Goal: Task Accomplishment & Management: Manage account settings

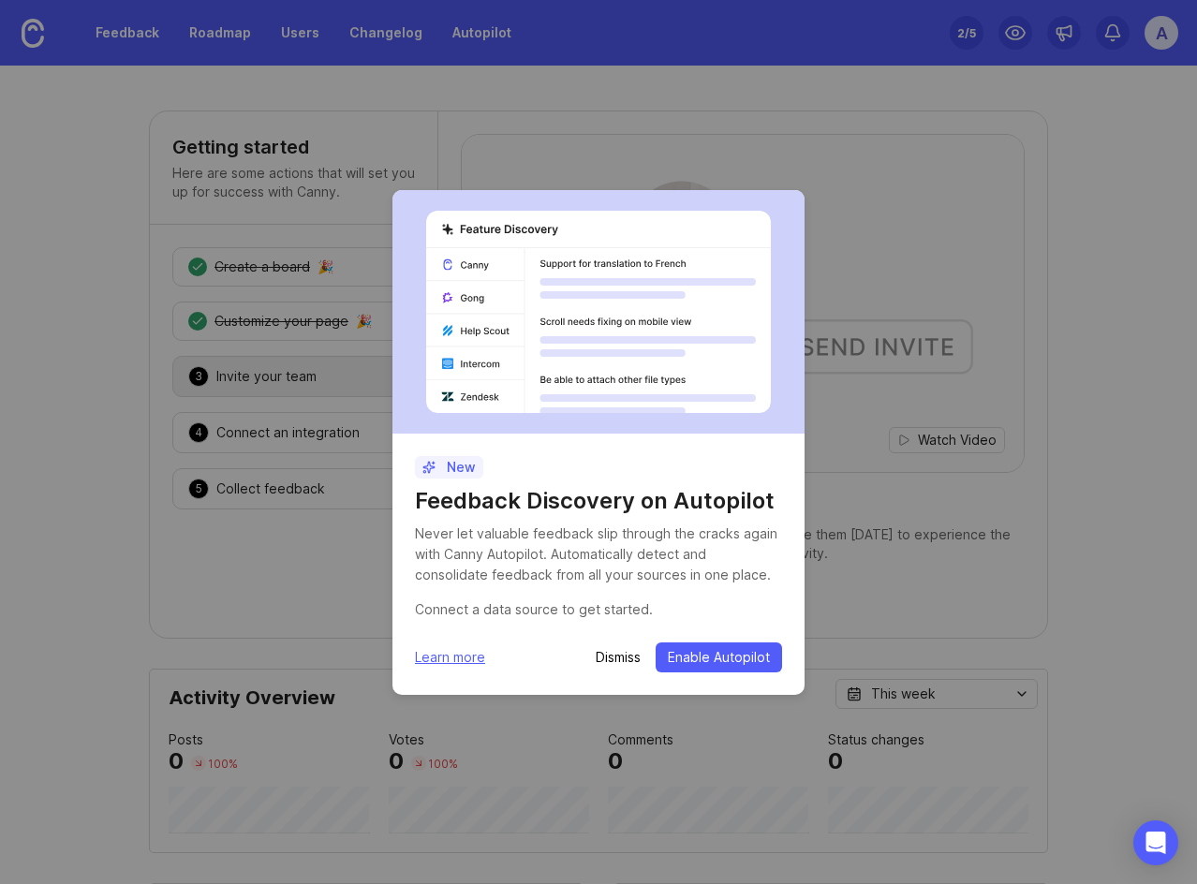
click at [604, 656] on p "Dismiss" at bounding box center [618, 657] width 45 height 19
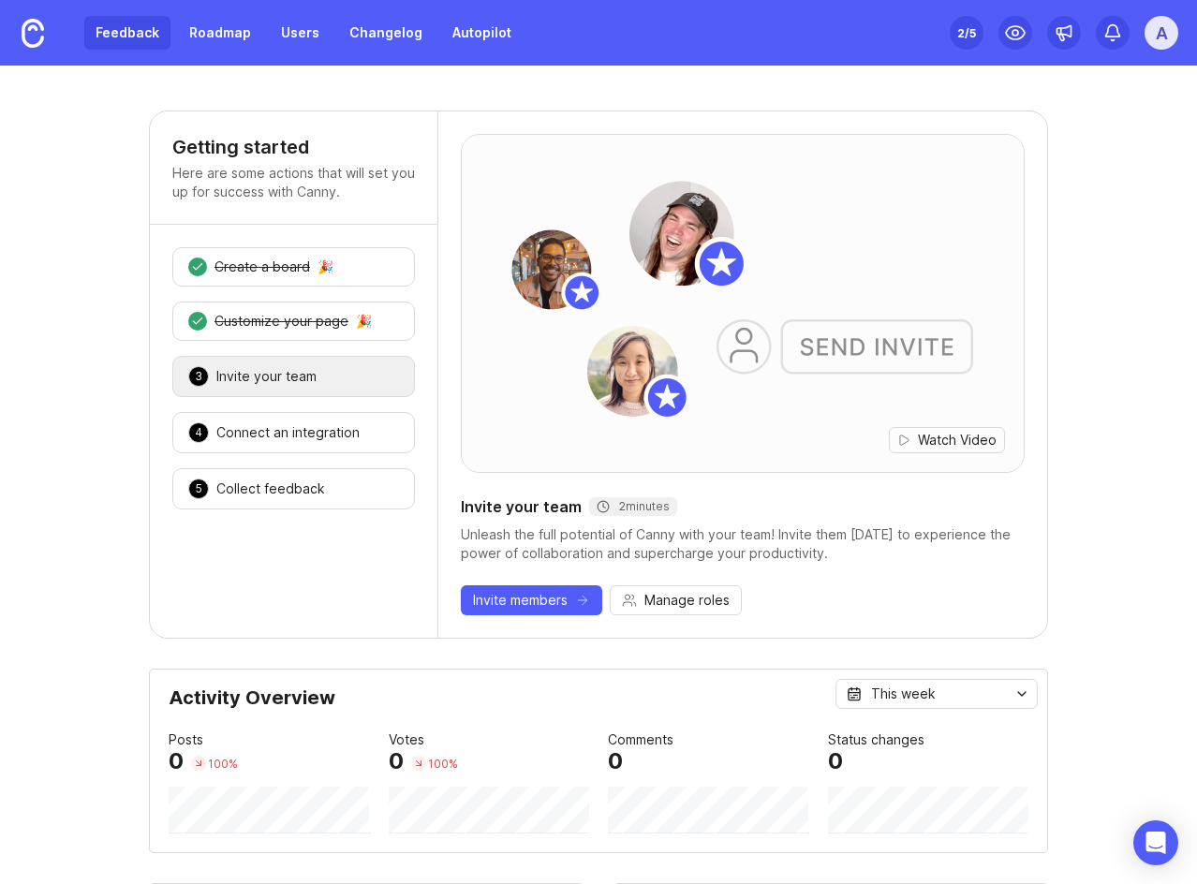
click at [132, 23] on link "Feedback" at bounding box center [127, 33] width 86 height 34
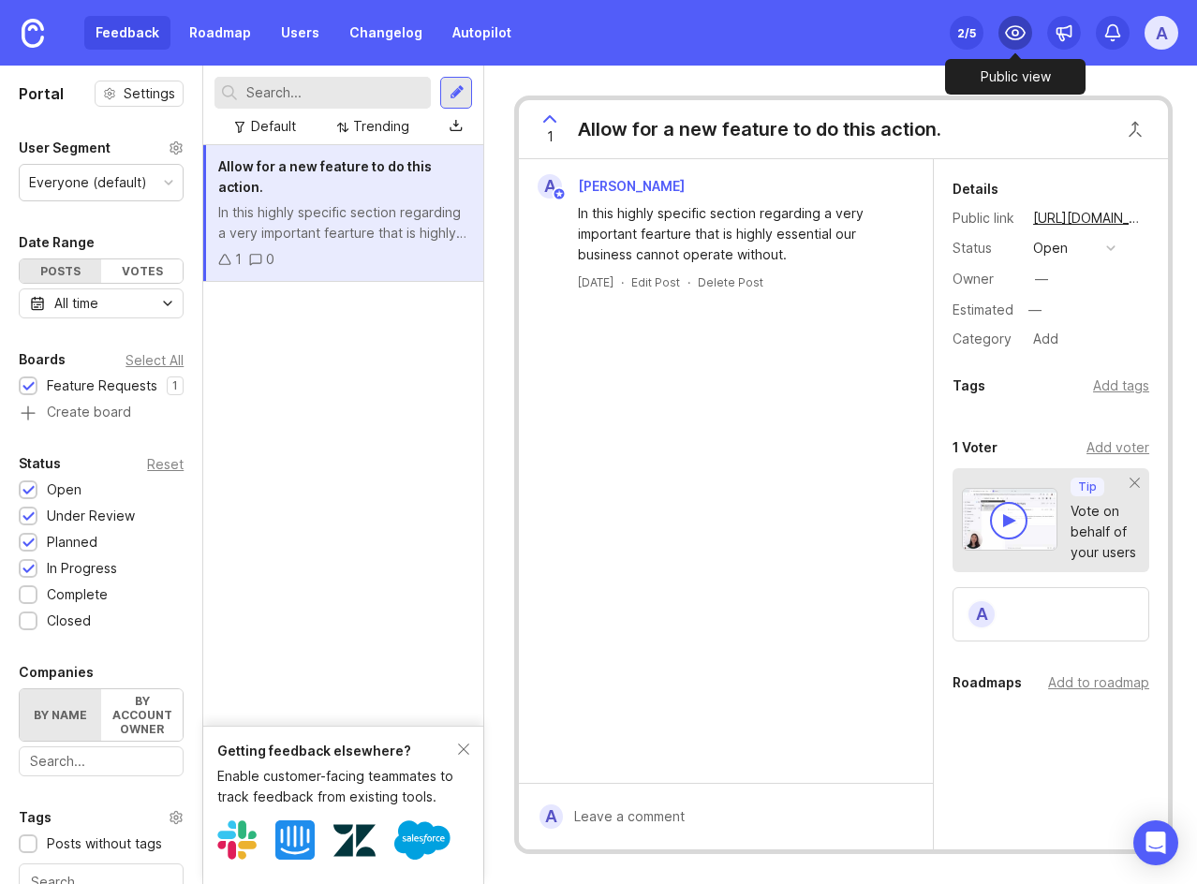
click at [1022, 29] on icon at bounding box center [1015, 32] width 19 height 13
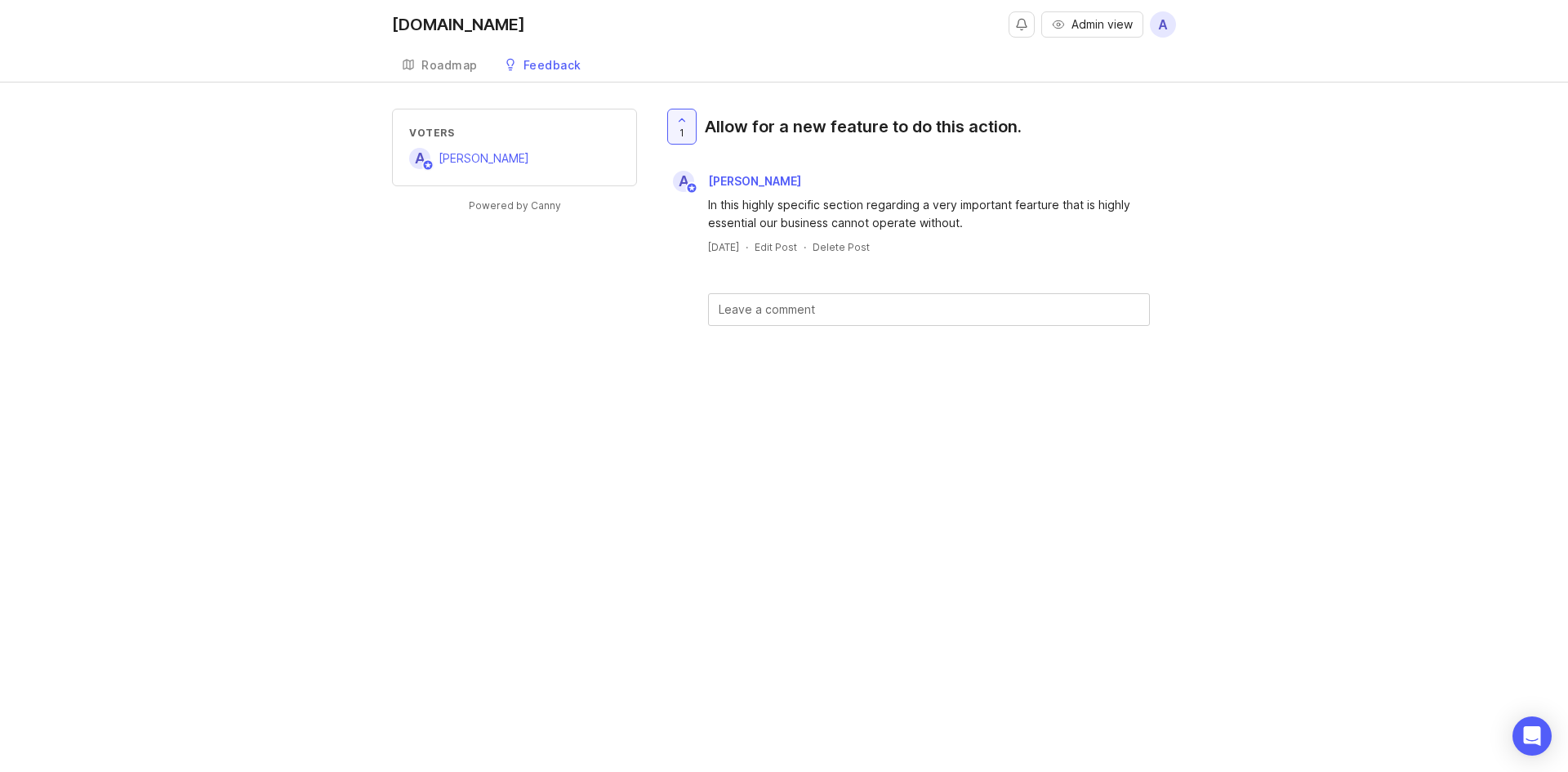
click at [806, 306] on textarea at bounding box center [929, 310] width 420 height 18
type textarea "test"
click at [1003, 406] on div "1 Allow for a new feature to do this action. A [PERSON_NAME] In this highly spe…" at bounding box center [919, 271] width 513 height 325
click at [1043, 356] on span "Submit" at bounding box center [1107, 353] width 41 height 12
click at [1043, 364] on div "Newest first" at bounding box center [1068, 368] width 65 height 18
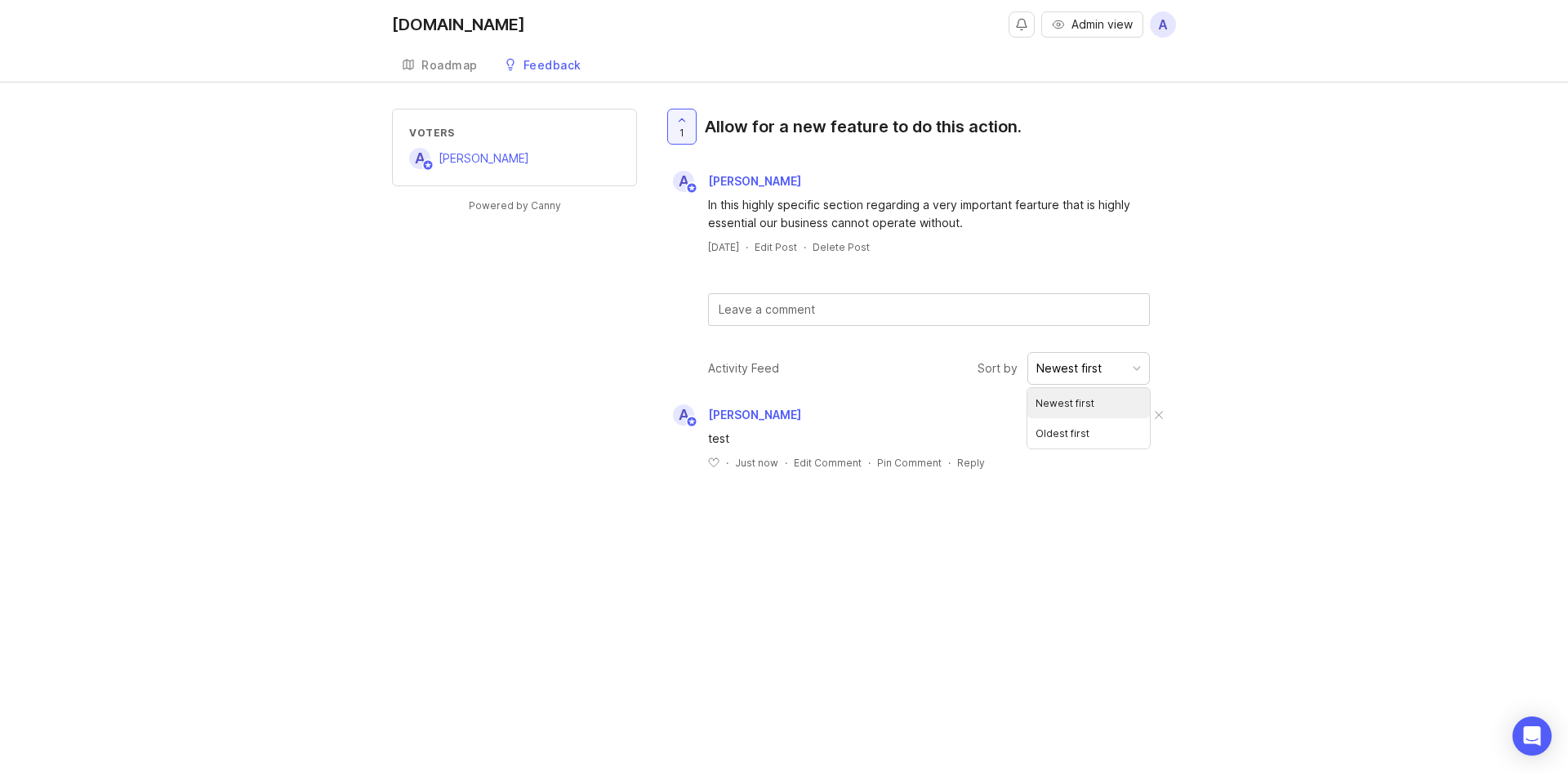
click at [1043, 286] on div "Voters A [PERSON_NAME] Powered by Canny 1 Allow for a new feature to do this ac…" at bounding box center [784, 303] width 1568 height 387
click at [444, 63] on div "Roadmap" at bounding box center [449, 65] width 57 height 11
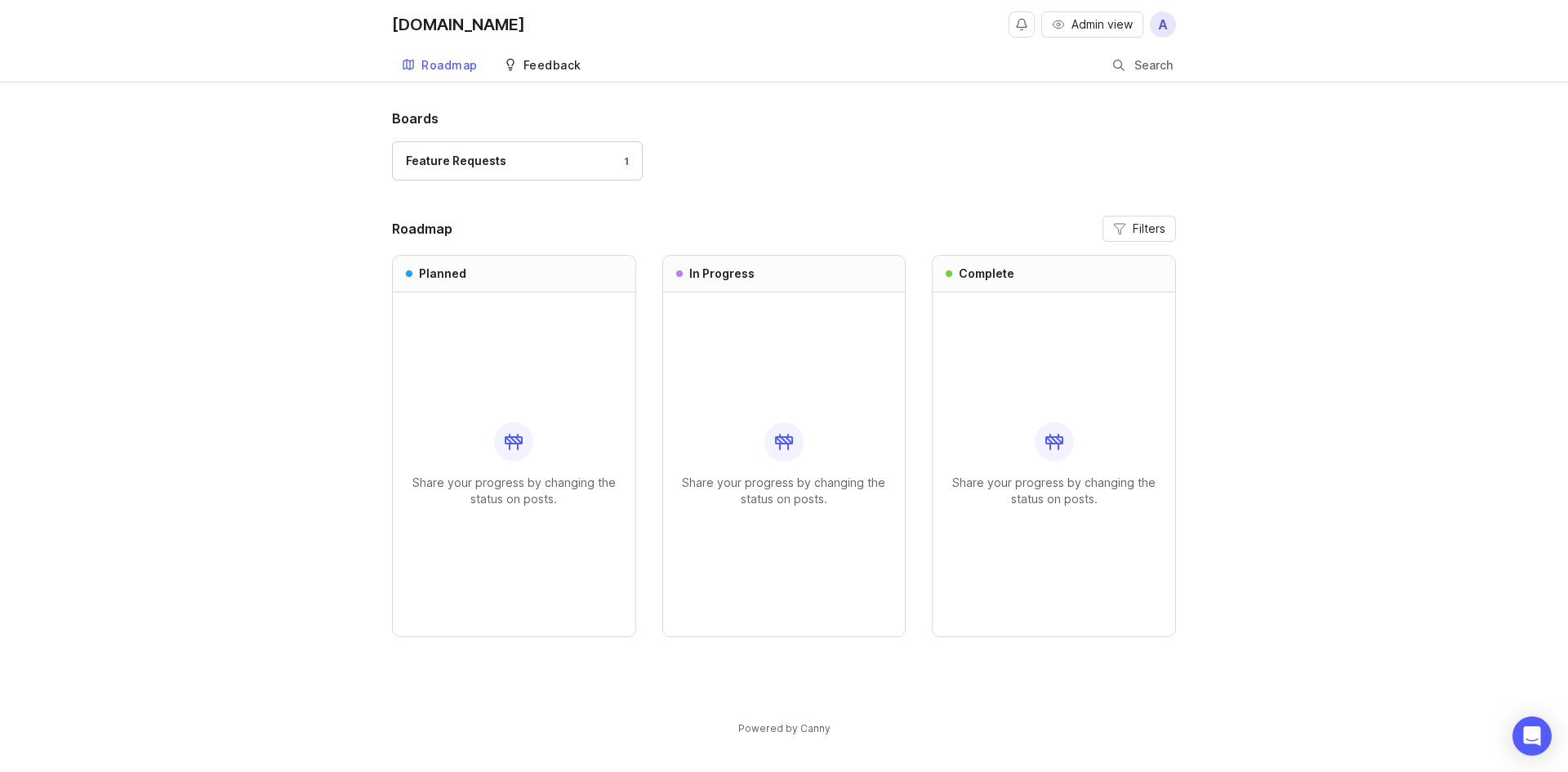
click at [528, 58] on link "Feedback" at bounding box center [542, 65] width 97 height 33
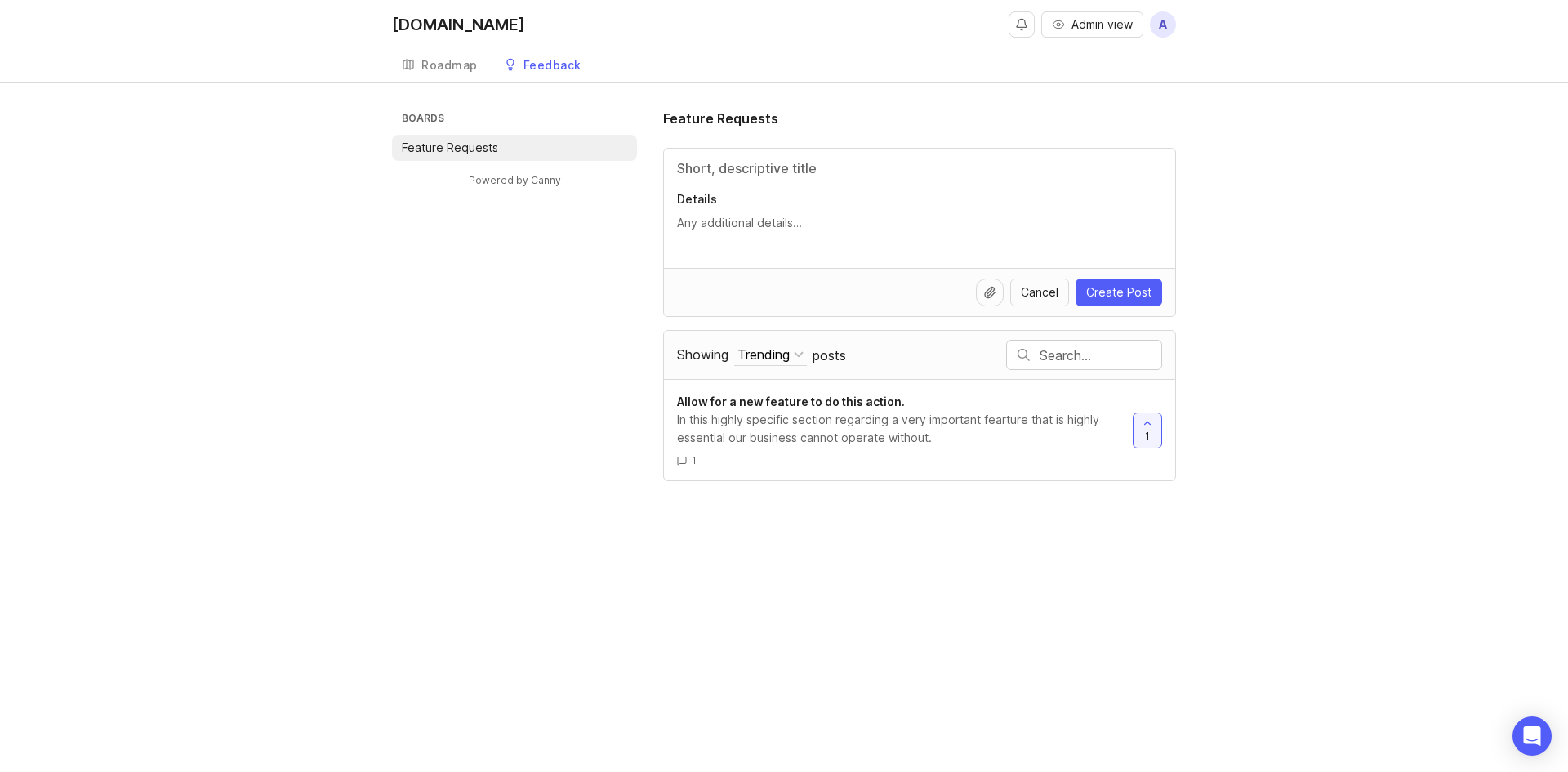
click at [856, 236] on div at bounding box center [919, 229] width 485 height 31
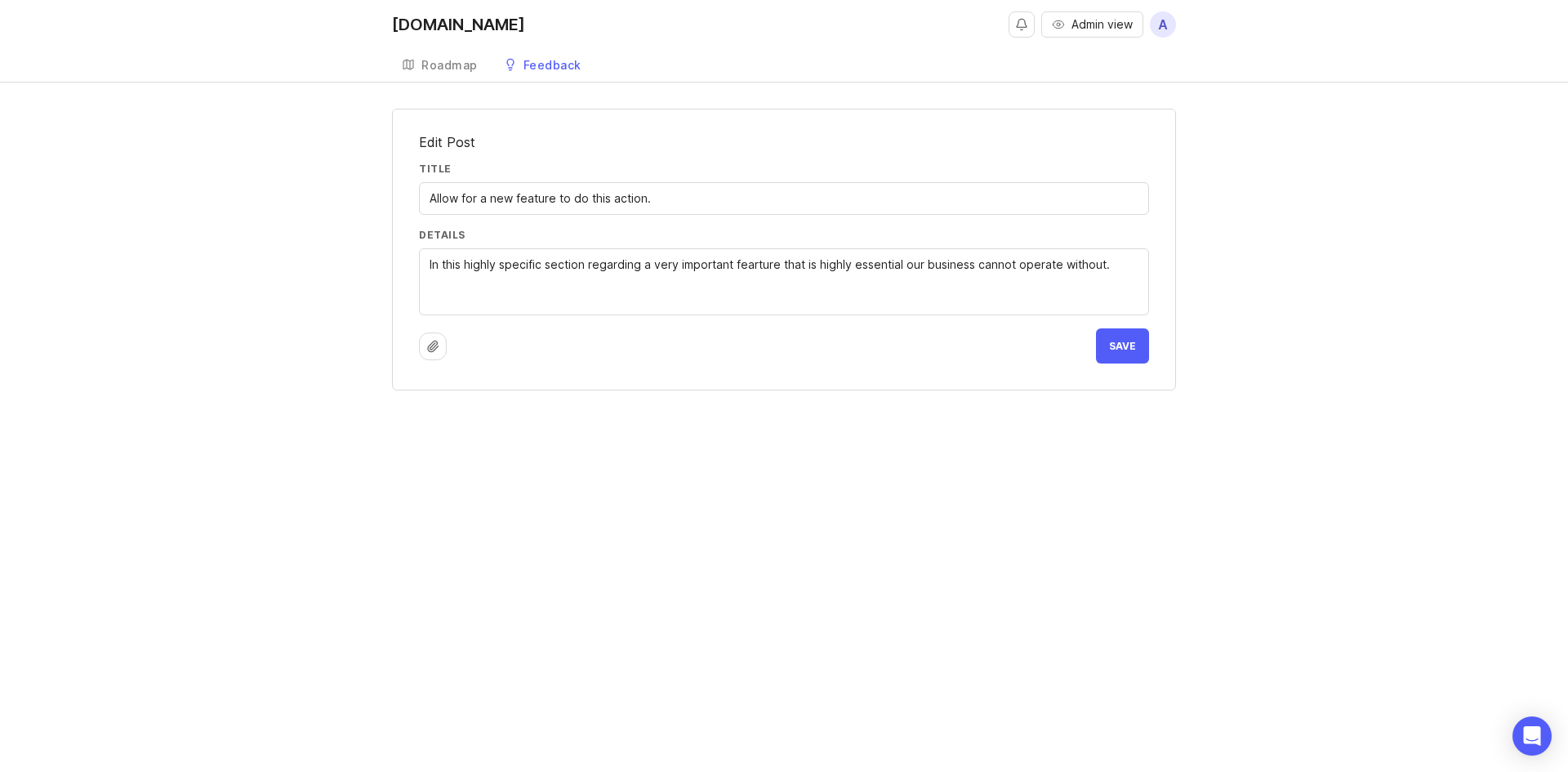
drag, startPoint x: 433, startPoint y: 350, endPoint x: 717, endPoint y: 426, distance: 294.0
click at [567, 500] on div "[DOMAIN_NAME] Admin view A Create Roadmap Feedback Feature Requests Edit Post T…" at bounding box center [784, 386] width 1568 height 772
click at [1043, 361] on button "Save" at bounding box center [1122, 345] width 53 height 35
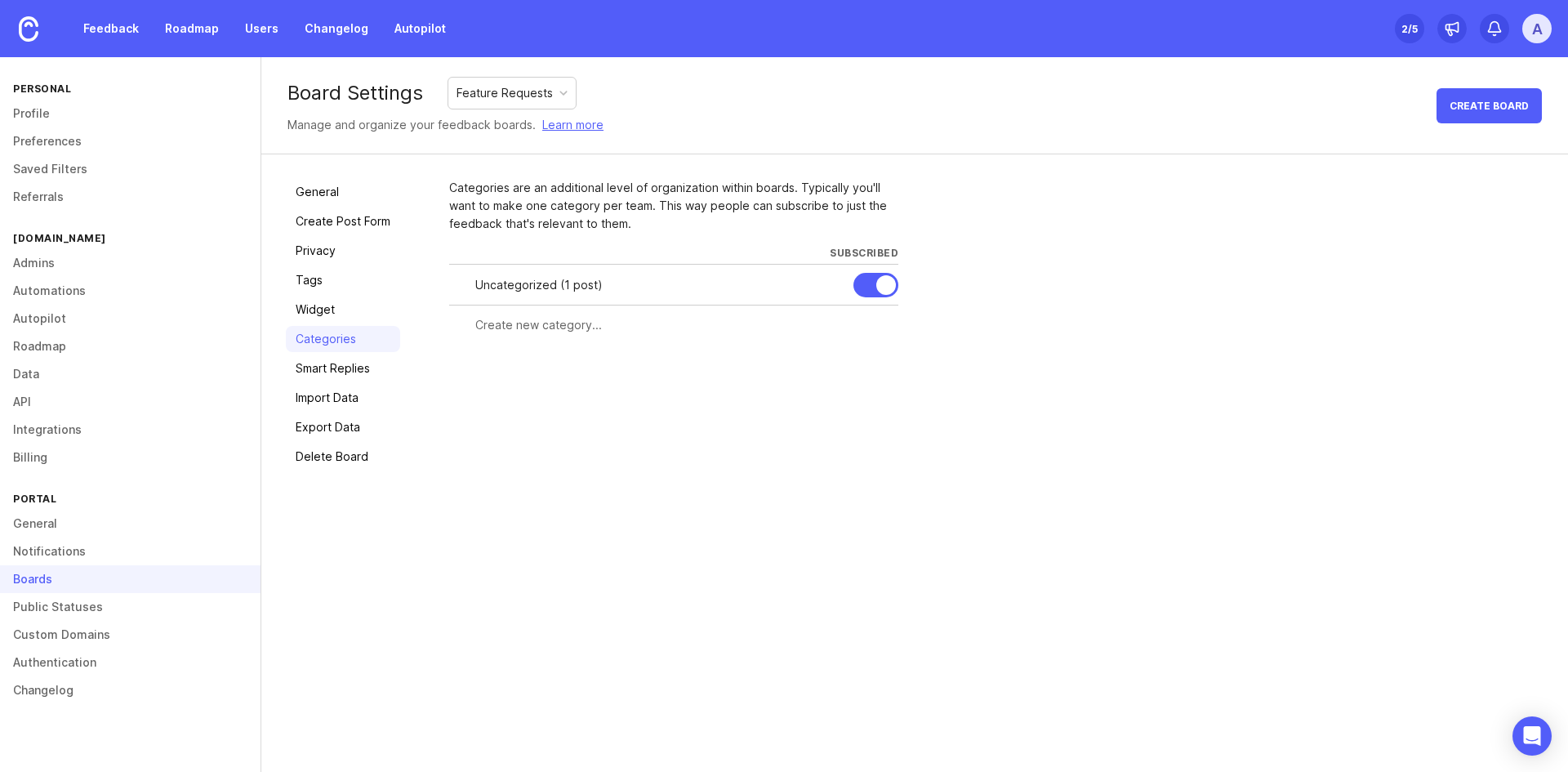
click at [520, 325] on input "text" at bounding box center [682, 325] width 413 height 18
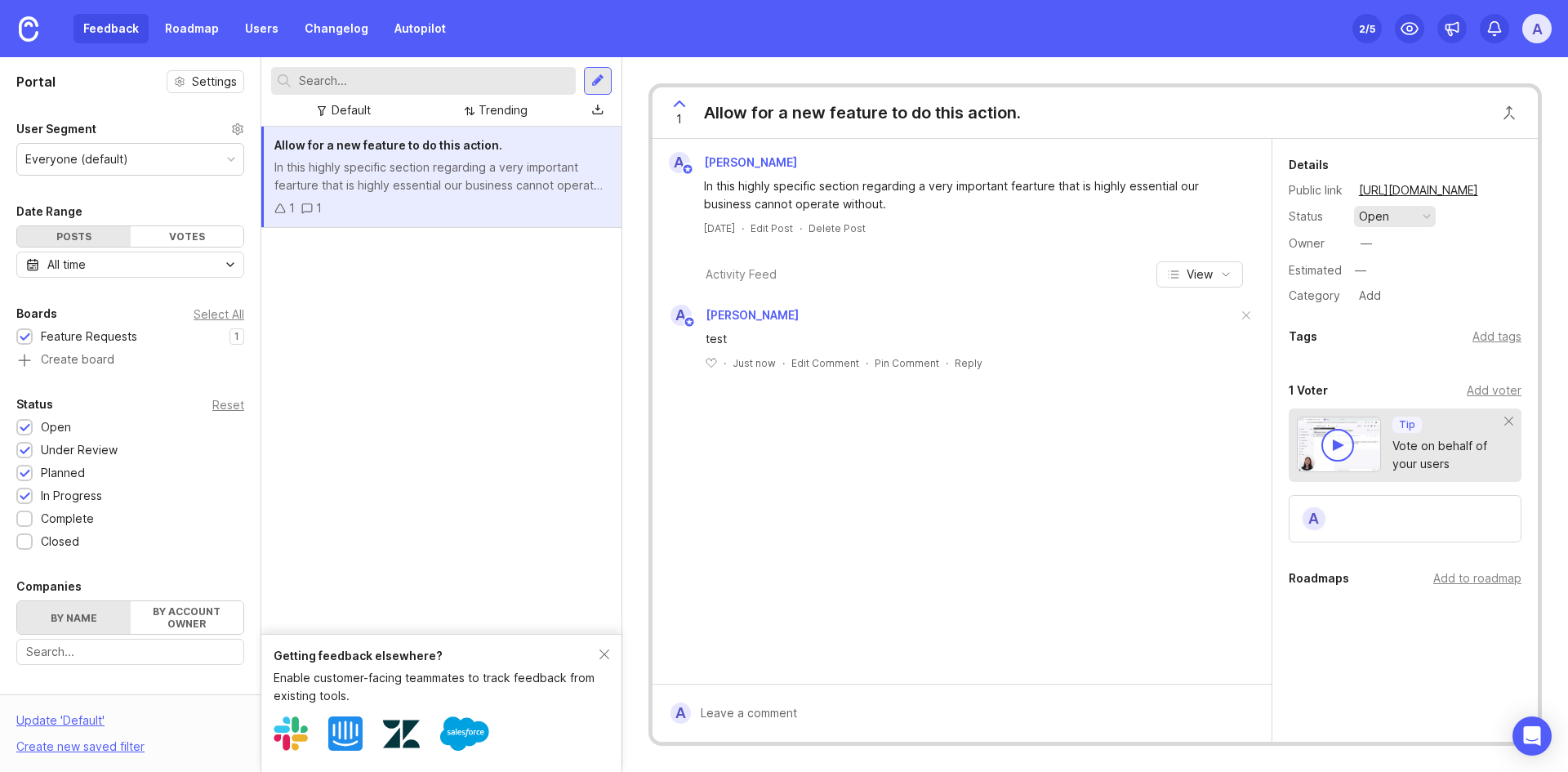
click at [1043, 217] on button "open" at bounding box center [1395, 216] width 82 height 21
click at [1043, 325] on progress "in progress" at bounding box center [1395, 336] width 82 height 31
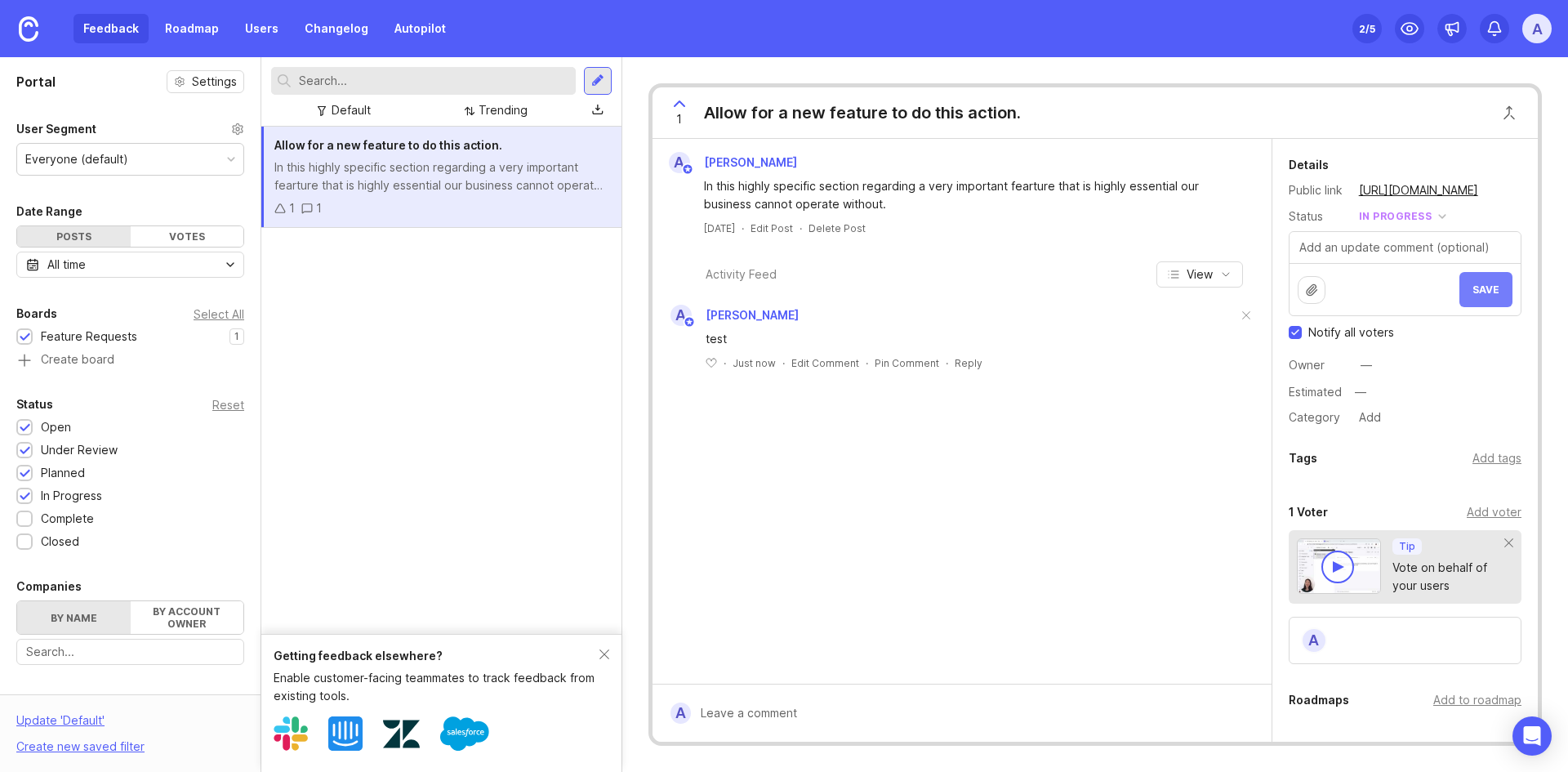
click at [1043, 287] on span "Save" at bounding box center [1485, 290] width 27 height 12
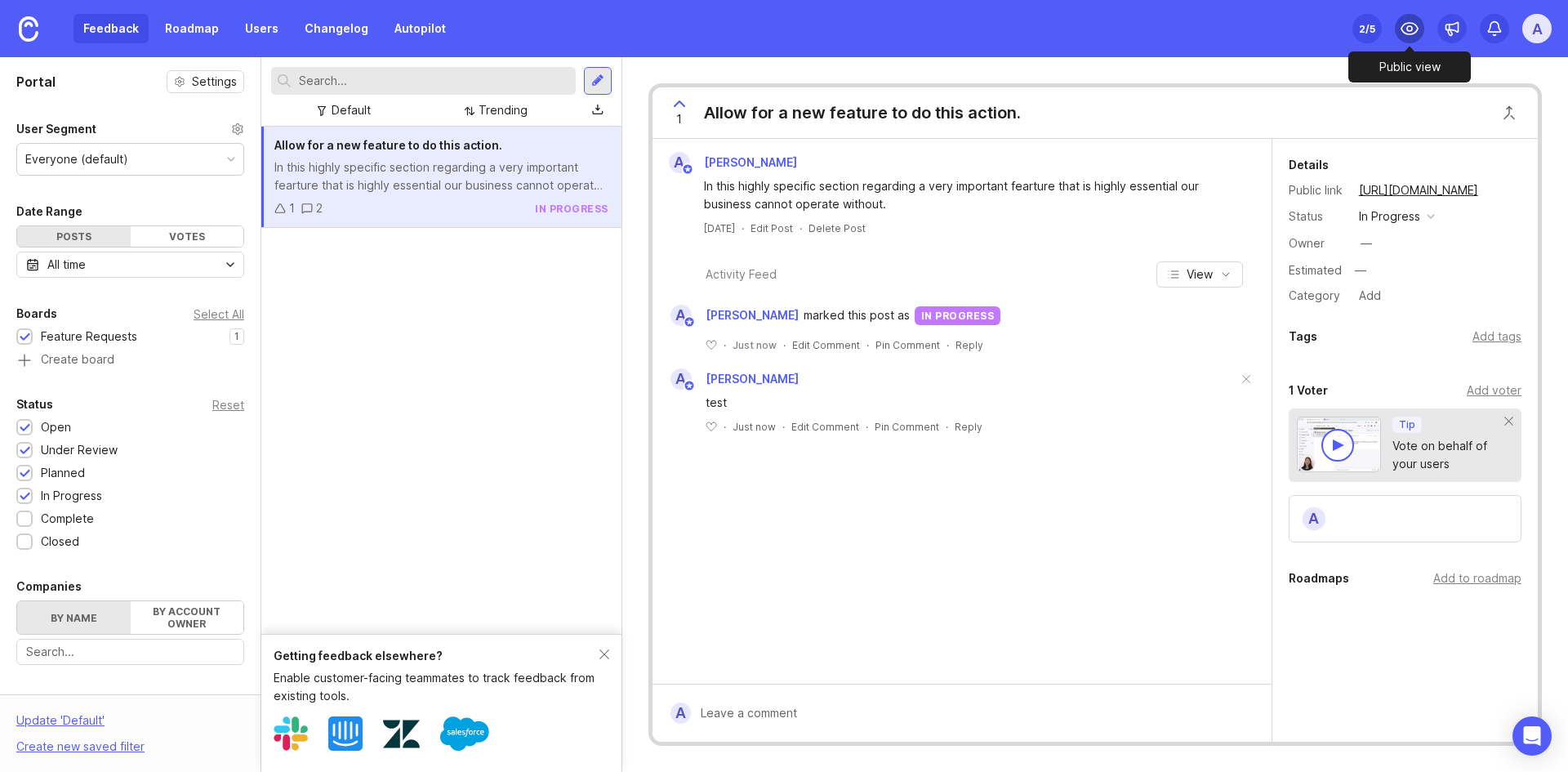
click at [1043, 30] on icon at bounding box center [1409, 29] width 19 height 19
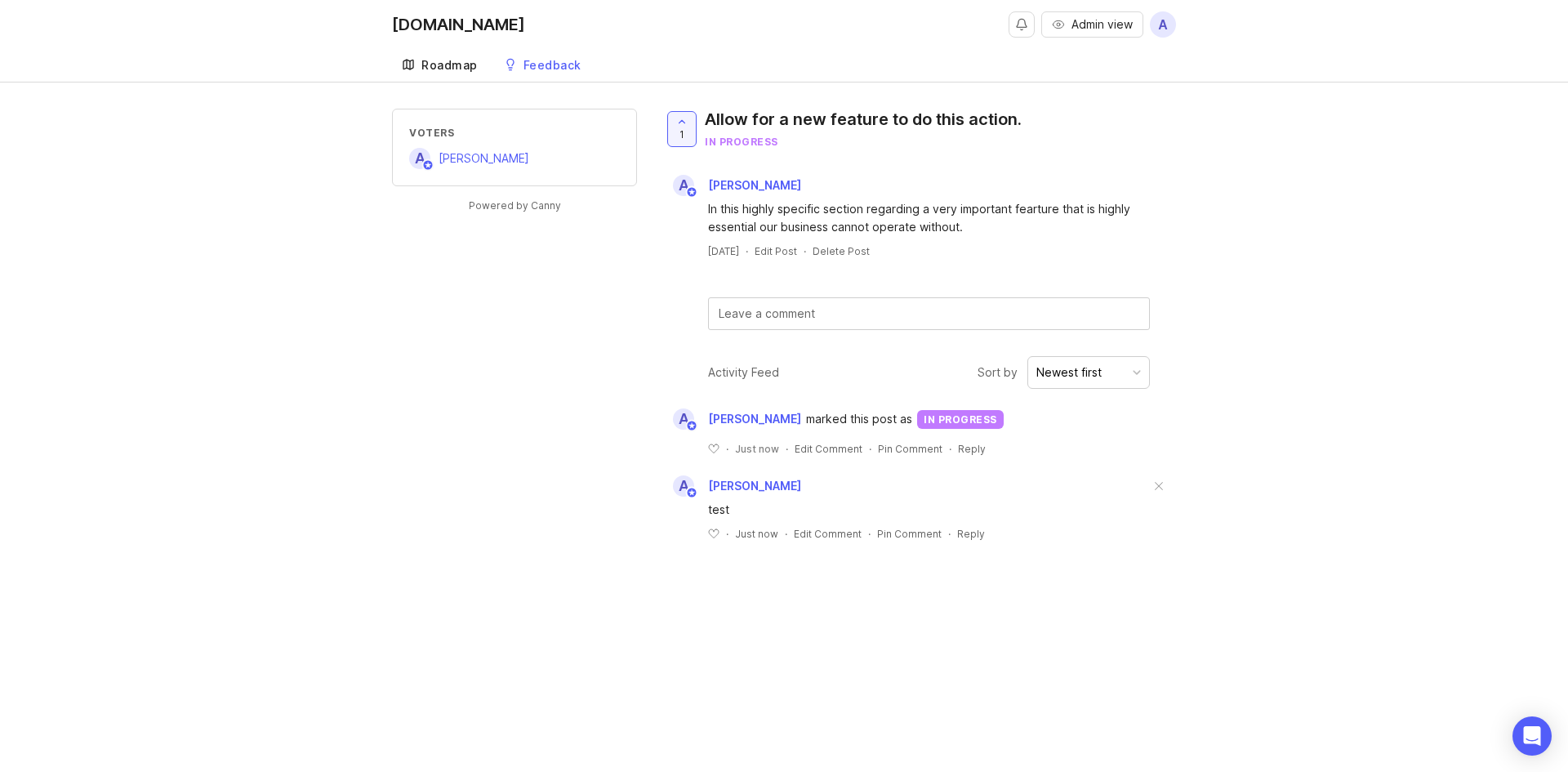
click at [442, 67] on div "Roadmap" at bounding box center [449, 65] width 57 height 11
drag, startPoint x: 430, startPoint y: 69, endPoint x: 454, endPoint y: 93, distance: 33.9
click at [430, 69] on div "Roadmap" at bounding box center [449, 65] width 57 height 11
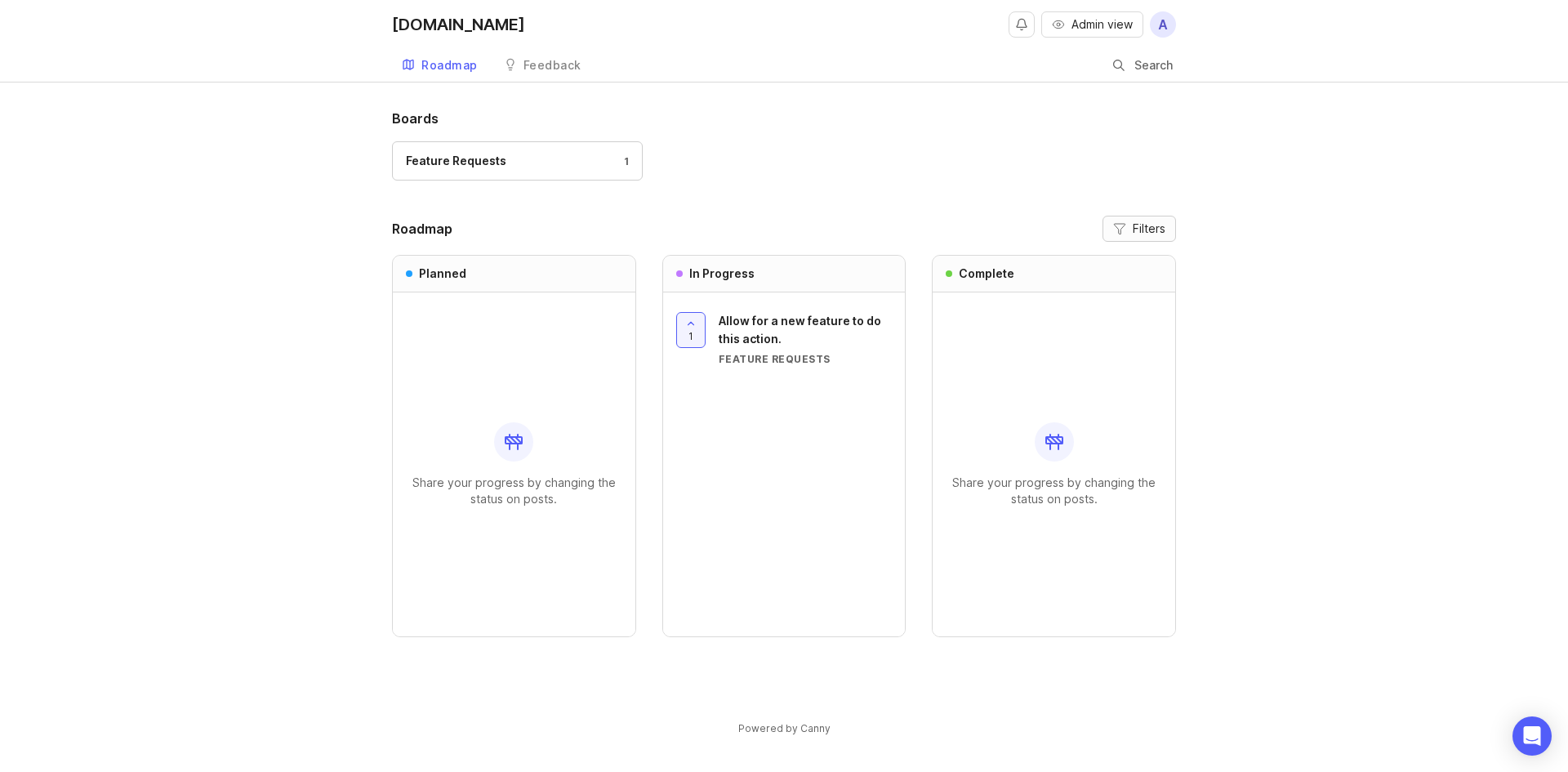
click at [1043, 235] on span "Filters" at bounding box center [1149, 229] width 32 height 17
click at [1043, 282] on div "Boards Feature Requests 1 Roadmap Filters Planned Share your progress by changi…" at bounding box center [784, 436] width 1568 height 655
click at [1043, 33] on button "Admin view" at bounding box center [1092, 24] width 102 height 26
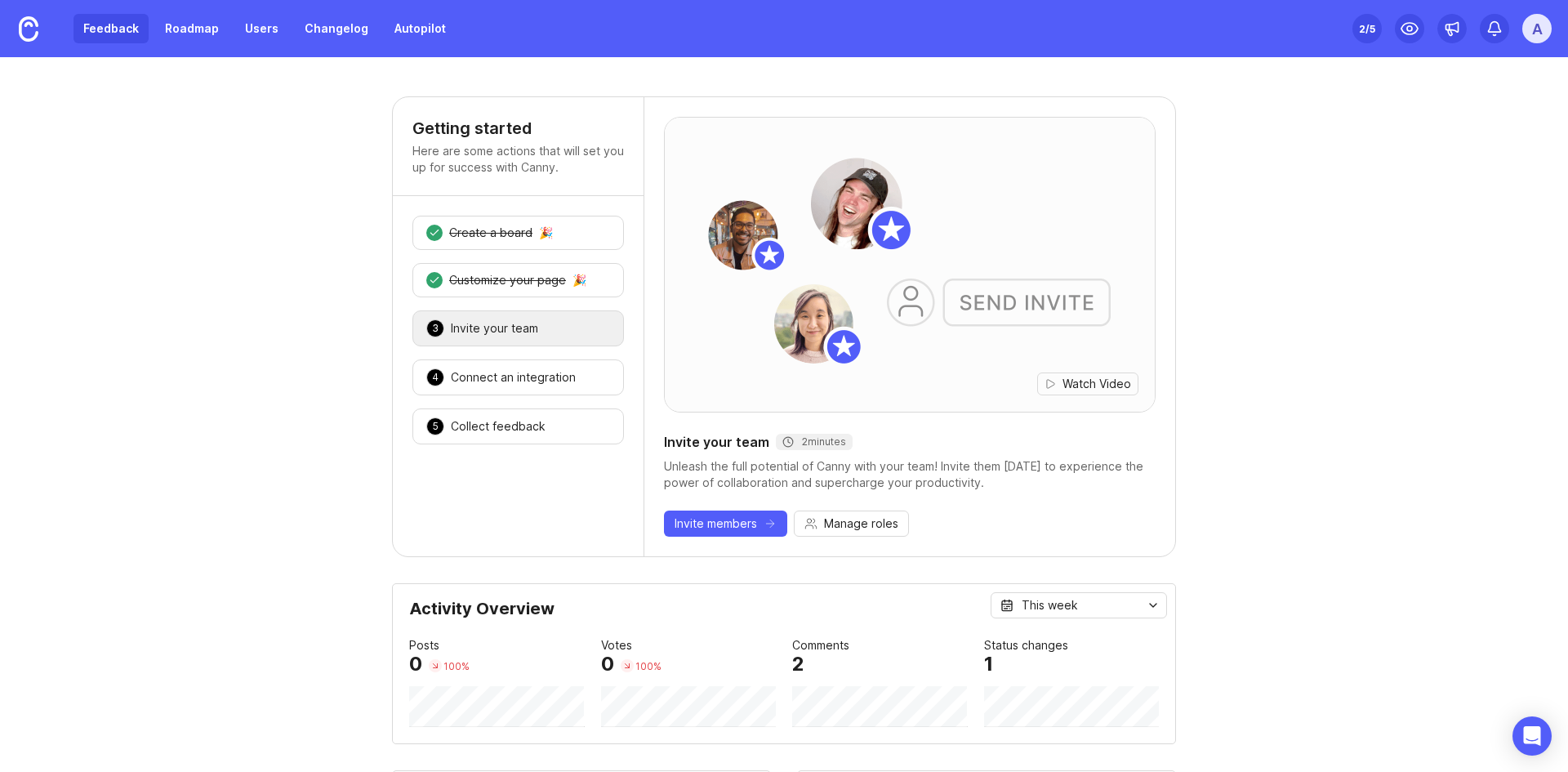
click at [122, 35] on link "Feedback" at bounding box center [111, 29] width 75 height 30
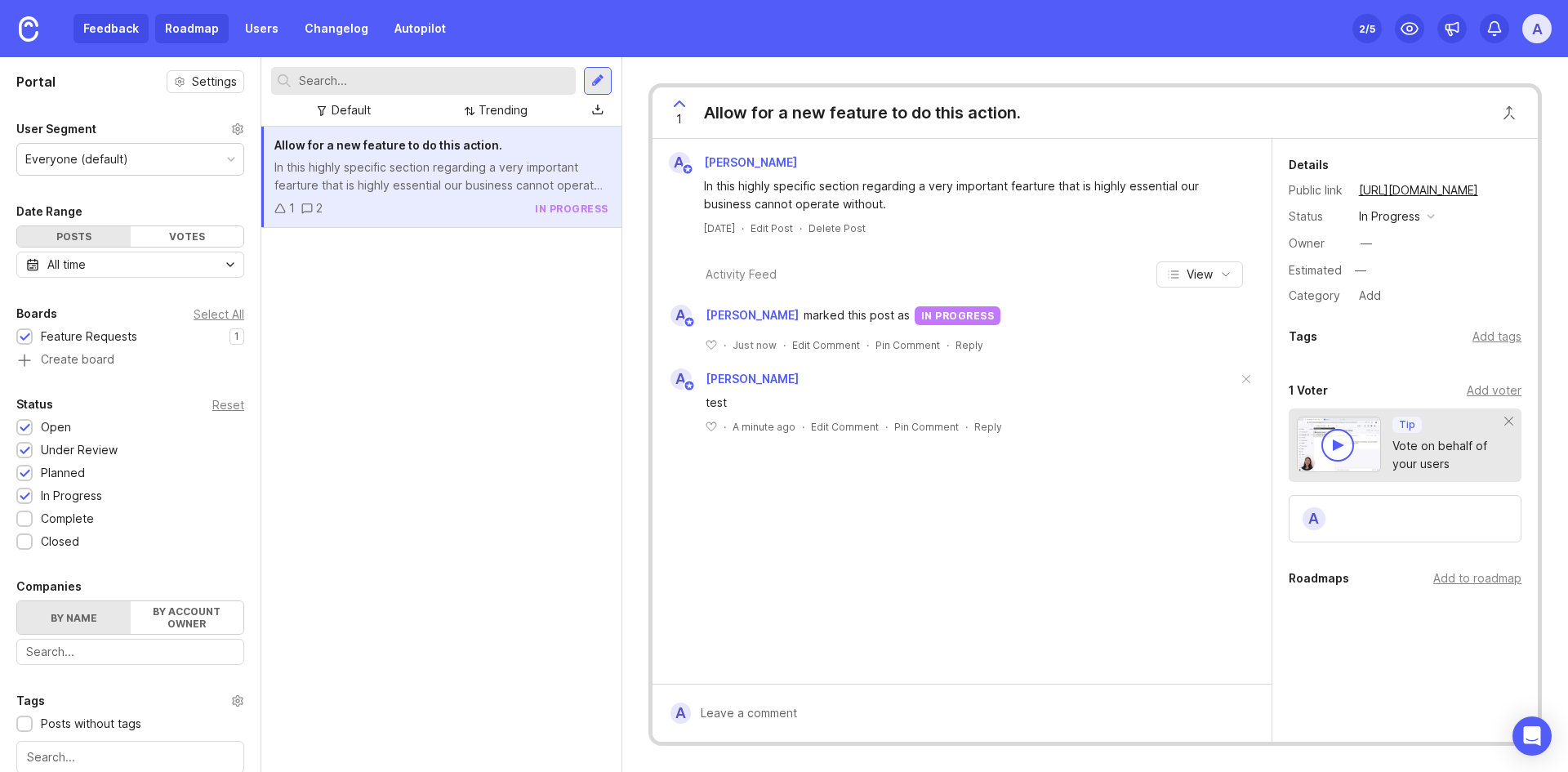
click at [202, 30] on link "Roadmap" at bounding box center [192, 29] width 73 height 30
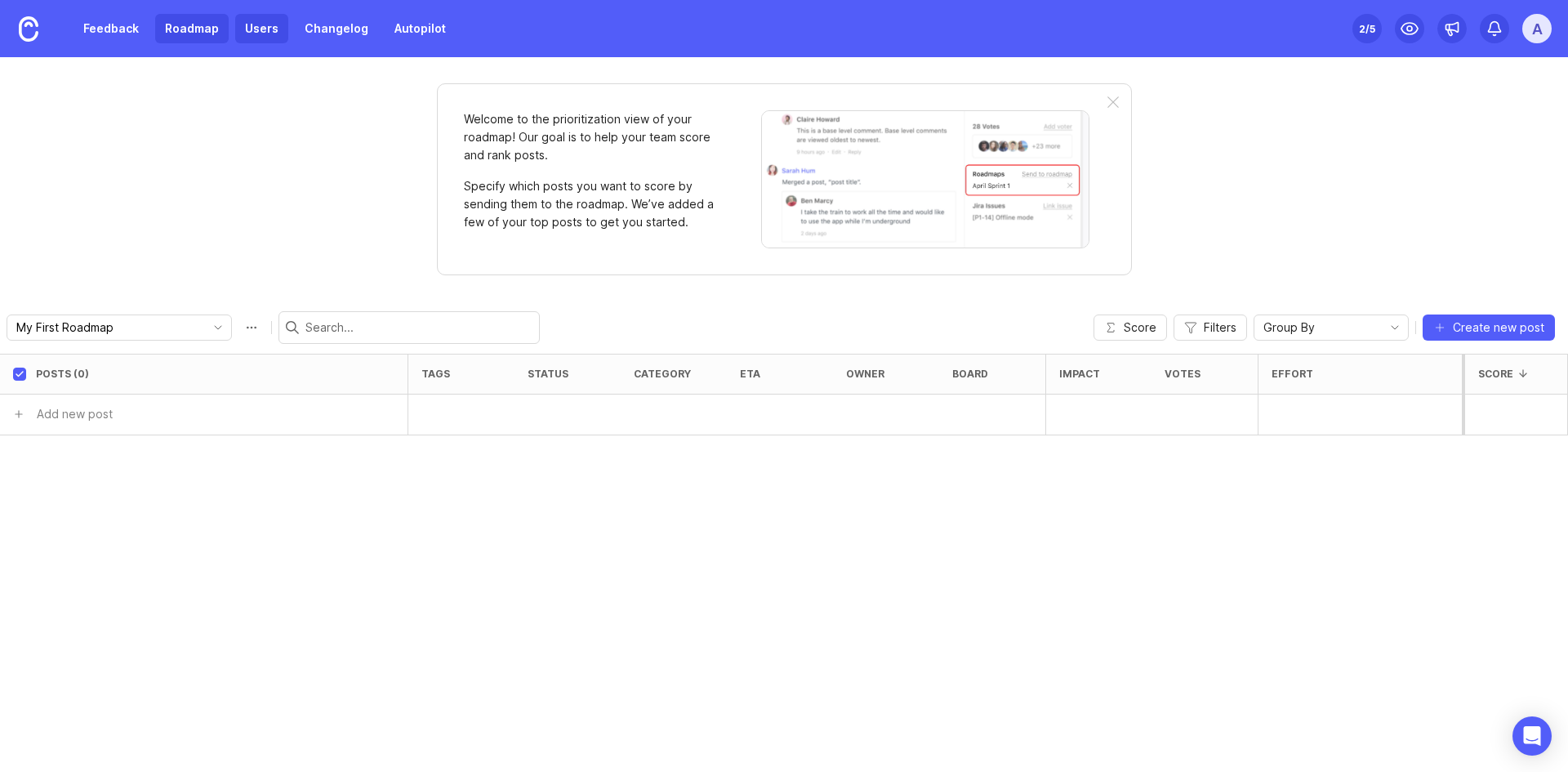
click at [268, 32] on link "Users" at bounding box center [262, 29] width 53 height 30
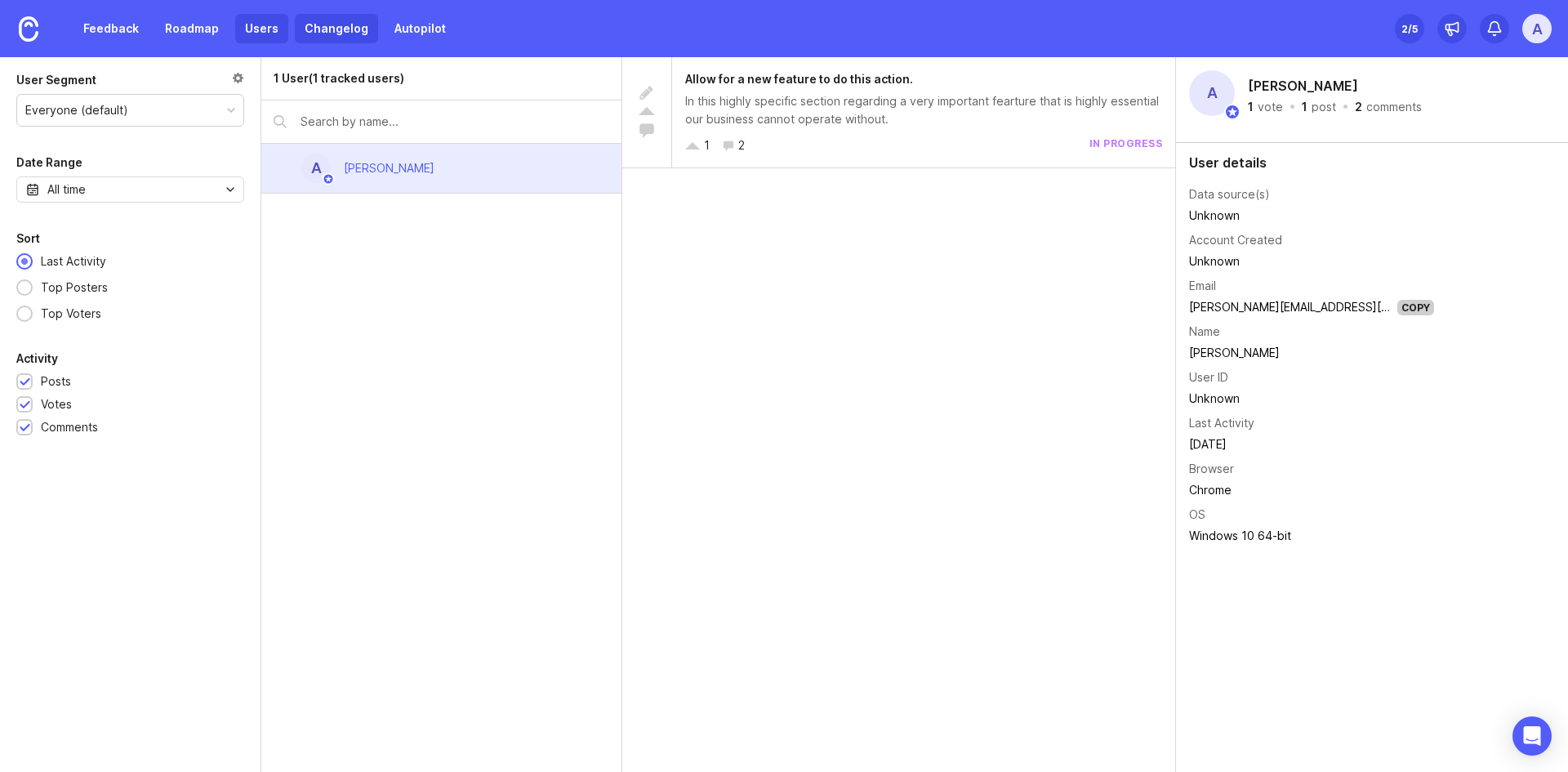
click at [359, 29] on link "Changelog" at bounding box center [337, 29] width 84 height 30
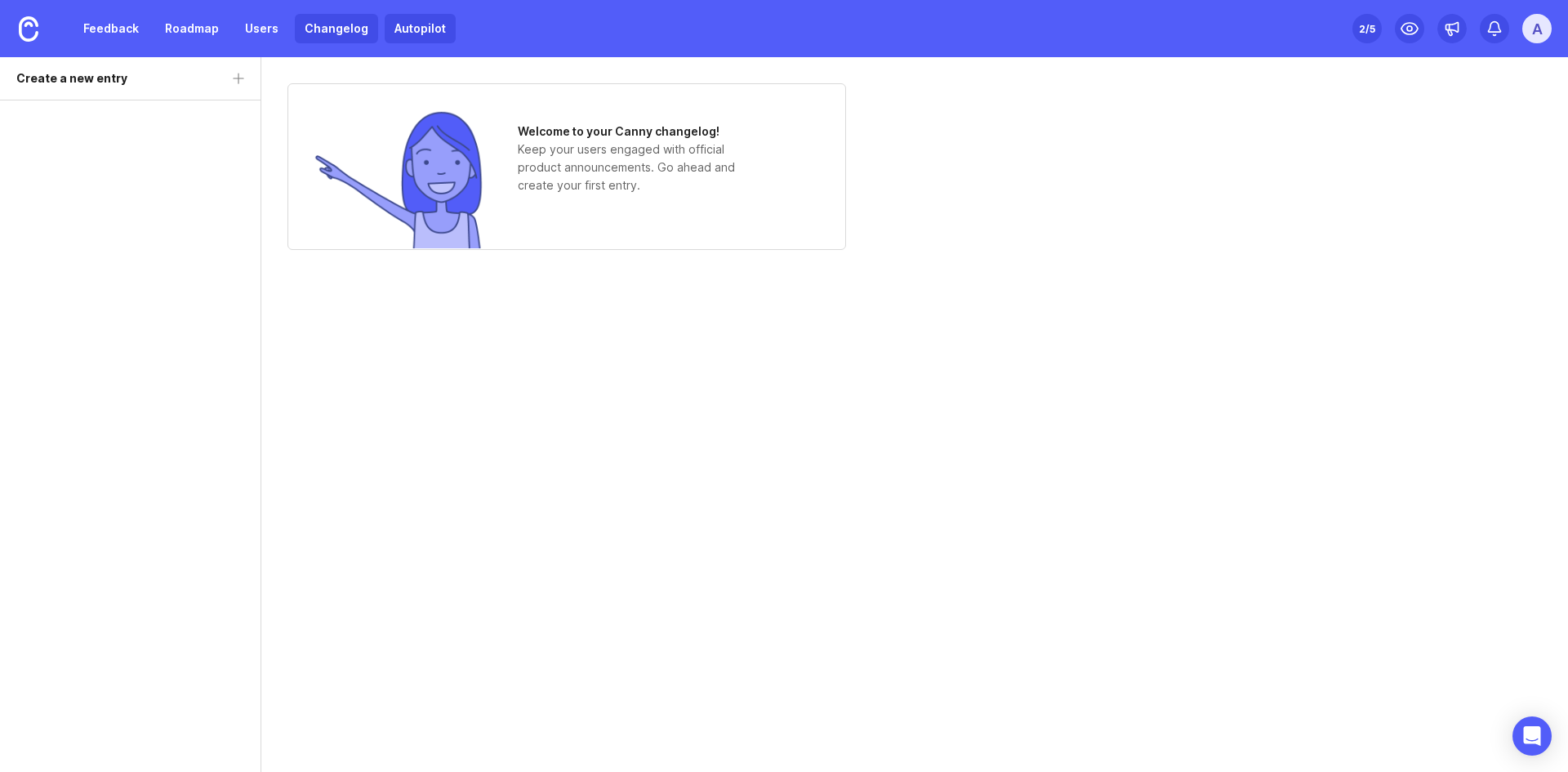
click at [392, 25] on link "Autopilot" at bounding box center [419, 29] width 71 height 30
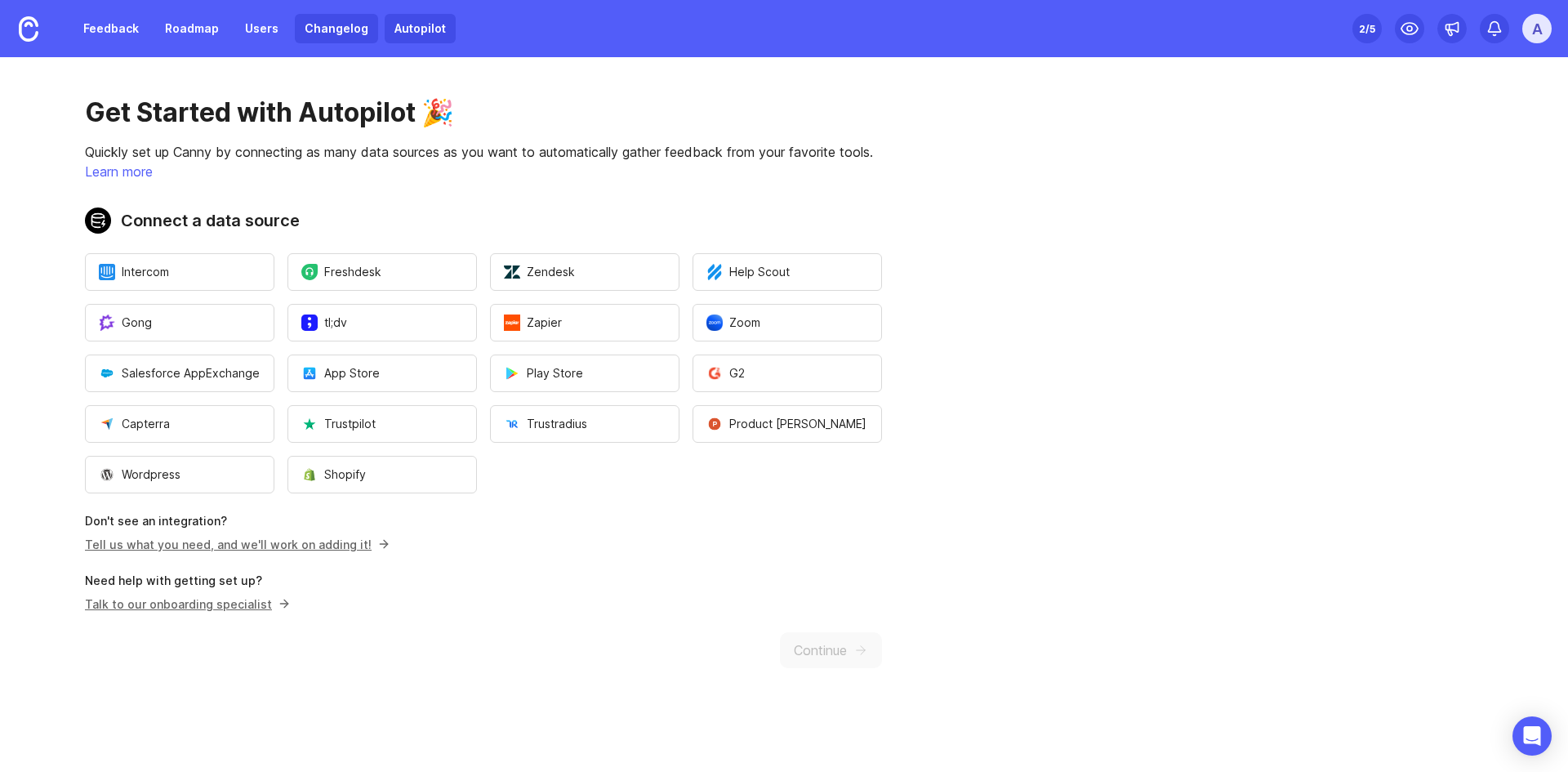
click at [357, 22] on link "Changelog" at bounding box center [337, 29] width 84 height 30
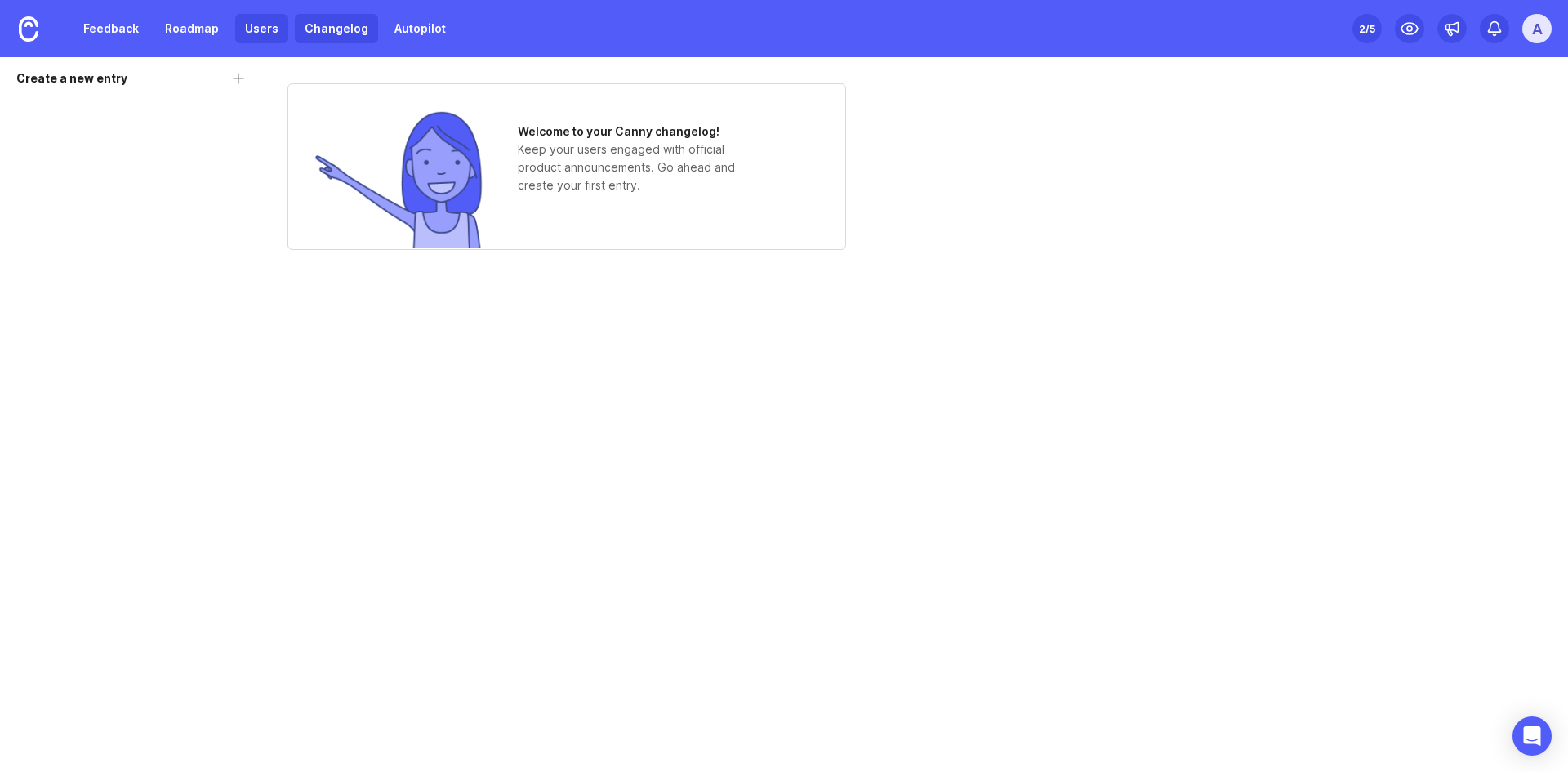
click at [235, 24] on link "Users" at bounding box center [262, 29] width 53 height 30
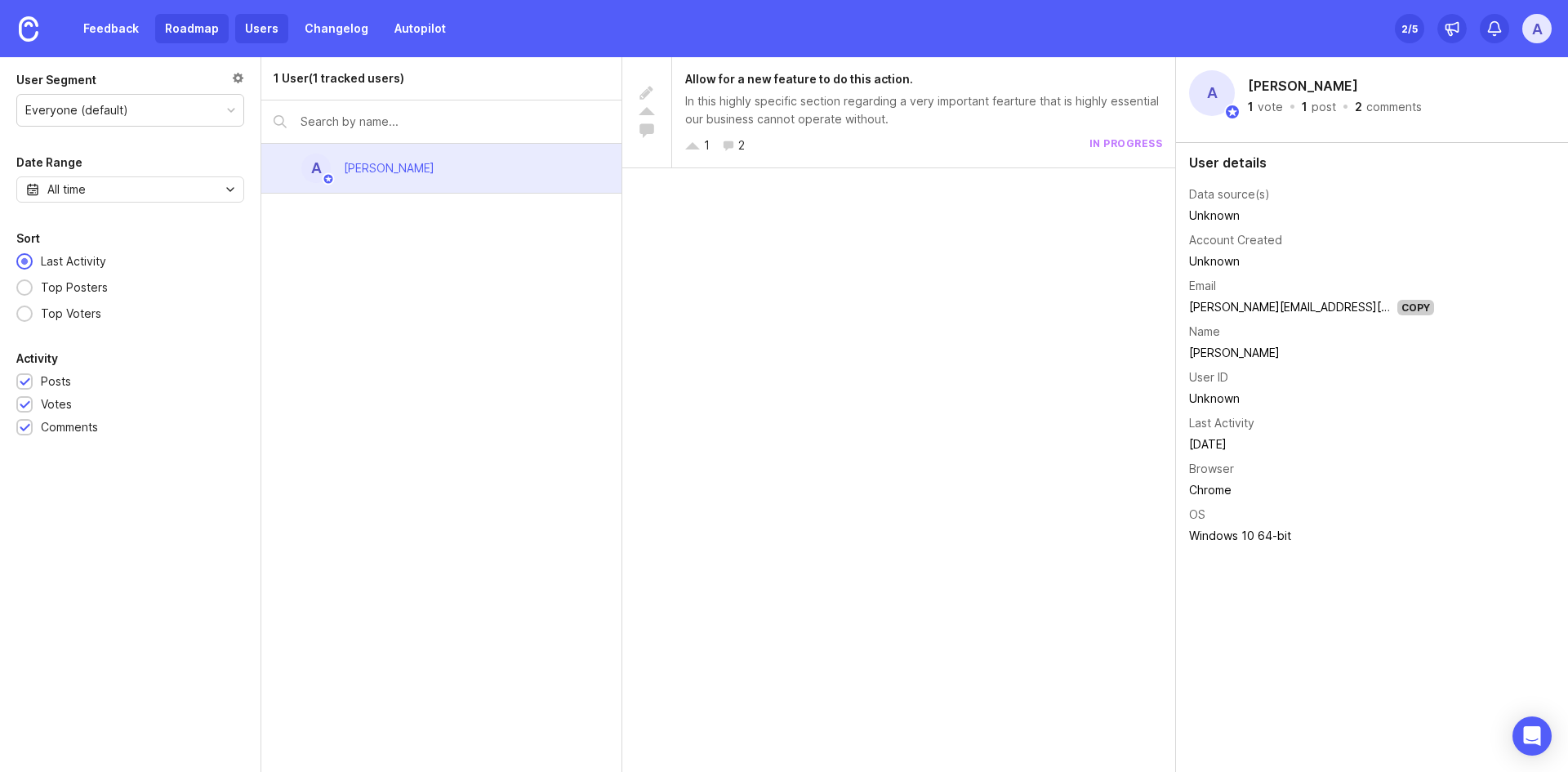
click at [188, 32] on link "Roadmap" at bounding box center [192, 29] width 73 height 30
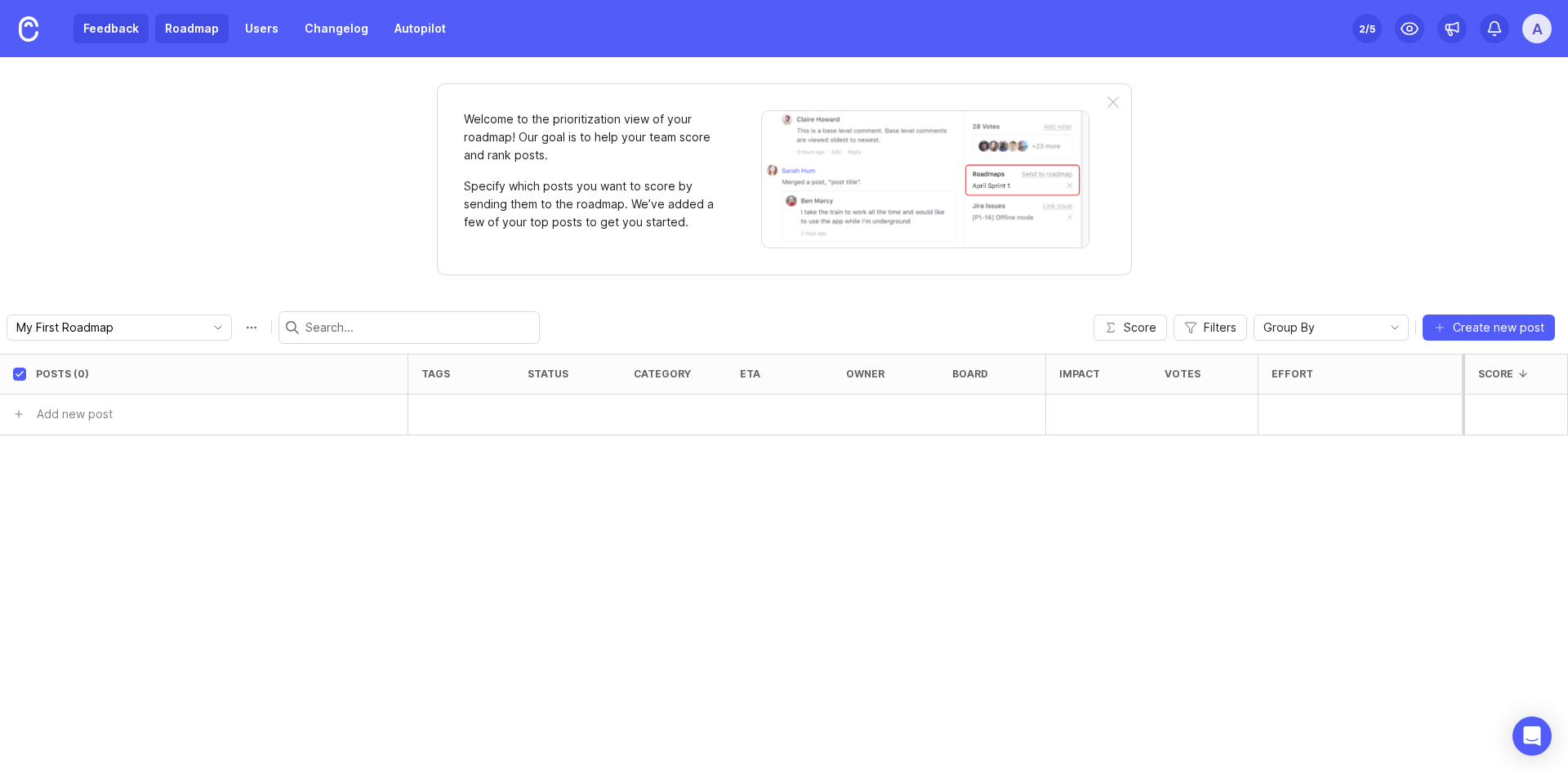
click at [141, 32] on link "Feedback" at bounding box center [111, 29] width 75 height 30
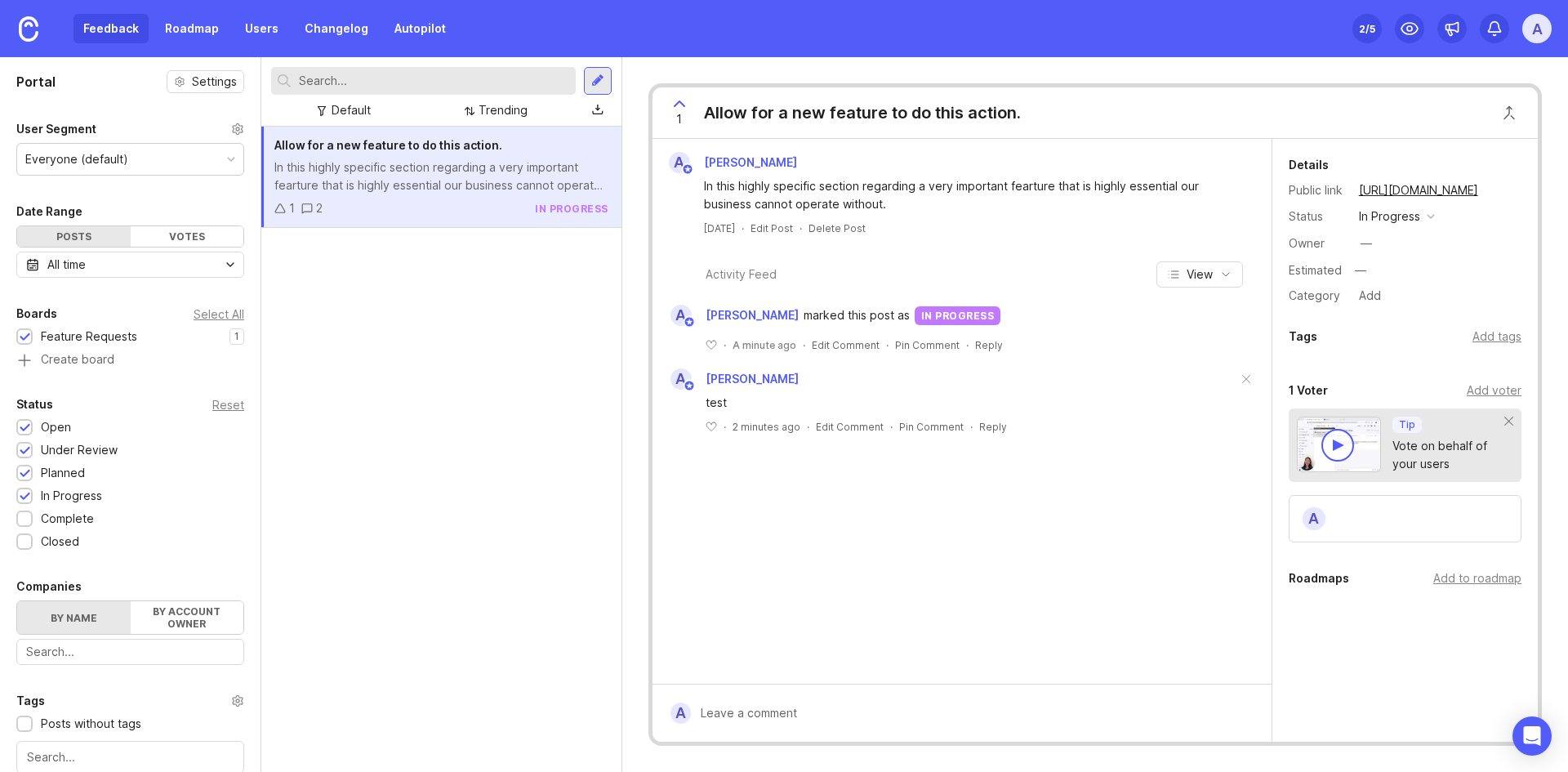
click at [1043, 29] on div "A" at bounding box center [1537, 29] width 30 height 30
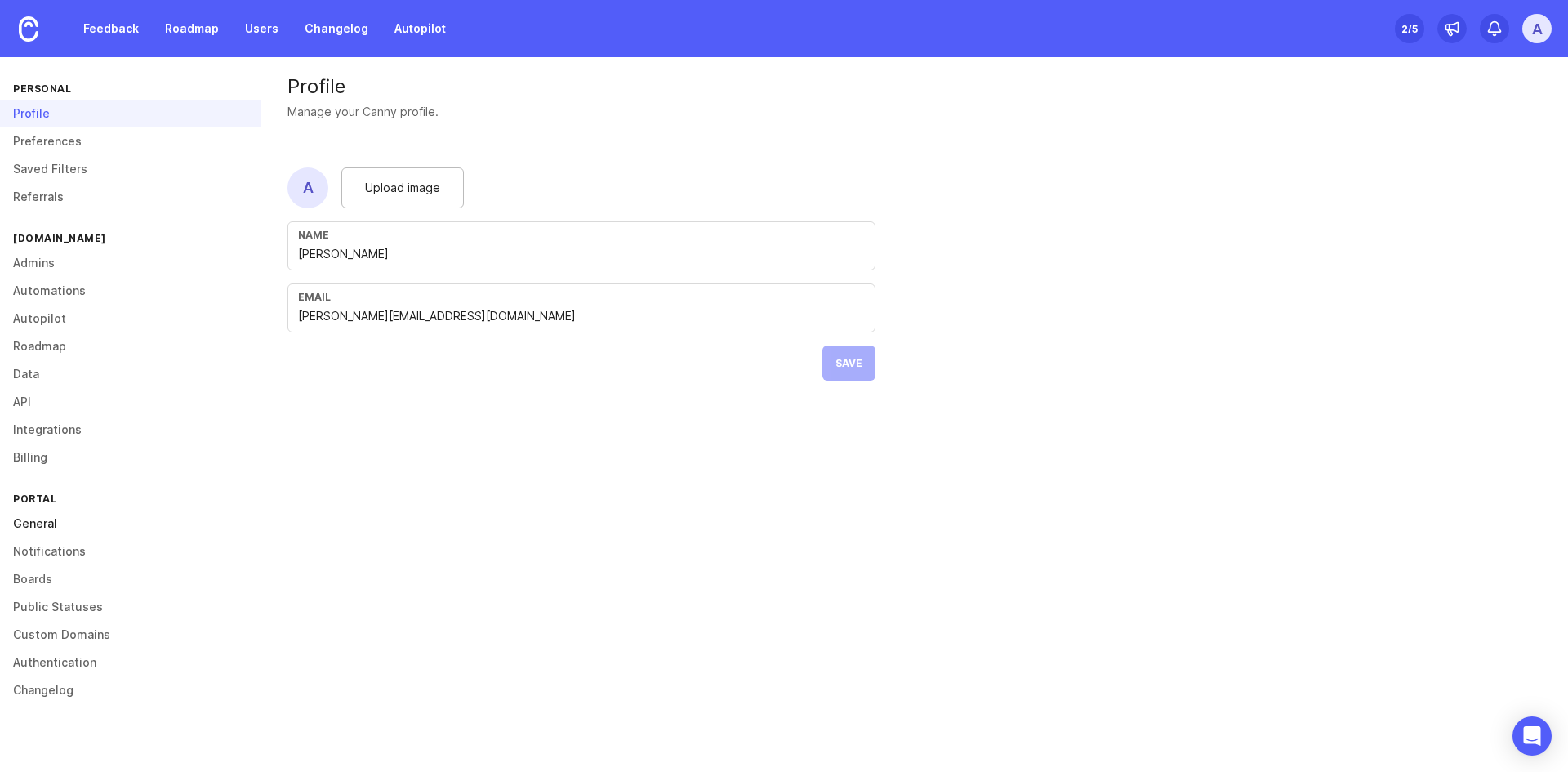
click at [45, 523] on link "General" at bounding box center [130, 523] width 261 height 28
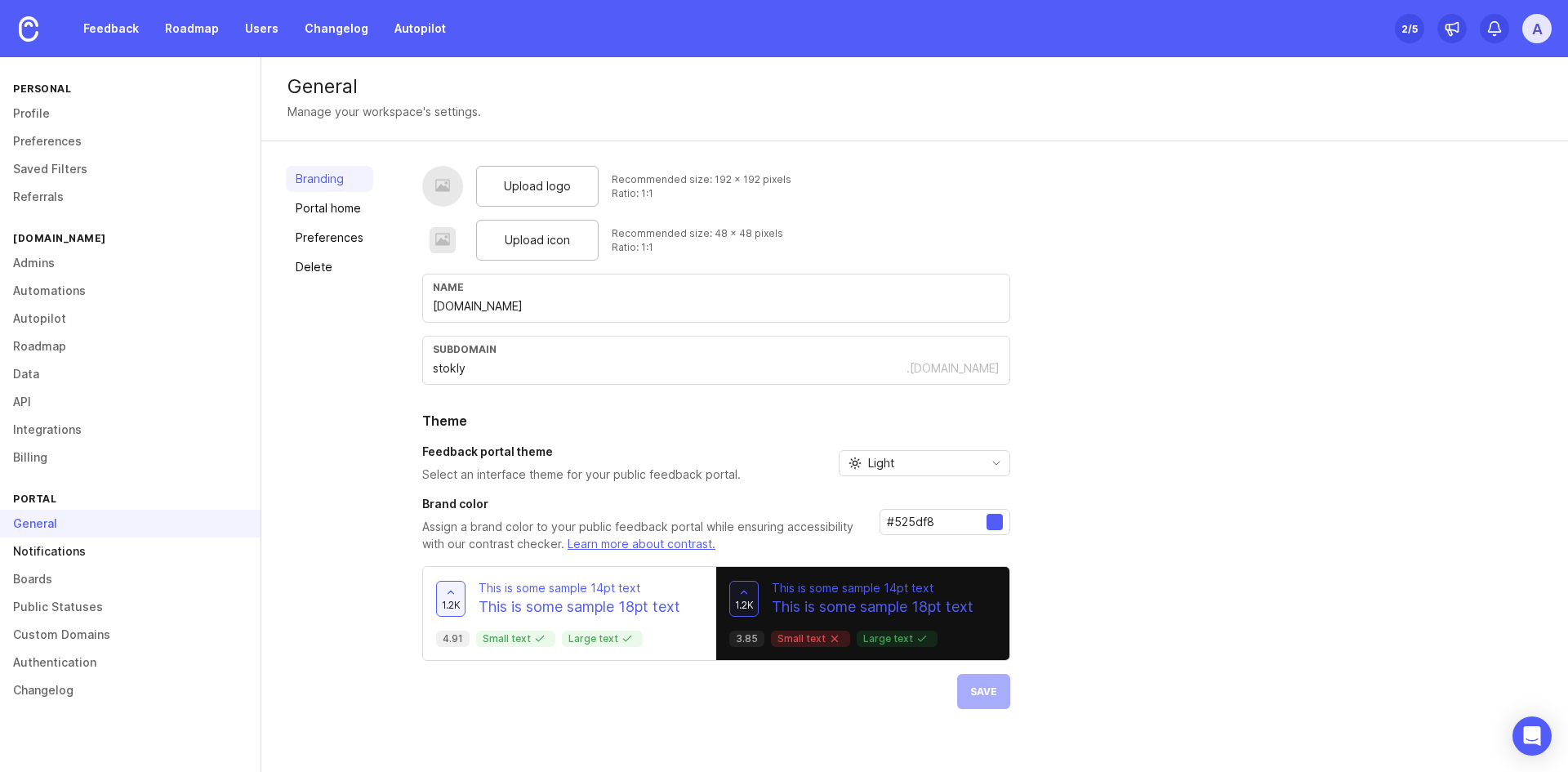
click at [74, 553] on link "Notifications" at bounding box center [130, 551] width 261 height 28
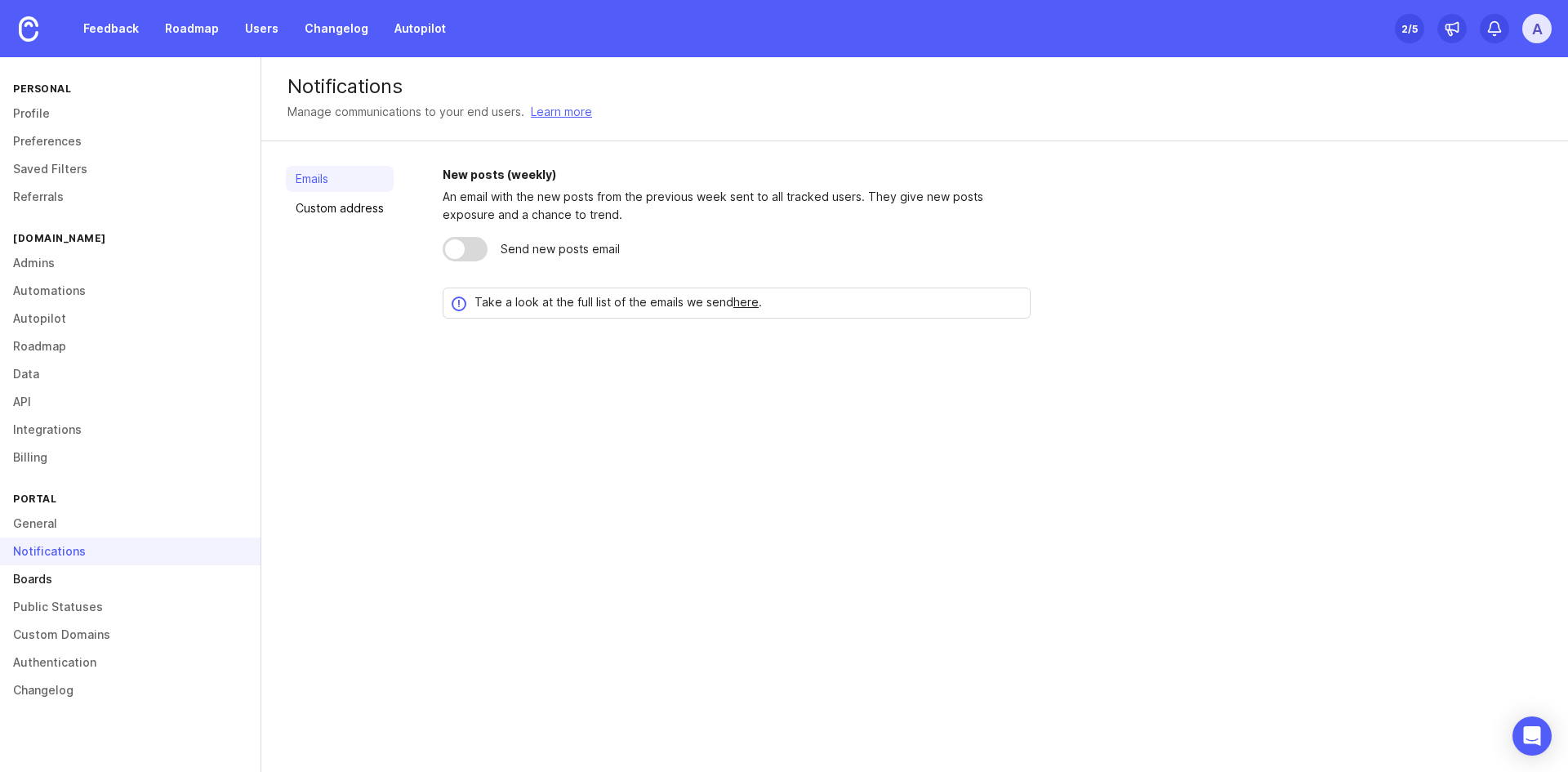
click at [70, 585] on link "Boards" at bounding box center [130, 579] width 261 height 28
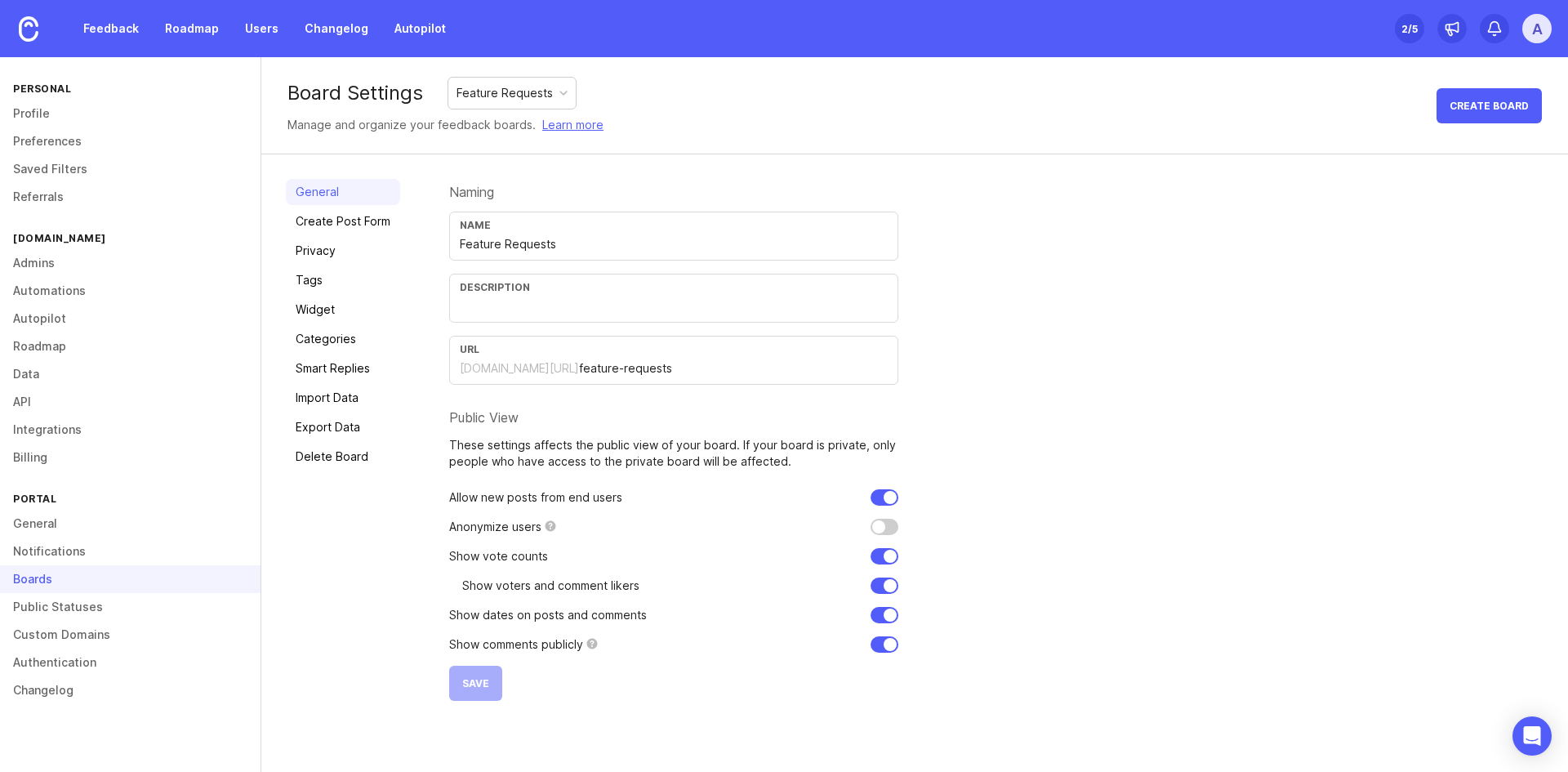
click at [872, 526] on input "checkbox" at bounding box center [884, 527] width 28 height 17
checkbox input "false"
click at [644, 371] on input "feature-requests" at bounding box center [733, 368] width 309 height 18
drag, startPoint x: 629, startPoint y: 365, endPoint x: 448, endPoint y: 367, distance: 181.0
click at [449, 367] on div "URL [DOMAIN_NAME][URL] feature-requests" at bounding box center [673, 360] width 449 height 49
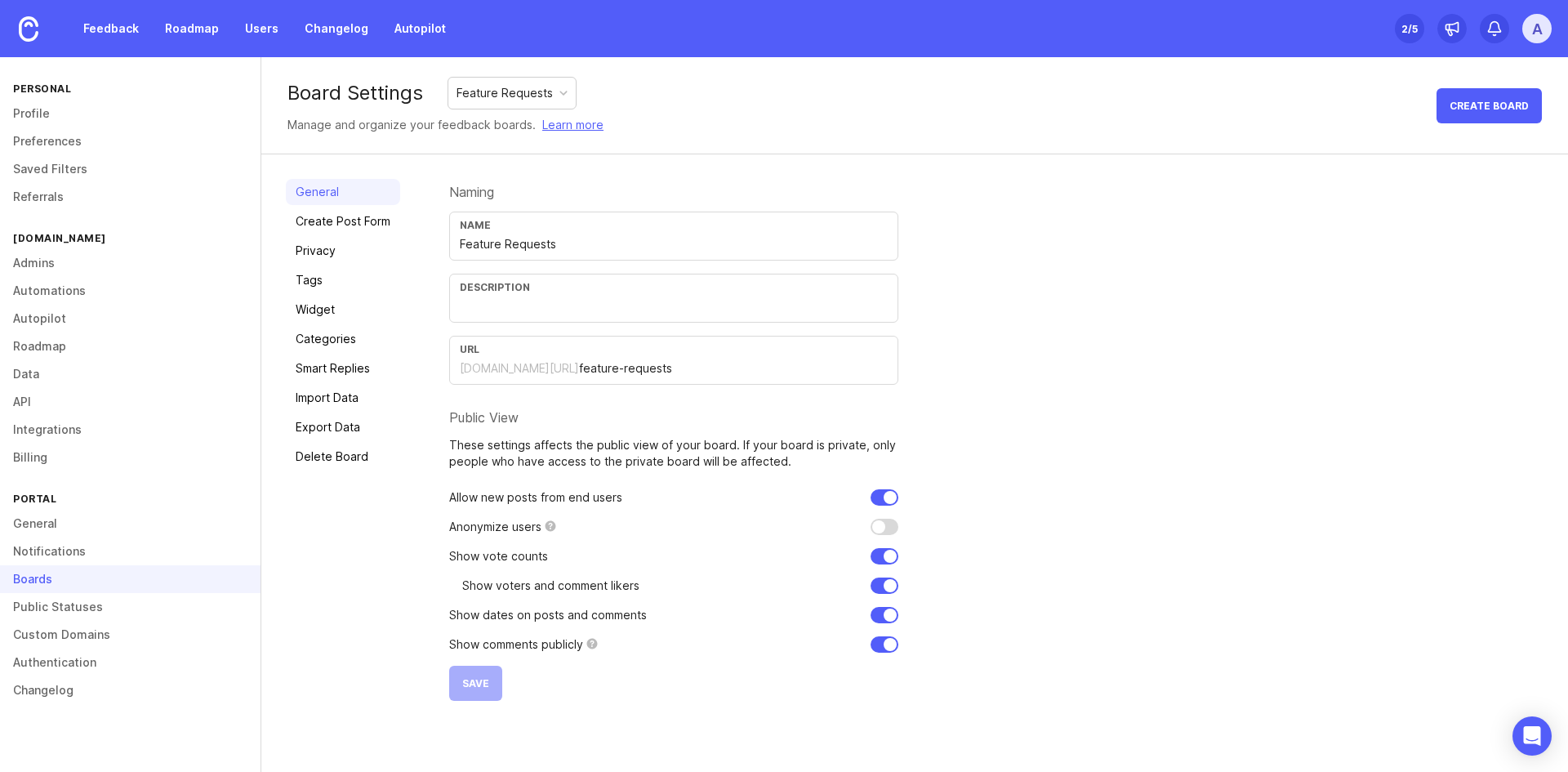
drag, startPoint x: 981, startPoint y: 379, endPoint x: 756, endPoint y: 379, distance: 225.0
click at [978, 379] on div "Naming Name Feature Requests Description URL [DOMAIN_NAME][URL] feature-request…" at bounding box center [996, 440] width 1094 height 522
drag, startPoint x: 689, startPoint y: 369, endPoint x: 459, endPoint y: 376, distance: 230.1
click at [478, 379] on div "URL [DOMAIN_NAME][URL] feature-requests" at bounding box center [673, 360] width 449 height 49
click at [474, 369] on div "[DOMAIN_NAME][URL]" at bounding box center [519, 368] width 119 height 17
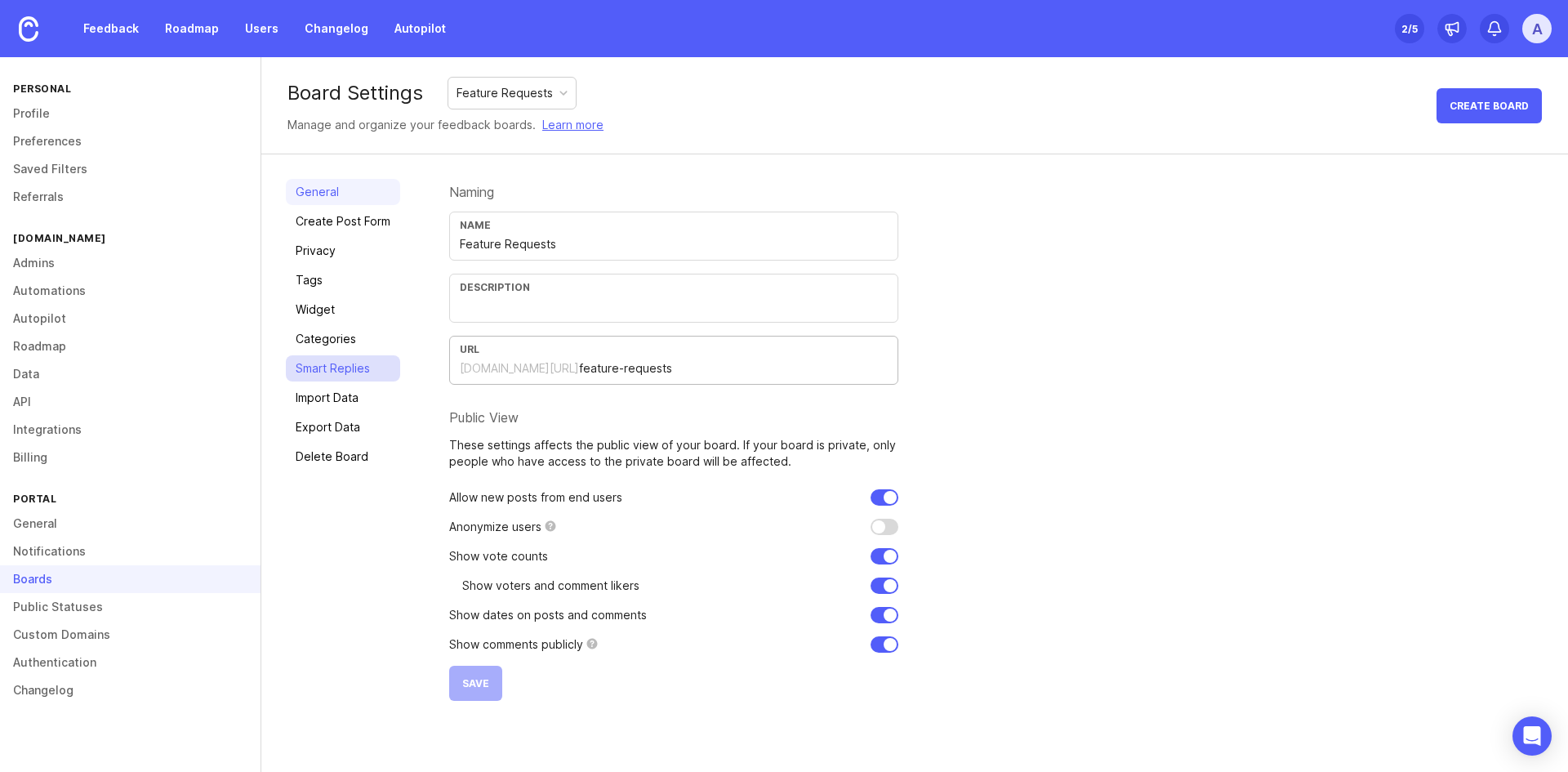
click at [358, 367] on link "Smart Replies" at bounding box center [343, 368] width 114 height 26
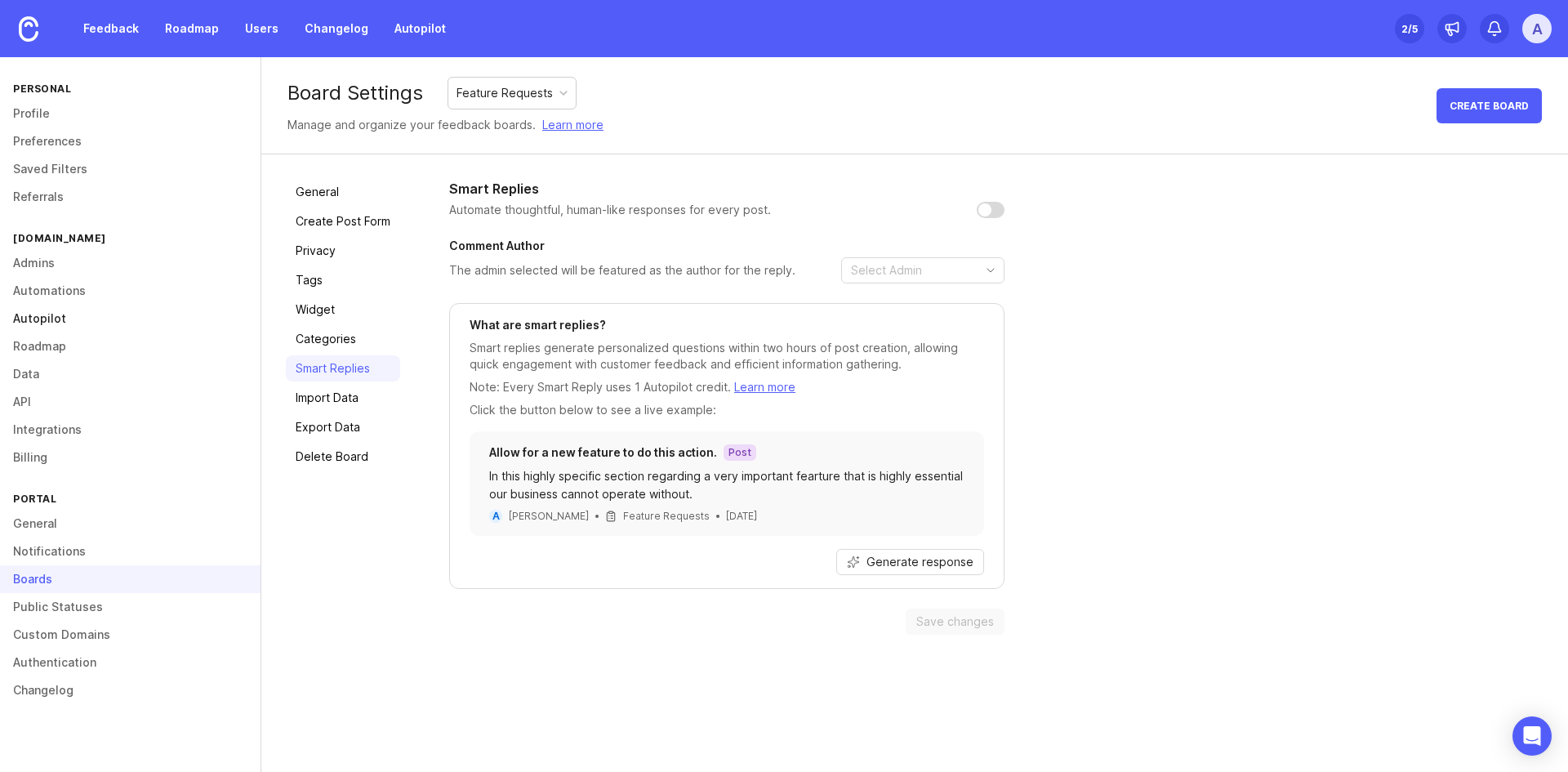
click at [56, 311] on link "Autopilot" at bounding box center [130, 318] width 261 height 28
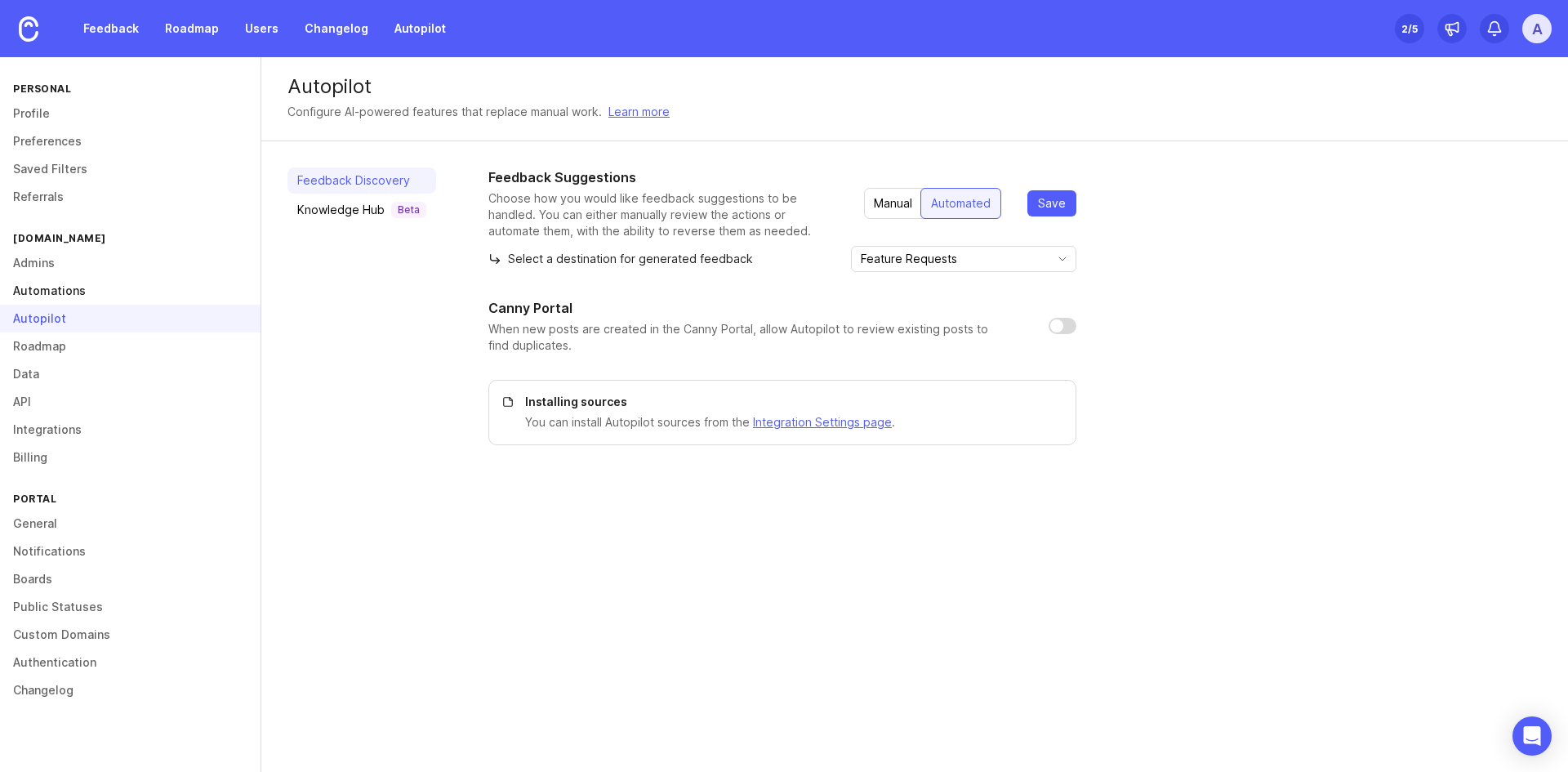
click at [56, 299] on link "Automations" at bounding box center [130, 290] width 261 height 28
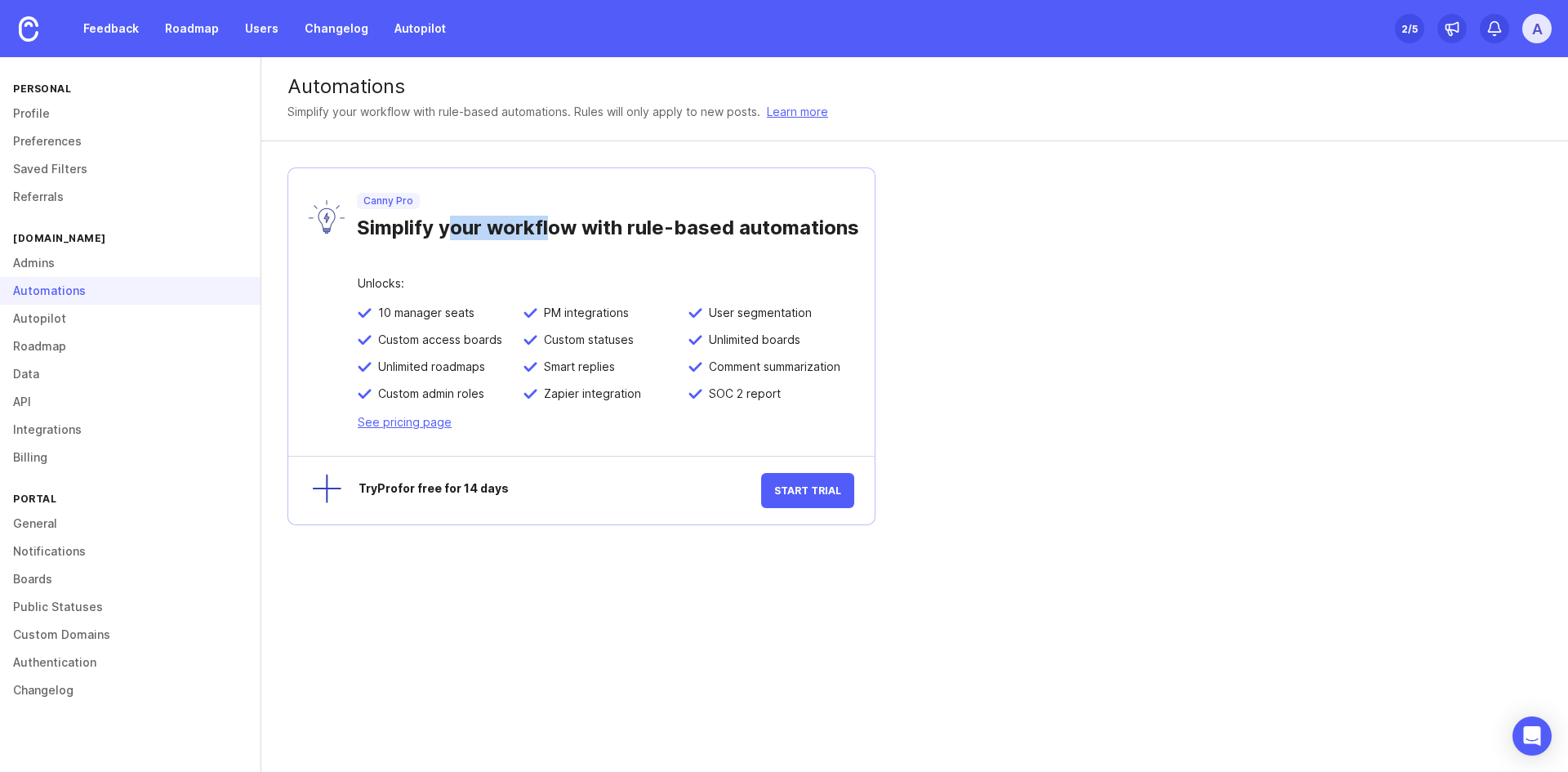
drag, startPoint x: 447, startPoint y: 234, endPoint x: 547, endPoint y: 232, distance: 100.0
click at [547, 232] on div "Simplify your workflow with rule-based automations" at bounding box center [625, 225] width 538 height 31
click at [593, 229] on div "Simplify your workflow with rule-based automations" at bounding box center [625, 225] width 538 height 31
click at [60, 351] on link "Roadmap" at bounding box center [130, 346] width 261 height 28
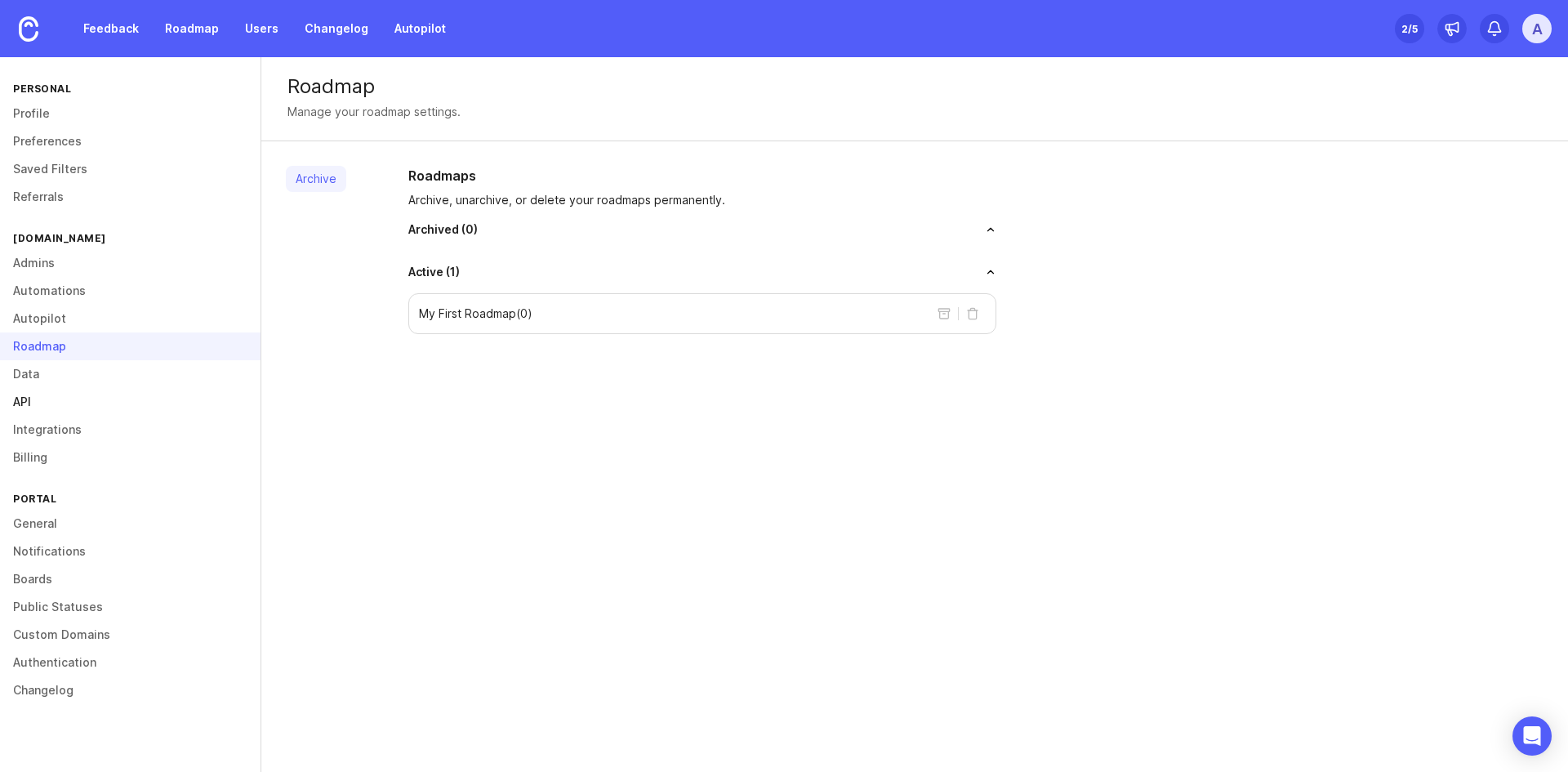
drag, startPoint x: 39, startPoint y: 374, endPoint x: 32, endPoint y: 393, distance: 20.2
click at [39, 373] on link "Data" at bounding box center [130, 374] width 261 height 28
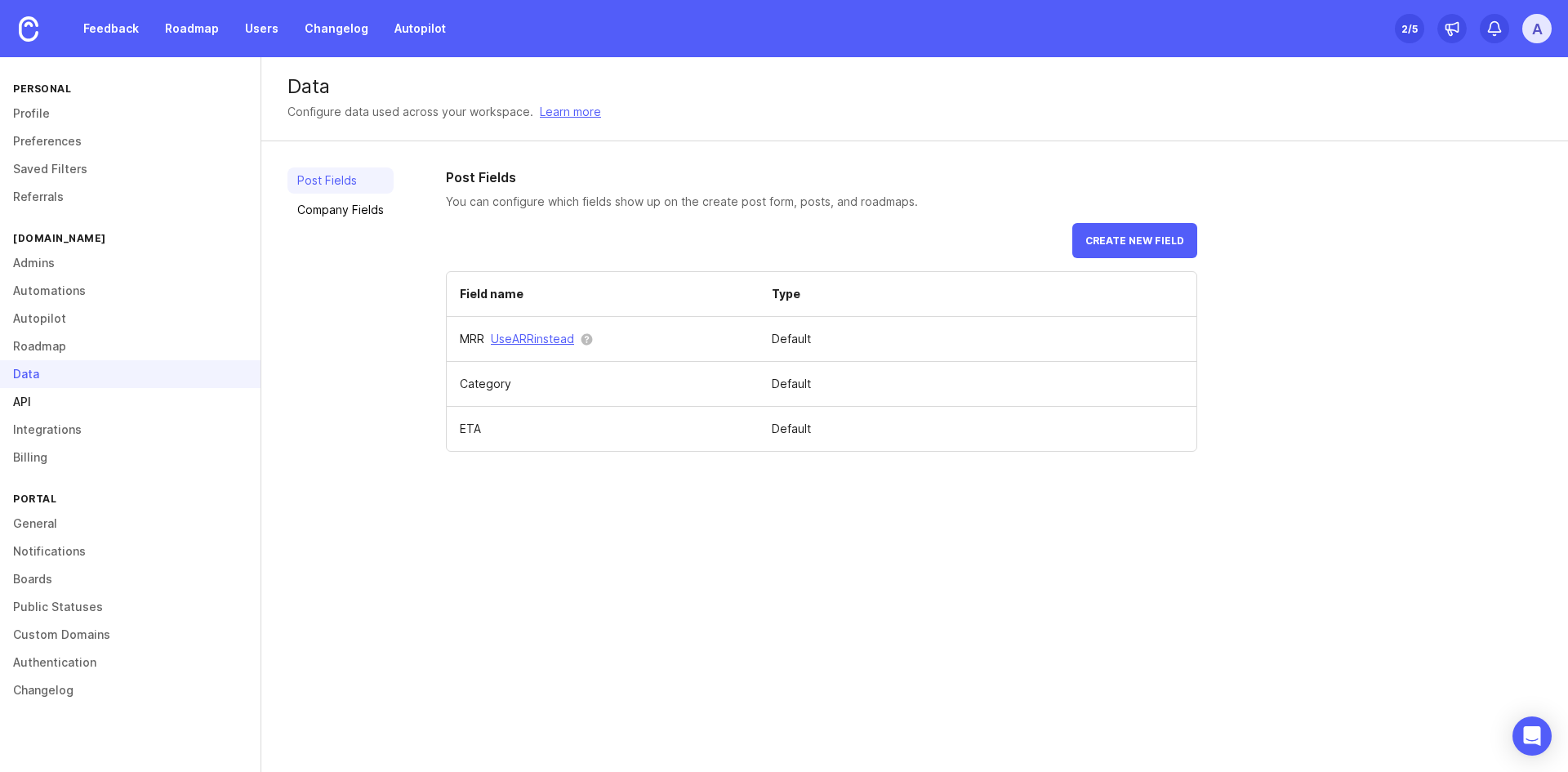
click at [32, 400] on link "API" at bounding box center [130, 402] width 261 height 28
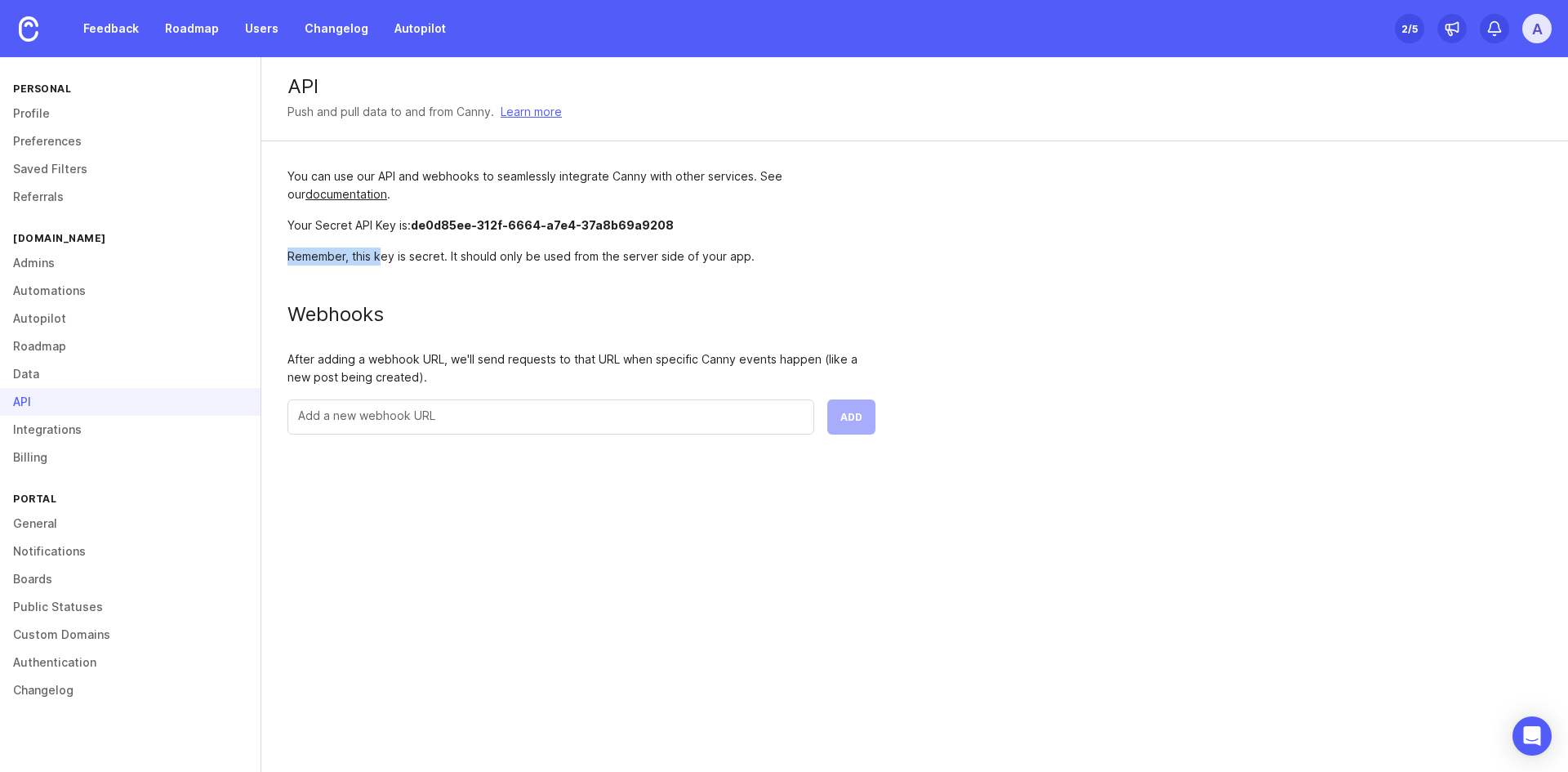
drag, startPoint x: 688, startPoint y: 230, endPoint x: 379, endPoint y: 247, distance: 309.5
click at [379, 247] on div "You can use our API and webhooks to seamlessly integrate Canny with other servi…" at bounding box center [582, 301] width 640 height 319
click at [942, 248] on div "API Push and pull data to and from Canny. Learn more You can use our API and we…" at bounding box center [915, 259] width 1306 height 404
click at [526, 234] on div "Your Secret API Key is: de0d85ee-312f-6664-a7e4-37a8b69a9208" at bounding box center [582, 225] width 588 height 18
click at [48, 45] on link at bounding box center [29, 29] width 58 height 58
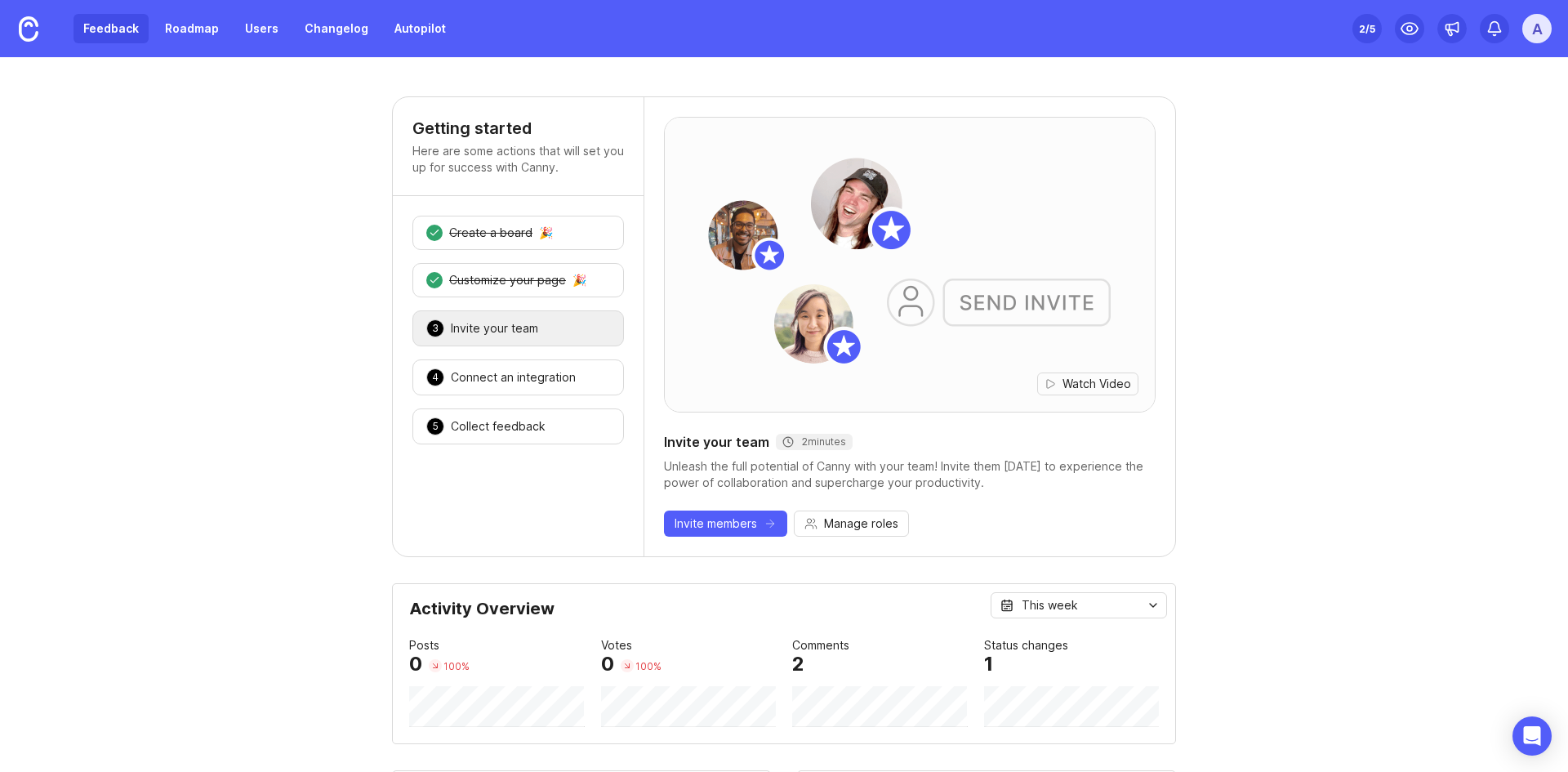
click at [116, 34] on link "Feedback" at bounding box center [111, 29] width 75 height 30
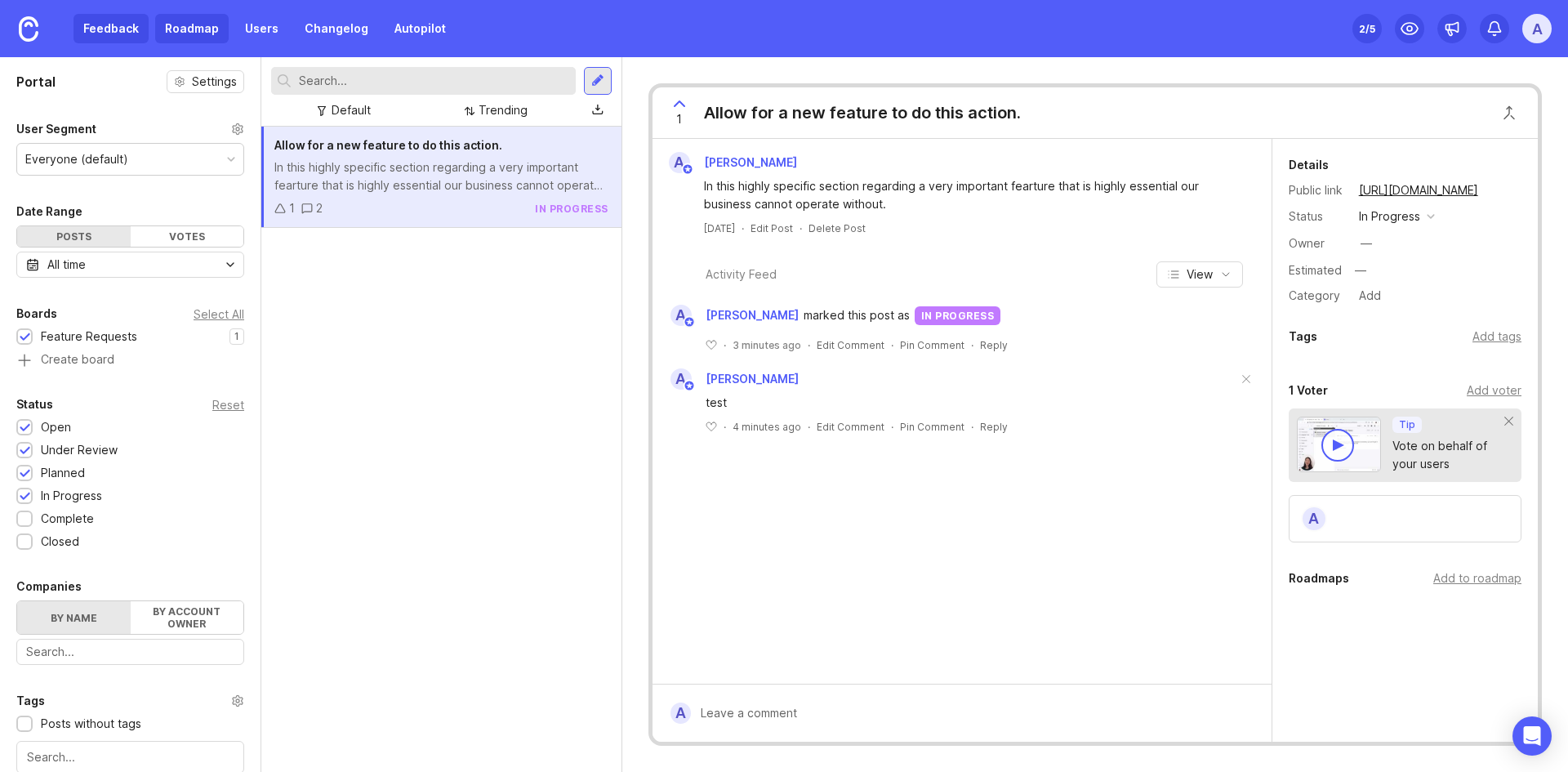
click at [208, 29] on link "Roadmap" at bounding box center [192, 29] width 73 height 30
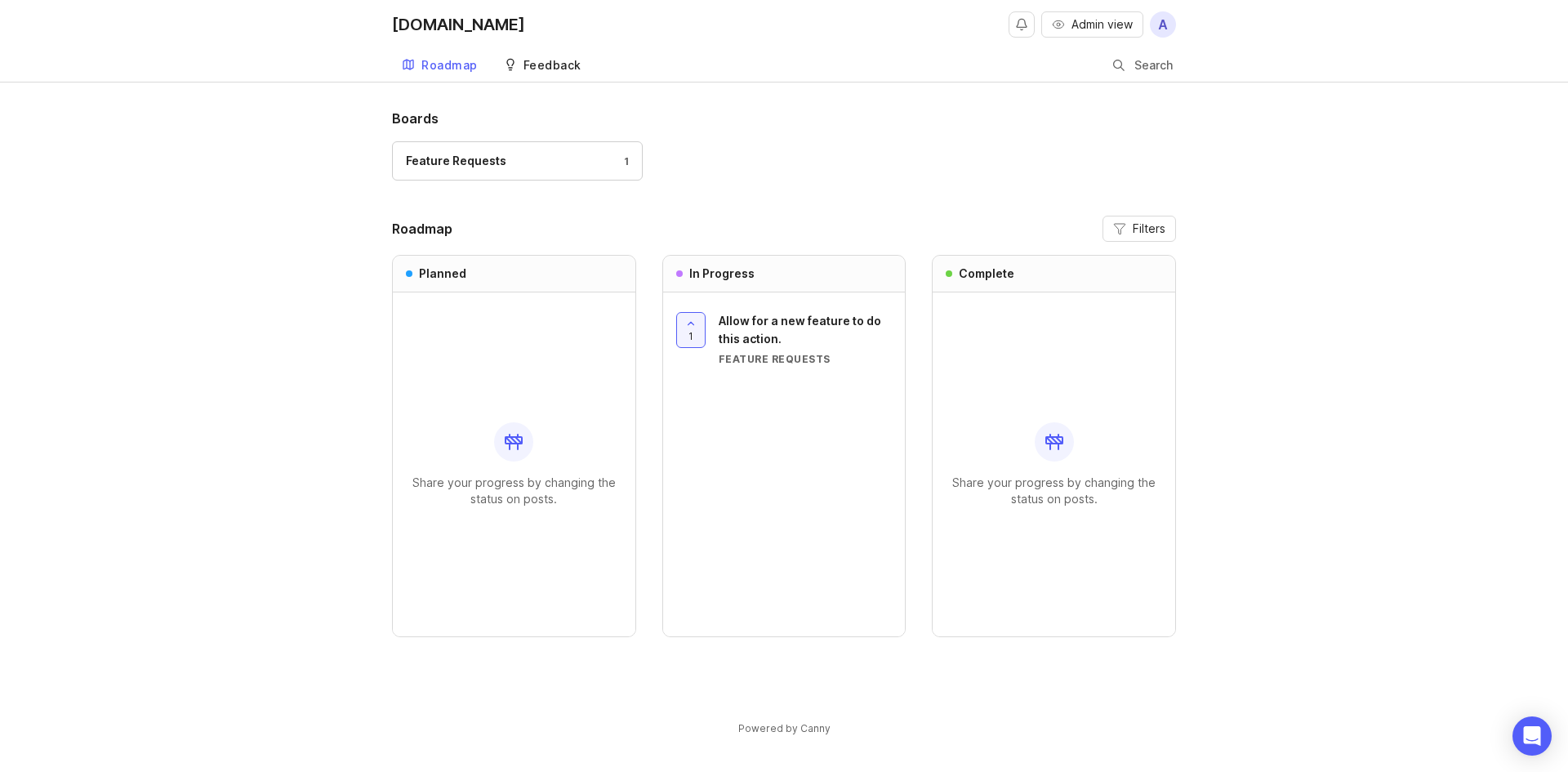
click at [546, 70] on div "Feedback" at bounding box center [552, 65] width 58 height 11
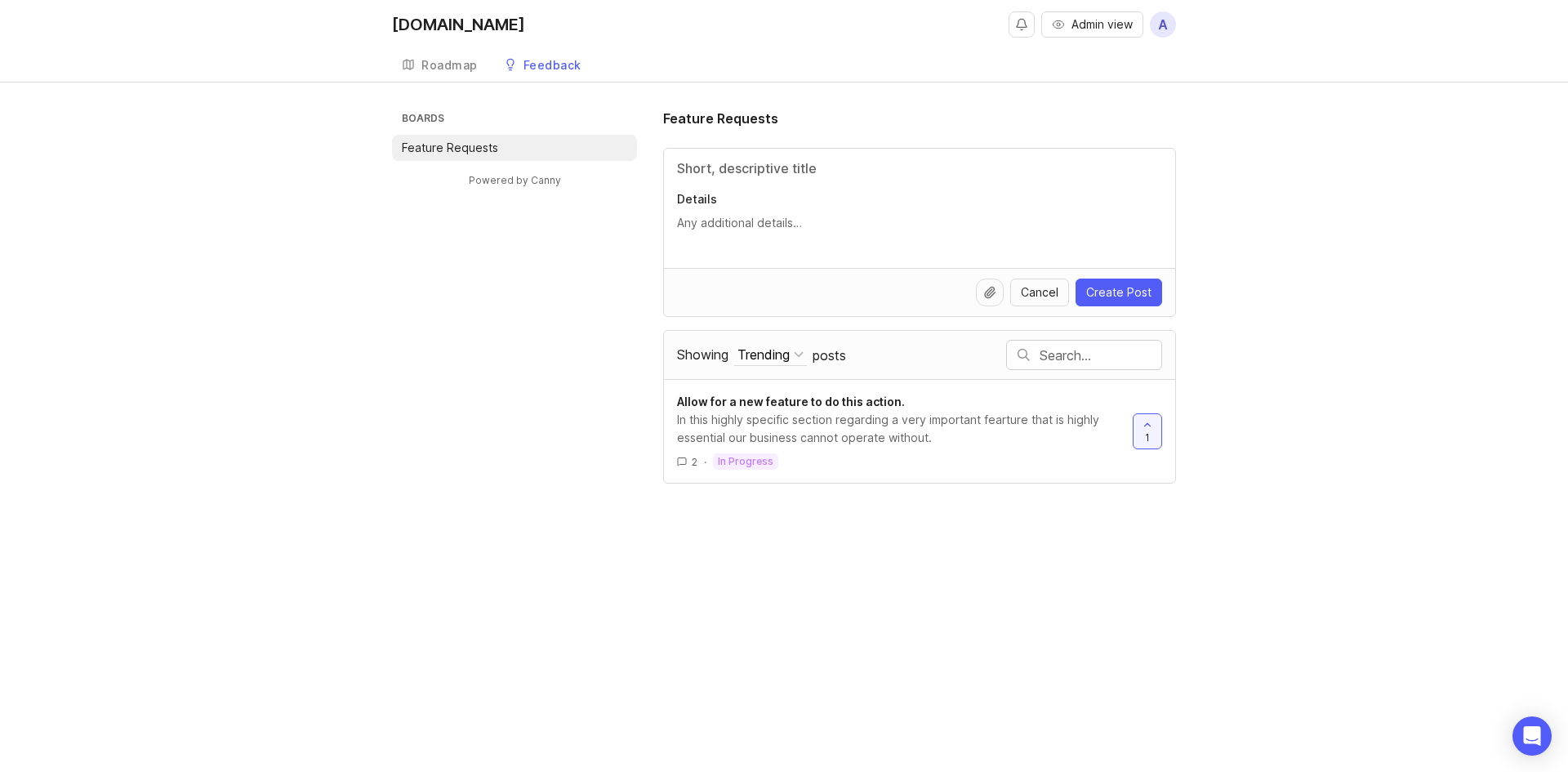
click at [553, 274] on div "Boards Feature Requests Powered by Canny Feature Requests Details Cancel Create…" at bounding box center [784, 297] width 784 height 375
click at [450, 65] on div "Roadmap" at bounding box center [449, 65] width 57 height 11
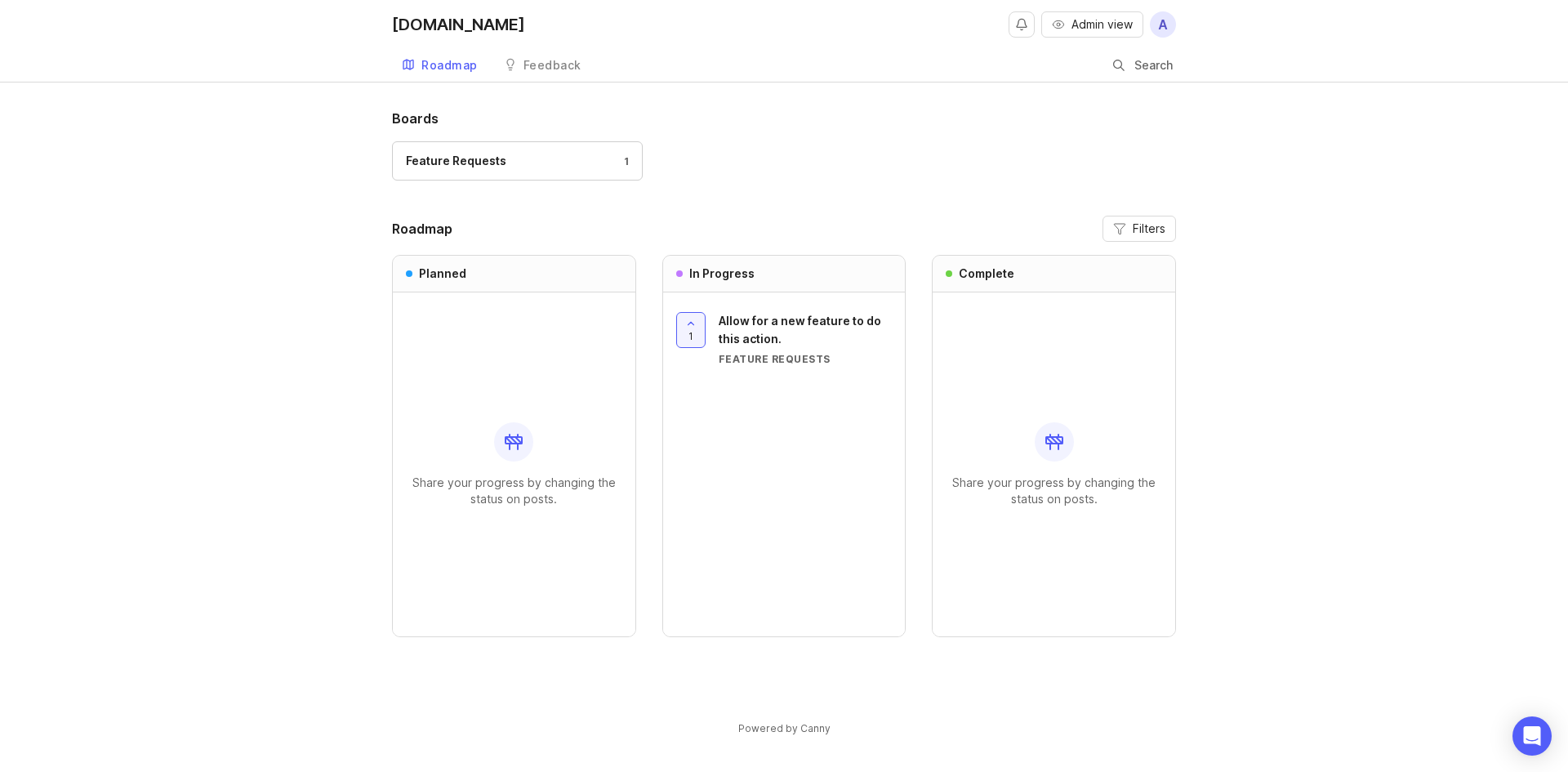
click at [431, 32] on div "[DOMAIN_NAME]" at bounding box center [459, 24] width 133 height 17
click at [554, 65] on div "Feedback" at bounding box center [552, 65] width 58 height 11
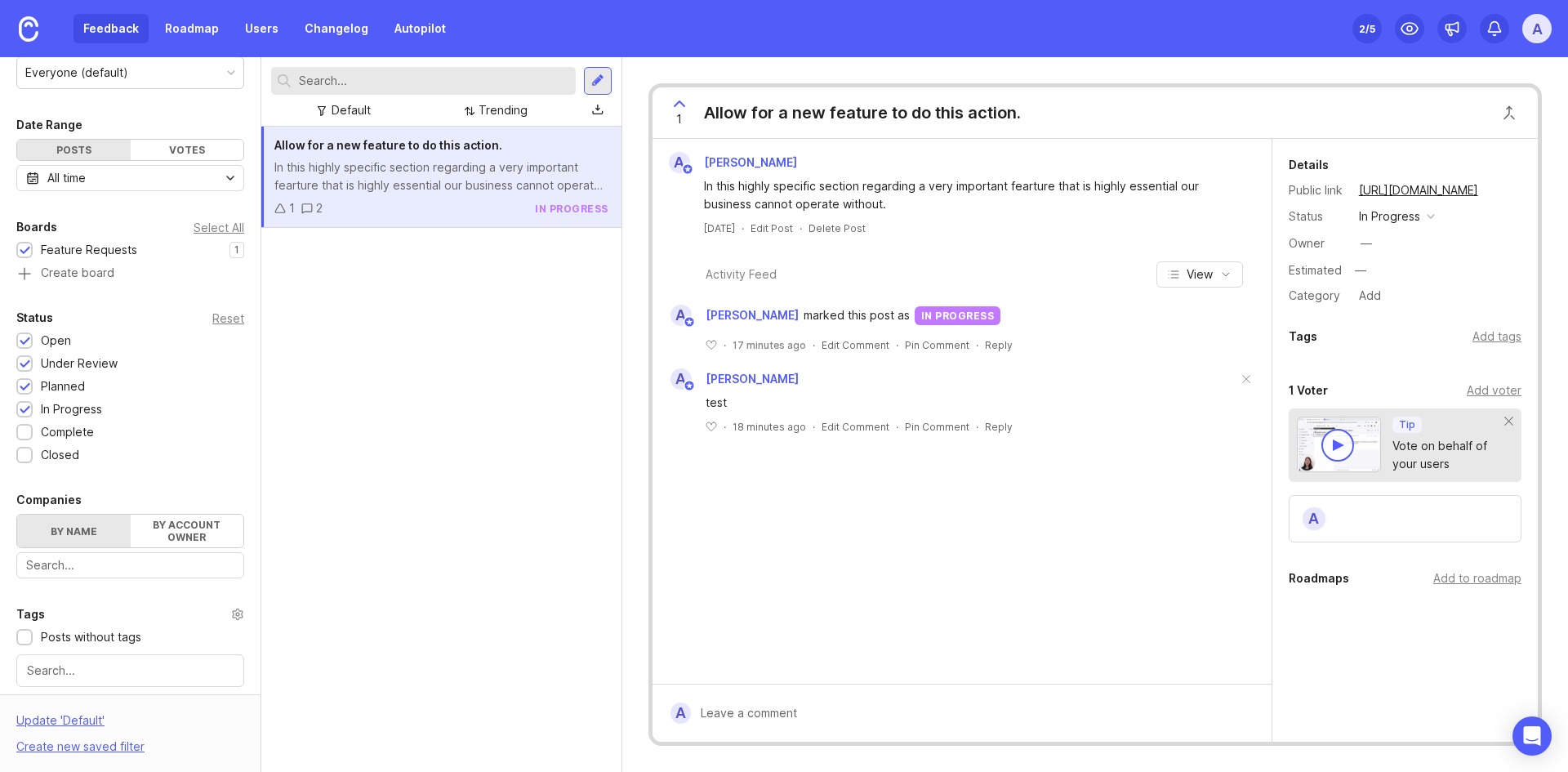
scroll to position [321, 0]
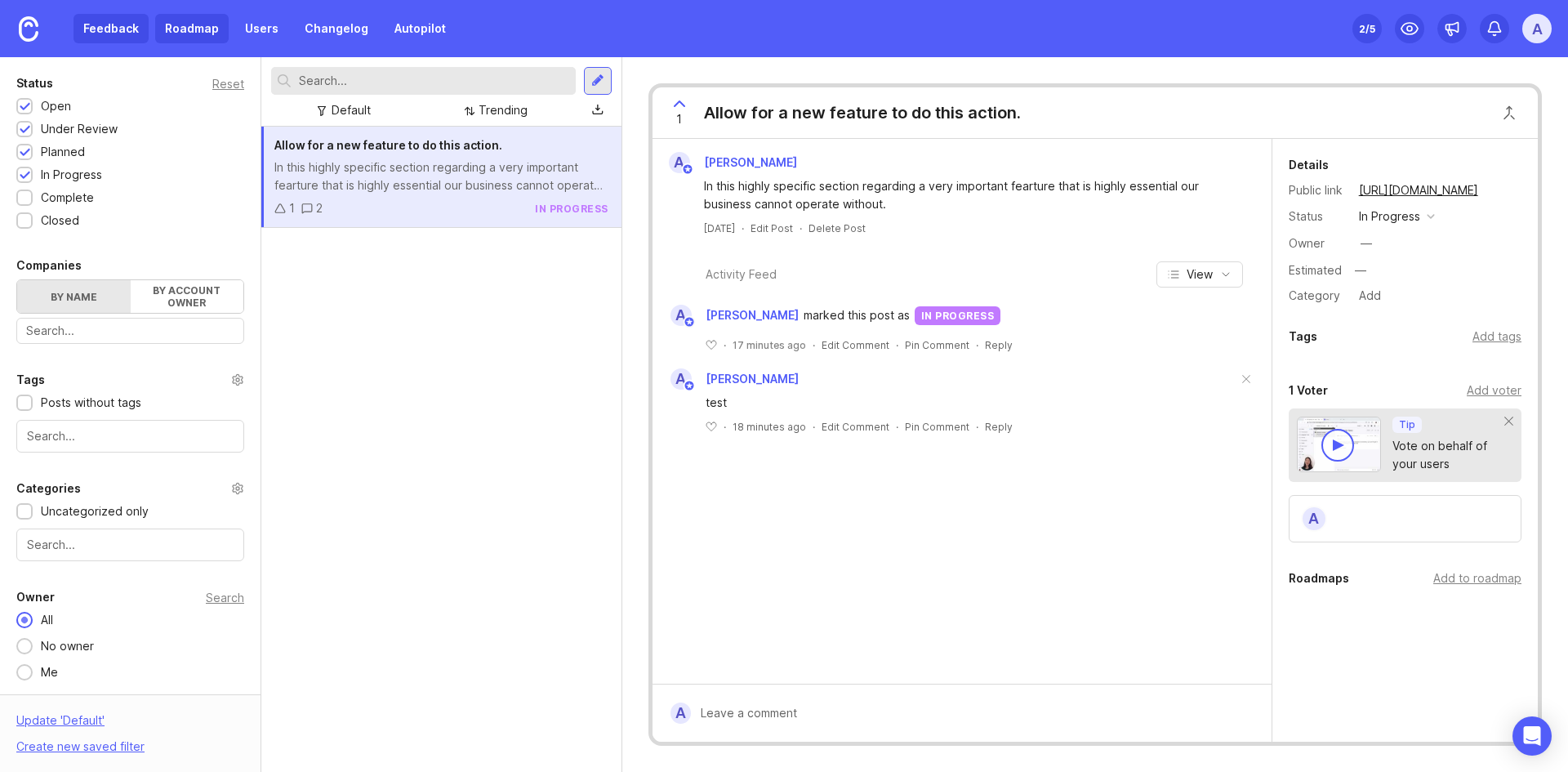
click at [197, 41] on link "Roadmap" at bounding box center [192, 29] width 73 height 30
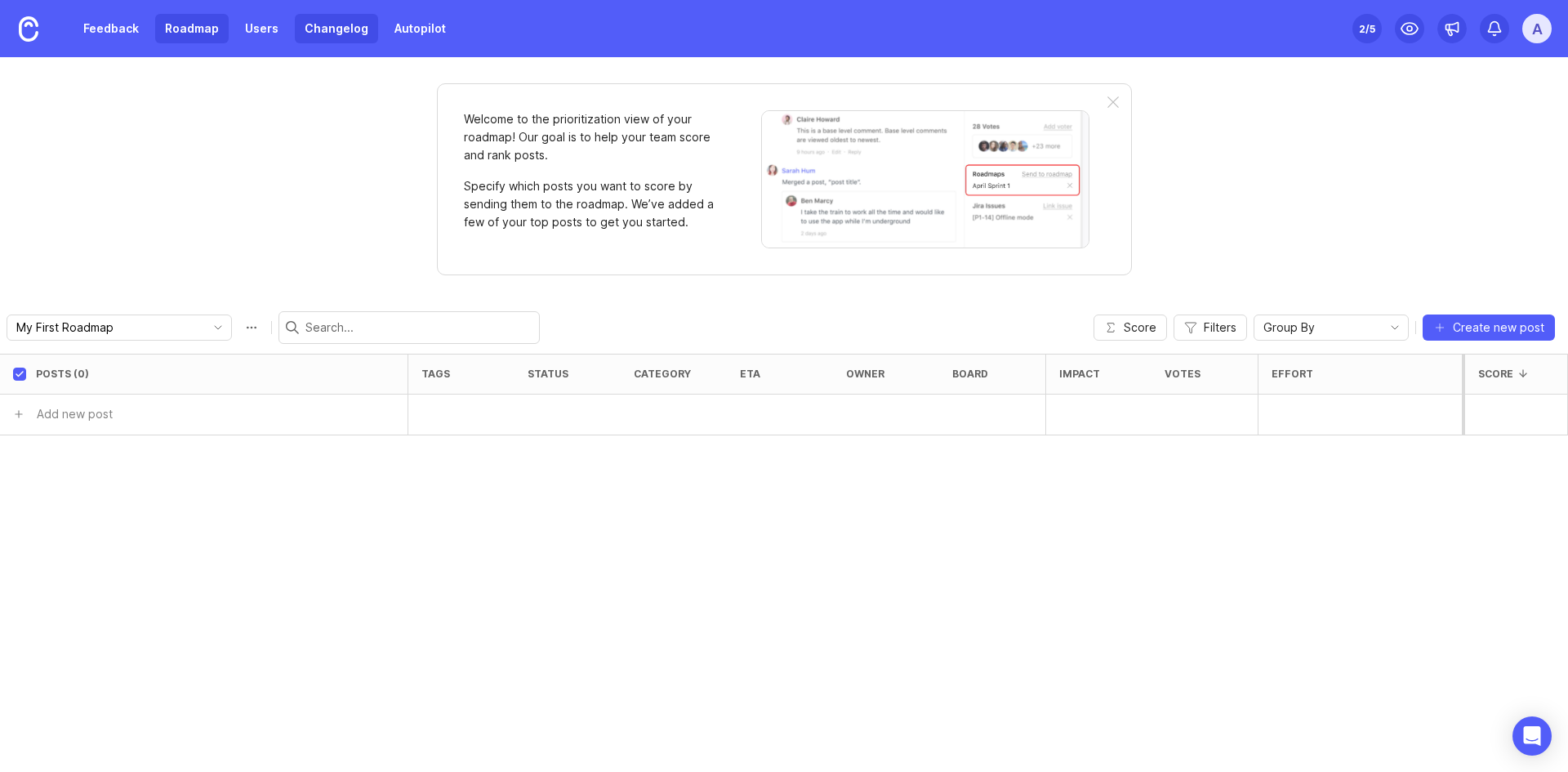
click at [303, 20] on link "Changelog" at bounding box center [337, 29] width 84 height 30
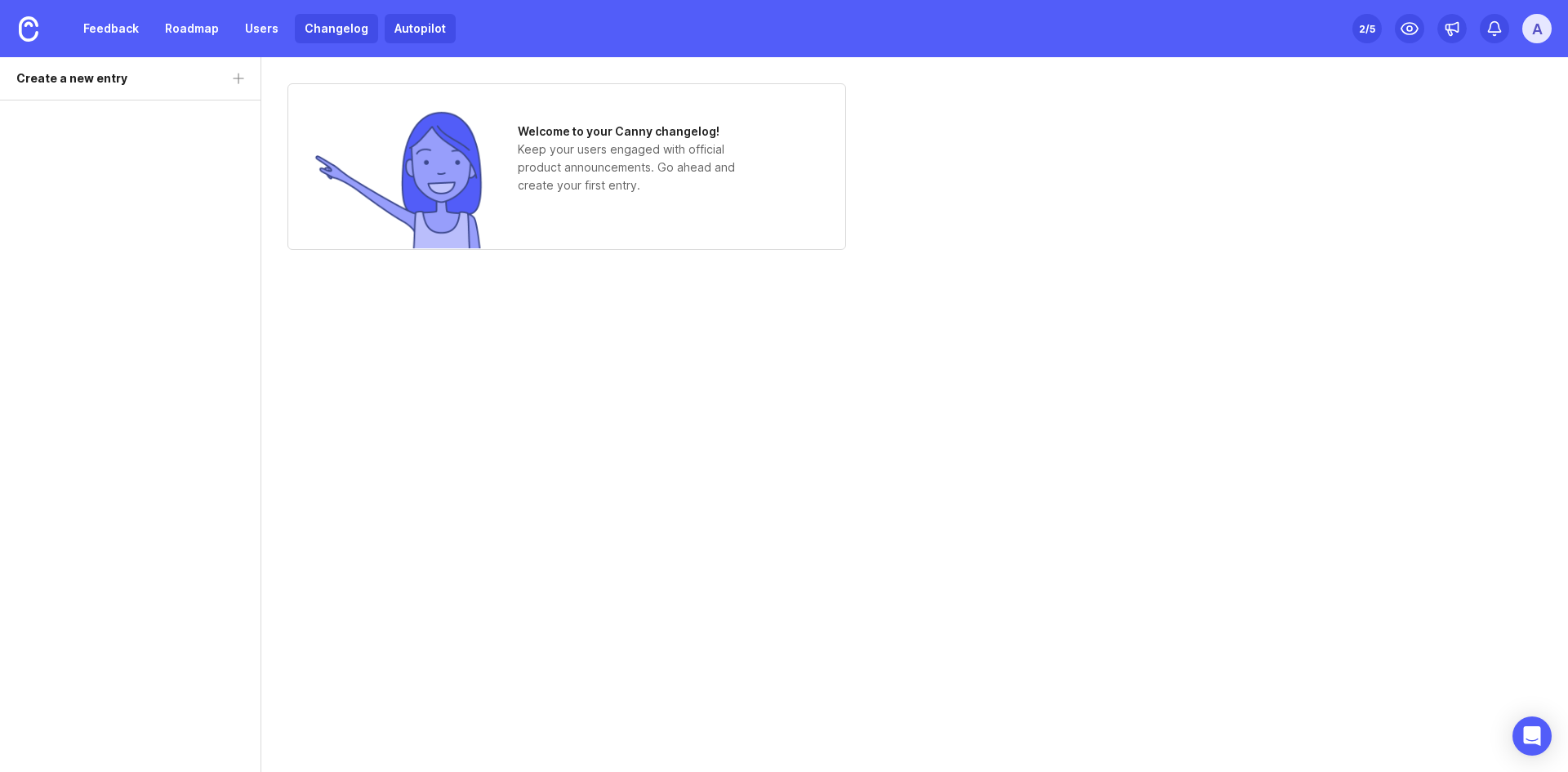
click at [392, 37] on link "Autopilot" at bounding box center [419, 29] width 71 height 30
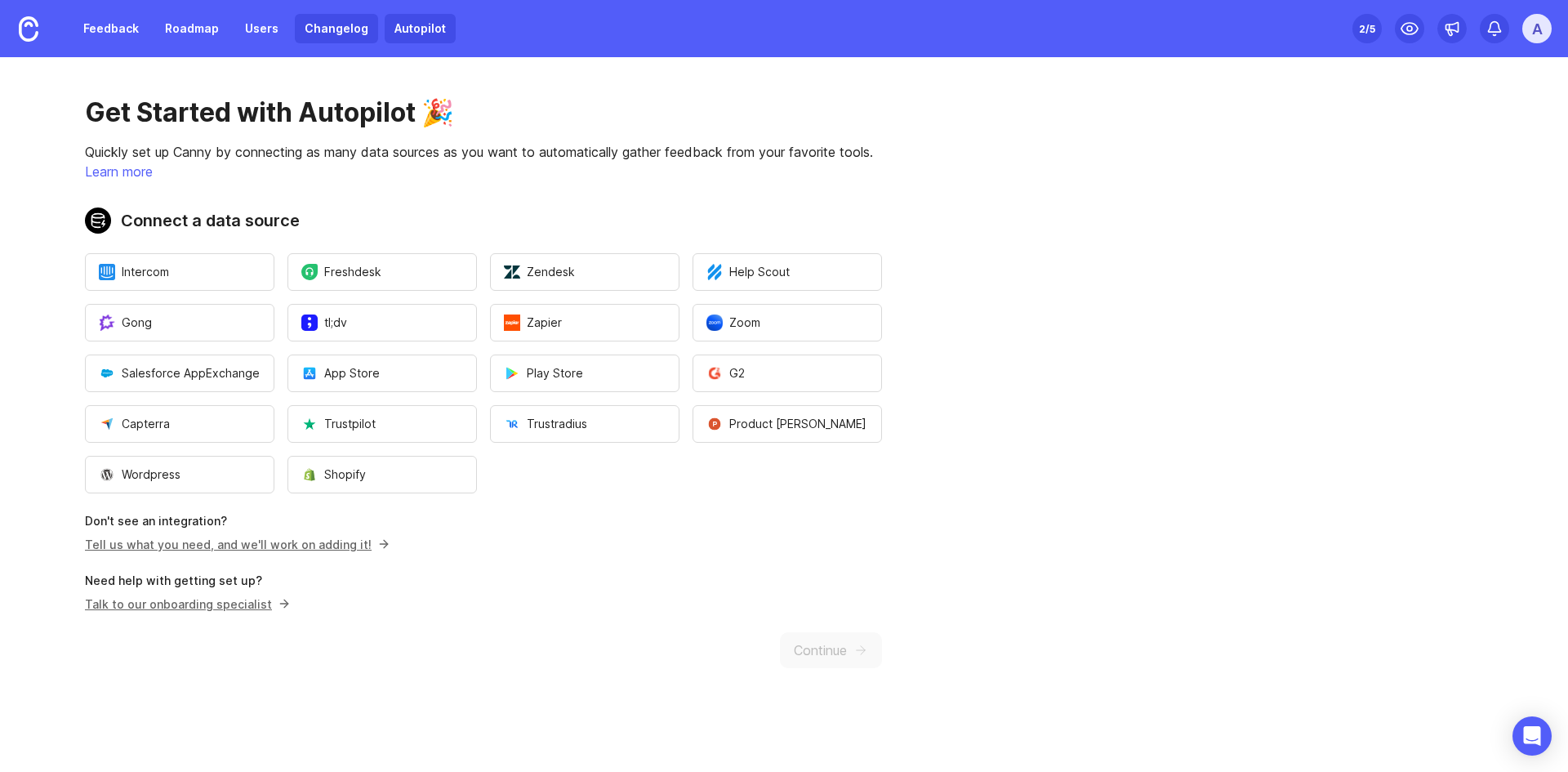
click at [350, 37] on link "Changelog" at bounding box center [337, 29] width 84 height 30
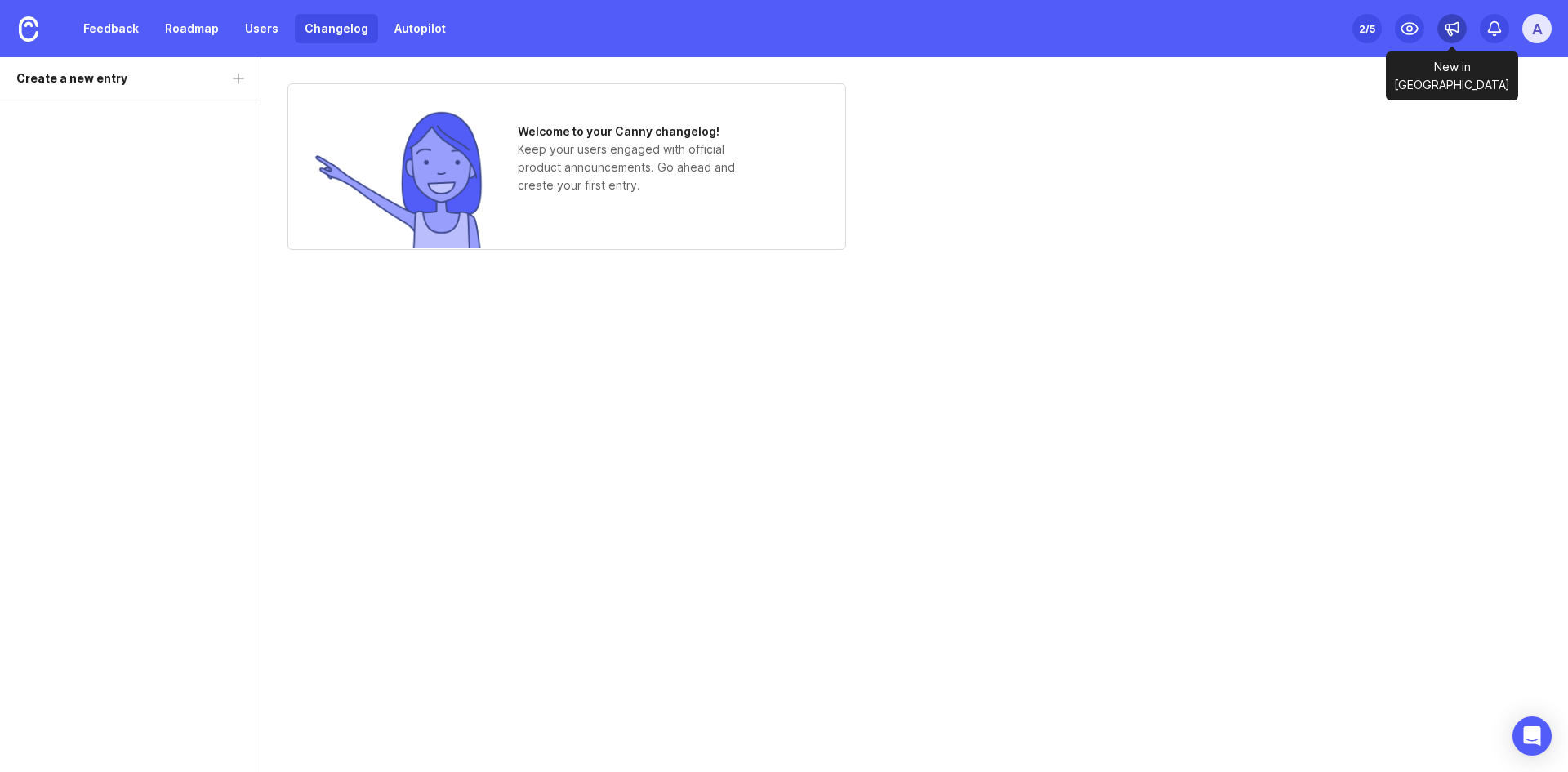
click at [1043, 32] on div at bounding box center [1452, 29] width 30 height 30
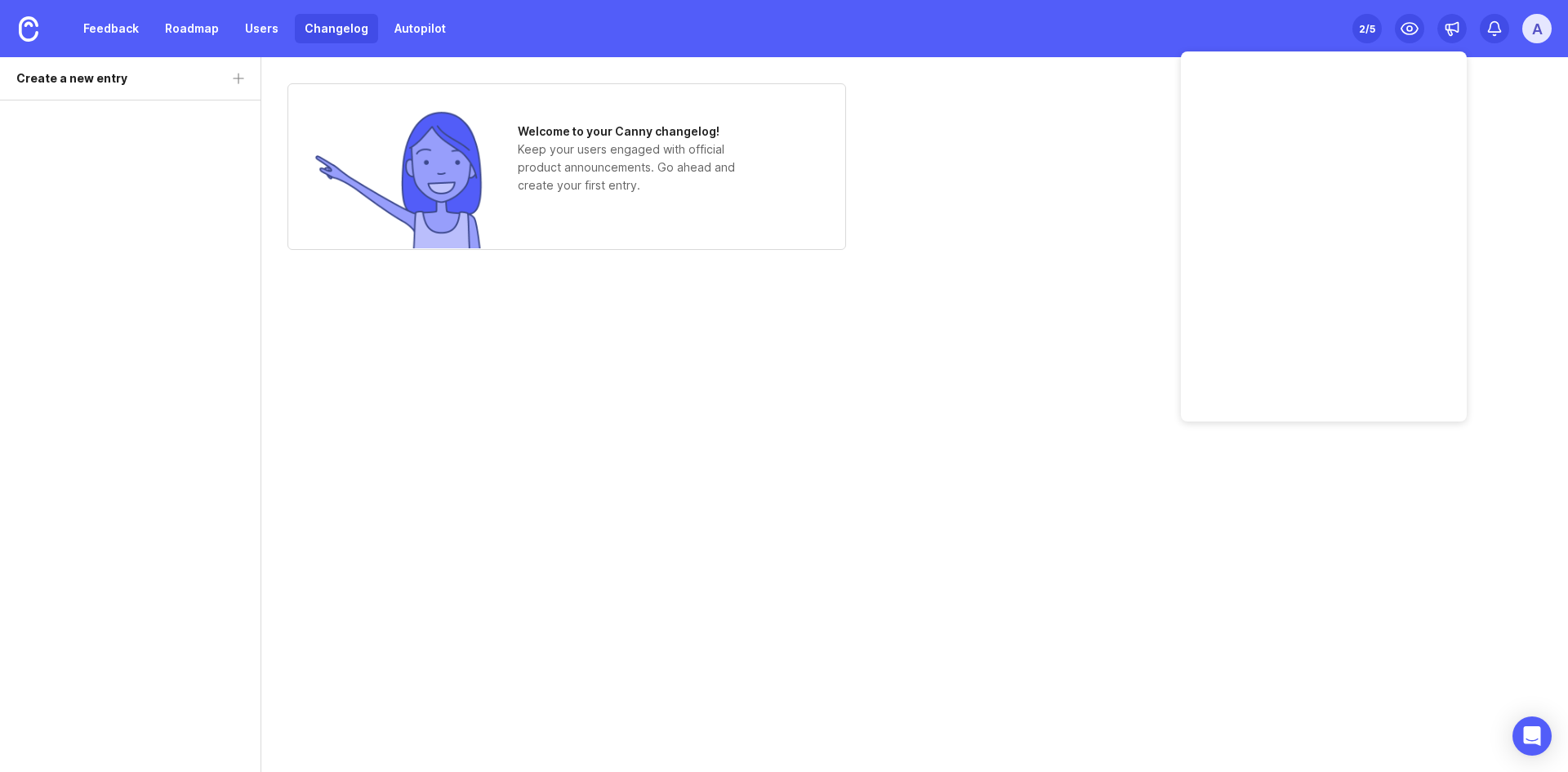
click at [829, 483] on div "Welcome to your Canny changelog! Keep your users engaged with official product …" at bounding box center [915, 414] width 1306 height 714
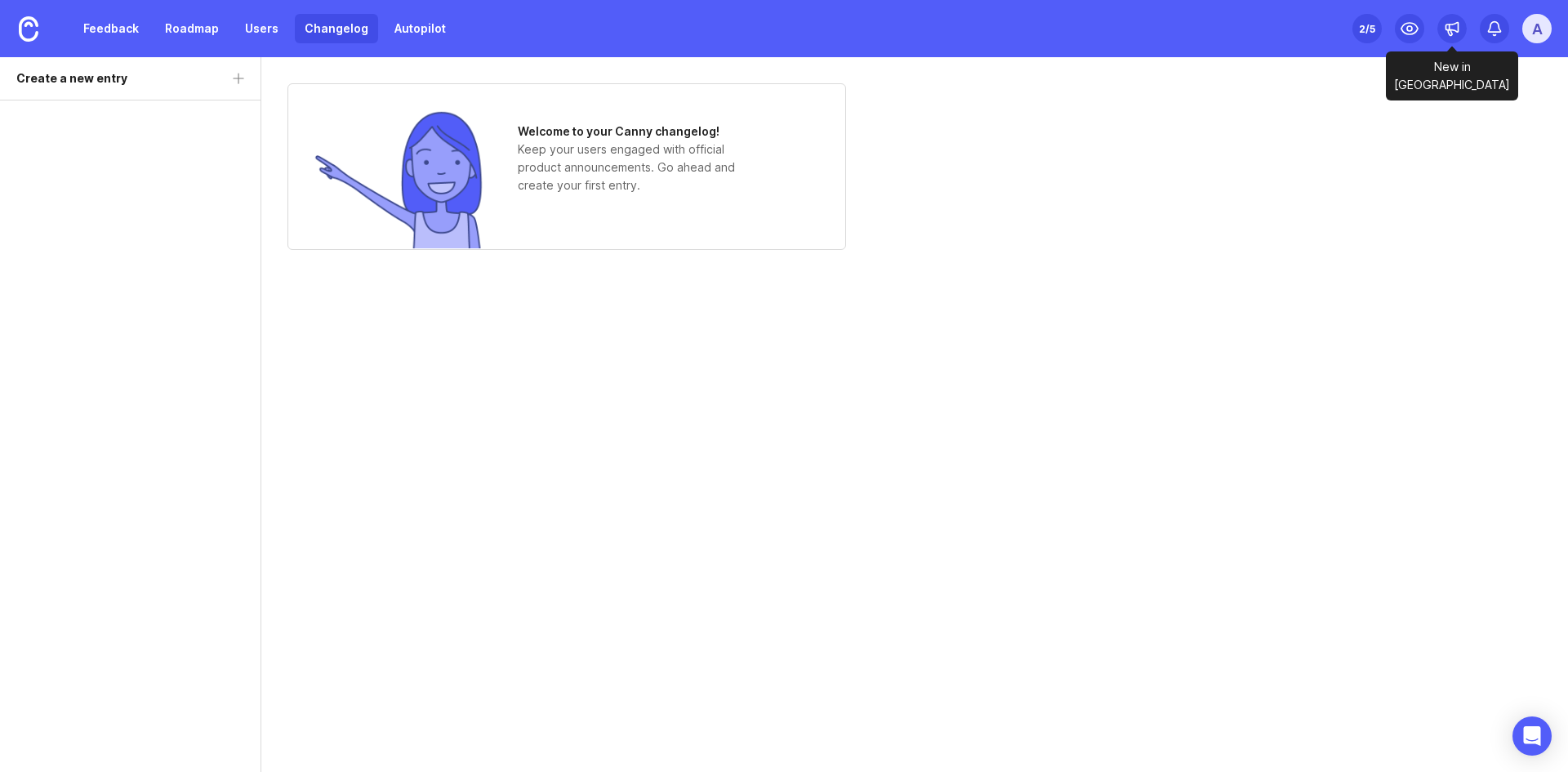
click at [1043, 20] on span at bounding box center [1452, 29] width 30 height 30
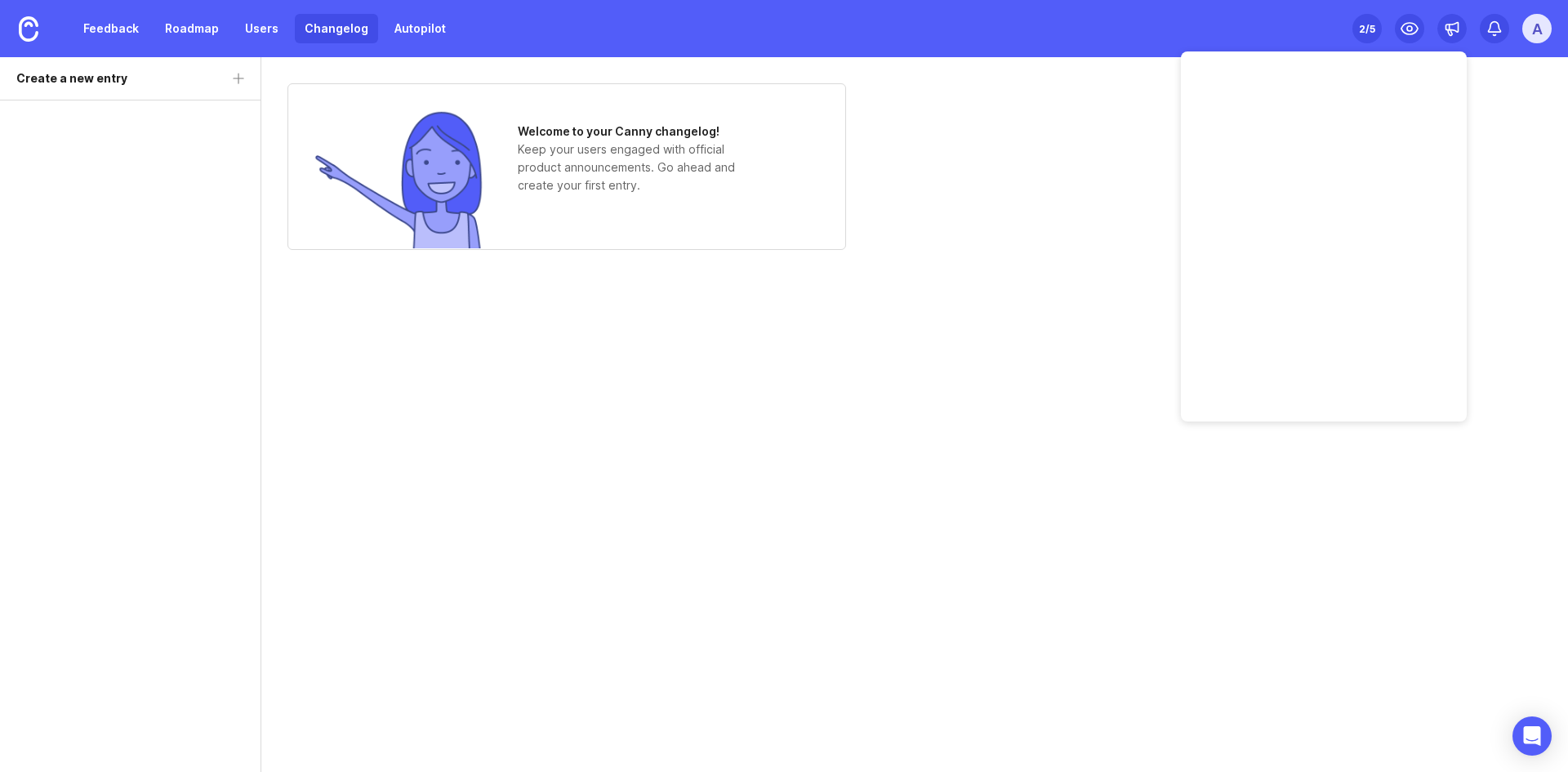
click at [1043, 544] on div "Welcome to your Canny changelog! Keep your users engaged with official product …" at bounding box center [915, 414] width 1306 height 714
click at [267, 35] on link "Users" at bounding box center [262, 29] width 53 height 30
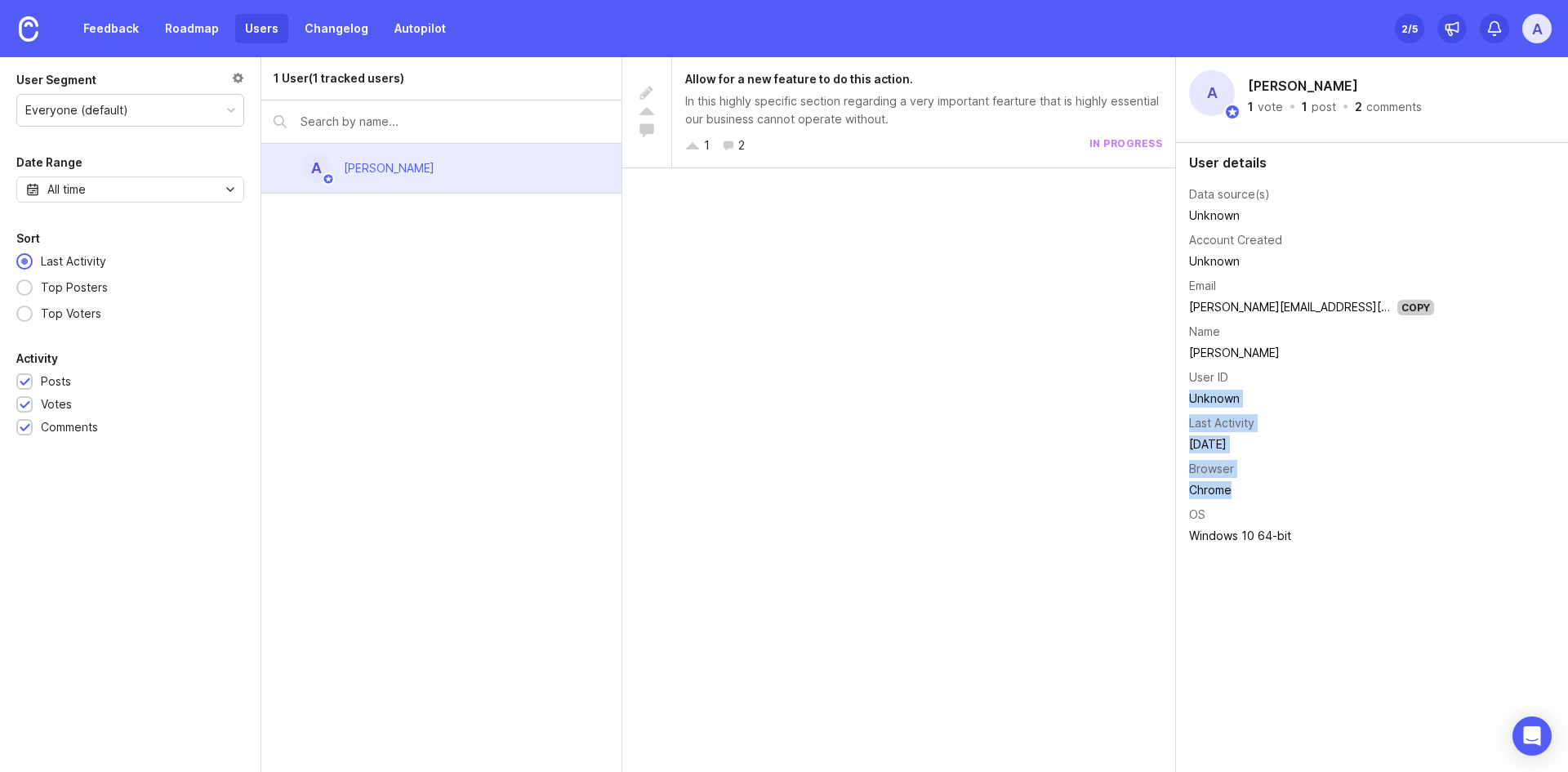
drag, startPoint x: 1254, startPoint y: 494, endPoint x: 1192, endPoint y: 392, distance: 119.4
click at [1043, 392] on tbody "Data source(s) Unknown Account Created Unknown Email [PERSON_NAME][EMAIL_ADDRES…" at bounding box center [1312, 366] width 245 height 366
drag, startPoint x: 1053, startPoint y: 459, endPoint x: 1043, endPoint y: 464, distance: 11.2
click at [1043, 459] on div "Allow for a new feature to do this action. In this highly specific section rega…" at bounding box center [899, 414] width 554 height 714
click at [118, 36] on link "Feedback" at bounding box center [111, 29] width 75 height 30
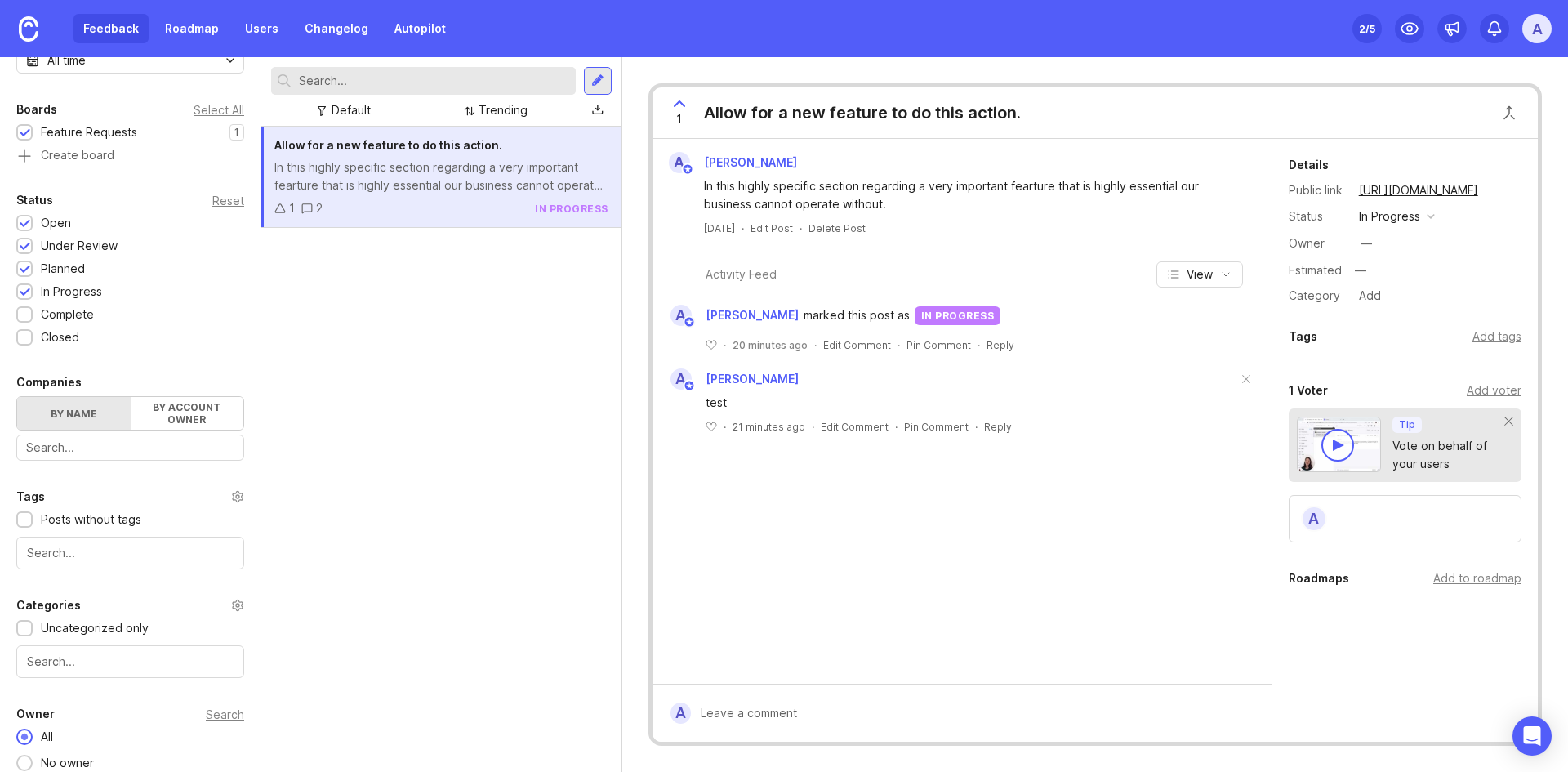
scroll to position [243, 0]
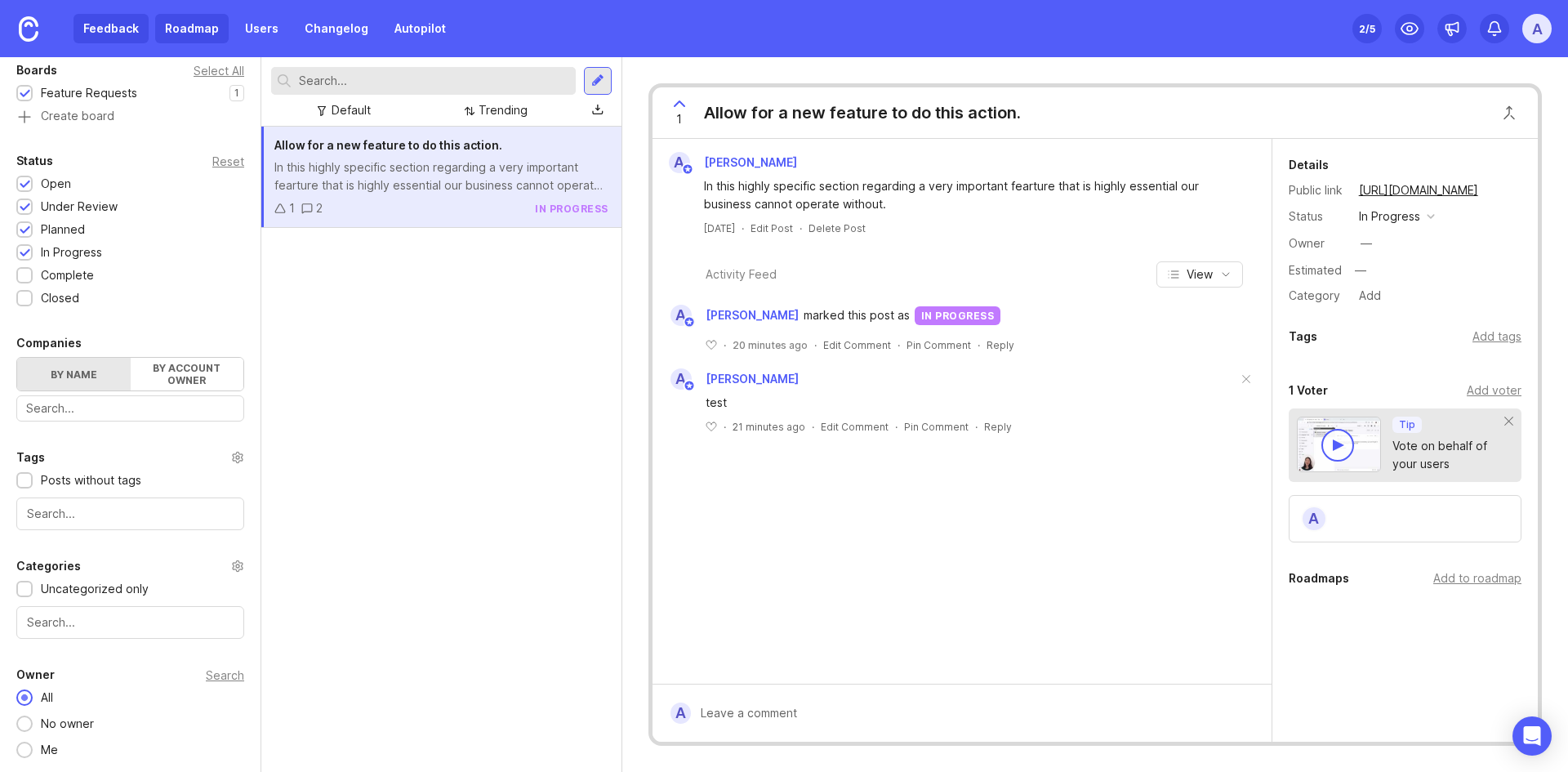
click at [200, 17] on link "Roadmap" at bounding box center [192, 29] width 73 height 30
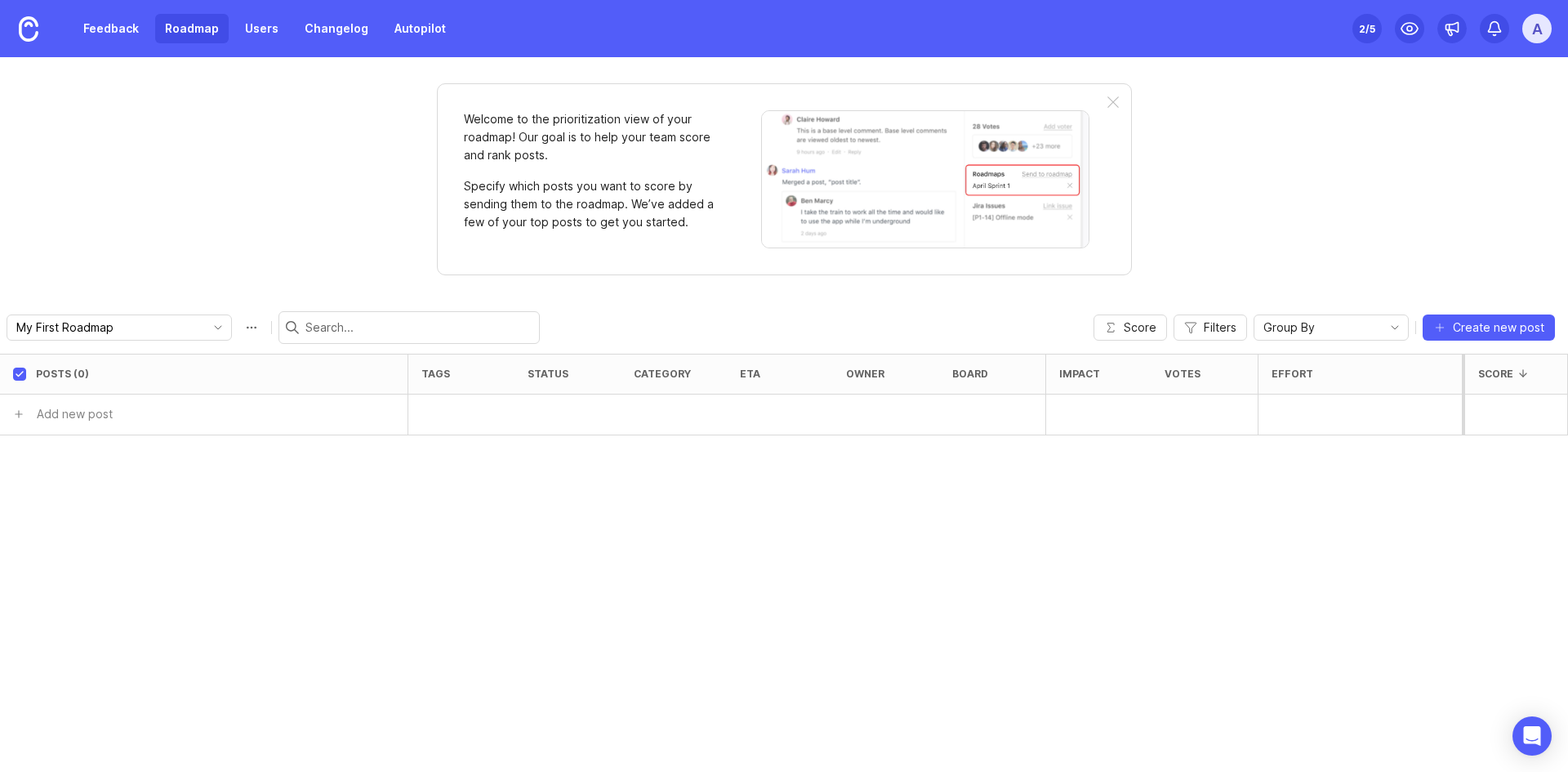
drag, startPoint x: 110, startPoint y: 31, endPoint x: 133, endPoint y: 44, distance: 26.4
click at [110, 31] on link "Feedback" at bounding box center [111, 29] width 75 height 30
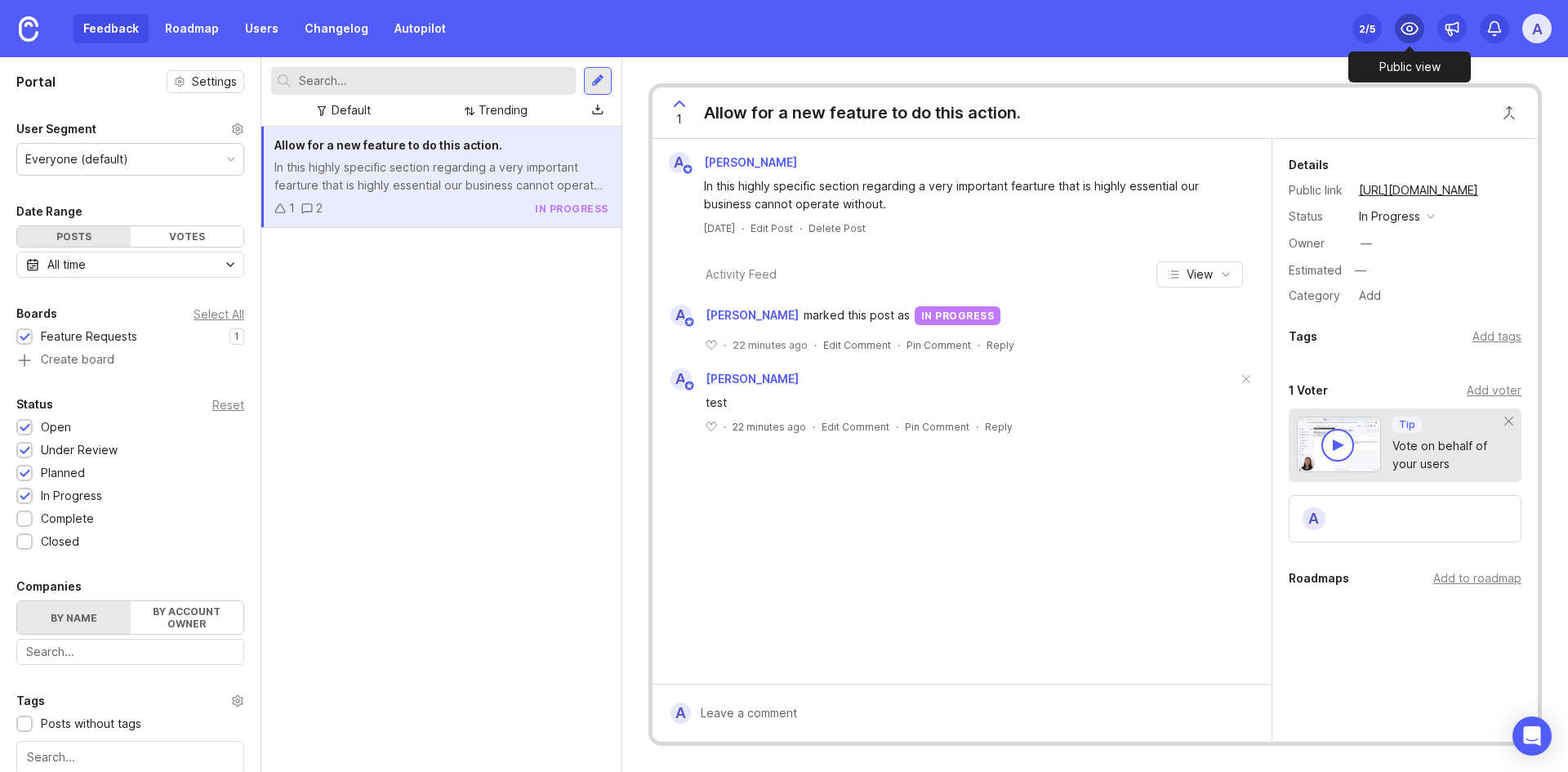
click at [1043, 24] on icon at bounding box center [1409, 28] width 17 height 11
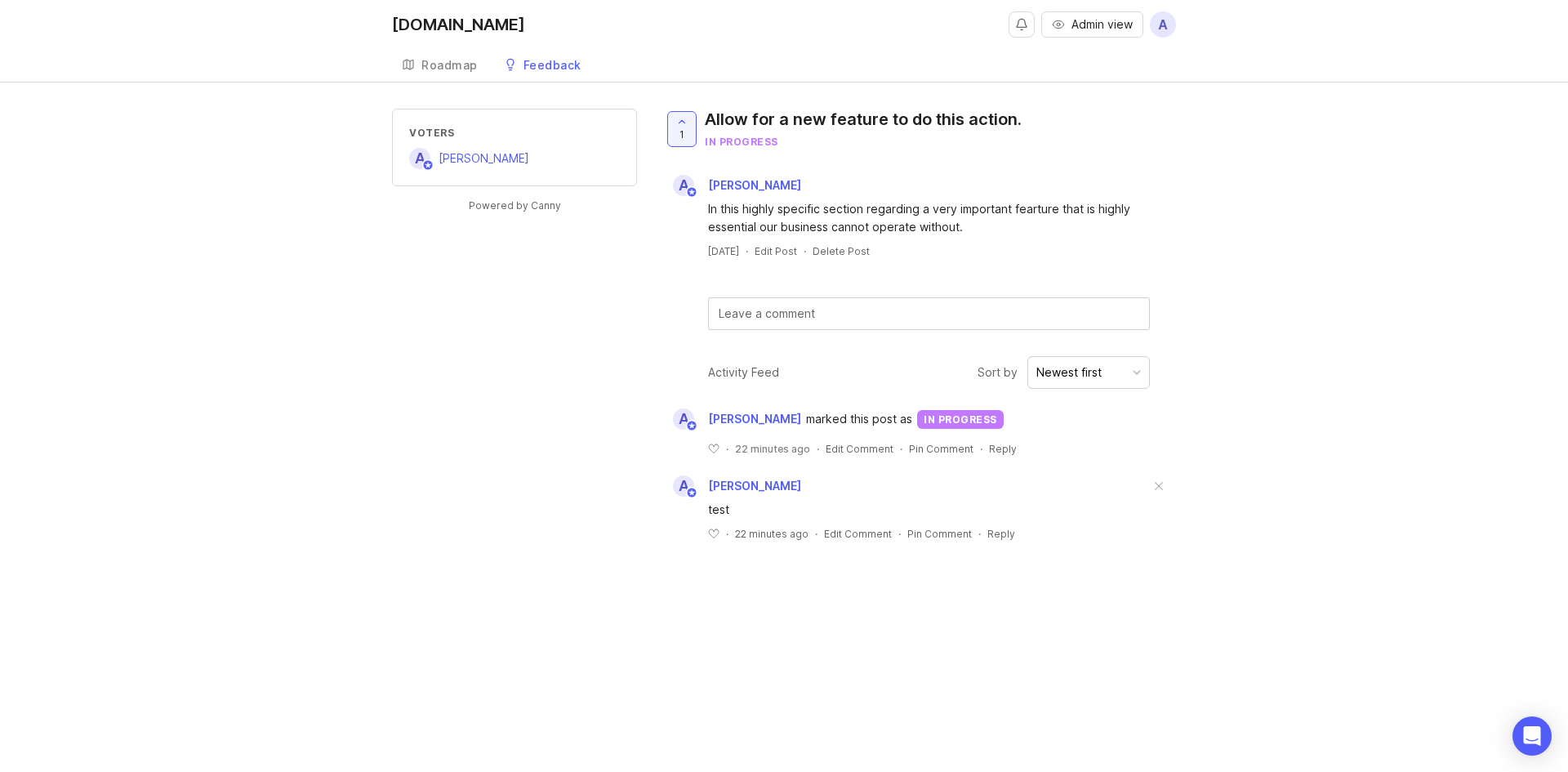
drag, startPoint x: 447, startPoint y: 454, endPoint x: 963, endPoint y: 297, distance: 539.4
click at [447, 454] on div "Voters A [PERSON_NAME] Powered by Canny 1 Allow for a new feature to do this ac…" at bounding box center [784, 338] width 784 height 458
click at [901, 118] on div "Allow for a new feature to do this action." at bounding box center [862, 120] width 317 height 23
click at [536, 61] on div "Feedback" at bounding box center [552, 65] width 58 height 11
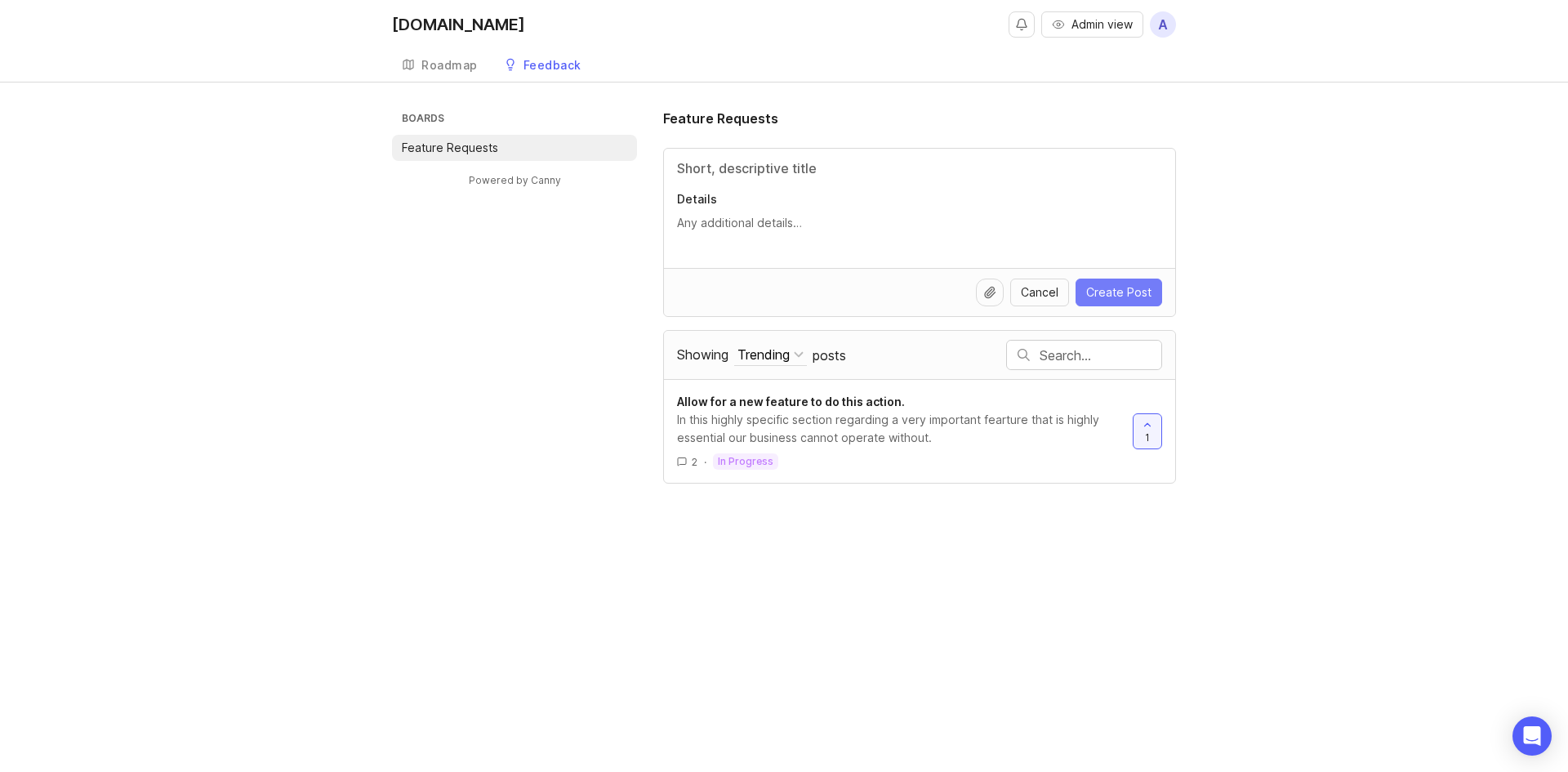
click at [1043, 290] on span "Create Post" at bounding box center [1119, 292] width 65 height 17
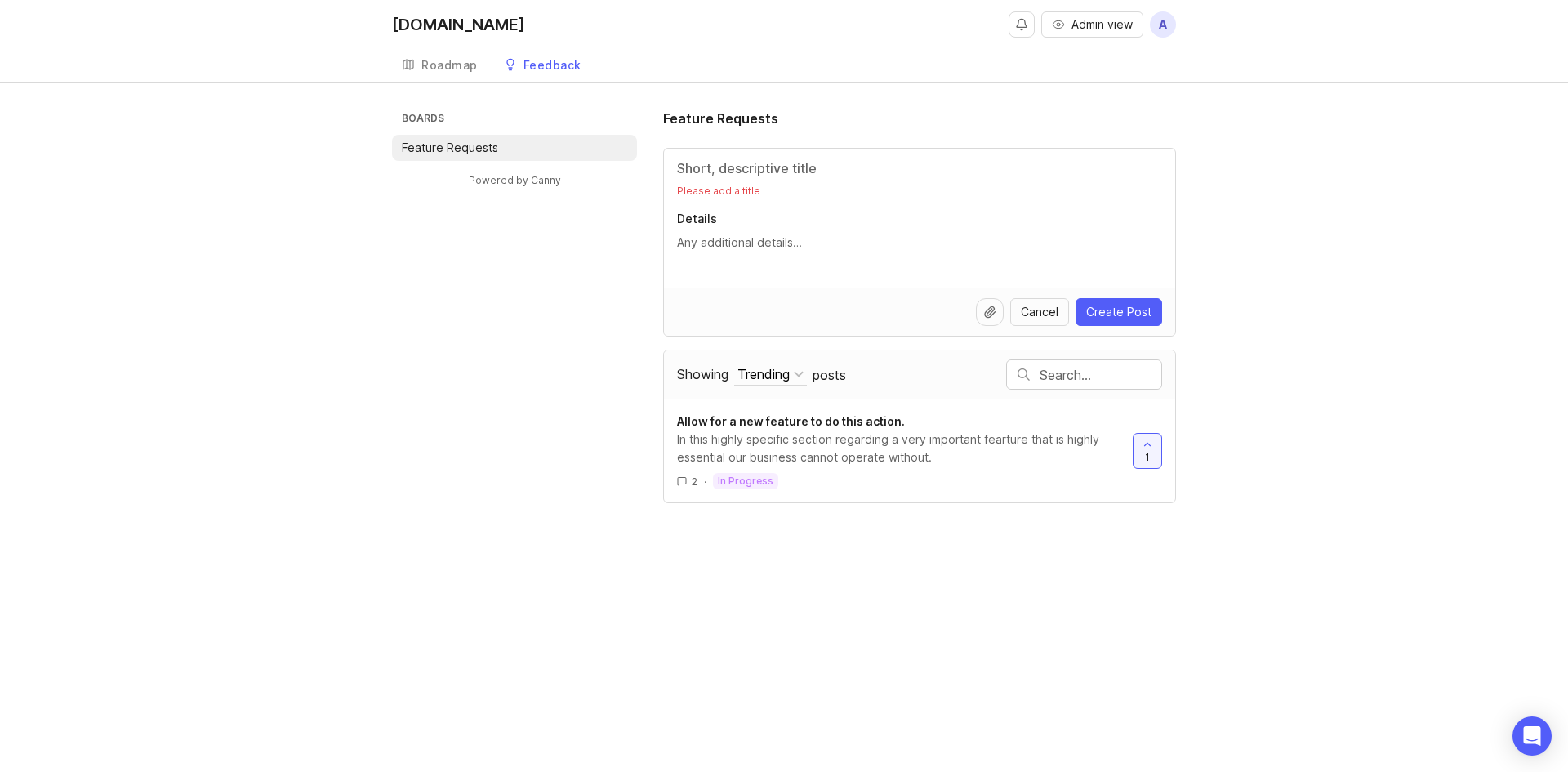
click at [832, 176] on input "Title" at bounding box center [919, 168] width 485 height 19
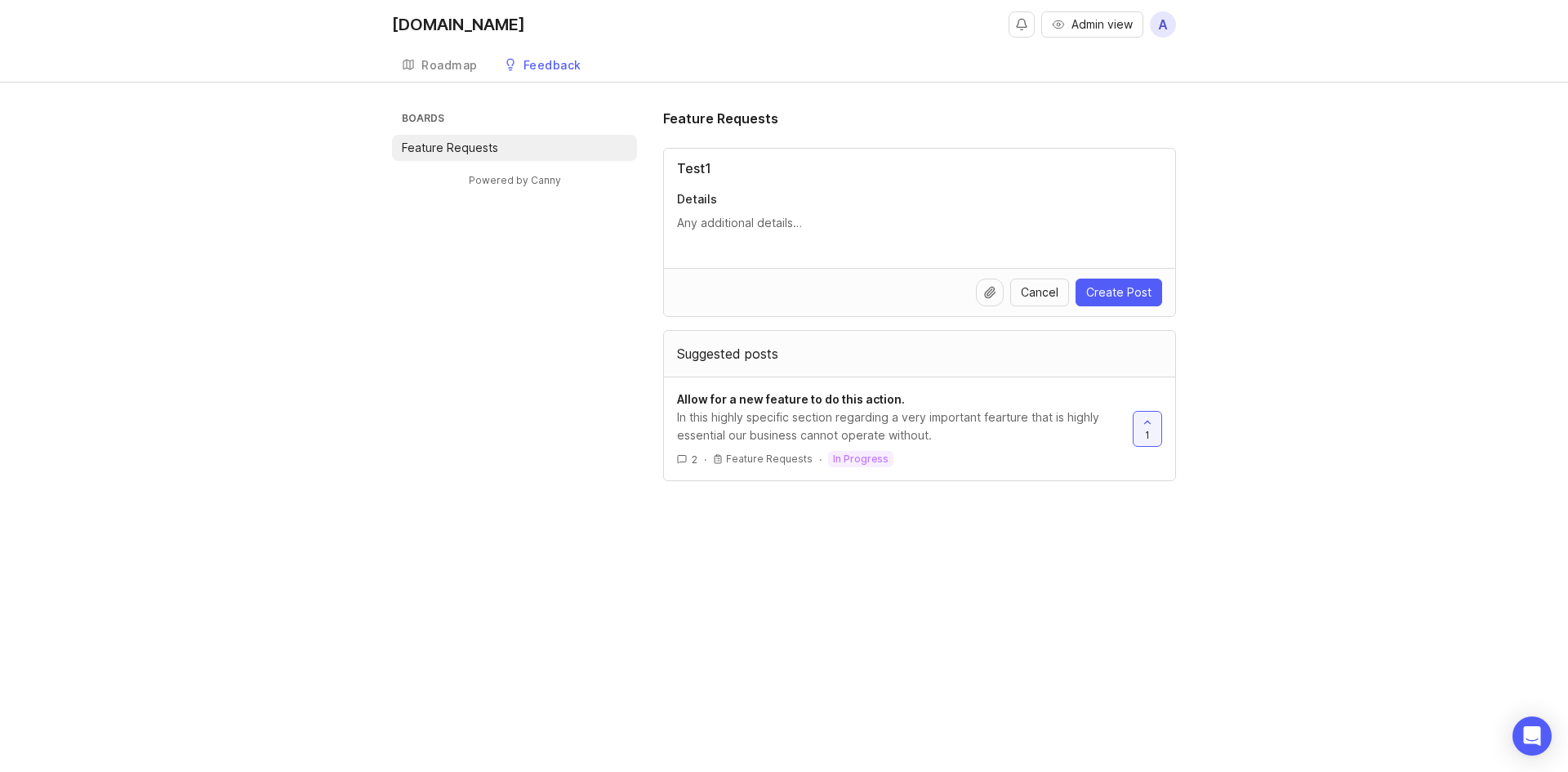
type input "Test1"
click at [774, 222] on textarea "Details" at bounding box center [919, 222] width 485 height 18
type textarea "test1"
drag, startPoint x: 730, startPoint y: 161, endPoint x: 682, endPoint y: 170, distance: 48.8
click at [682, 170] on input "Test1" at bounding box center [919, 168] width 485 height 19
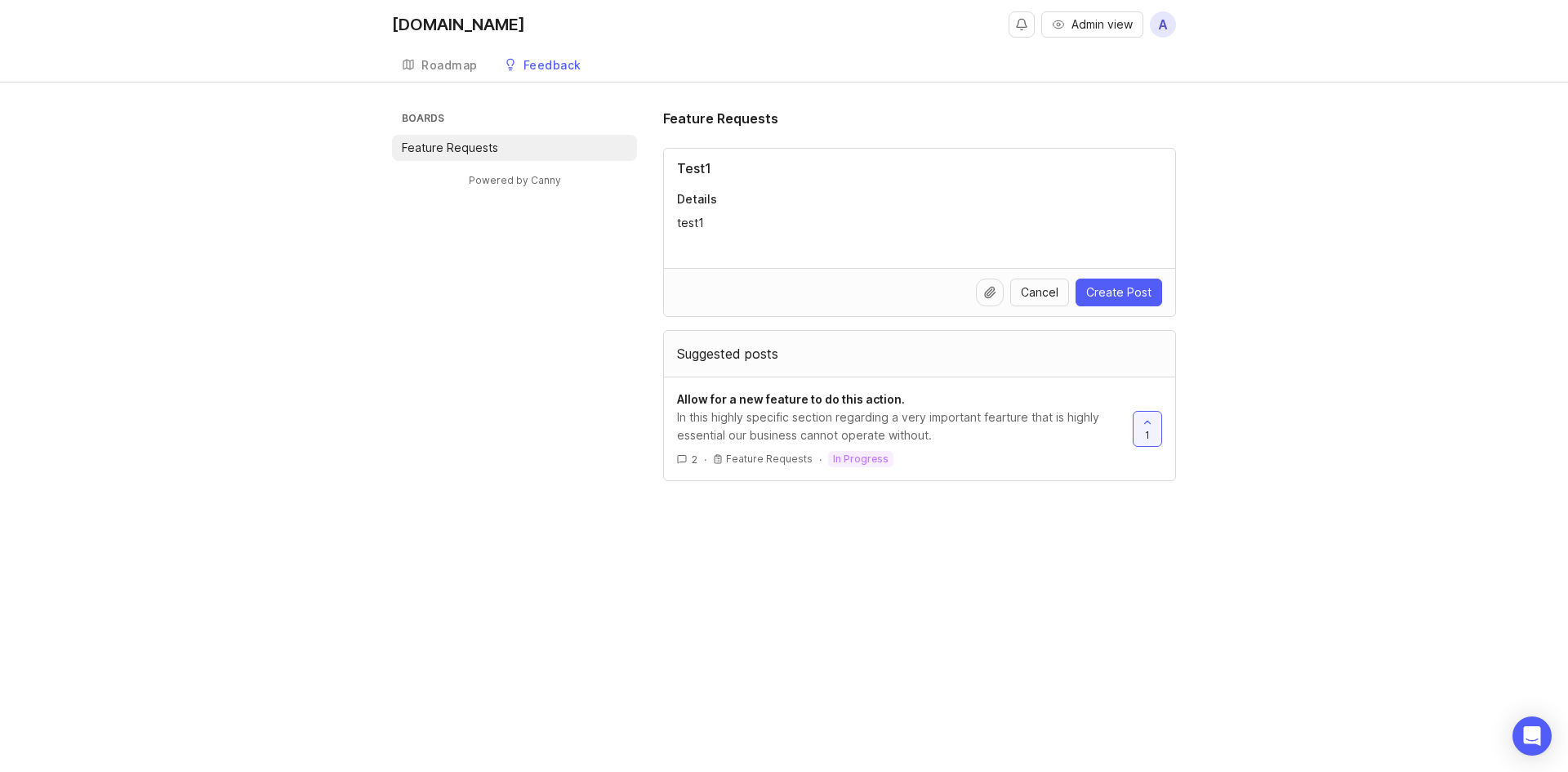
drag, startPoint x: 804, startPoint y: 217, endPoint x: 756, endPoint y: 190, distance: 55.1
drag, startPoint x: 705, startPoint y: 167, endPoint x: 662, endPoint y: 167, distance: 43.0
click at [662, 167] on div "Boards Feature Requests Powered by Canny Feature Requests Test1 Details test1 C…" at bounding box center [784, 295] width 784 height 372
click at [1043, 280] on button "Create Post" at bounding box center [1118, 292] width 86 height 28
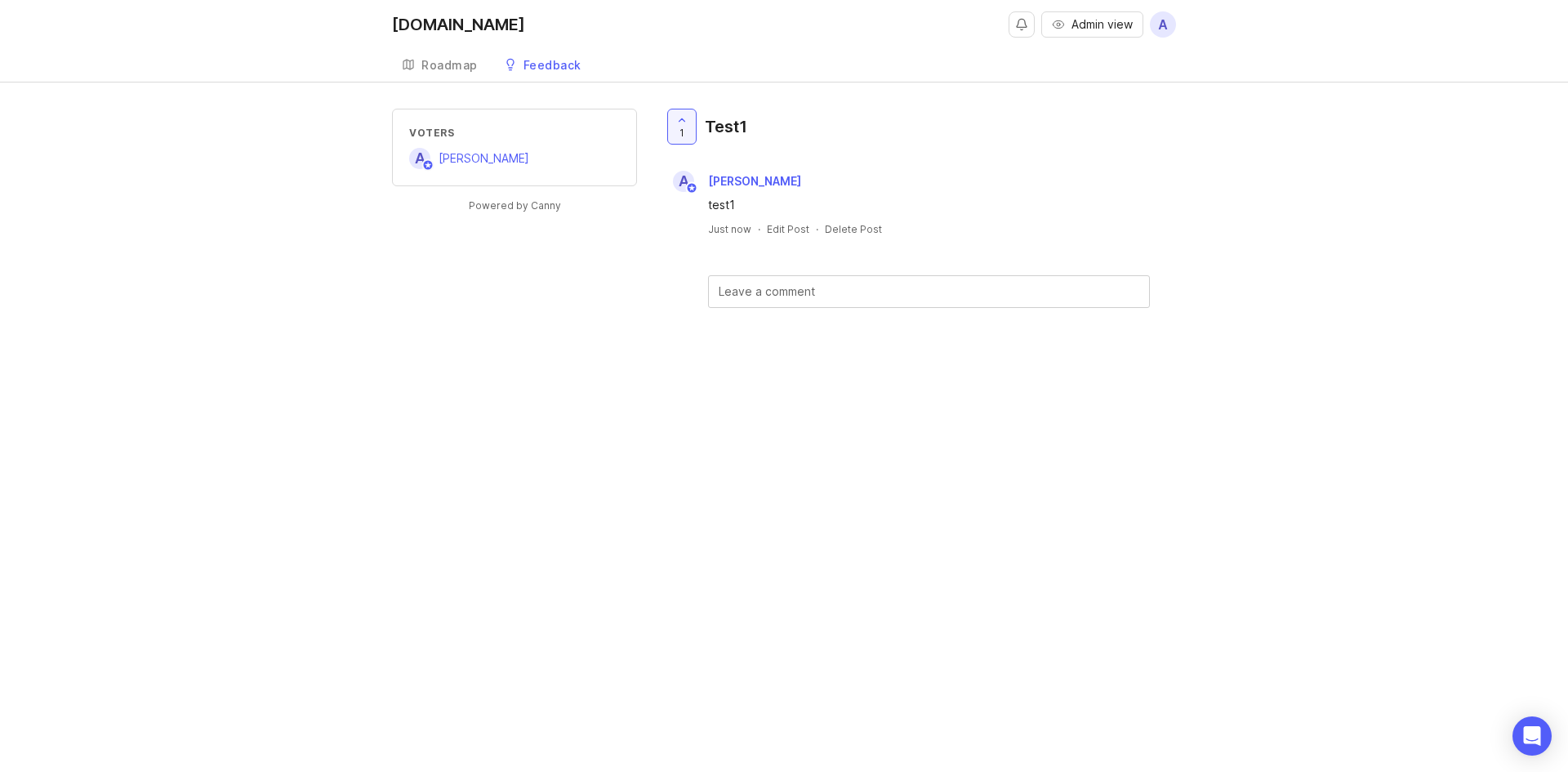
drag, startPoint x: 433, startPoint y: 24, endPoint x: 460, endPoint y: 37, distance: 30.0
click at [433, 24] on div "[DOMAIN_NAME]" at bounding box center [459, 24] width 133 height 17
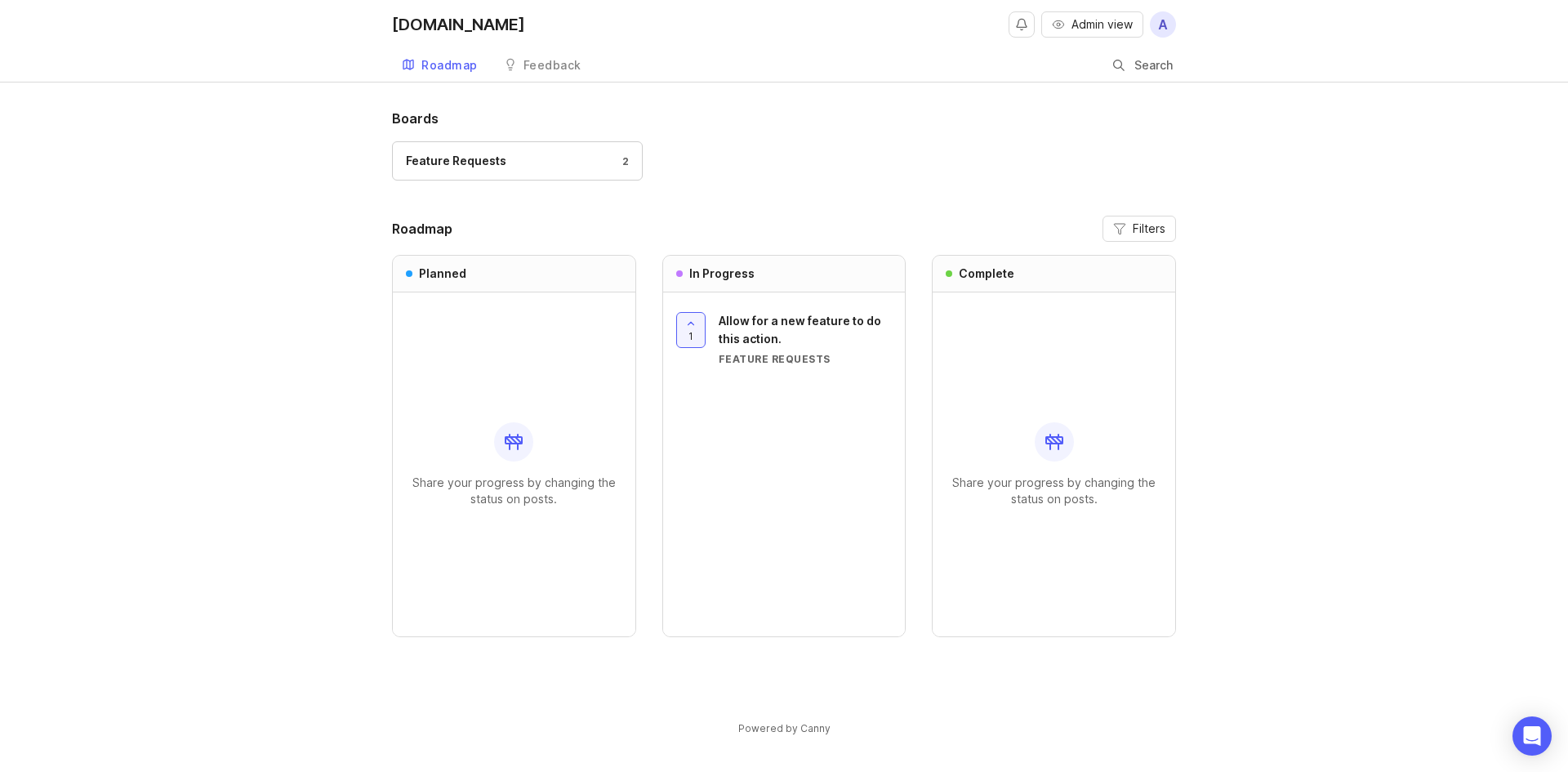
drag, startPoint x: 557, startPoint y: 59, endPoint x: 624, endPoint y: 98, distance: 77.5
click at [557, 59] on div "Feedback" at bounding box center [552, 65] width 58 height 11
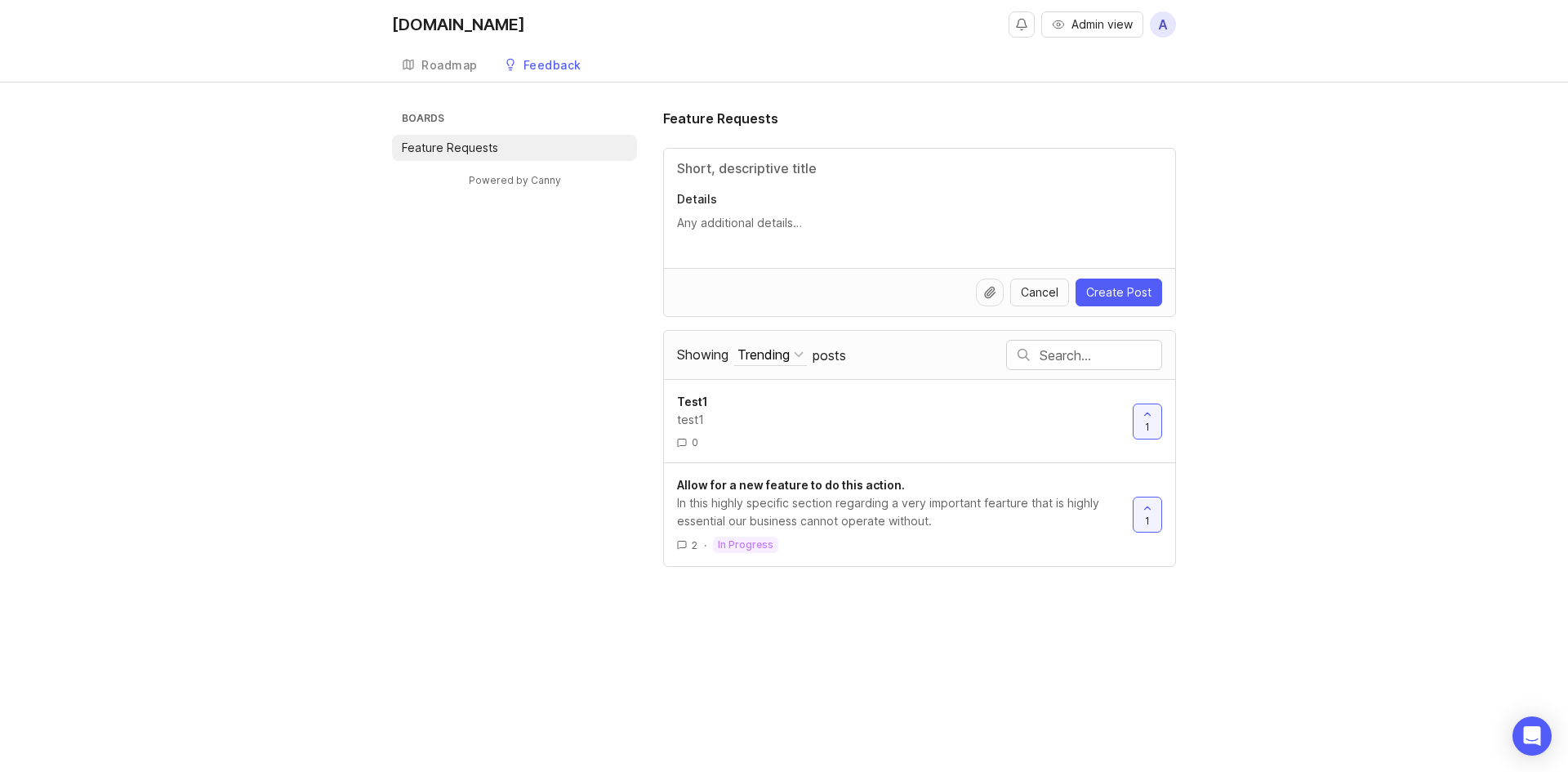
click at [786, 160] on input "Title" at bounding box center [919, 168] width 485 height 19
type input "Test2"
click at [732, 196] on p "Details" at bounding box center [919, 199] width 485 height 17
click at [732, 214] on textarea "Details" at bounding box center [919, 222] width 485 height 18
click at [725, 210] on div "Test2 Details" at bounding box center [919, 208] width 511 height 120
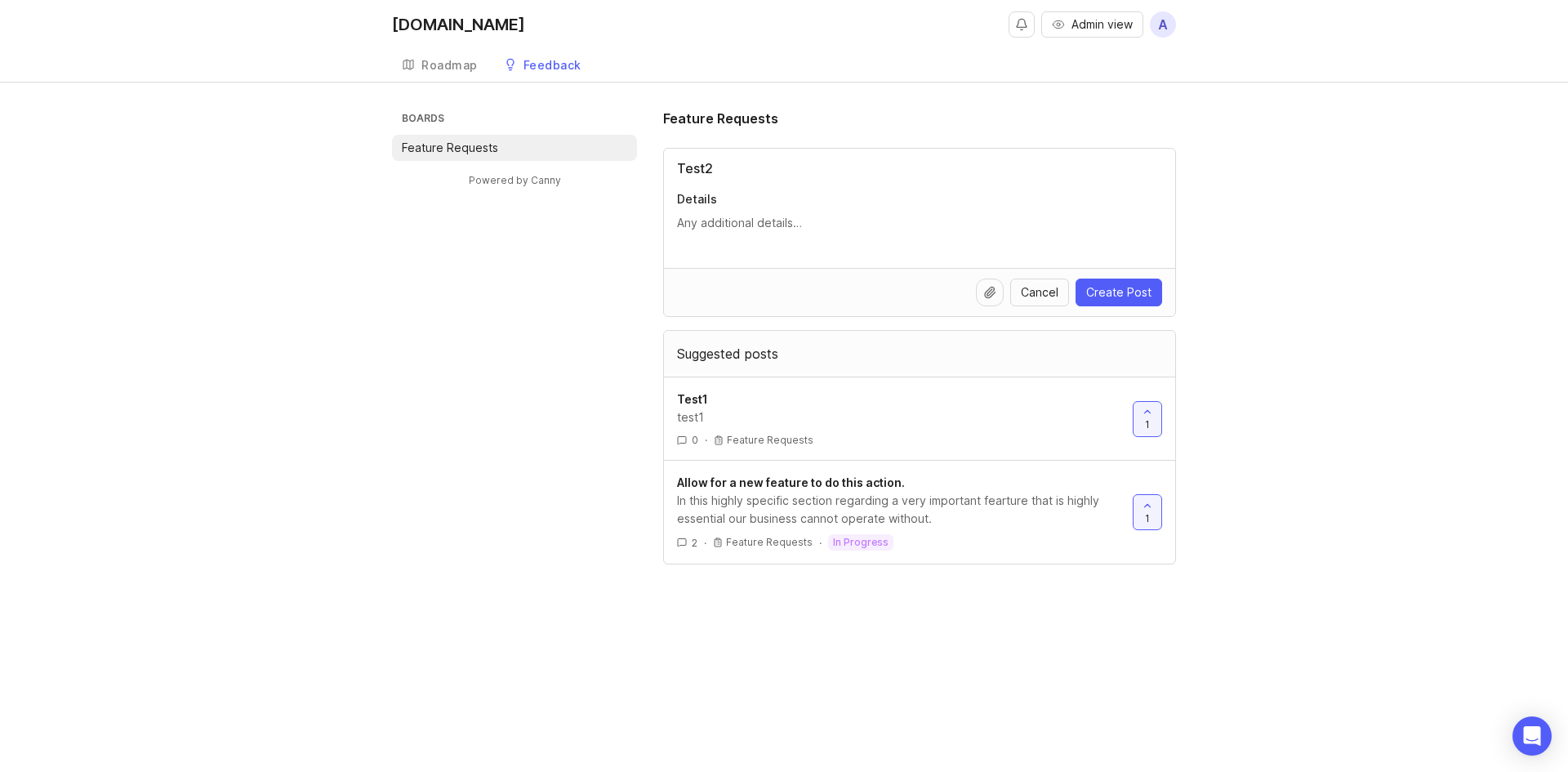
click at [724, 214] on textarea "Details" at bounding box center [919, 222] width 485 height 18
type textarea "2"
paste textarea "Test"
type textarea "Test2"
click at [1043, 302] on button "Create Post" at bounding box center [1118, 292] width 86 height 28
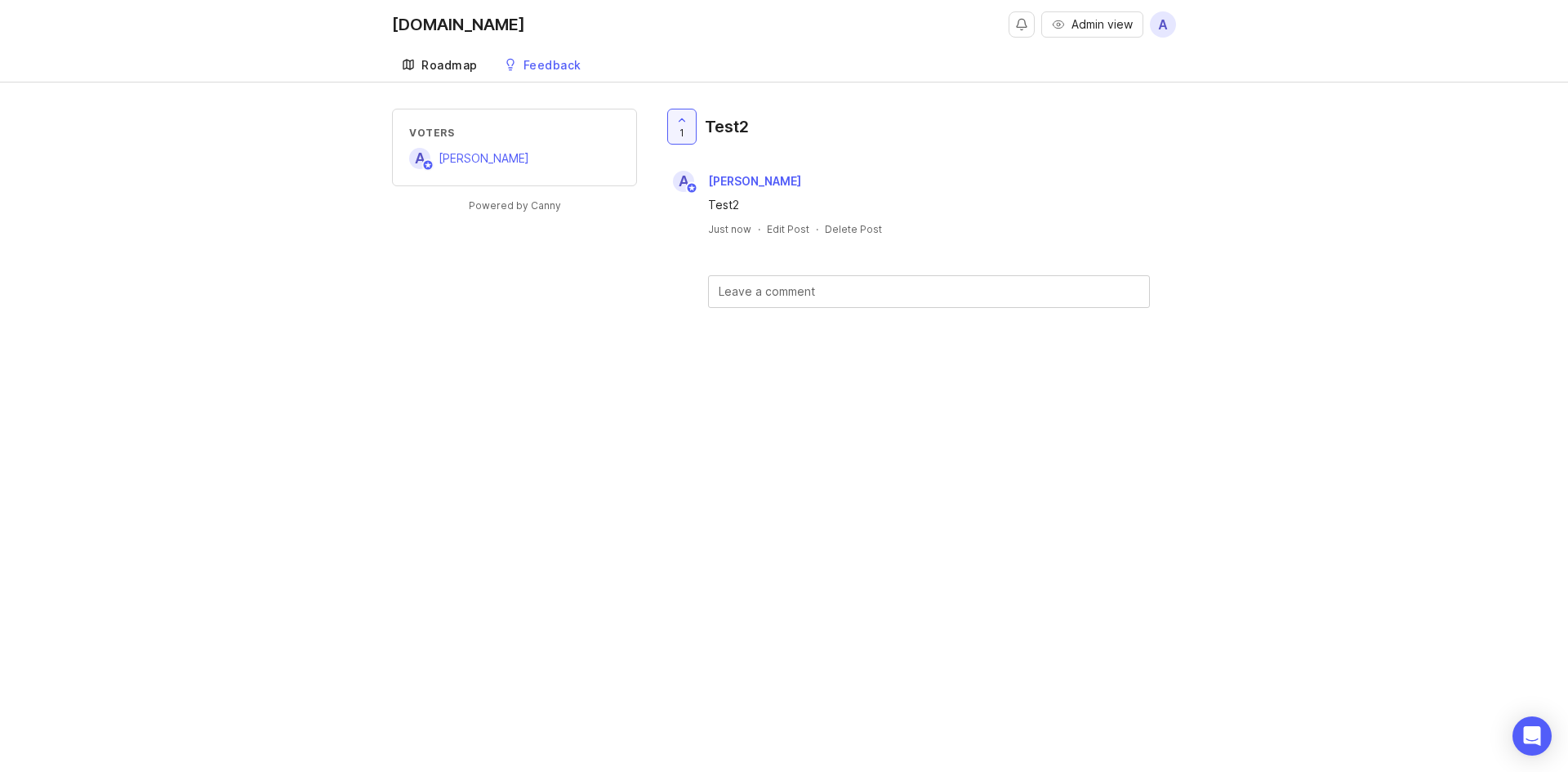
click at [442, 60] on div "Roadmap" at bounding box center [449, 65] width 57 height 11
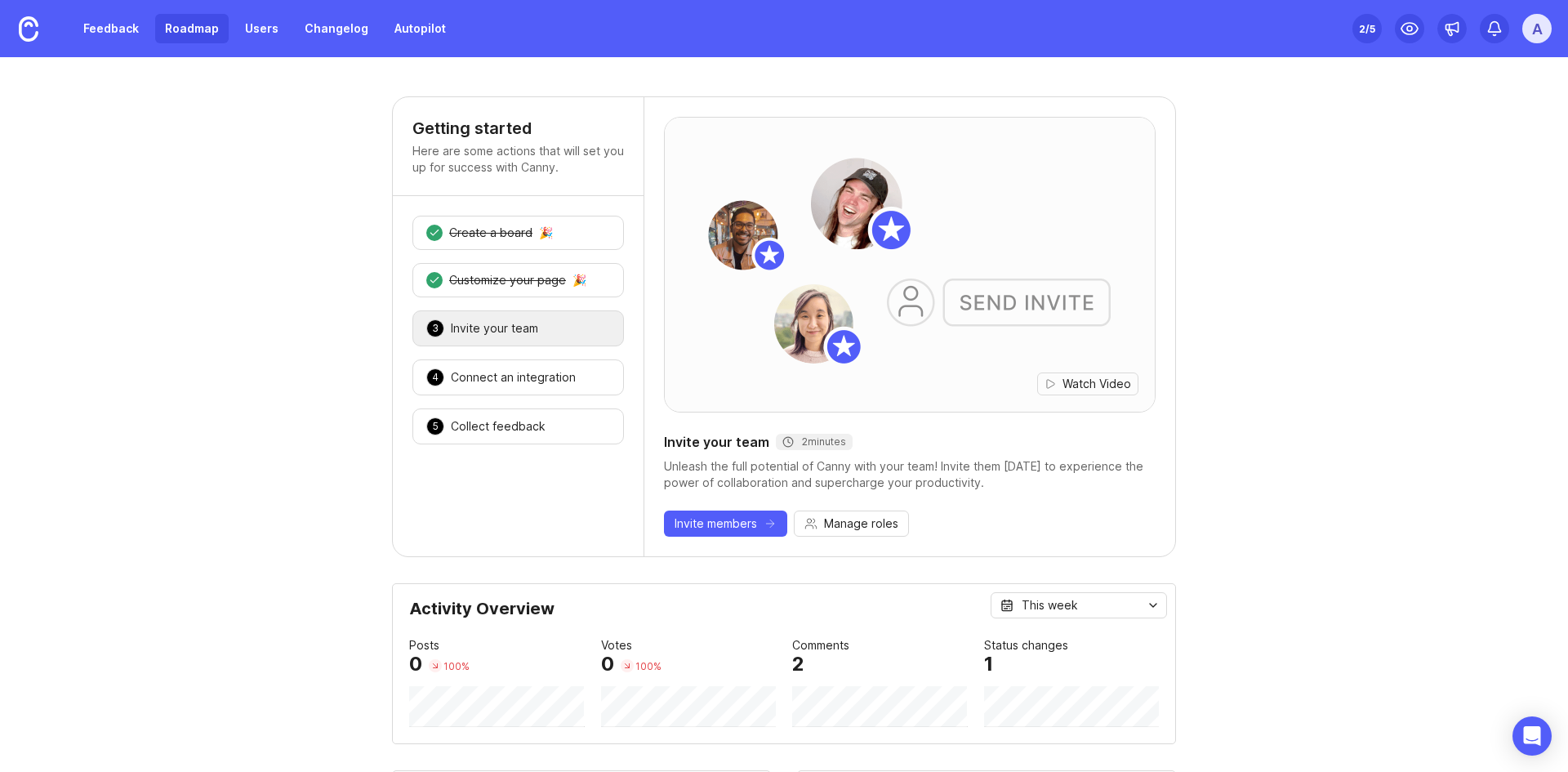
click at [181, 39] on link "Roadmap" at bounding box center [192, 29] width 73 height 30
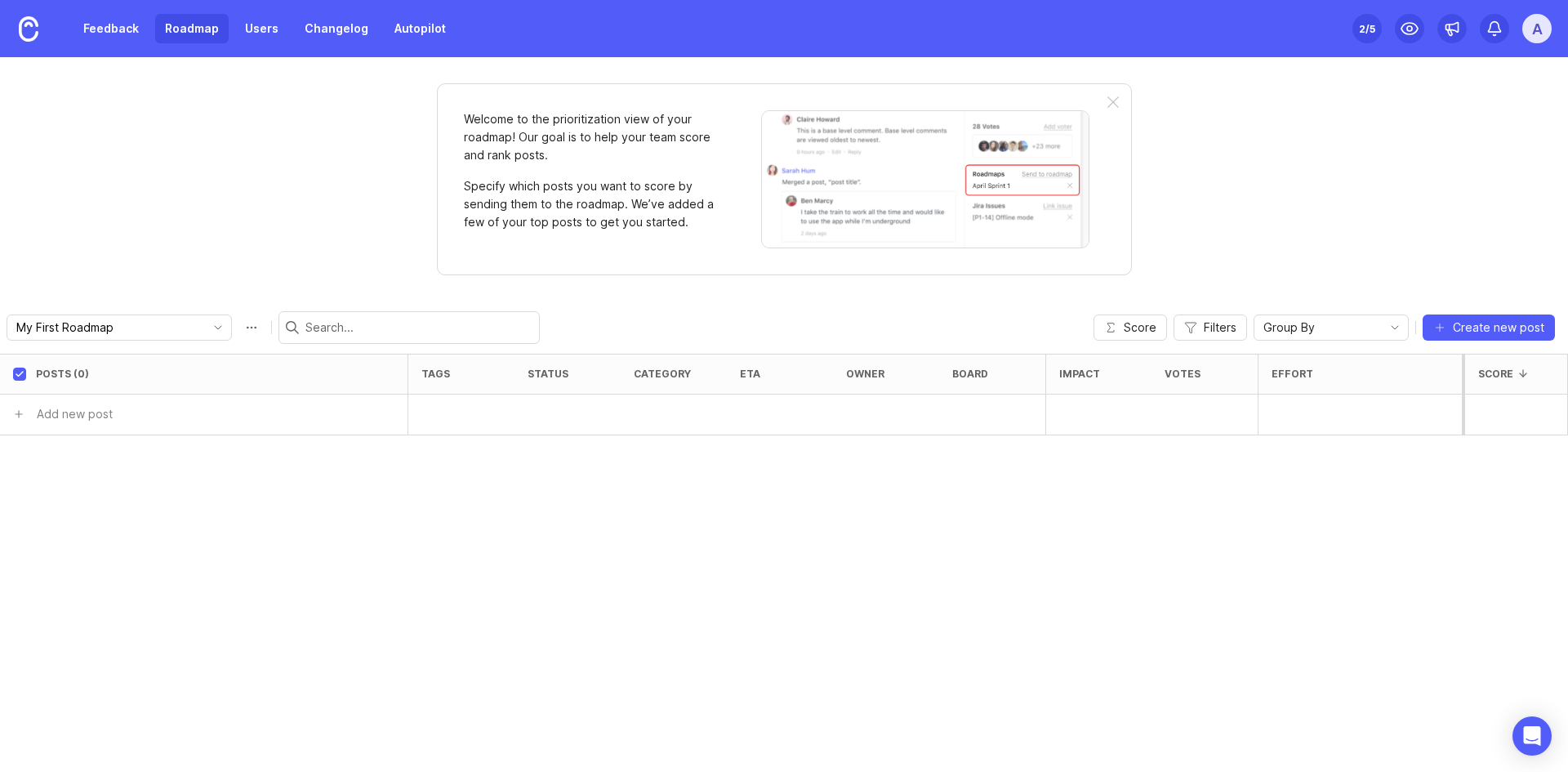
click at [130, 6] on div "Feedback Roadmap Users Changelog Autopilot" at bounding box center [228, 29] width 456 height 58
click at [120, 22] on link "Feedback" at bounding box center [111, 29] width 75 height 30
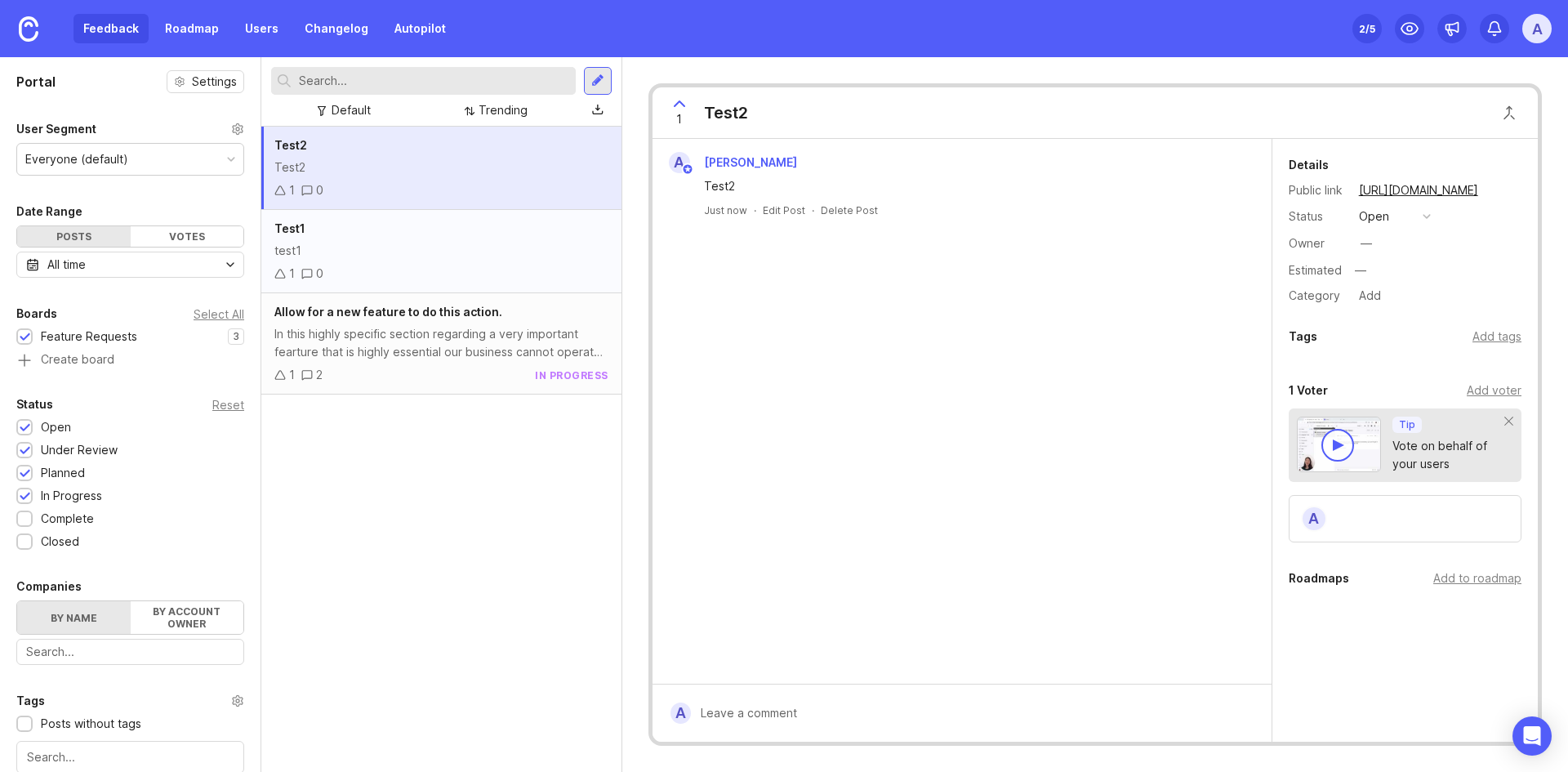
click at [437, 262] on div "Test1 test1 1 0" at bounding box center [441, 252] width 360 height 84
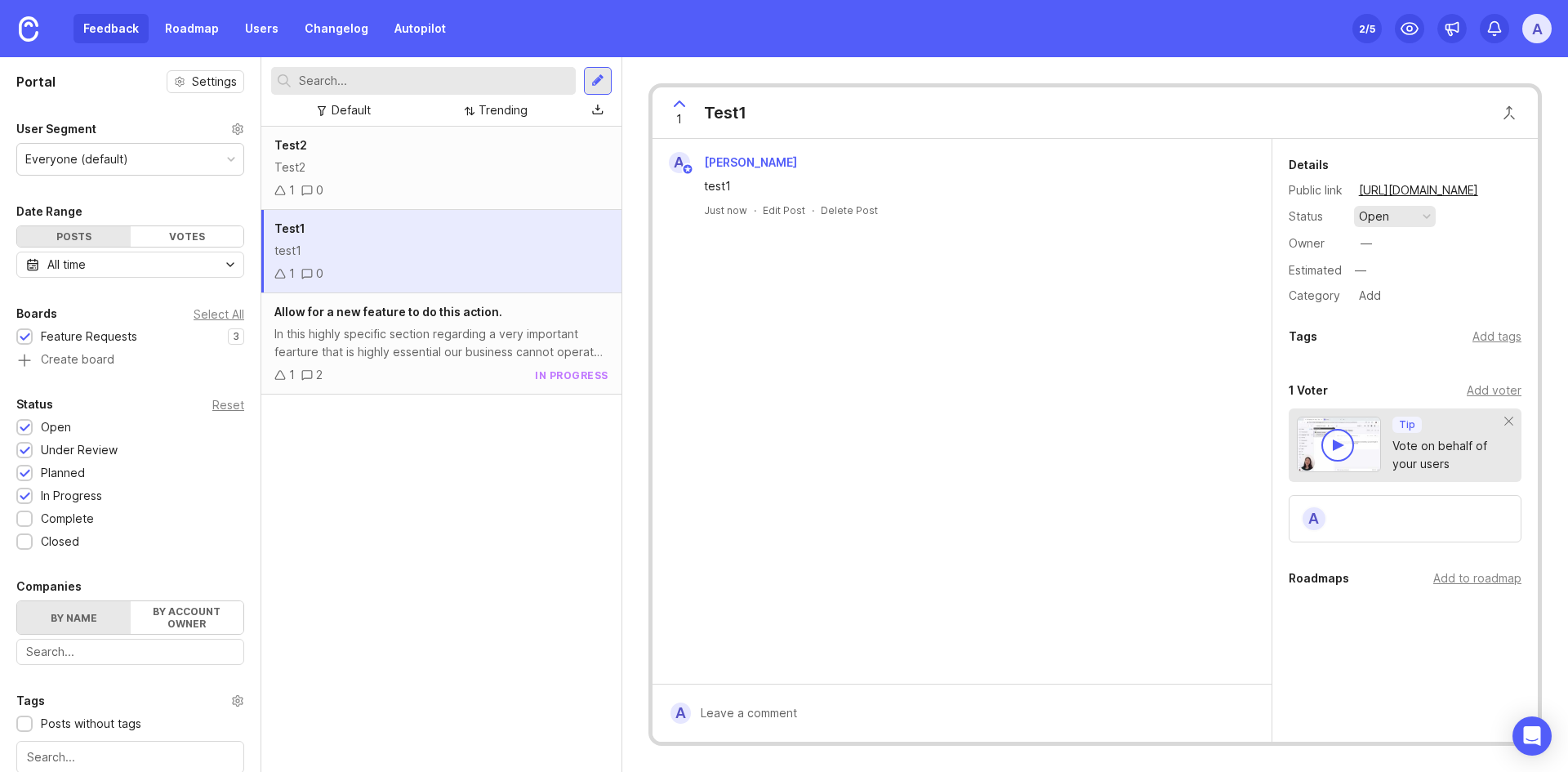
click at [1043, 207] on button "open" at bounding box center [1395, 216] width 82 height 21
click at [1043, 311] on div "planned" at bounding box center [1387, 306] width 51 height 14
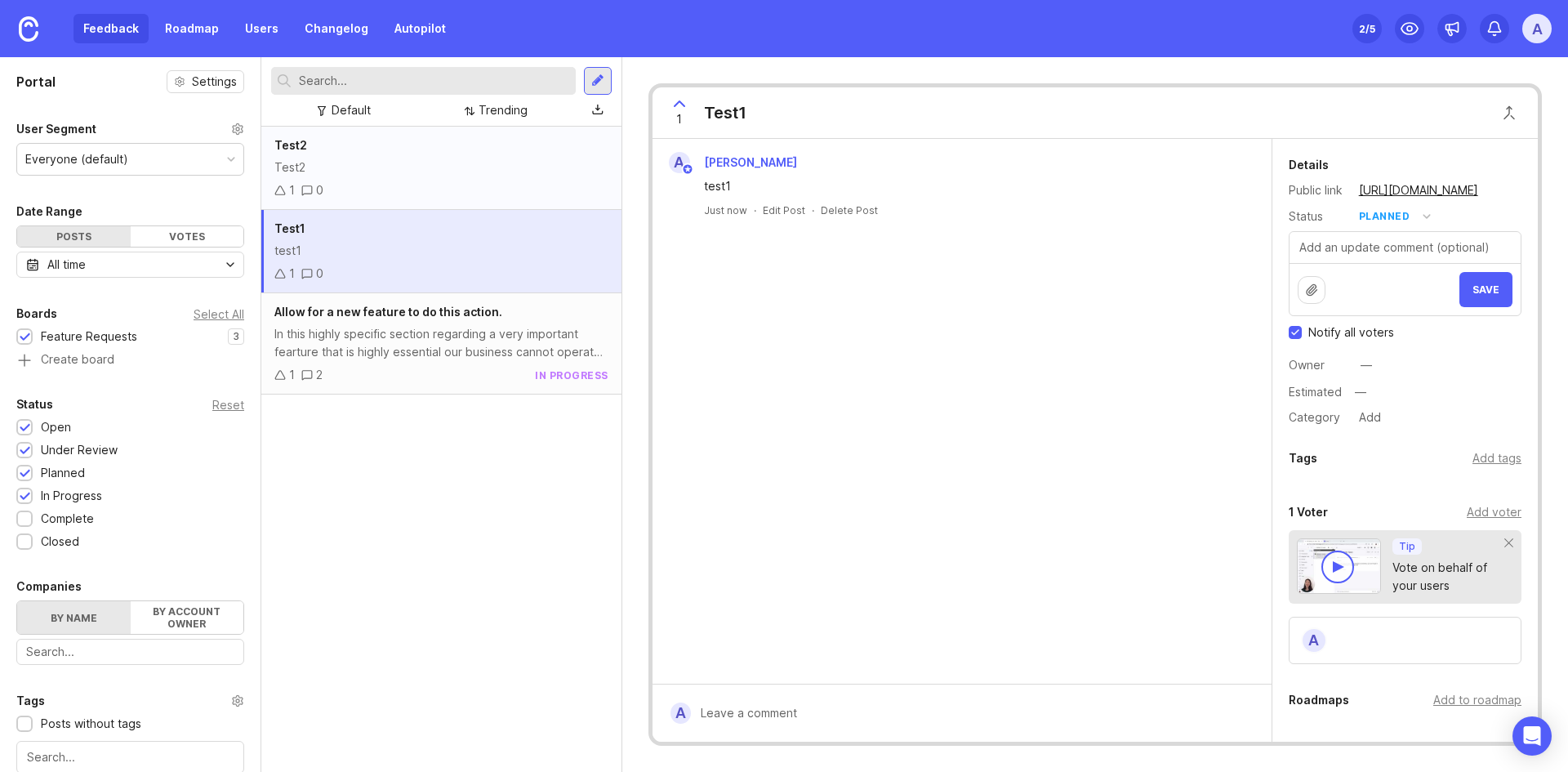
click at [474, 180] on div "Test2 Test2 1 0" at bounding box center [441, 168] width 360 height 84
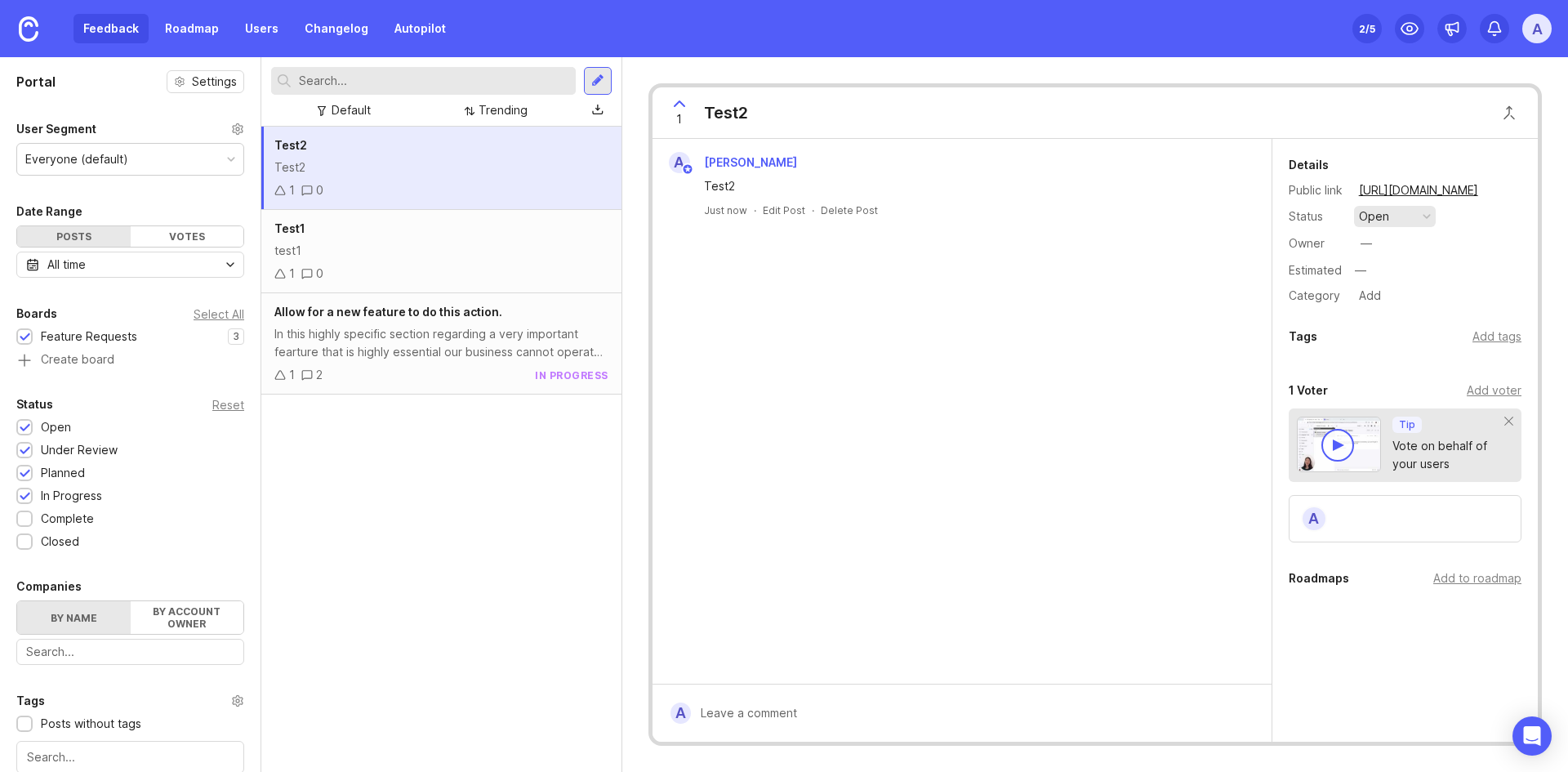
click at [1043, 214] on button "open" at bounding box center [1395, 216] width 82 height 21
click at [1043, 333] on div "in progress" at bounding box center [1399, 336] width 73 height 14
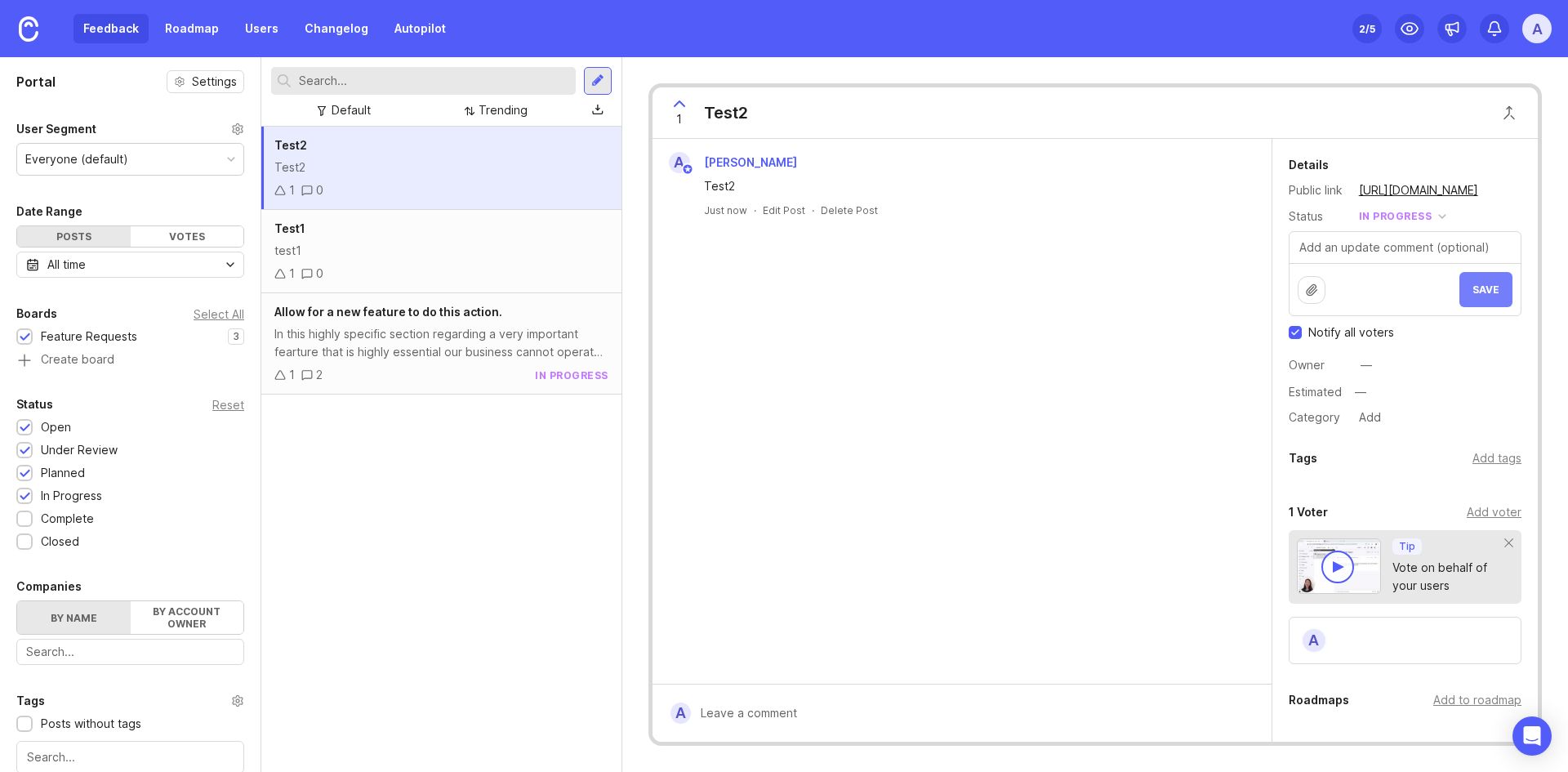
click at [1043, 298] on button "Save" at bounding box center [1485, 290] width 53 height 35
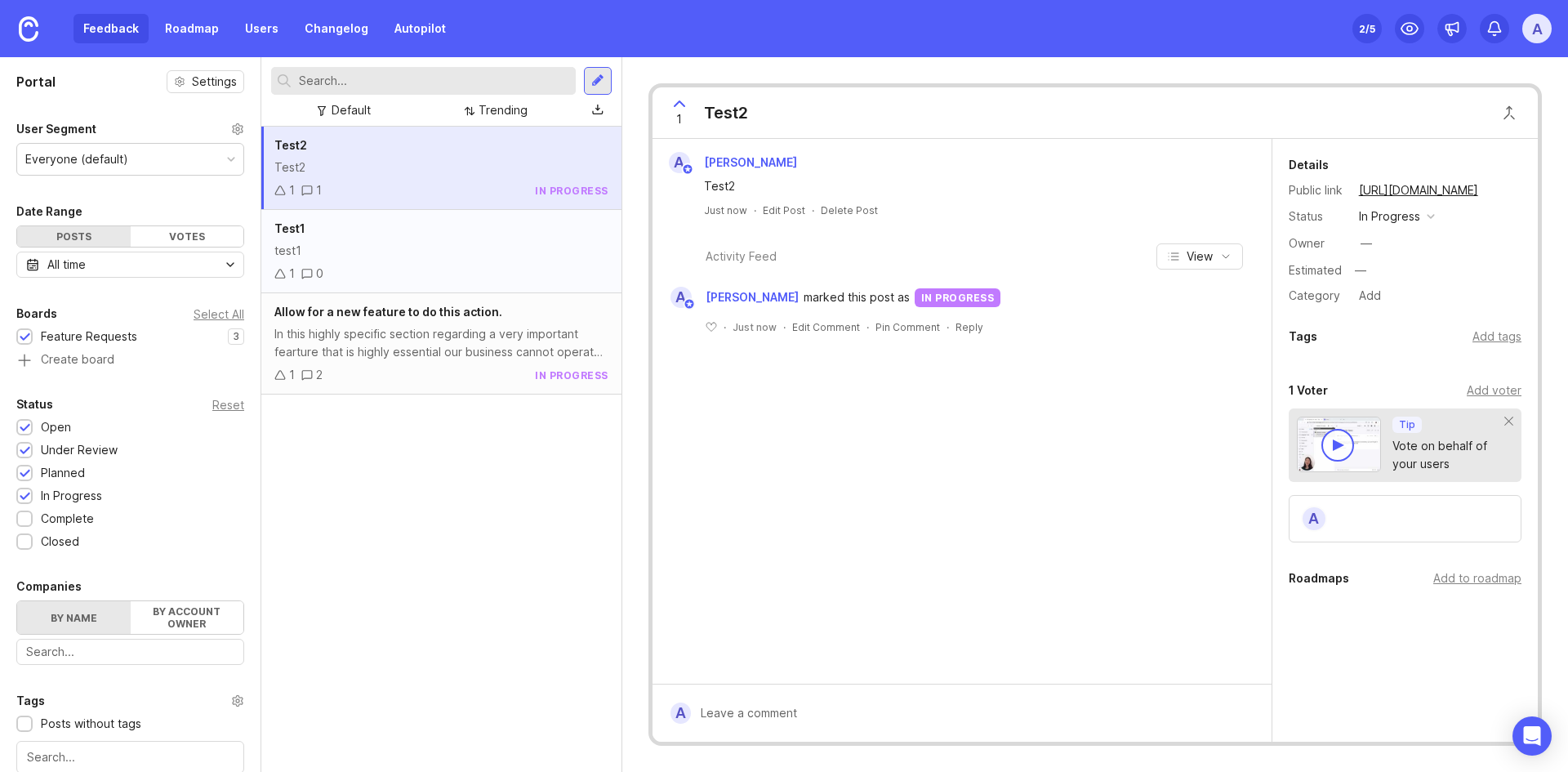
click at [481, 250] on div "test1" at bounding box center [441, 250] width 334 height 18
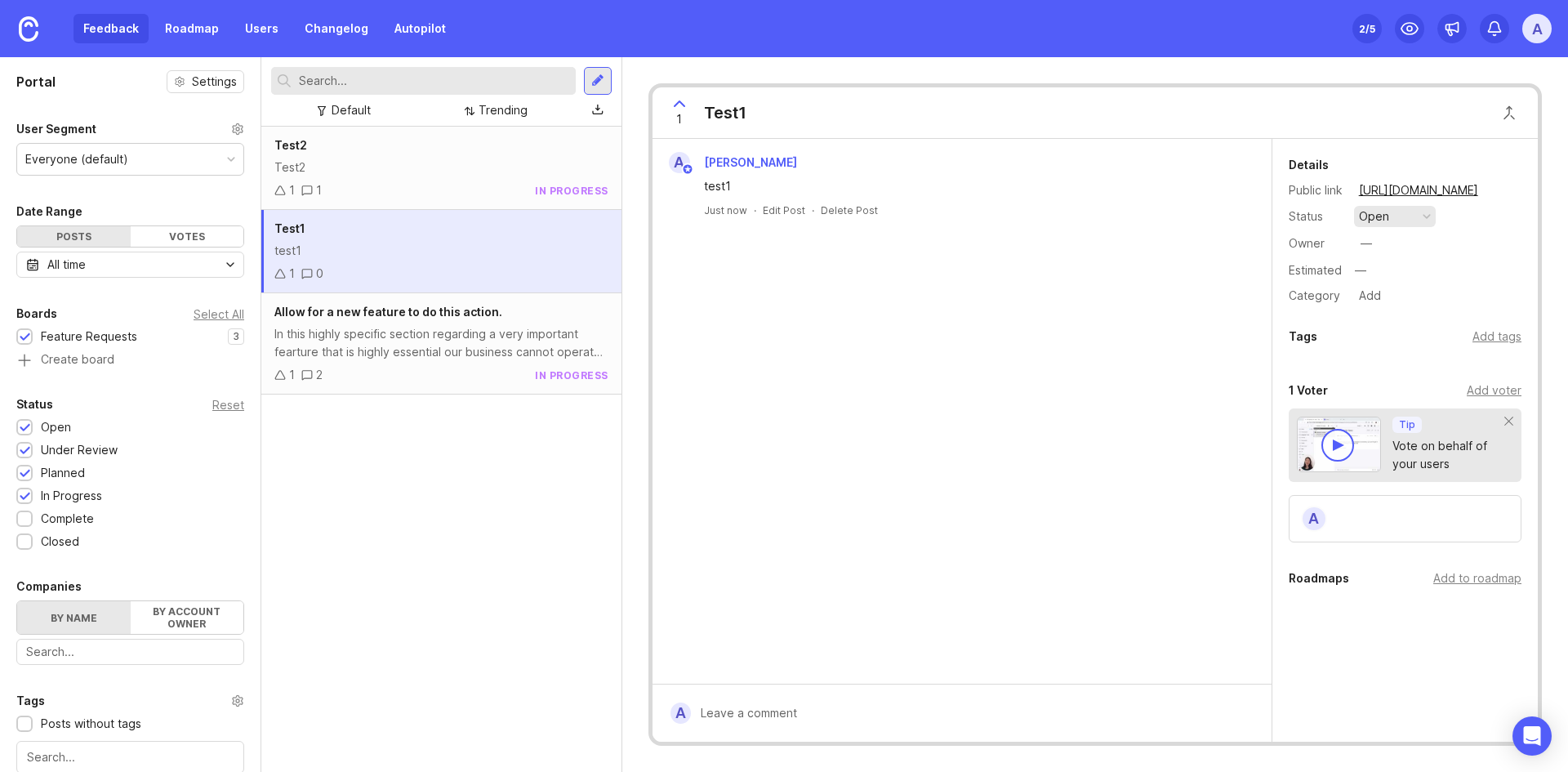
click at [1043, 212] on button "open" at bounding box center [1395, 216] width 82 height 21
click at [1043, 308] on div "planned" at bounding box center [1387, 306] width 51 height 14
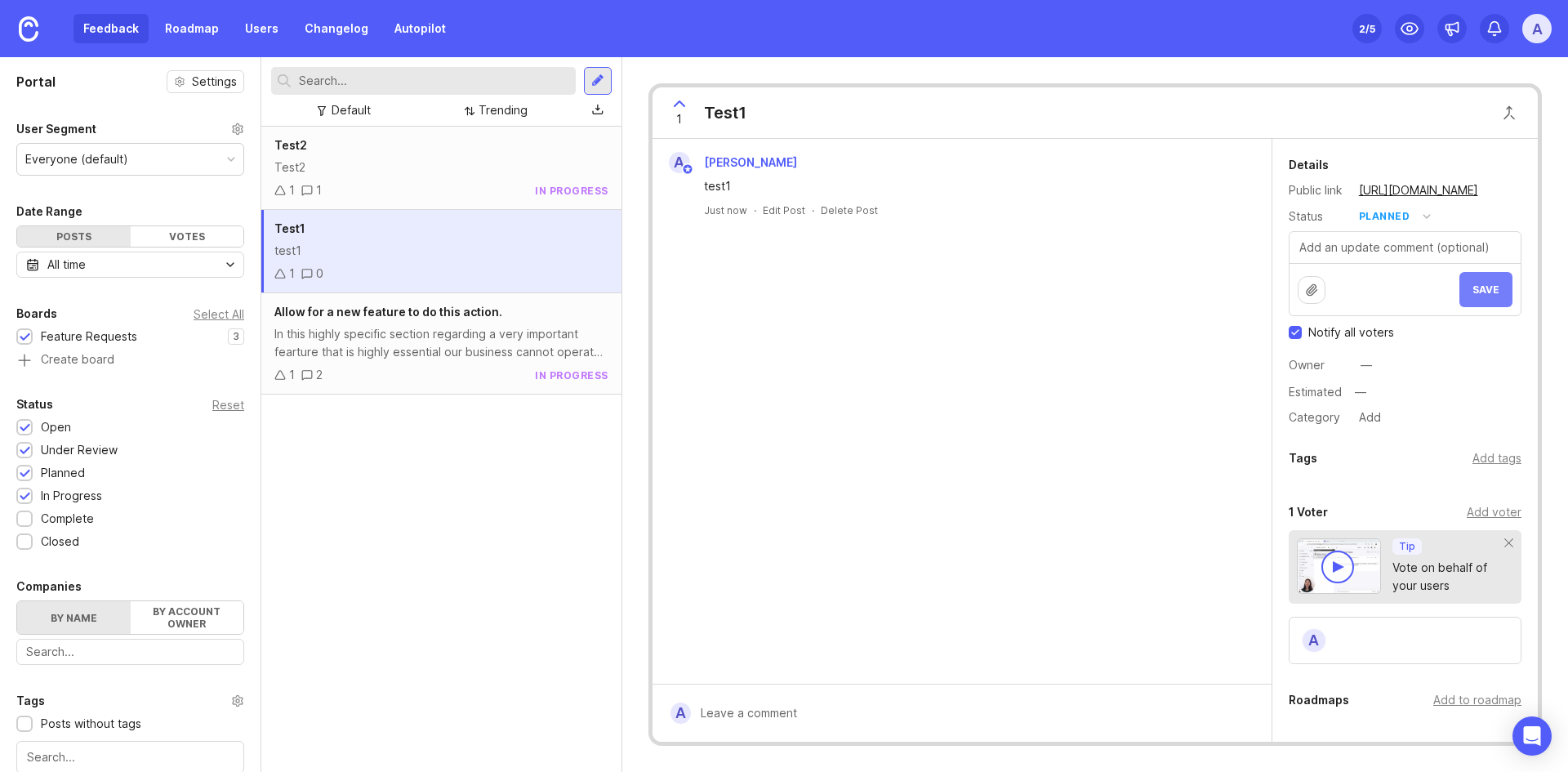
click at [1043, 288] on span "Save" at bounding box center [1485, 290] width 27 height 12
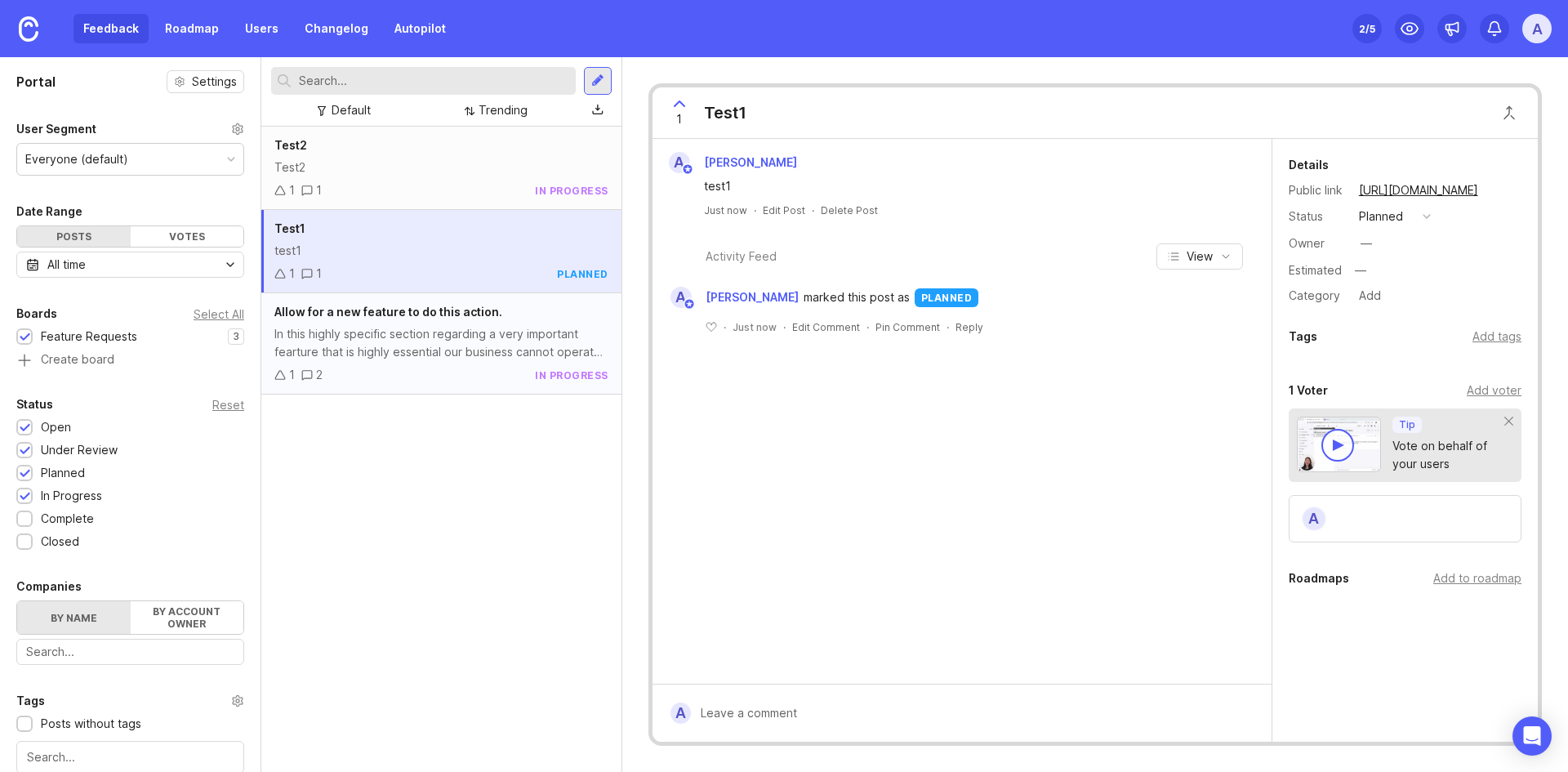
click at [450, 365] on div "Allow for a new feature to do this action. In this highly specific section rega…" at bounding box center [441, 344] width 360 height 101
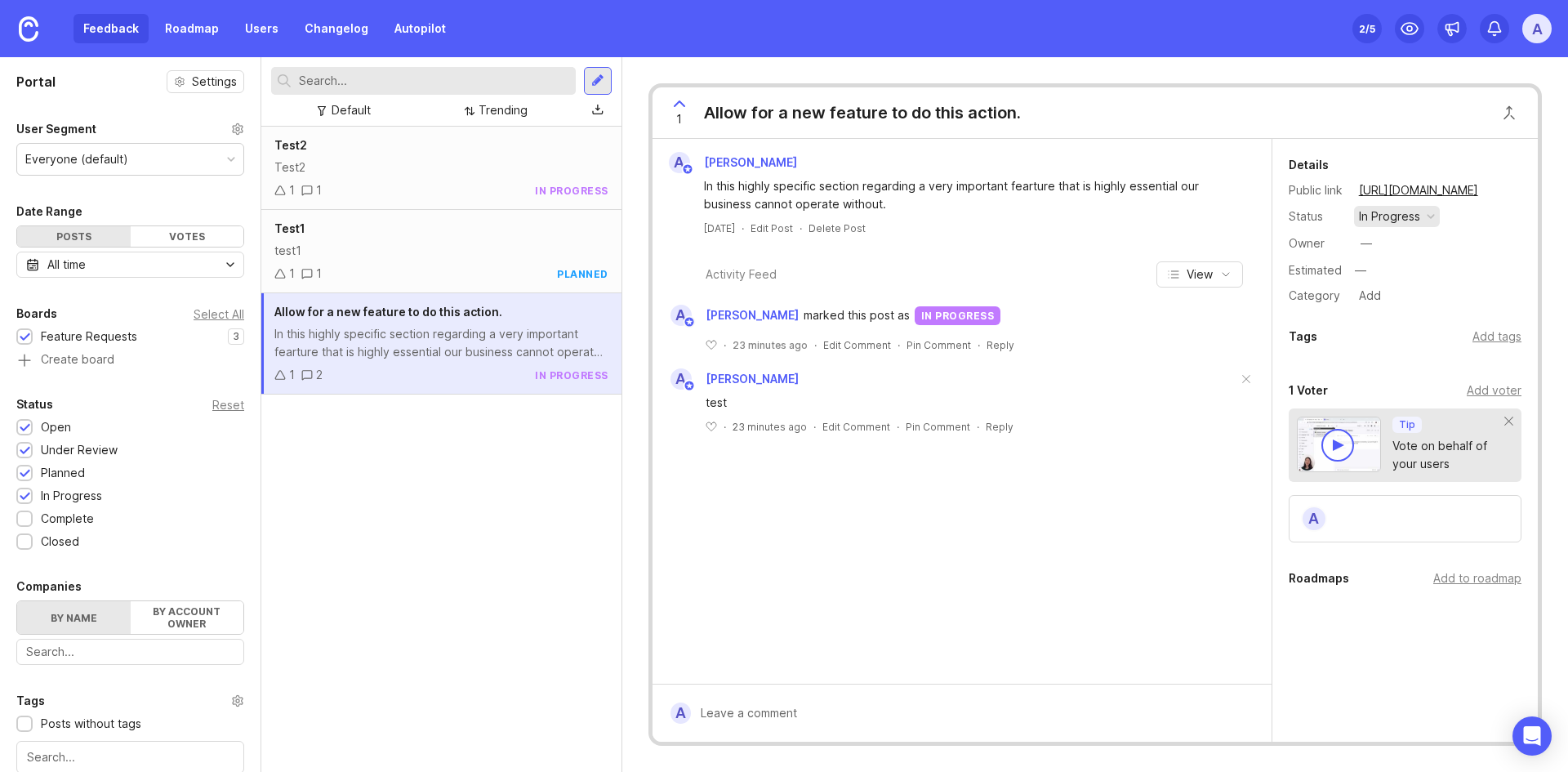
click at [1043, 222] on div "in progress" at bounding box center [1389, 216] width 61 height 18
click at [1043, 363] on div "complete" at bounding box center [1393, 366] width 61 height 14
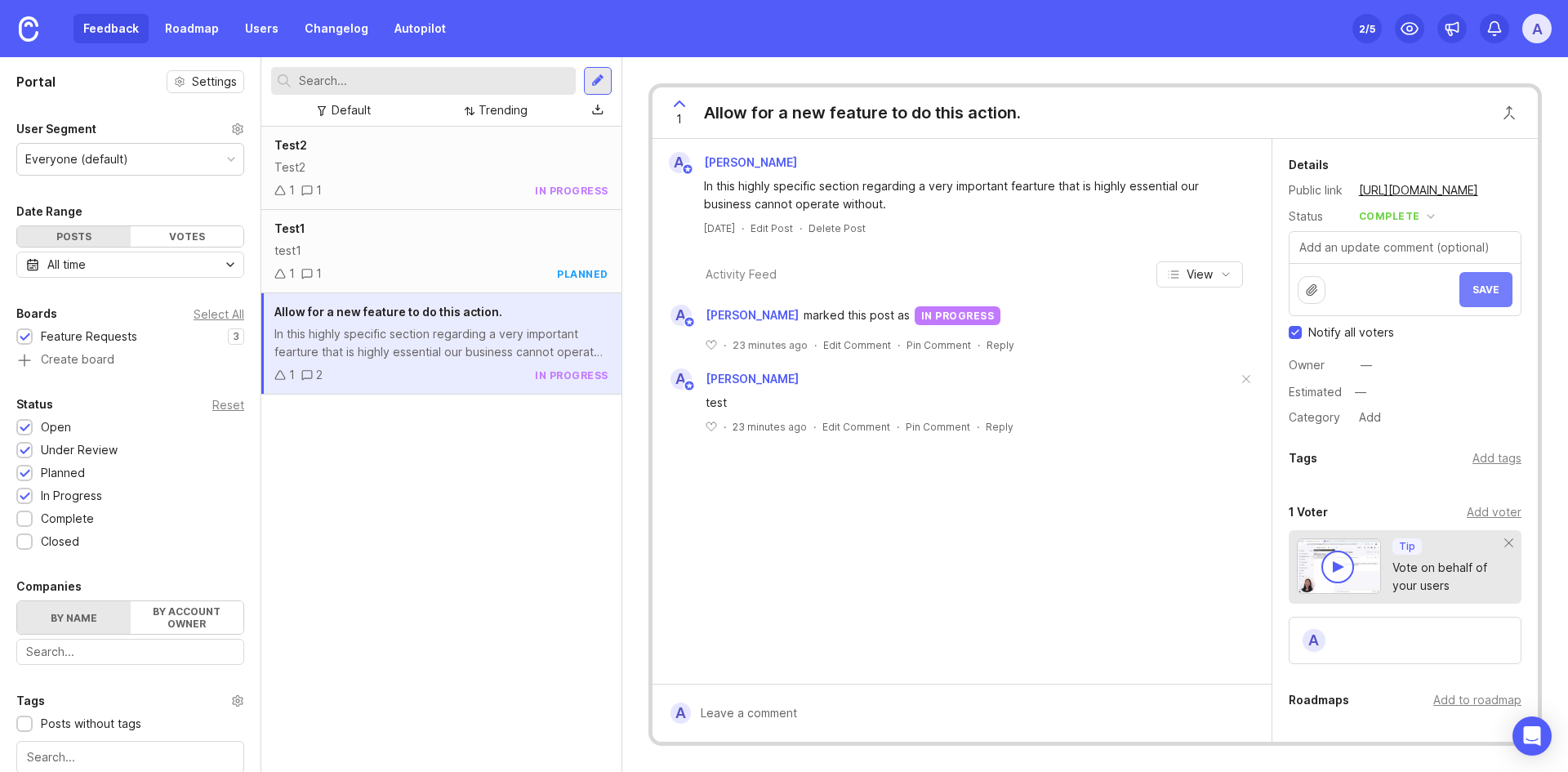
click at [1043, 284] on span "Save" at bounding box center [1485, 290] width 27 height 12
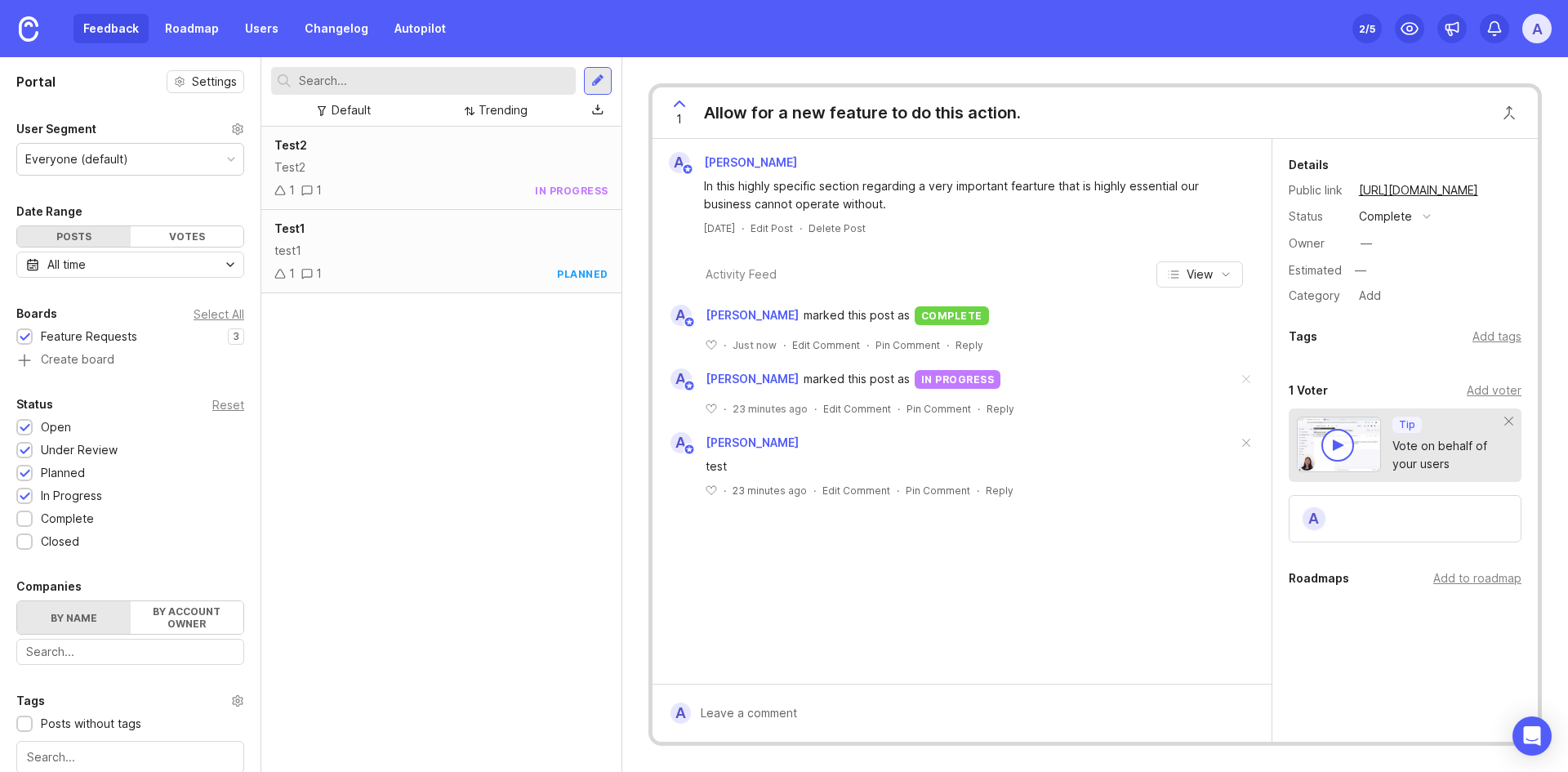
drag, startPoint x: 191, startPoint y: 28, endPoint x: 267, endPoint y: 50, distance: 79.1
click at [191, 29] on link "Roadmap" at bounding box center [192, 29] width 73 height 30
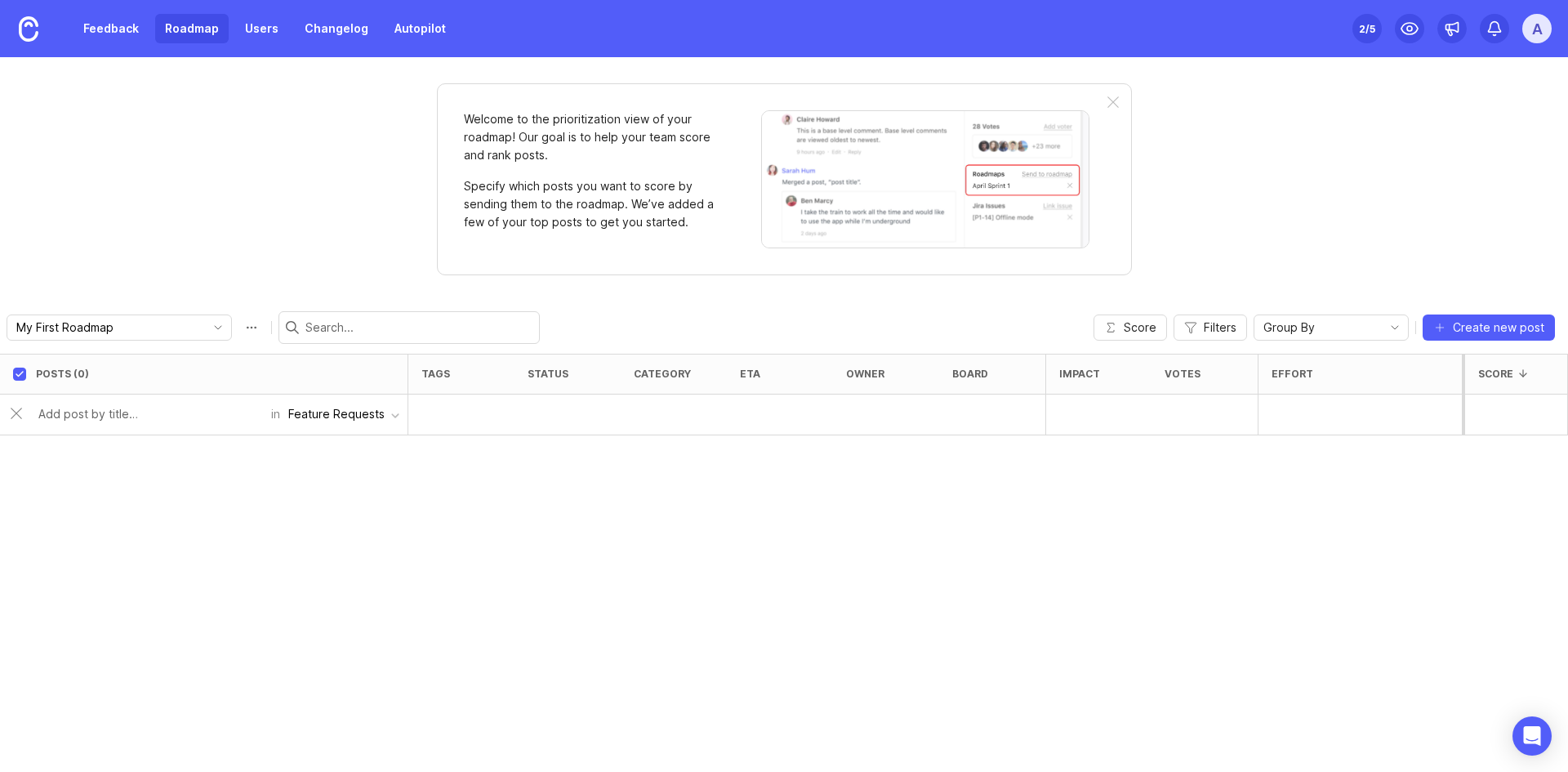
click at [350, 409] on div "Feature Requests" at bounding box center [337, 413] width 97 height 18
click at [217, 522] on div "Posts (0) tags status category eta owner board Impact Votes Effort Score in Fea…" at bounding box center [784, 562] width 1568 height 418
click at [1043, 326] on span "Group By" at bounding box center [1289, 327] width 51 height 18
click at [1043, 551] on div "Posts (0) tags status category eta owner board Impact Votes Effort Score Add ne…" at bounding box center [784, 562] width 1568 height 418
click at [1043, 327] on span "Create new post" at bounding box center [1498, 327] width 92 height 17
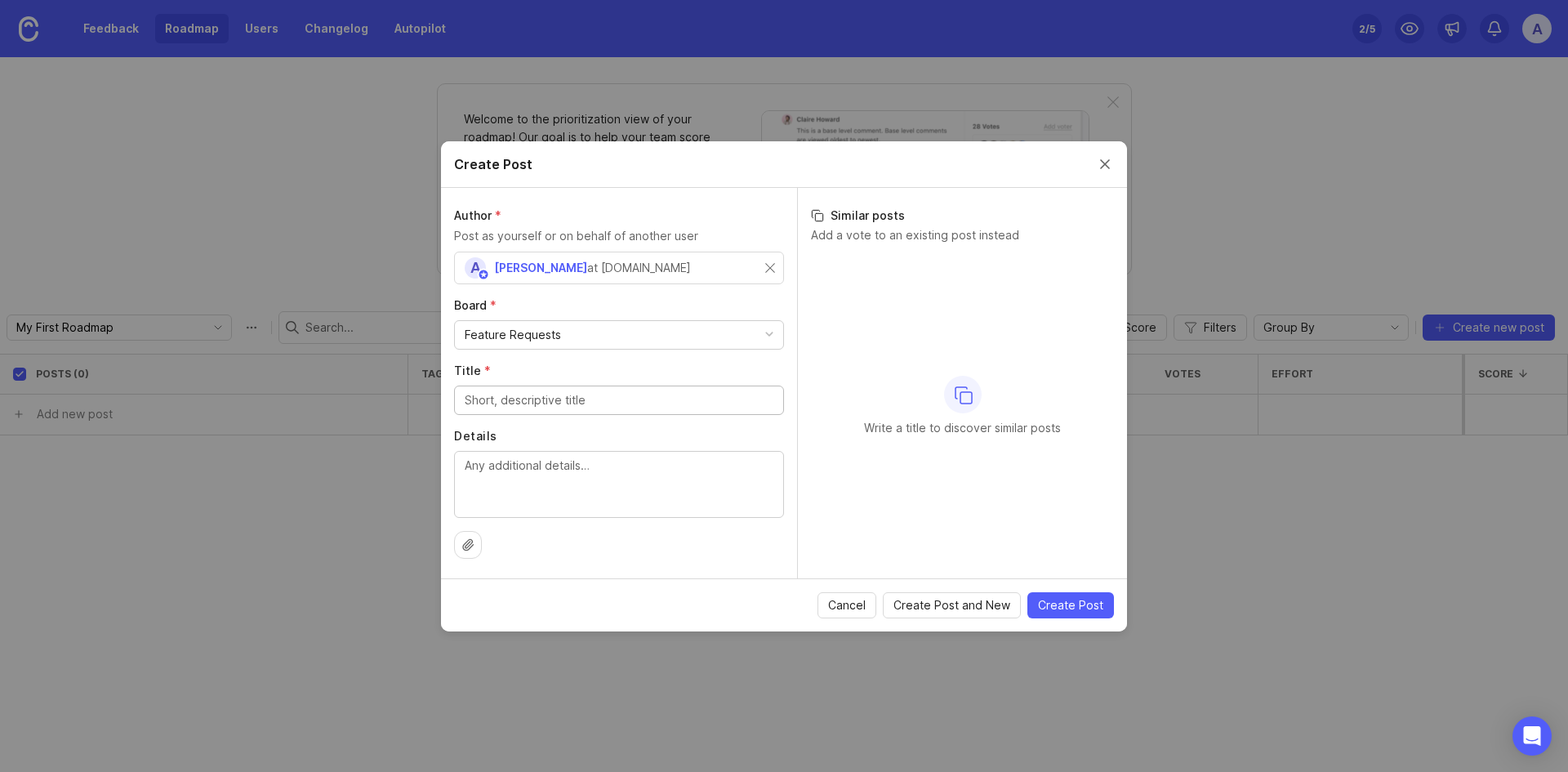
click at [533, 415] on div "Author * Post as yourself or on behalf of another user A [PERSON_NAME] at [DOMA…" at bounding box center [619, 383] width 356 height 391
click at [536, 490] on textarea "Details" at bounding box center [619, 483] width 309 height 54
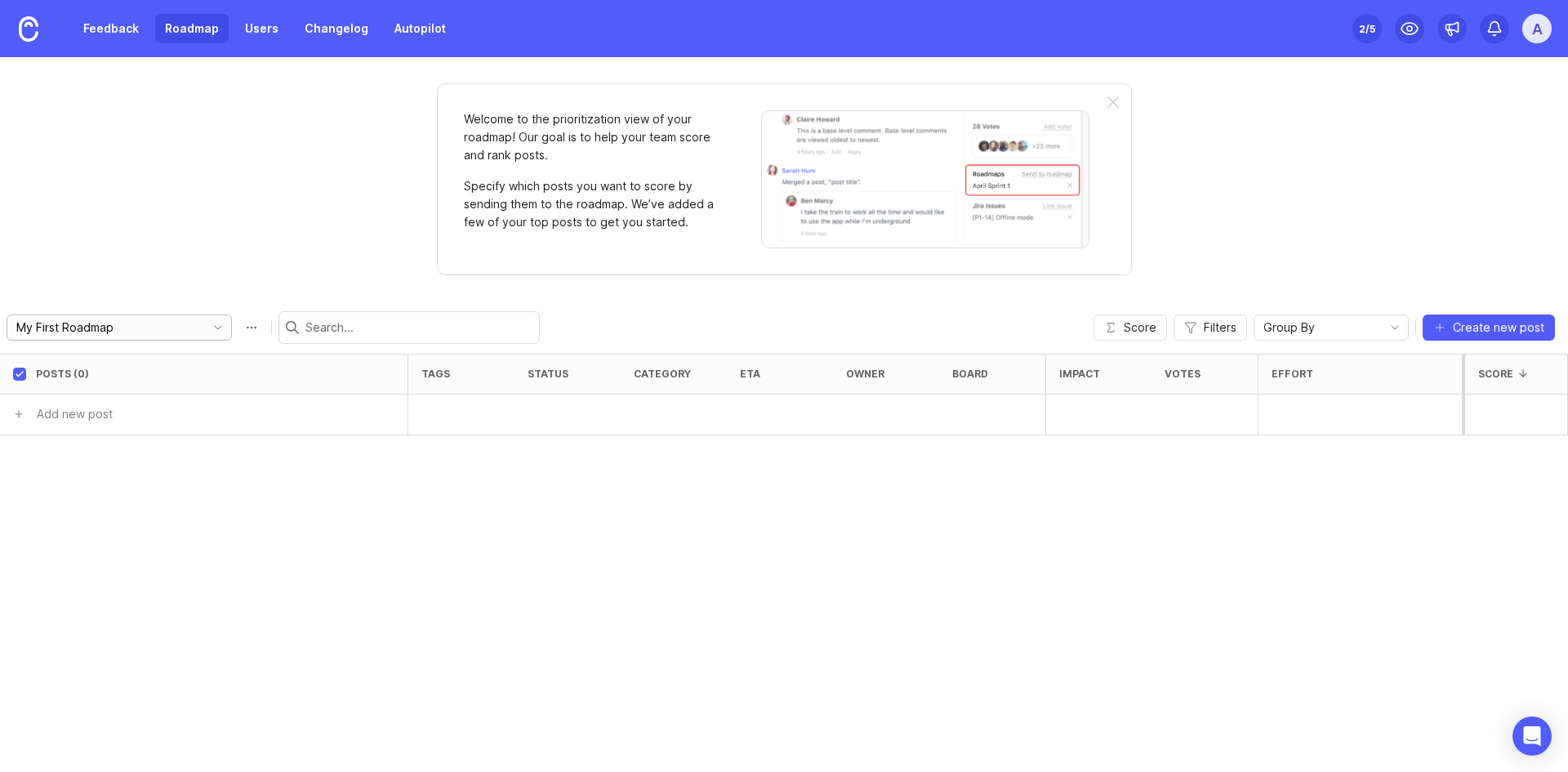
click at [146, 323] on input "My First Roadmap" at bounding box center [106, 327] width 181 height 18
click at [193, 316] on div "My First Roadmap" at bounding box center [119, 328] width 225 height 26
click at [181, 485] on div "Posts (0) tags status category eta owner board Impact Votes Effort Score Add ne…" at bounding box center [784, 562] width 1568 height 418
click at [149, 334] on input "My First Roadmap" at bounding box center [106, 327] width 181 height 18
click at [135, 335] on input "My First Roadmap" at bounding box center [106, 327] width 181 height 18
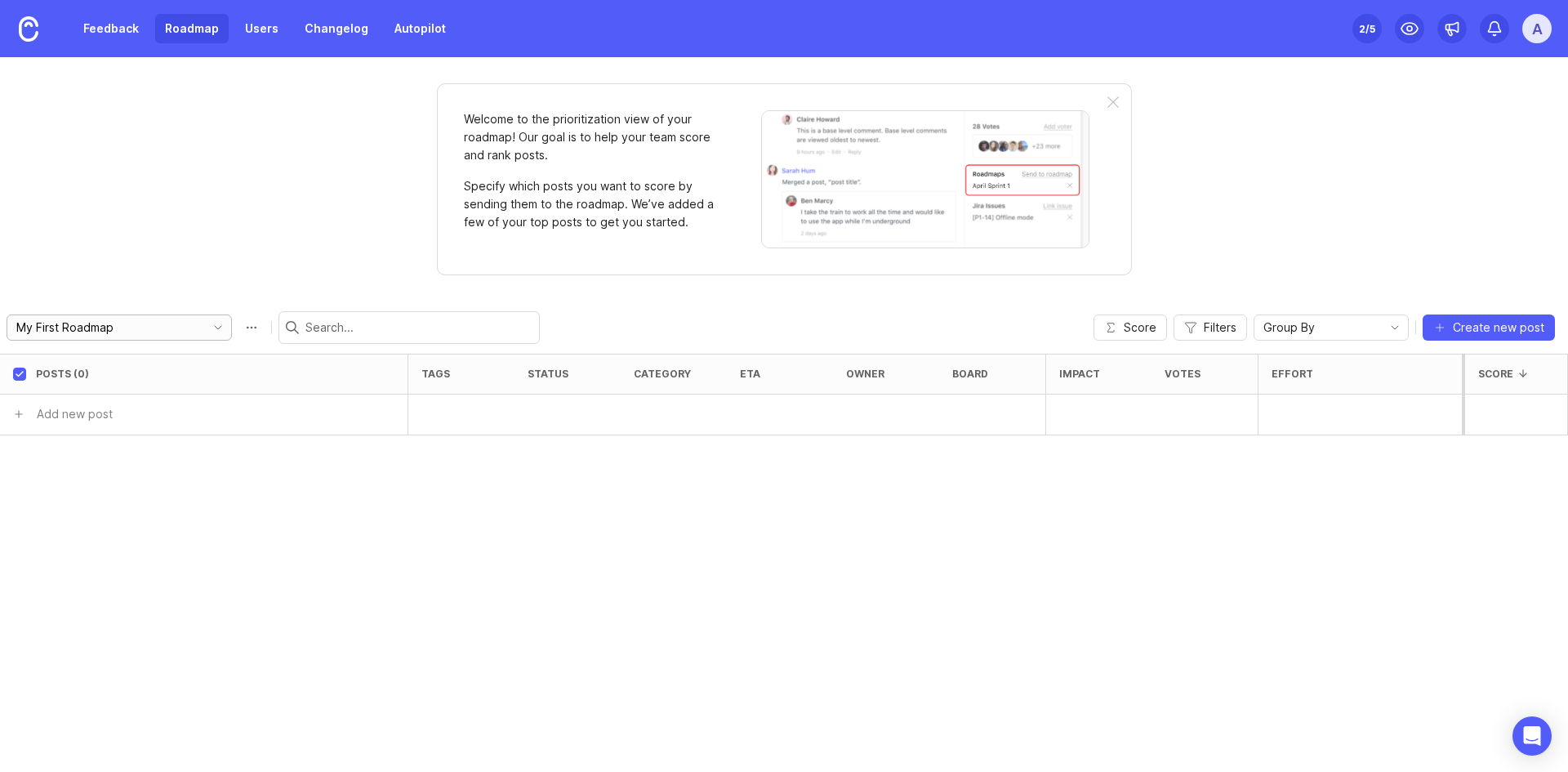
click at [205, 334] on span "toggle menu" at bounding box center [218, 327] width 26 height 18
drag, startPoint x: 150, startPoint y: 524, endPoint x: 78, endPoint y: 404, distance: 139.9
click at [152, 522] on div "Posts (0) tags status category eta owner board Impact Votes Effort Score Add ne…" at bounding box center [784, 562] width 1568 height 418
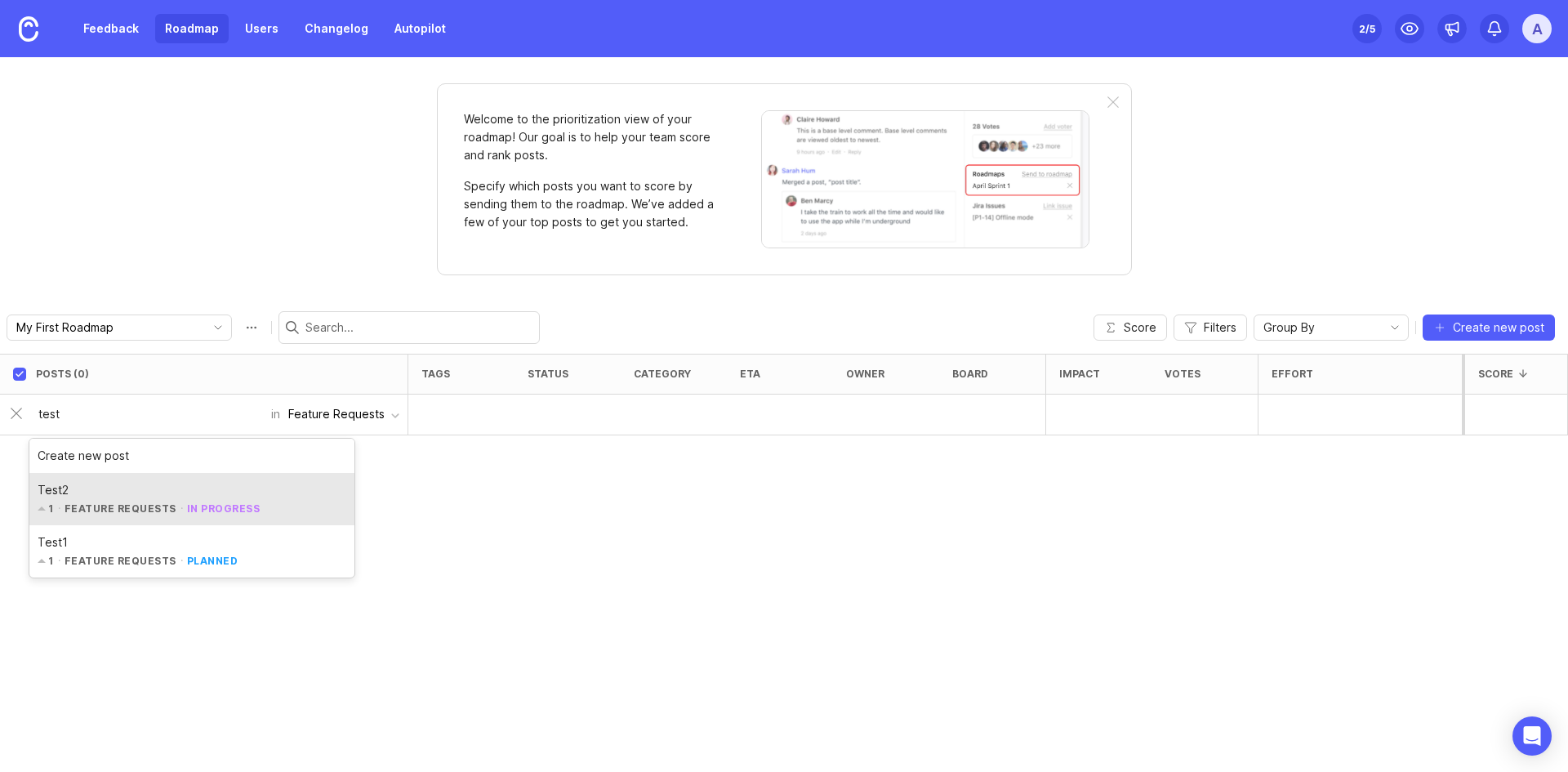
type input "test"
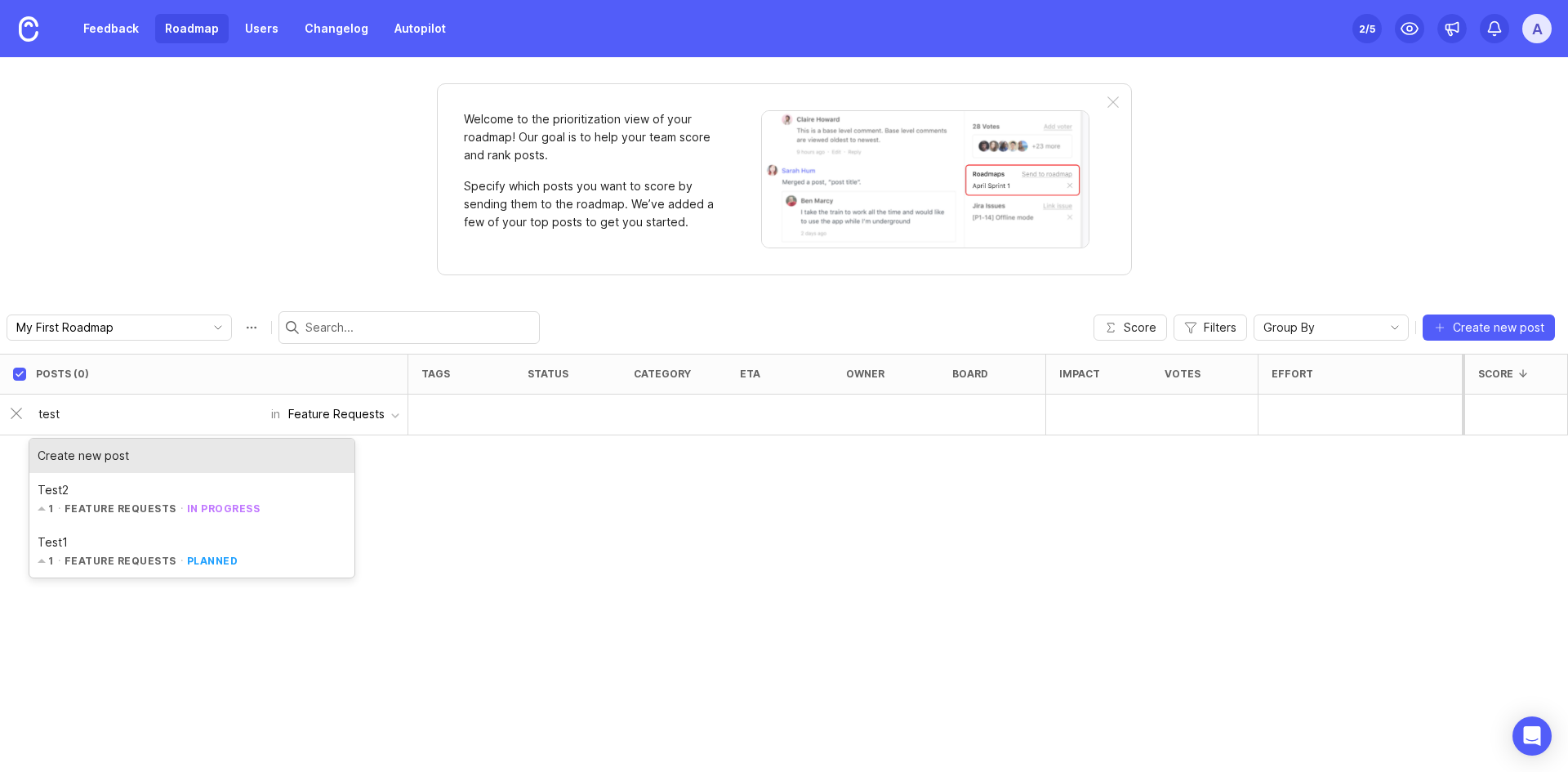
drag, startPoint x: 128, startPoint y: 500, endPoint x: 167, endPoint y: 505, distance: 39.3
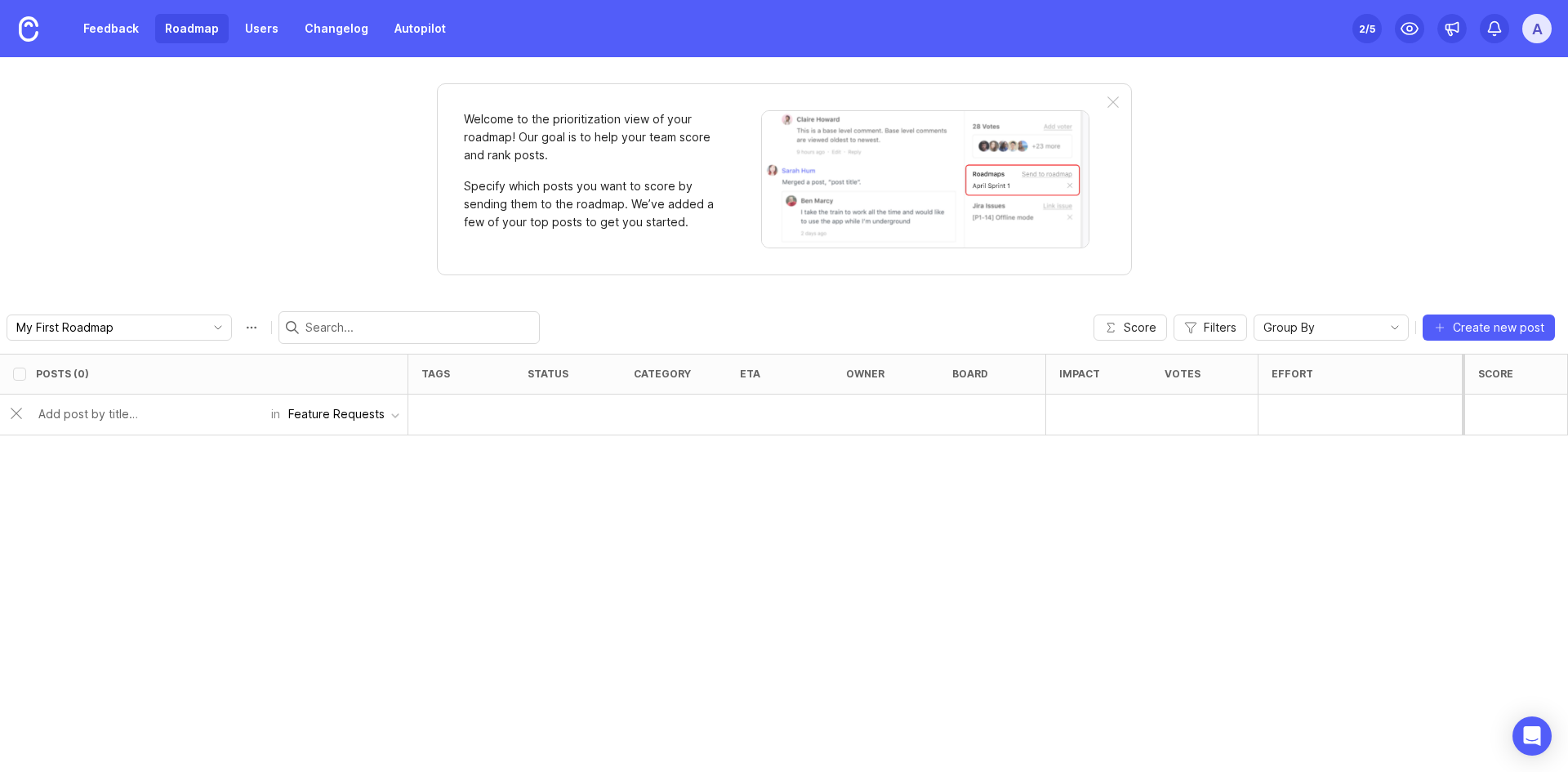
checkbox input "false"
click at [485, 638] on div "Posts (1) tags status category eta owner board Impact Votes Effort Score 1 Test…" at bounding box center [784, 562] width 1568 height 418
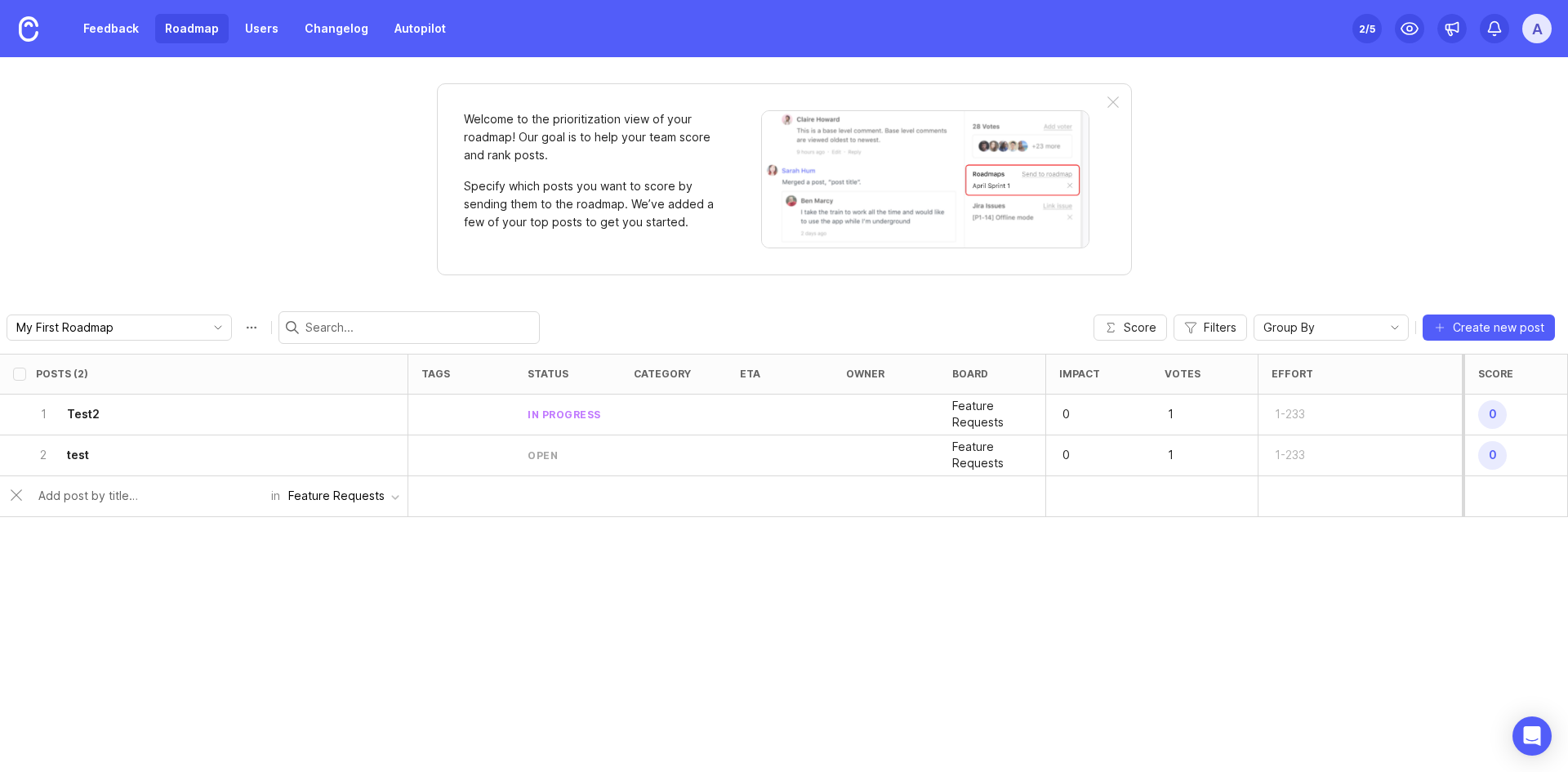
click at [256, 709] on div "Posts (2) tags status category eta owner board Impact Votes Effort Score 1 Test…" at bounding box center [784, 562] width 1568 height 418
click at [110, 32] on link "Feedback" at bounding box center [111, 29] width 75 height 30
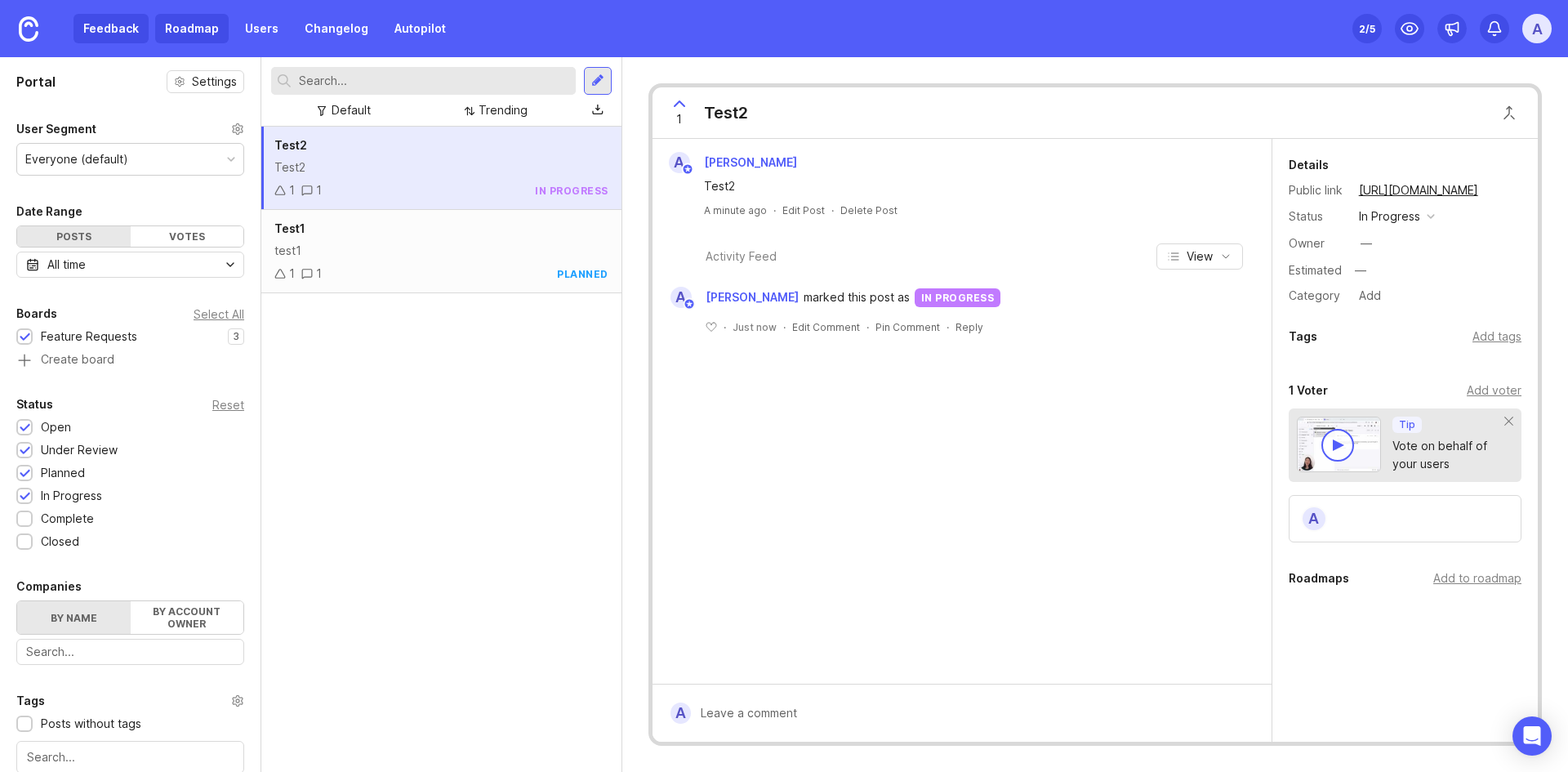
click at [198, 26] on link "Roadmap" at bounding box center [192, 29] width 73 height 30
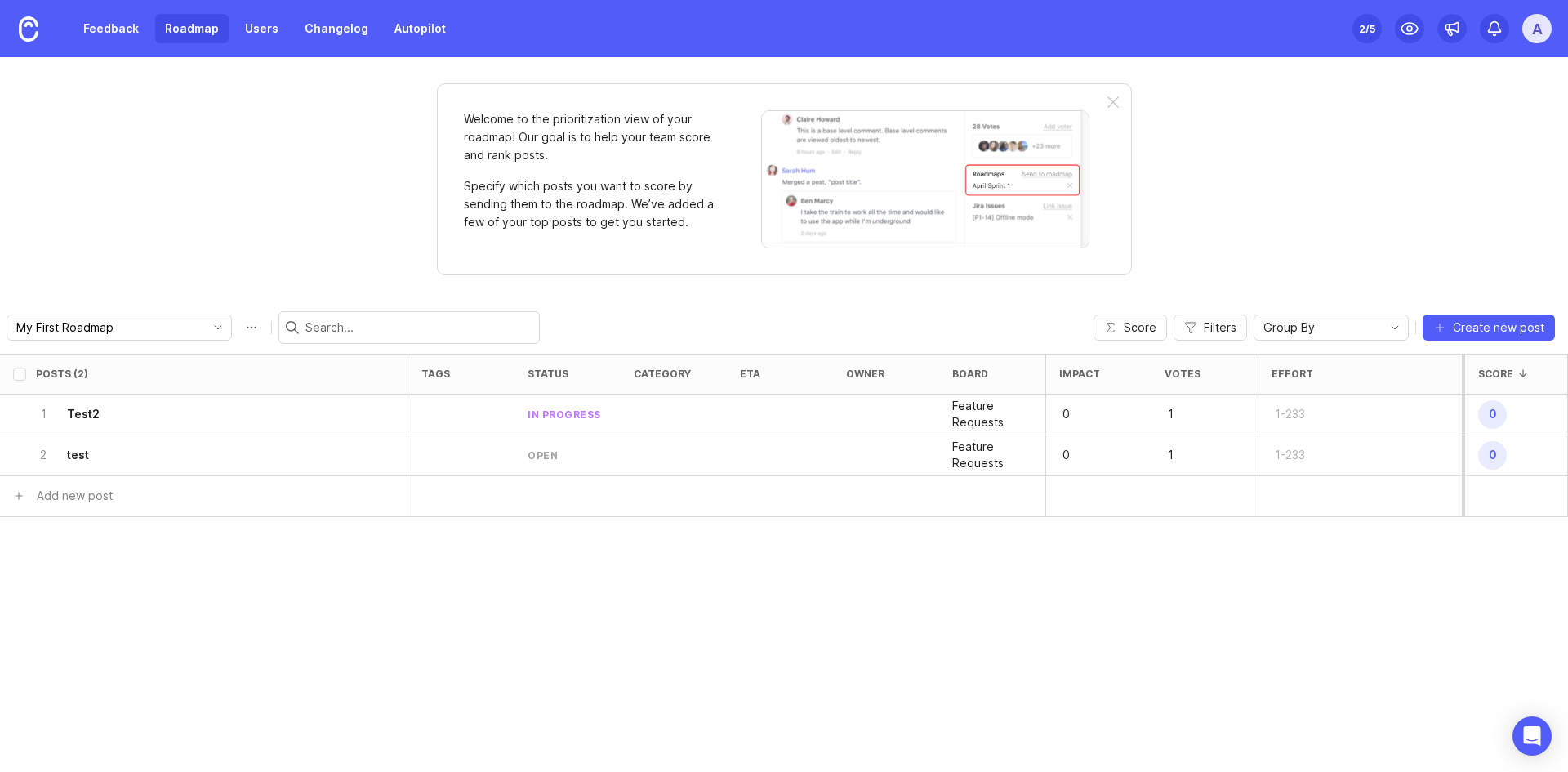
drag, startPoint x: 120, startPoint y: 24, endPoint x: 255, endPoint y: 4, distance: 136.5
click at [120, 24] on link "Feedback" at bounding box center [111, 29] width 75 height 30
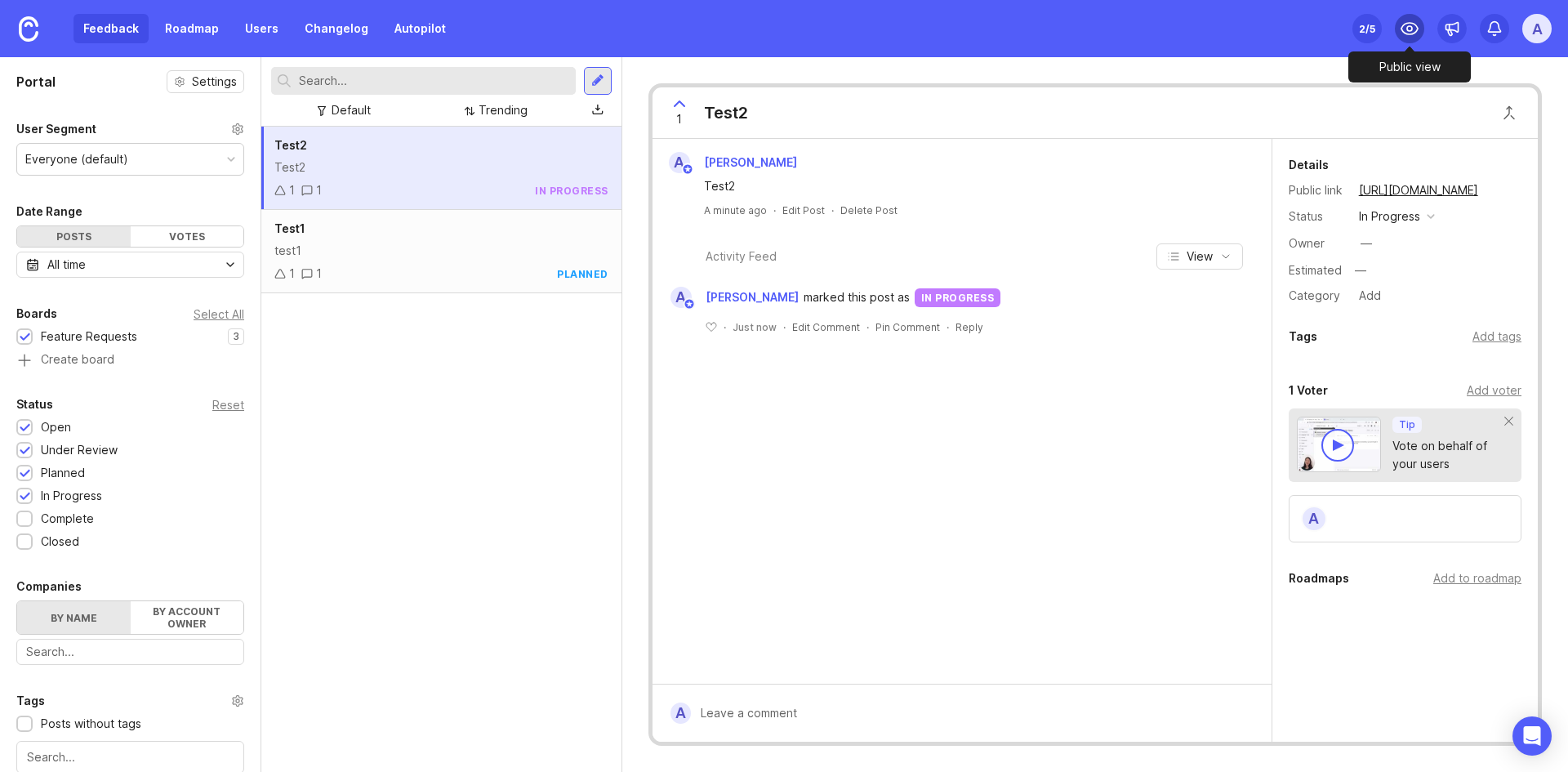
click at [1043, 18] on div at bounding box center [1410, 29] width 30 height 30
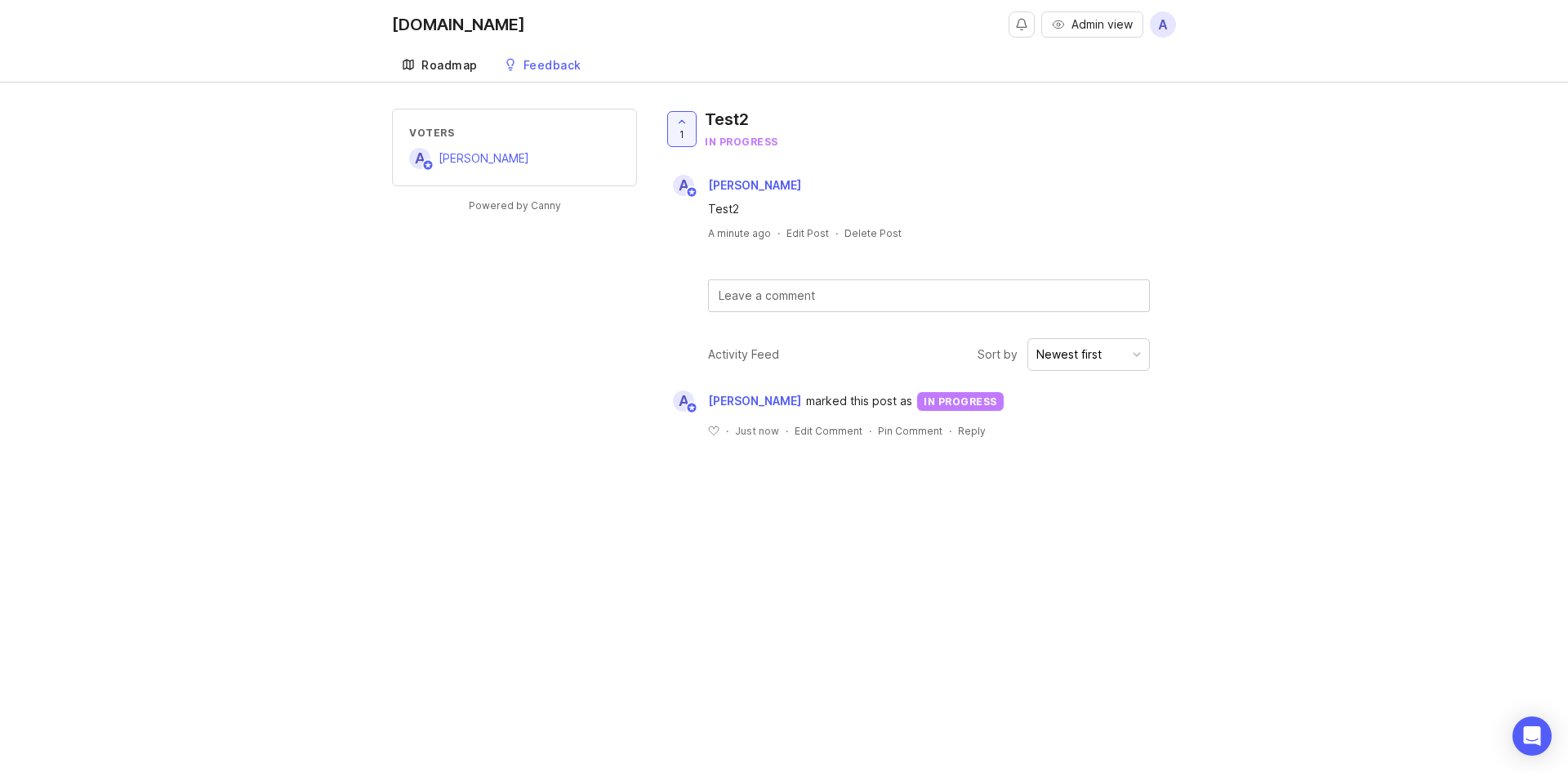
click at [465, 68] on div "Roadmap" at bounding box center [449, 65] width 57 height 11
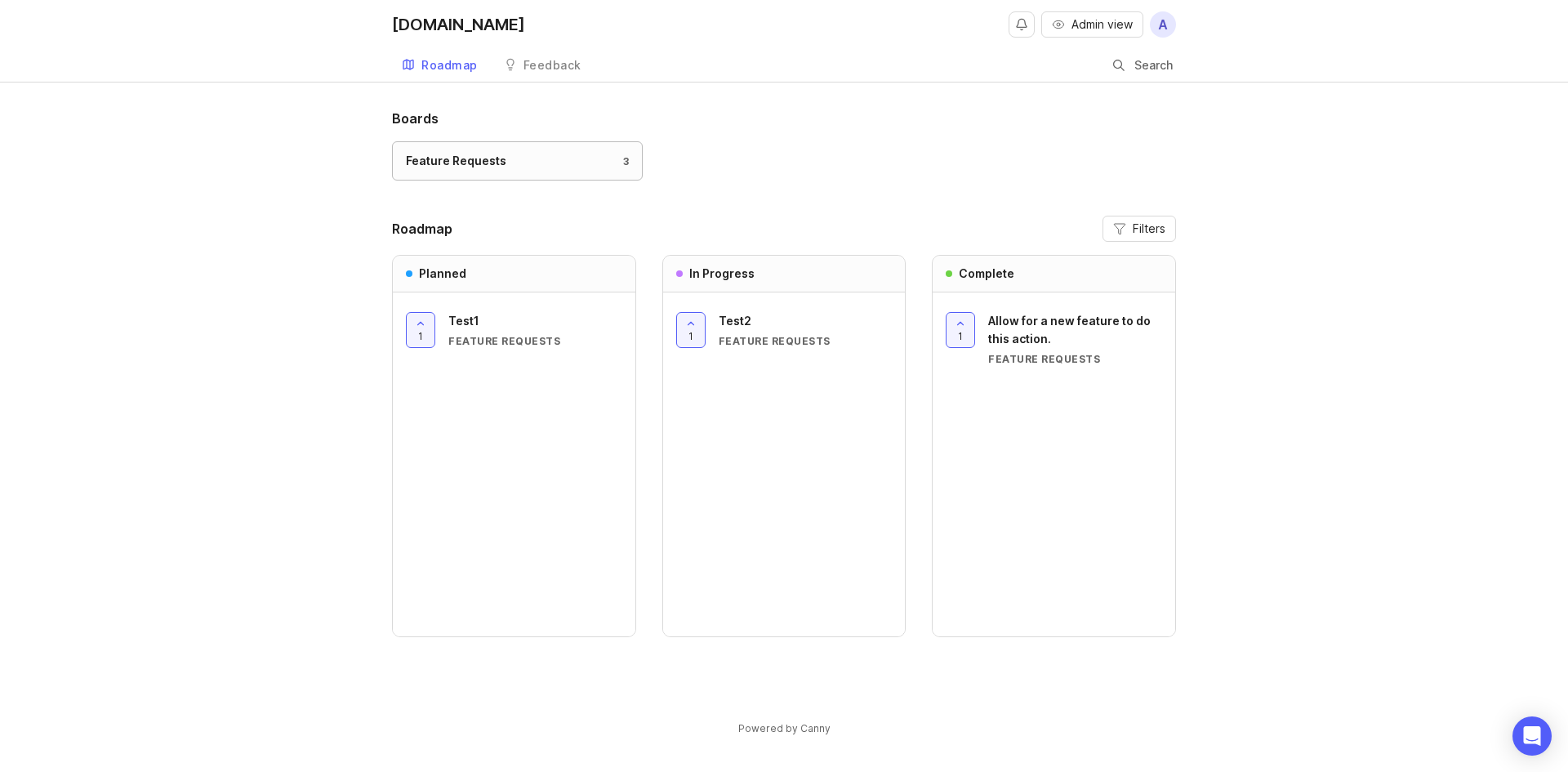
click at [515, 154] on div "Feature Requests 3" at bounding box center [517, 161] width 223 height 18
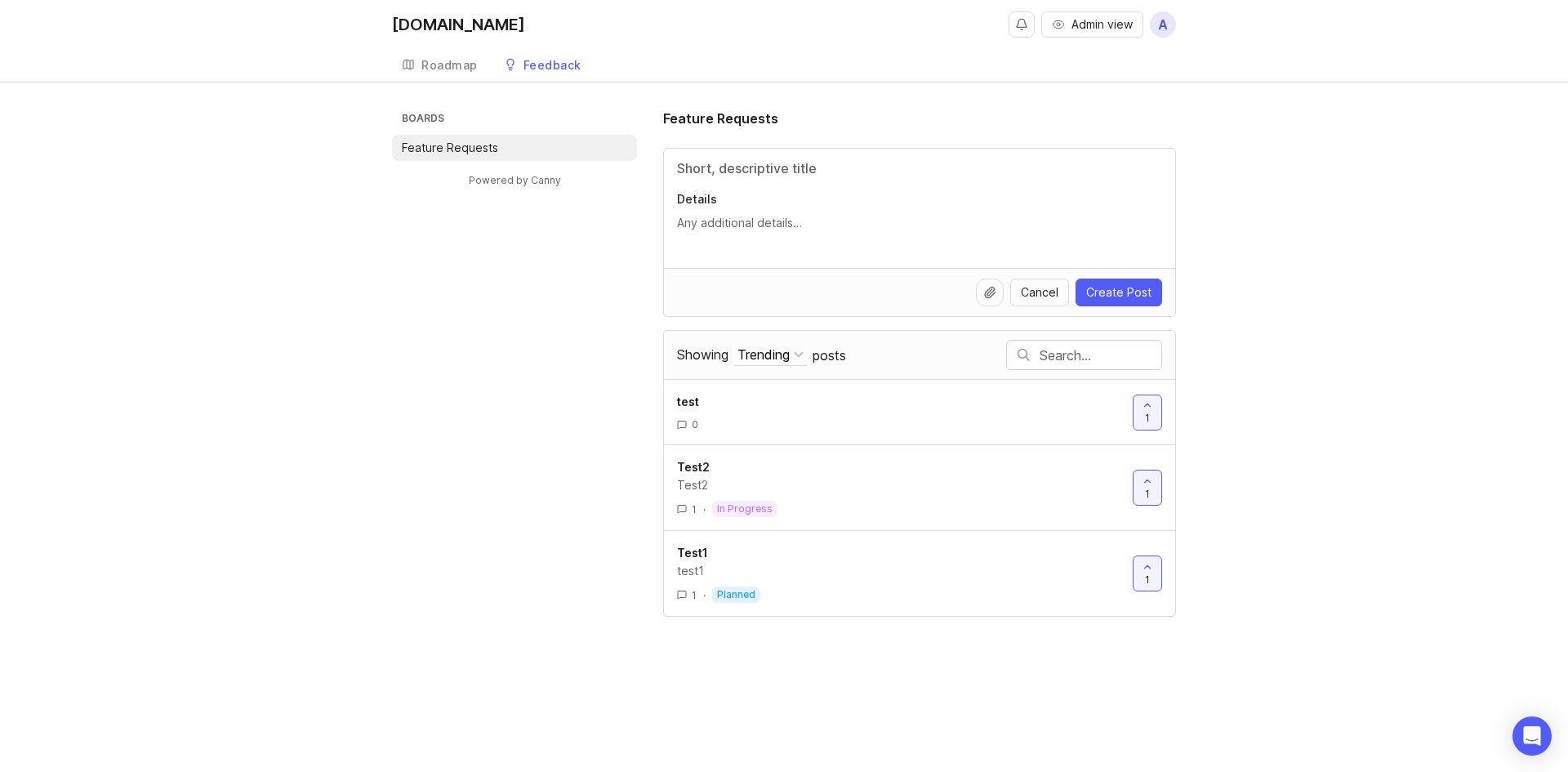
drag, startPoint x: 445, startPoint y: 67, endPoint x: 486, endPoint y: 88, distance: 46.1
click at [445, 67] on div "Roadmap" at bounding box center [449, 65] width 57 height 11
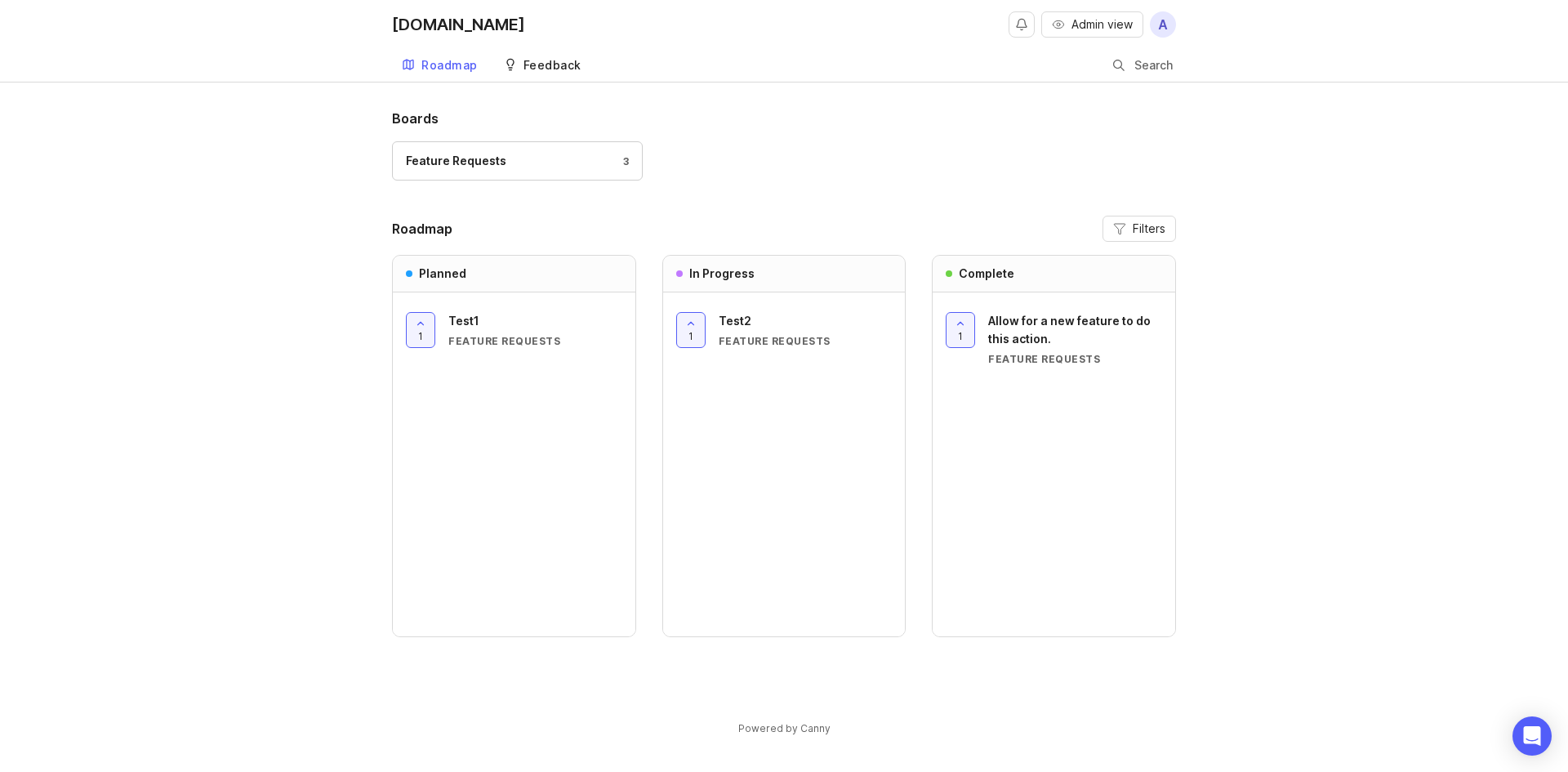
drag, startPoint x: 534, startPoint y: 63, endPoint x: 550, endPoint y: 71, distance: 17.9
click at [534, 62] on div "Feedback" at bounding box center [552, 65] width 58 height 11
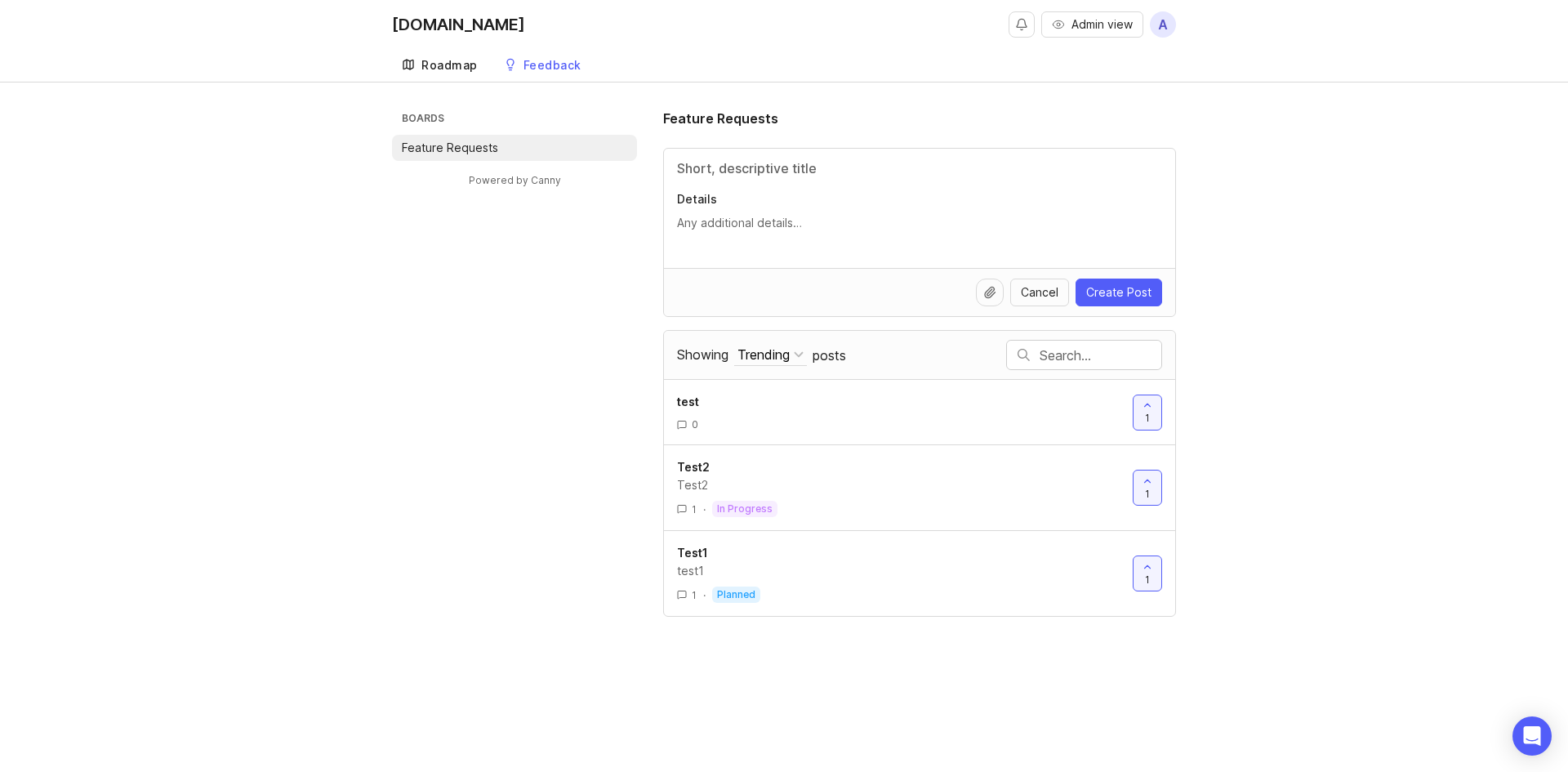
click at [442, 64] on div "Roadmap" at bounding box center [449, 65] width 57 height 11
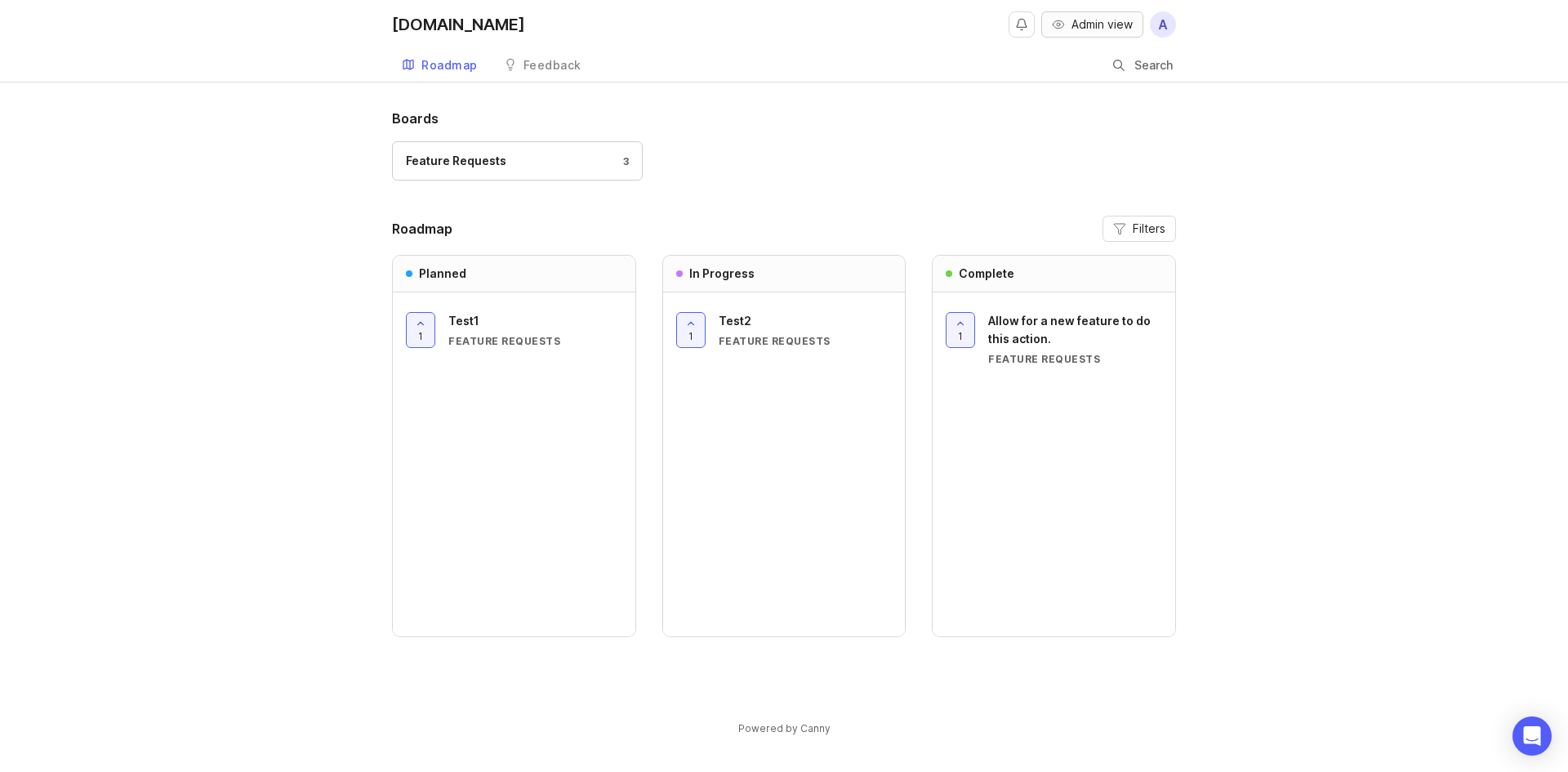
drag, startPoint x: 1077, startPoint y: 16, endPoint x: 1009, endPoint y: 183, distance: 180.3
click at [1043, 16] on button "Admin view" at bounding box center [1092, 24] width 102 height 26
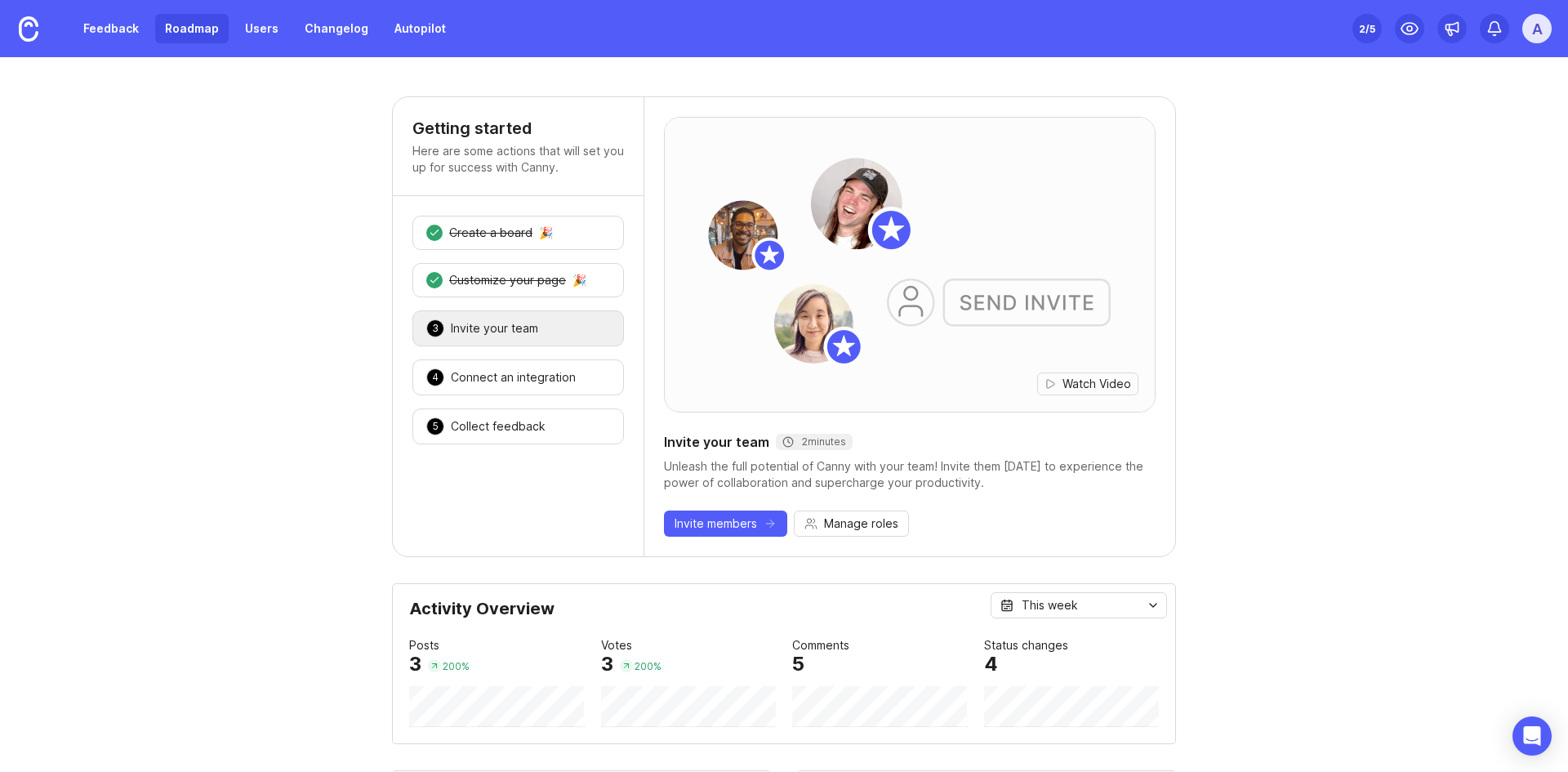
drag, startPoint x: 179, startPoint y: 29, endPoint x: 200, endPoint y: 32, distance: 21.2
click at [179, 29] on link "Roadmap" at bounding box center [192, 29] width 73 height 30
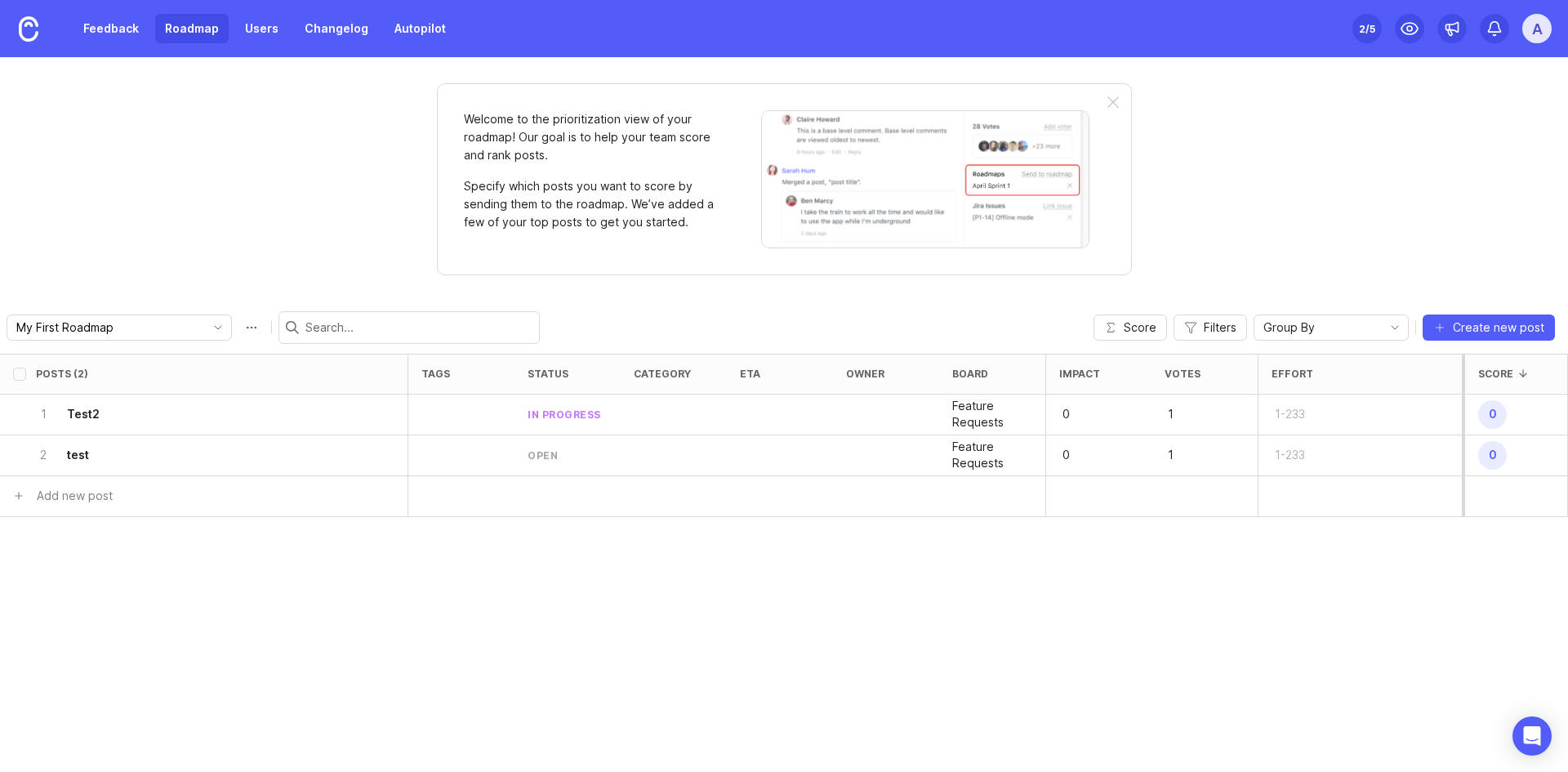
drag, startPoint x: 269, startPoint y: 24, endPoint x: 304, endPoint y: 45, distance: 40.8
click at [269, 24] on link "Users" at bounding box center [262, 29] width 53 height 30
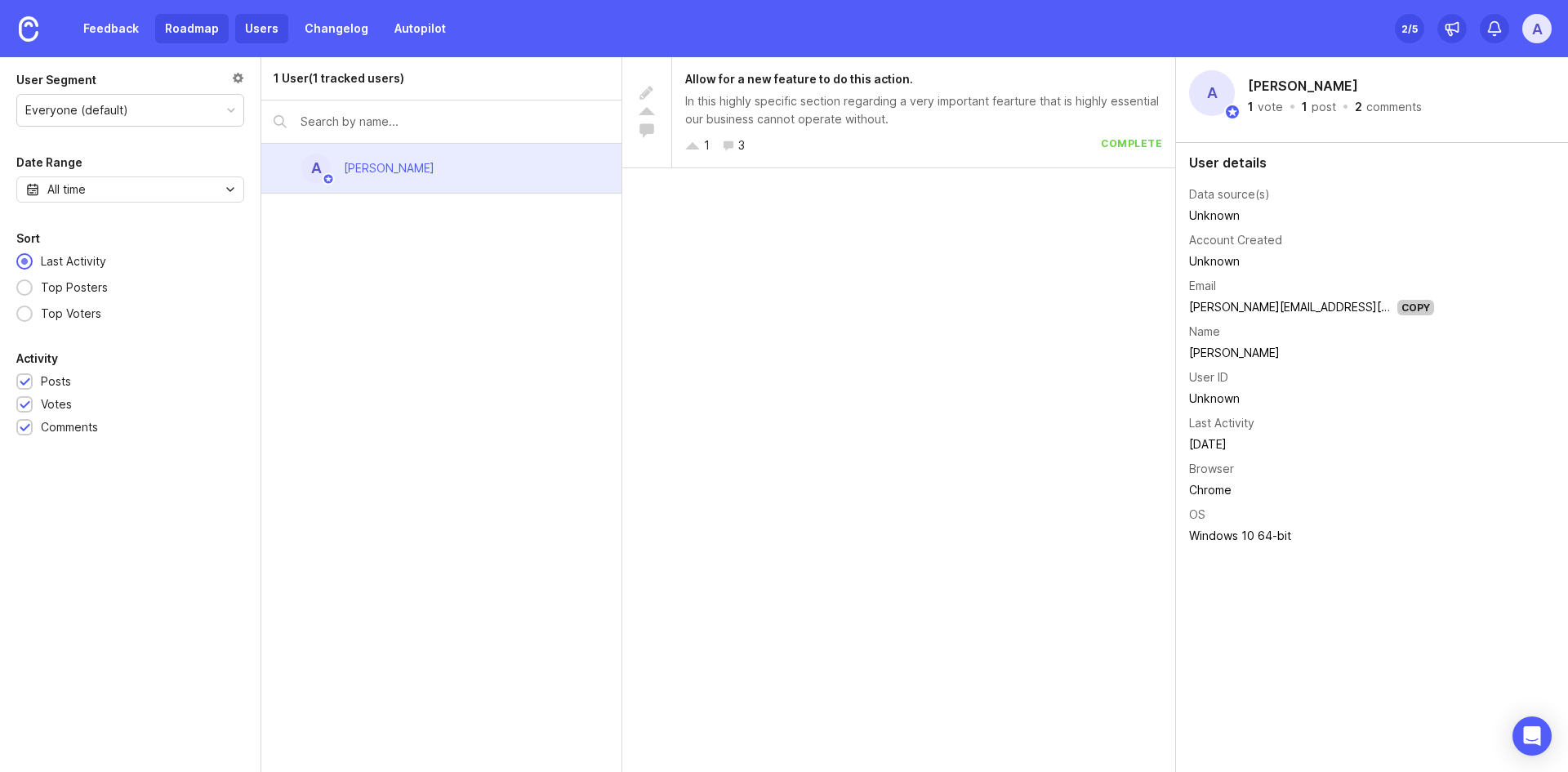
click at [188, 34] on link "Roadmap" at bounding box center [192, 29] width 73 height 30
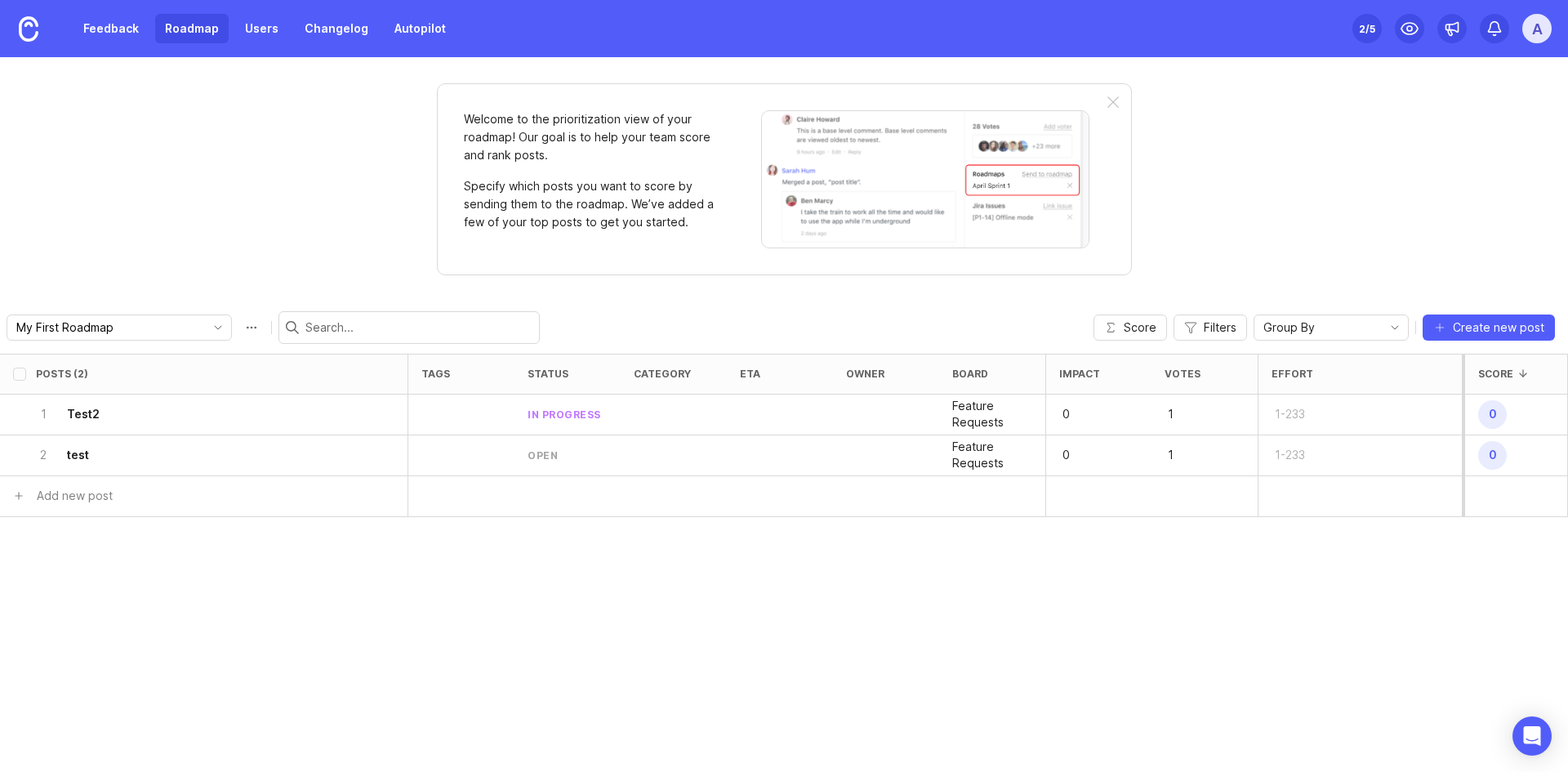
click at [125, 29] on link "Feedback" at bounding box center [111, 29] width 75 height 30
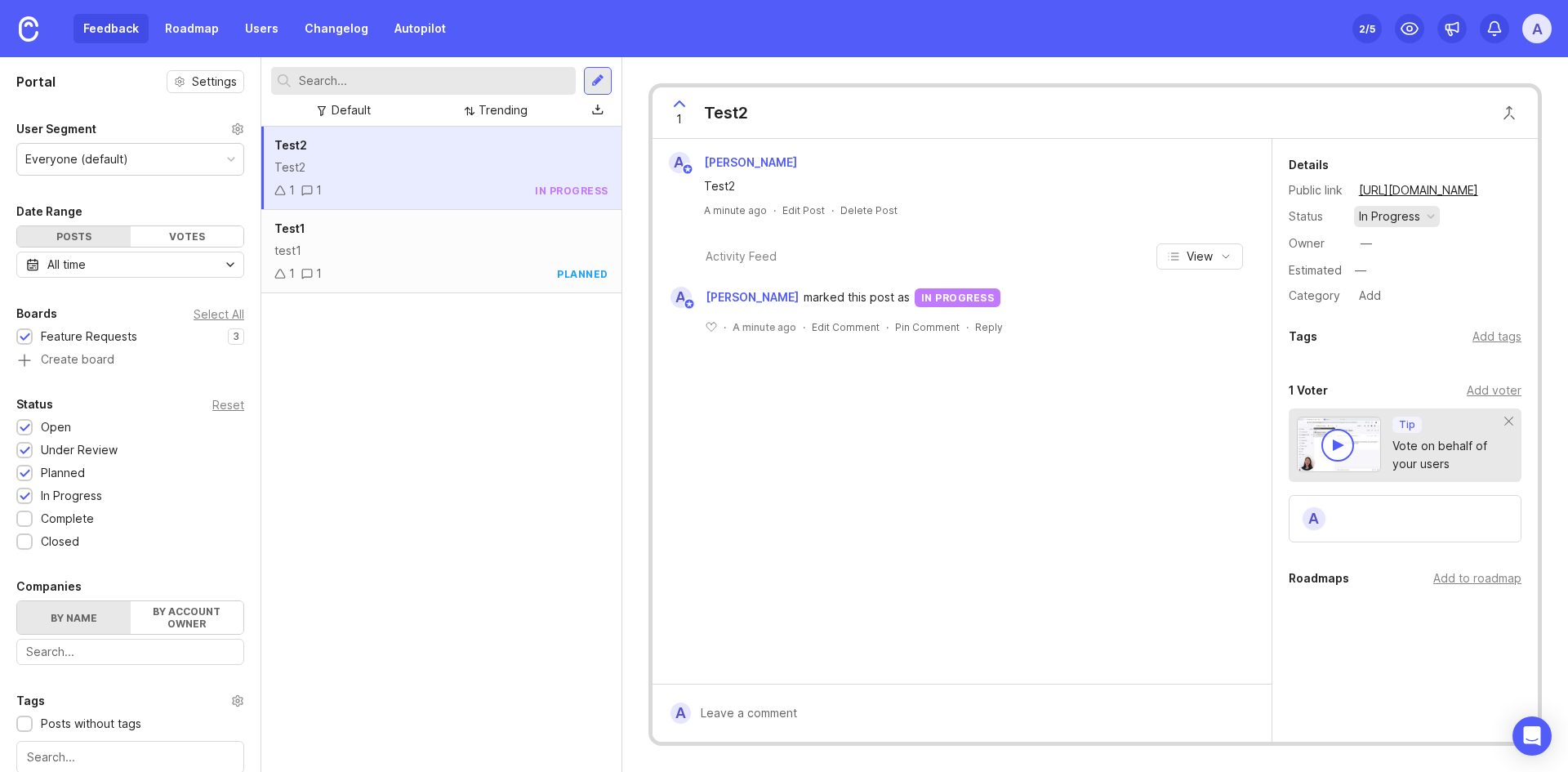
click at [1043, 212] on button "in progress" at bounding box center [1397, 216] width 85 height 21
drag, startPoint x: 1096, startPoint y: 441, endPoint x: 1090, endPoint y: 429, distance: 13.4
click at [1043, 441] on div "A [PERSON_NAME] Test2 A minute ago · Edit Post · Delete Post Activity Feed View…" at bounding box center [962, 411] width 619 height 545
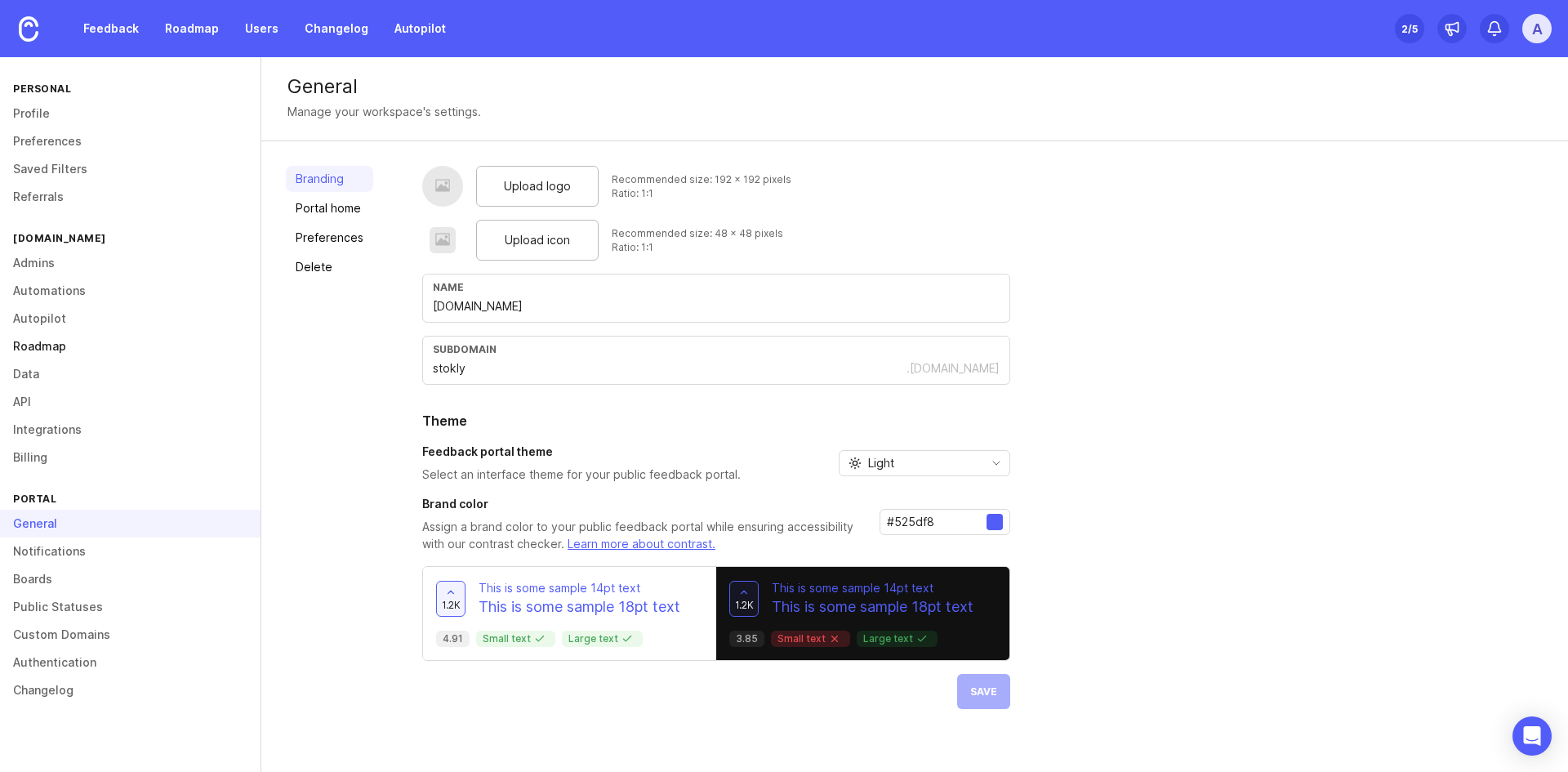
click at [58, 341] on link "Roadmap" at bounding box center [130, 346] width 261 height 28
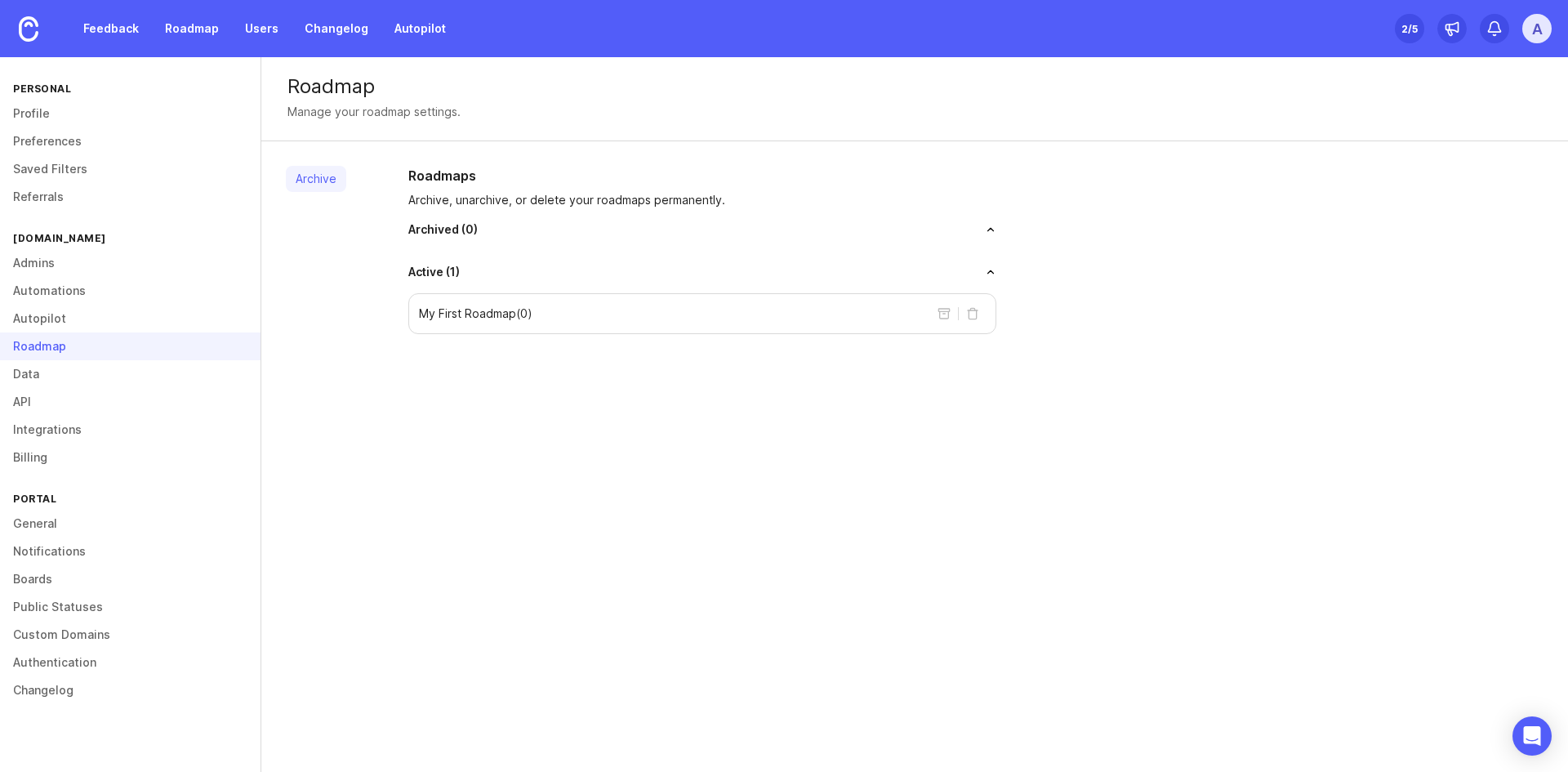
click at [508, 308] on p "My First Roadmap ( 0 )" at bounding box center [475, 313] width 113 height 17
click at [35, 284] on link "Automations" at bounding box center [130, 290] width 261 height 28
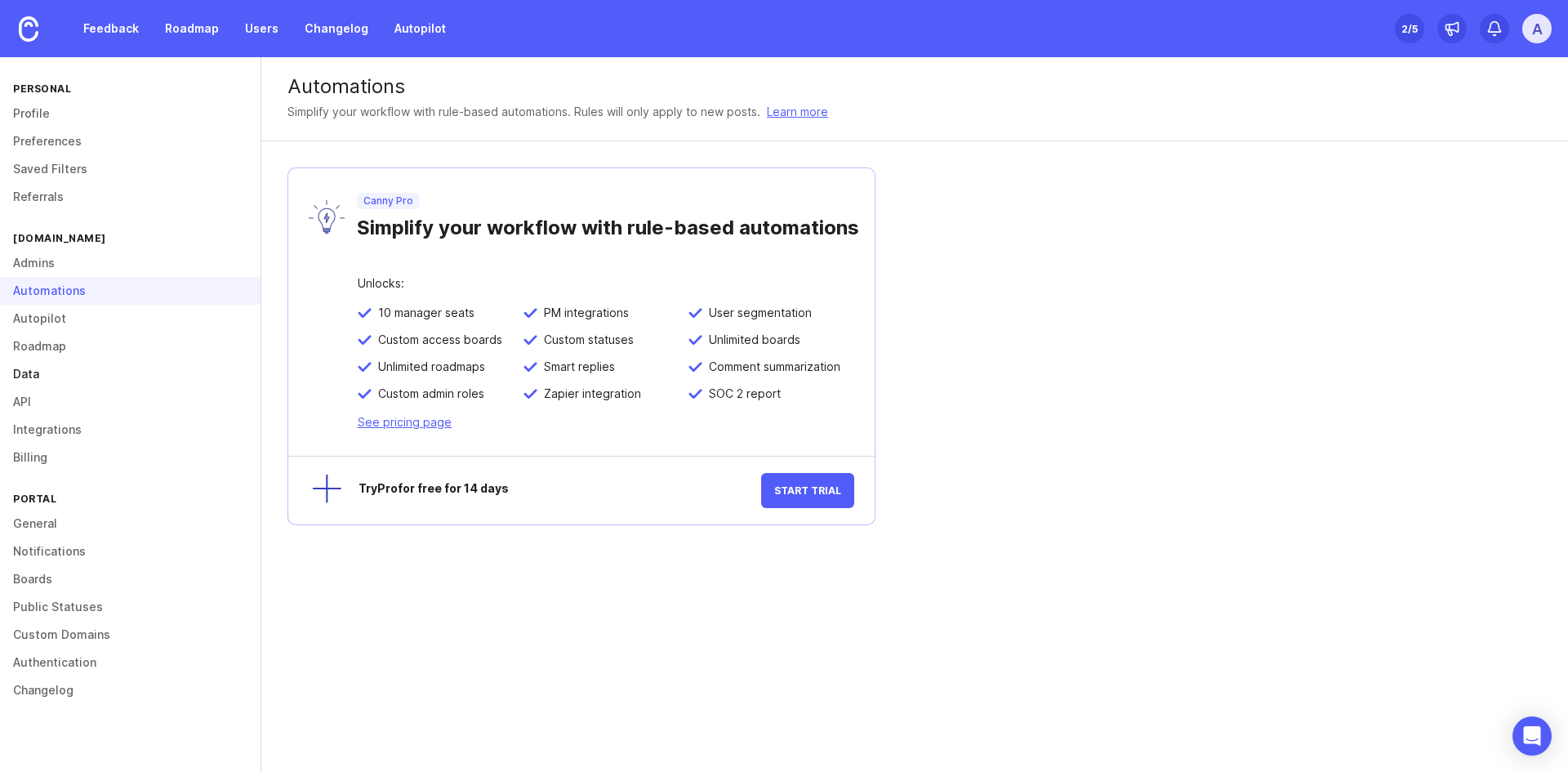
click at [32, 369] on link "Data" at bounding box center [130, 374] width 261 height 28
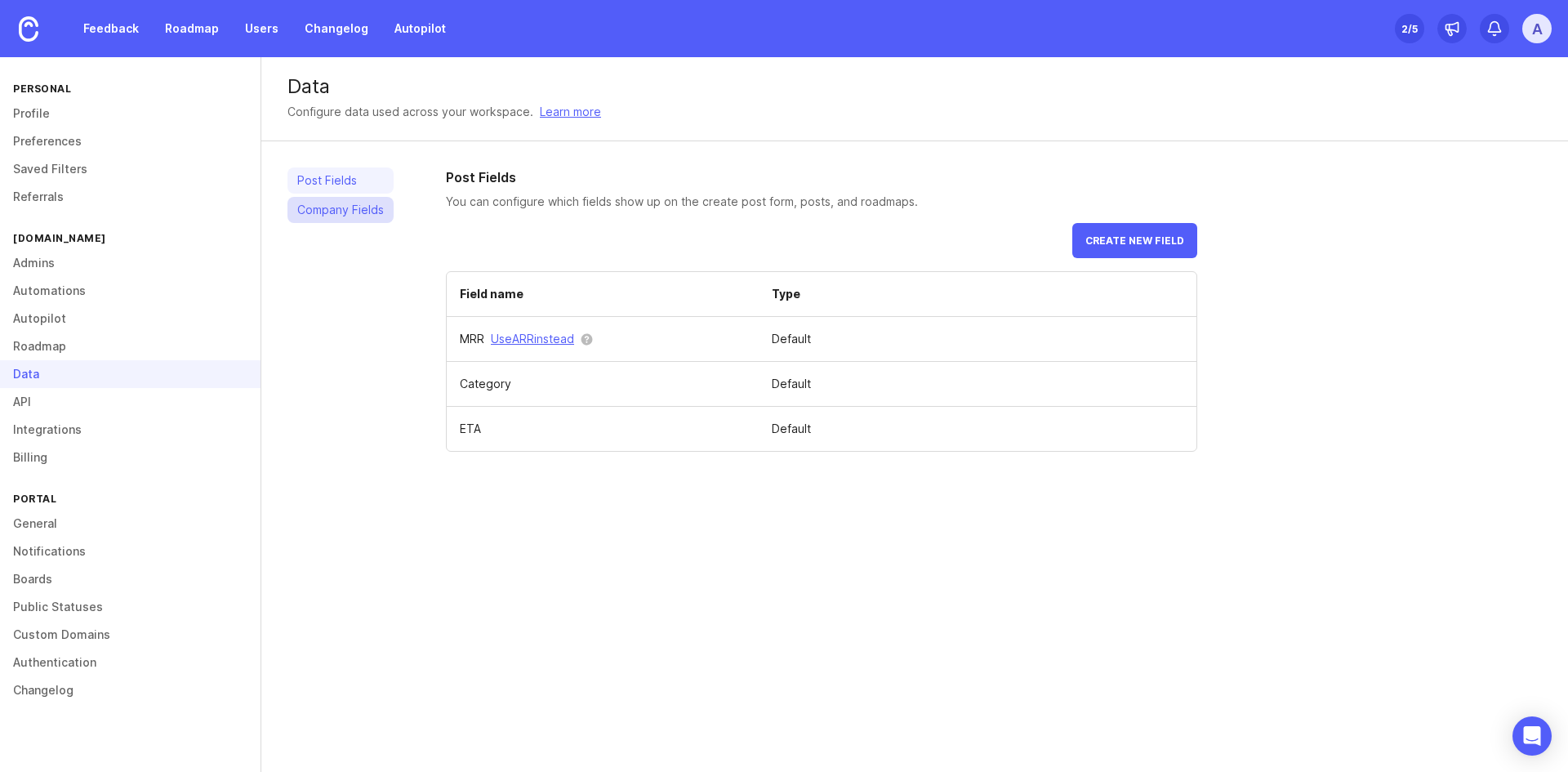
click at [345, 219] on link "Company Fields" at bounding box center [341, 210] width 106 height 26
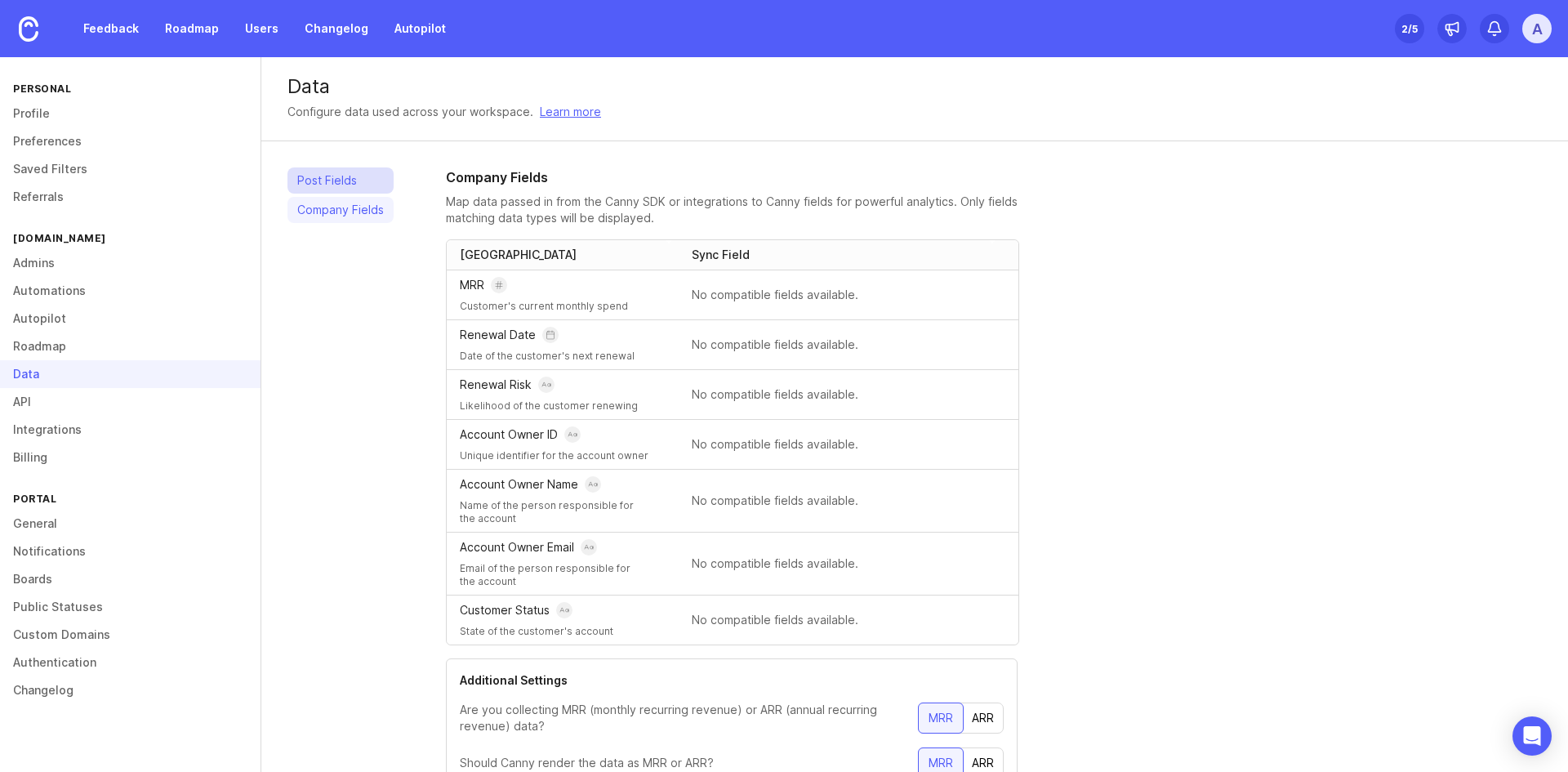
click at [331, 187] on link "Post Fields" at bounding box center [341, 181] width 106 height 26
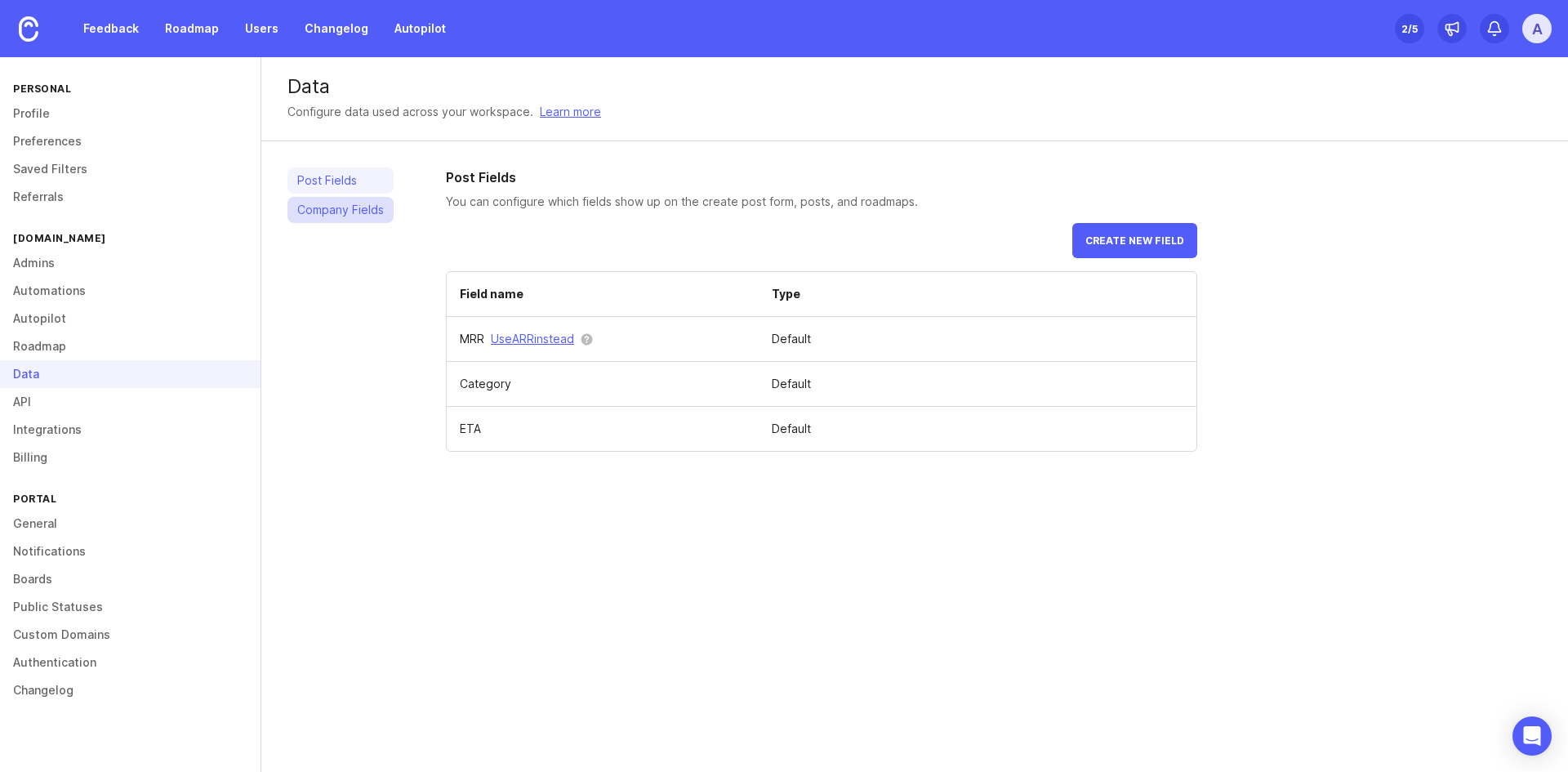
click at [355, 215] on link "Company Fields" at bounding box center [341, 210] width 106 height 26
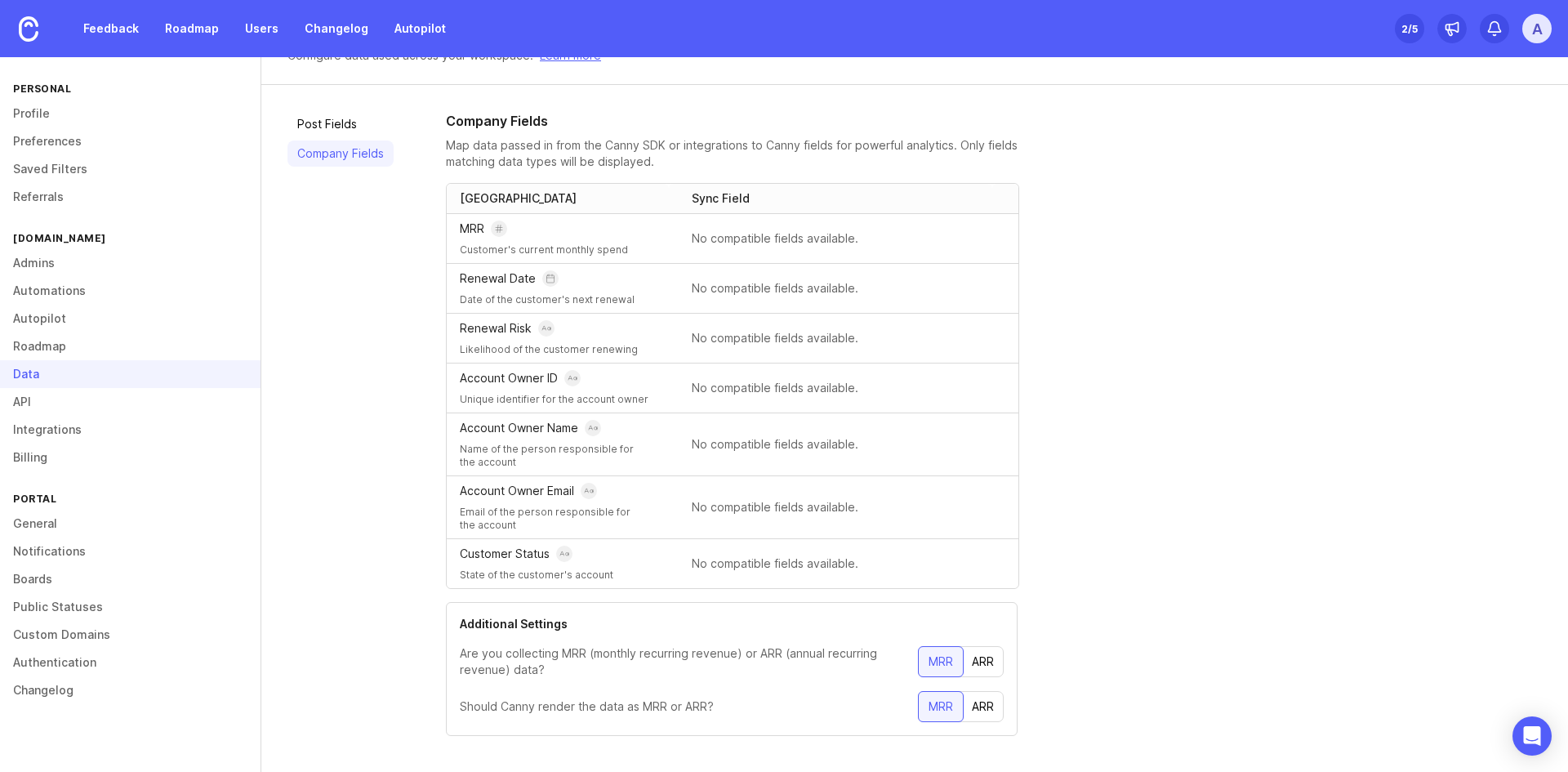
scroll to position [72, 0]
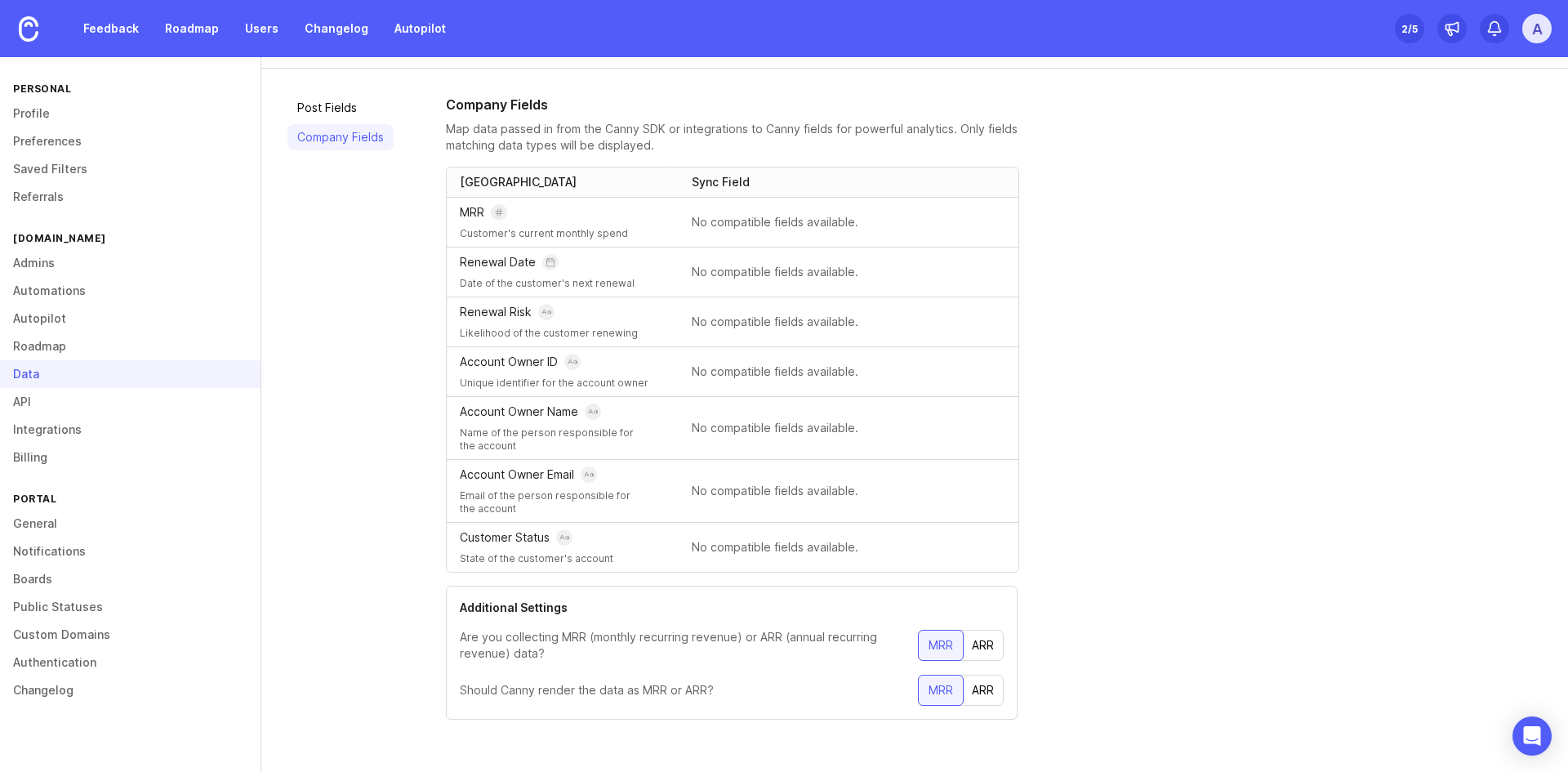
click at [760, 660] on p "Are you collecting MRR (monthly recurring revenue) or ARR (annual recurring rev…" at bounding box center [688, 645] width 458 height 32
click at [83, 415] on link "API" at bounding box center [130, 402] width 261 height 28
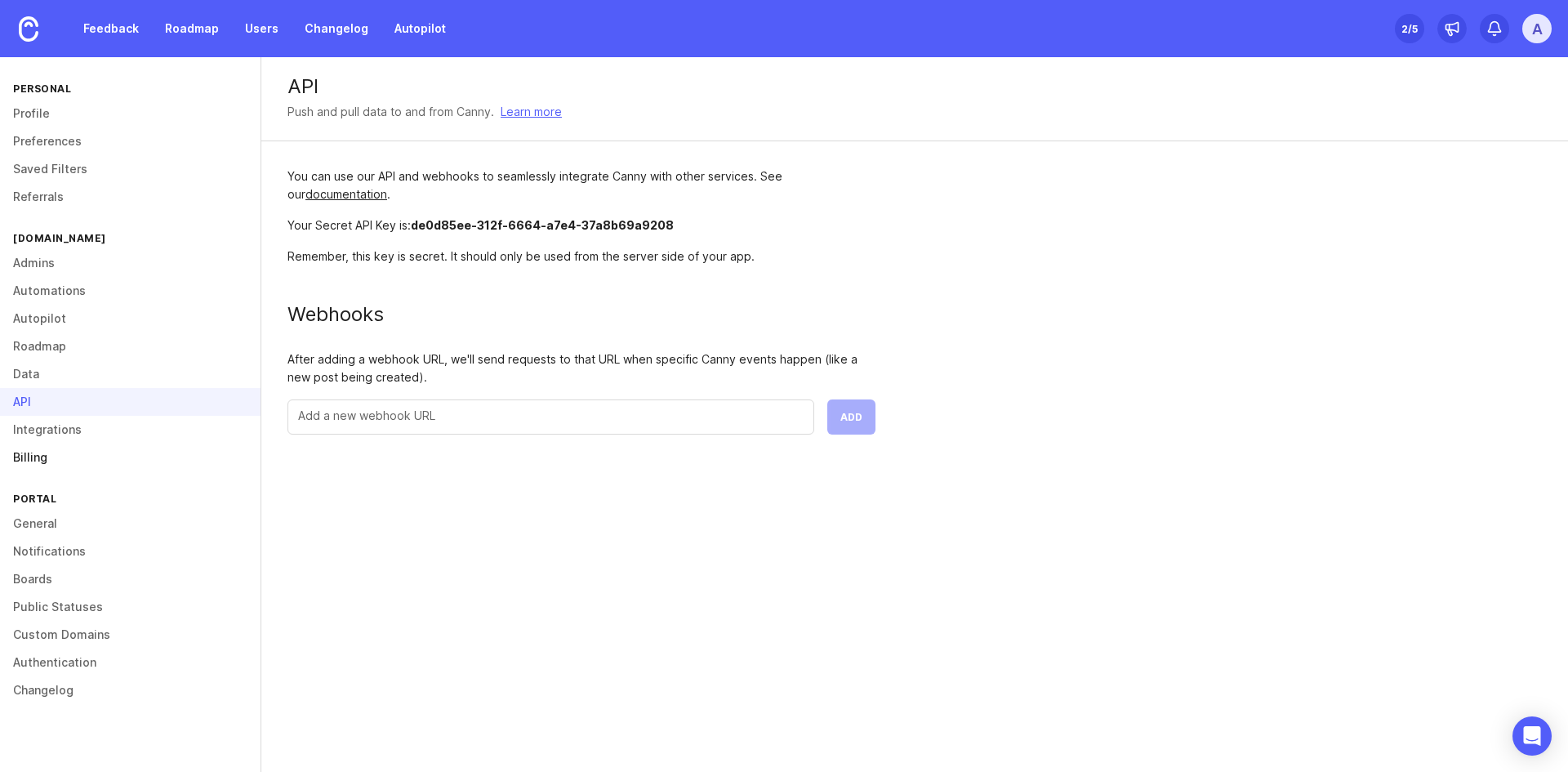
click at [79, 451] on link "Billing" at bounding box center [130, 458] width 261 height 28
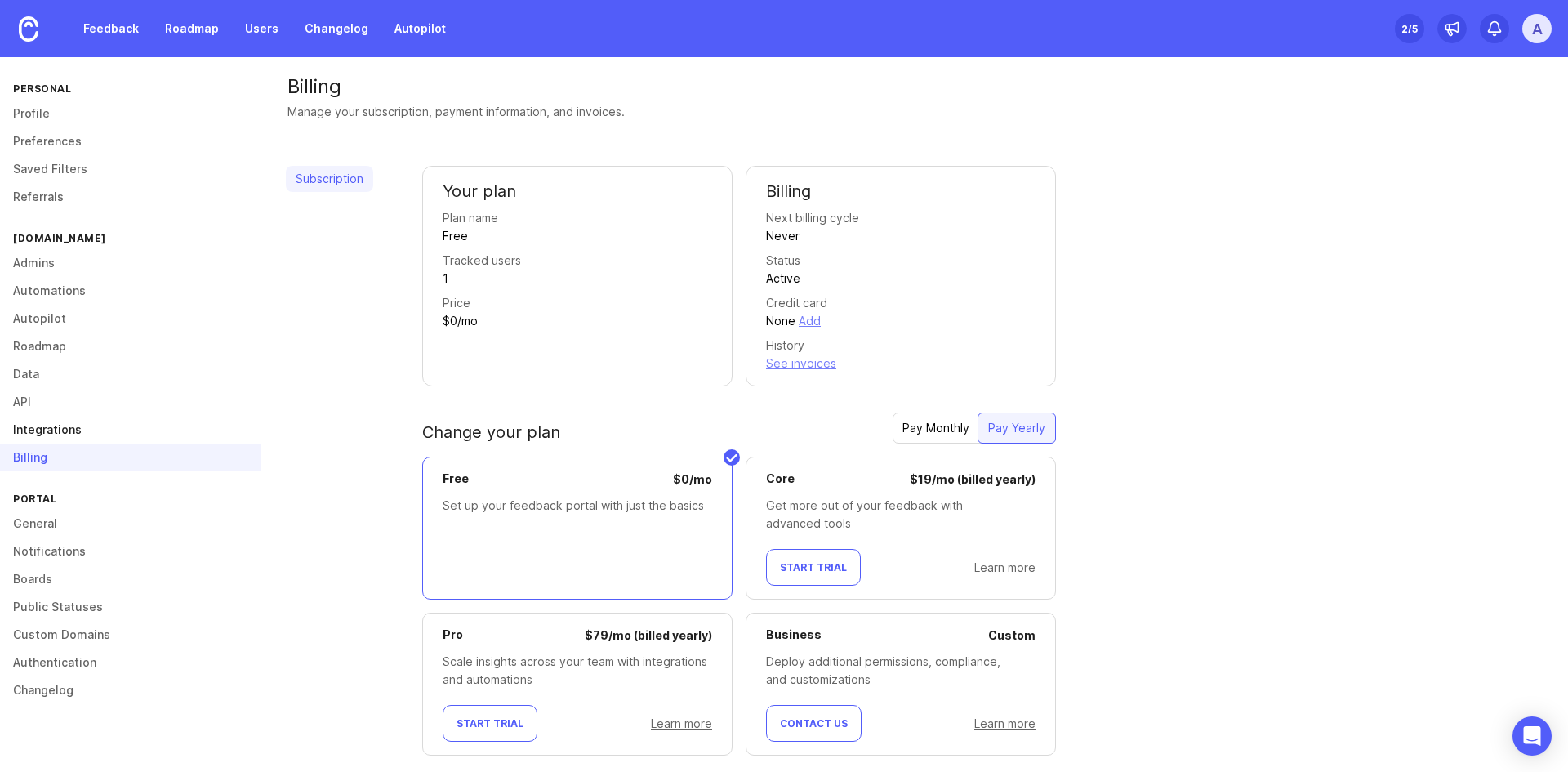
click at [70, 435] on link "Integrations" at bounding box center [130, 430] width 261 height 28
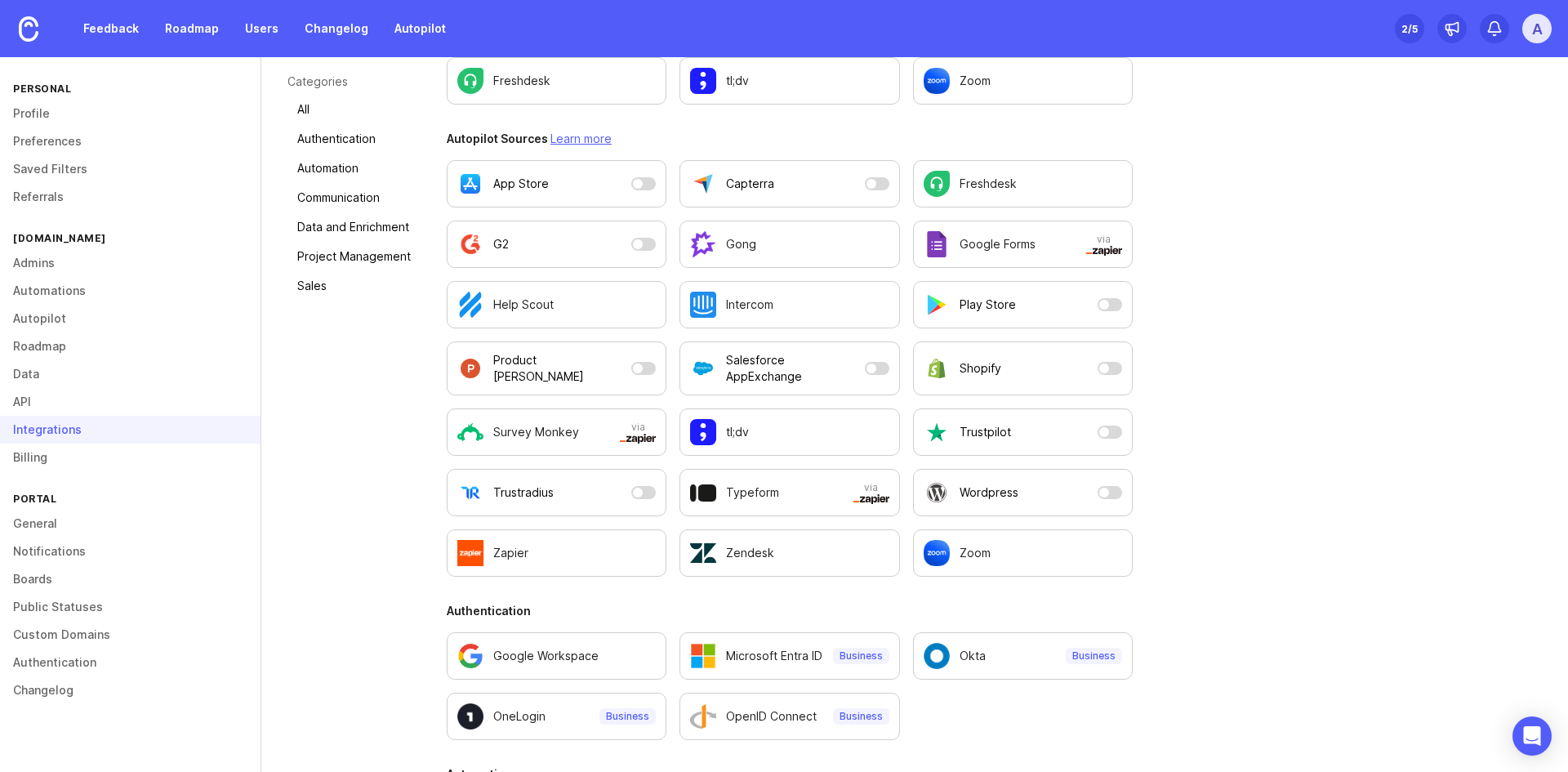
scroll to position [245, 0]
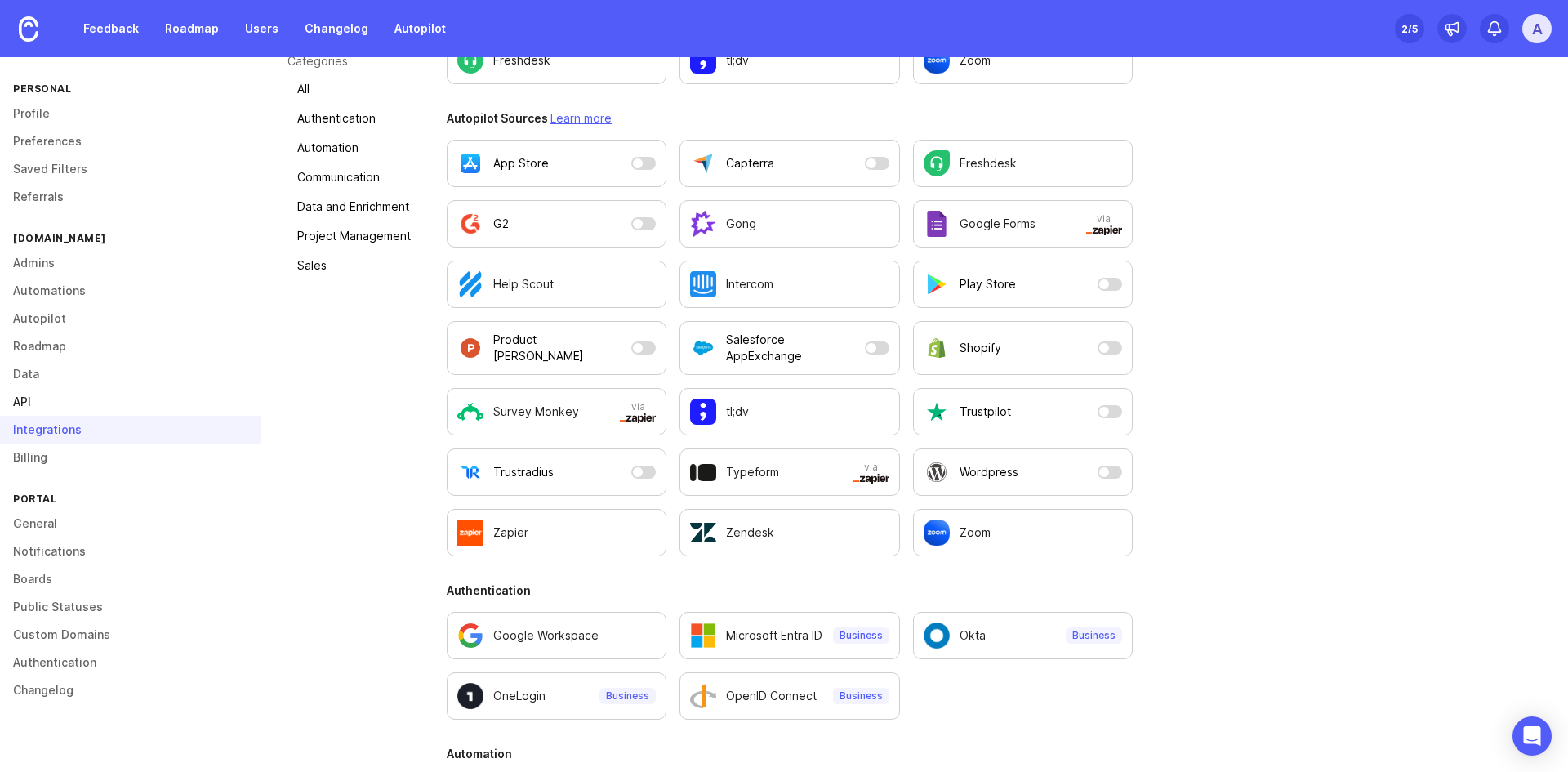
click at [23, 410] on link "API" at bounding box center [130, 402] width 261 height 28
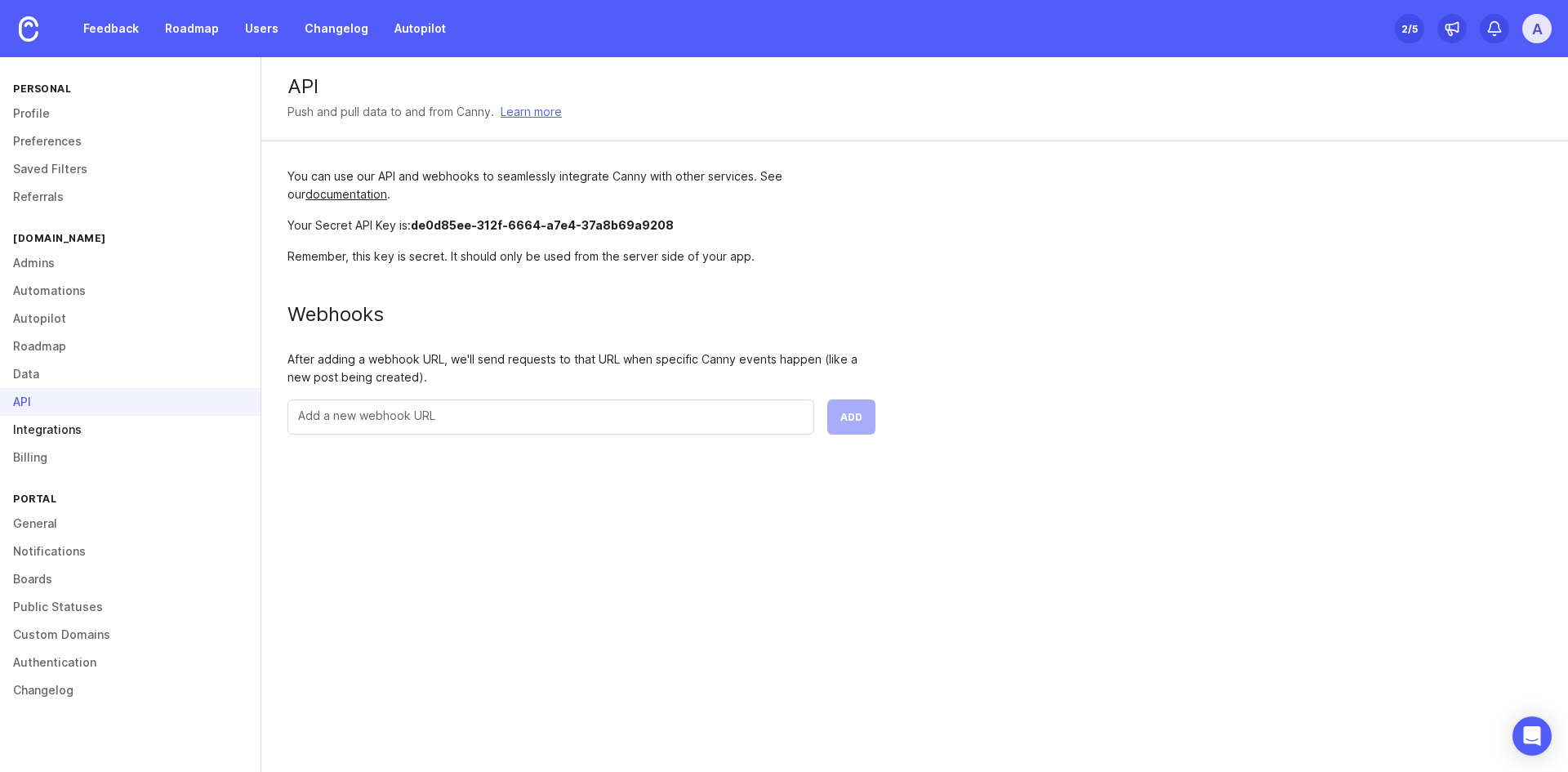
click at [44, 443] on link "Integrations" at bounding box center [130, 430] width 261 height 28
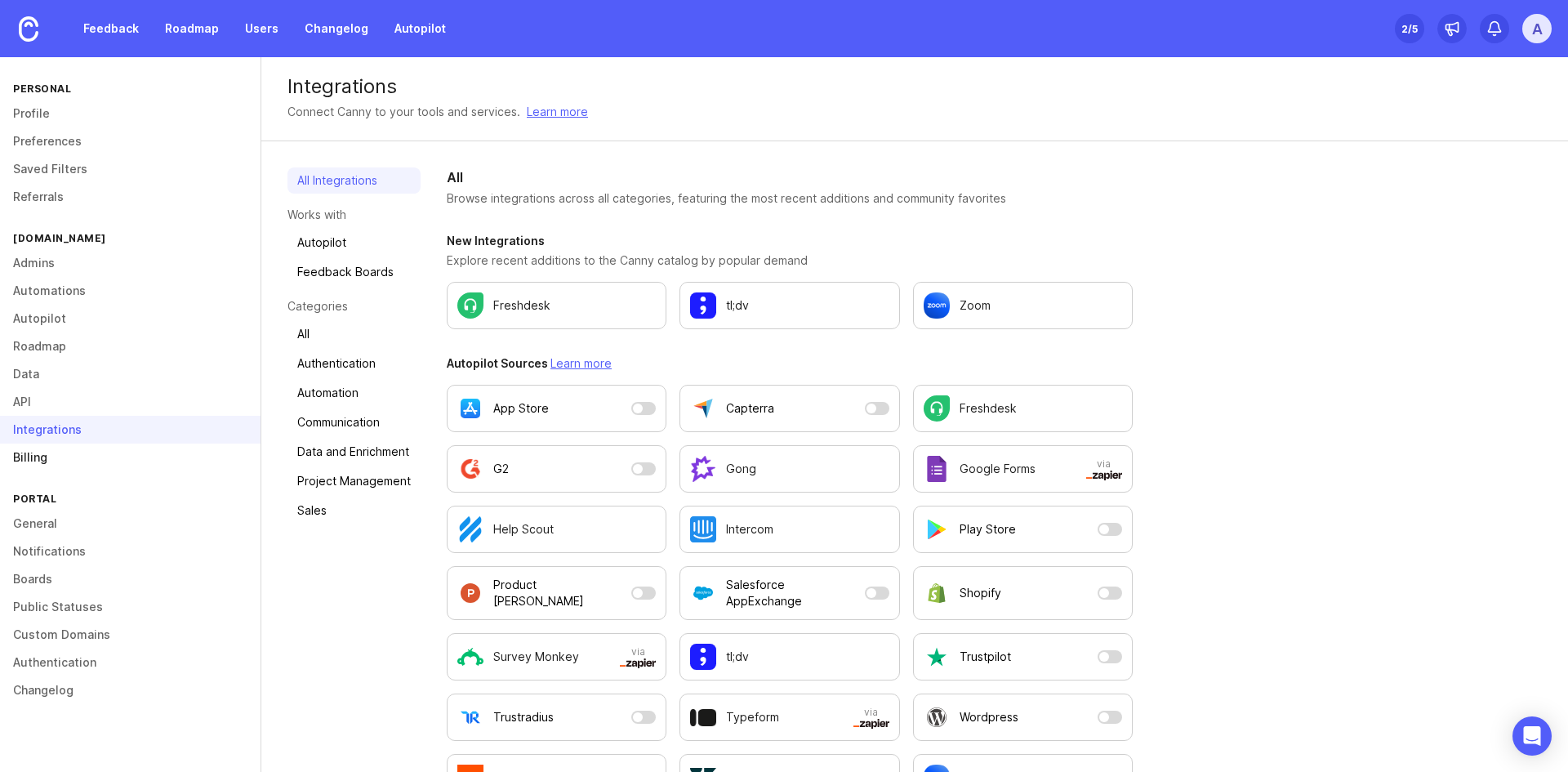
click at [14, 469] on link "Billing" at bounding box center [130, 458] width 261 height 28
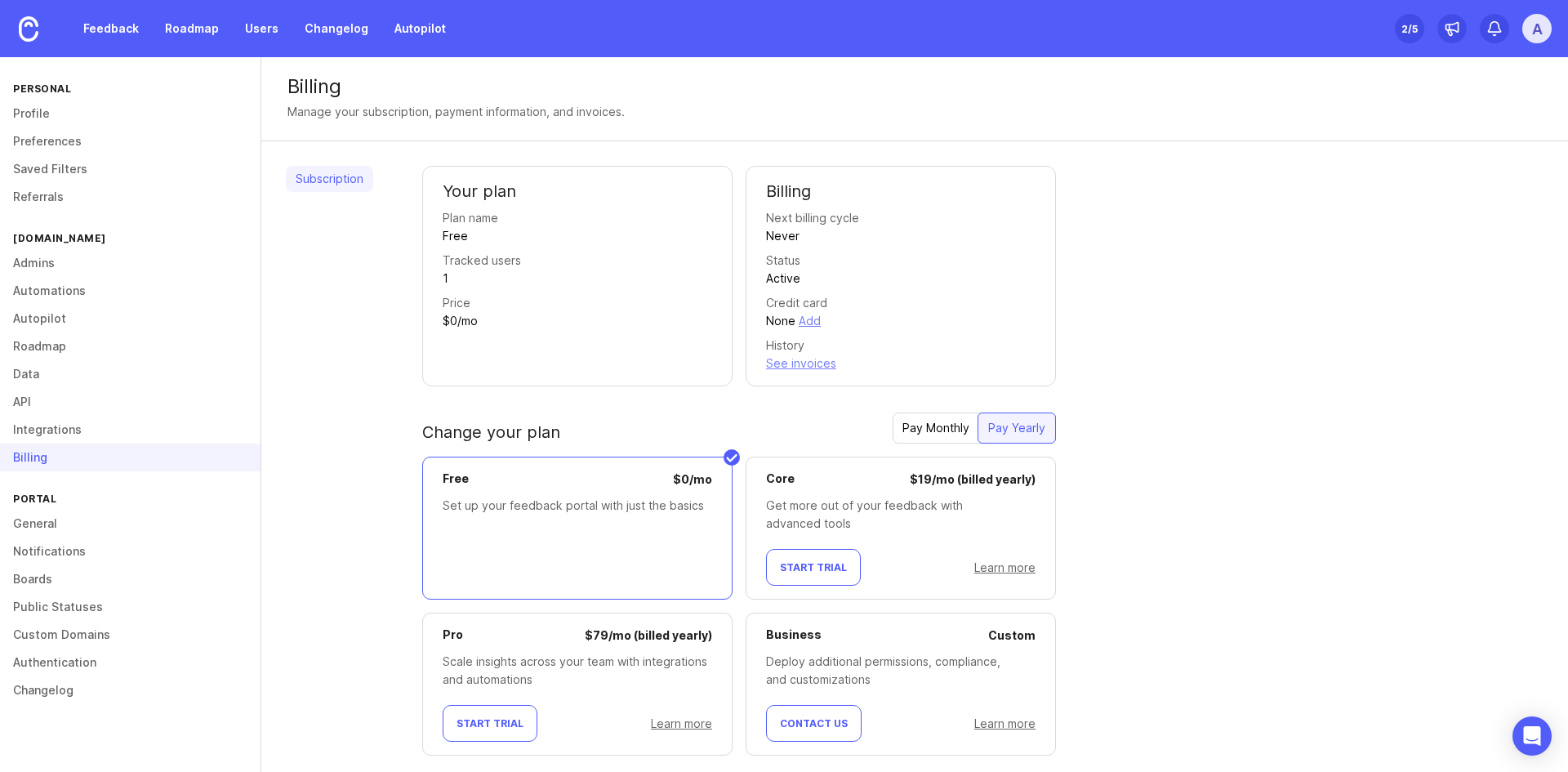
scroll to position [34, 0]
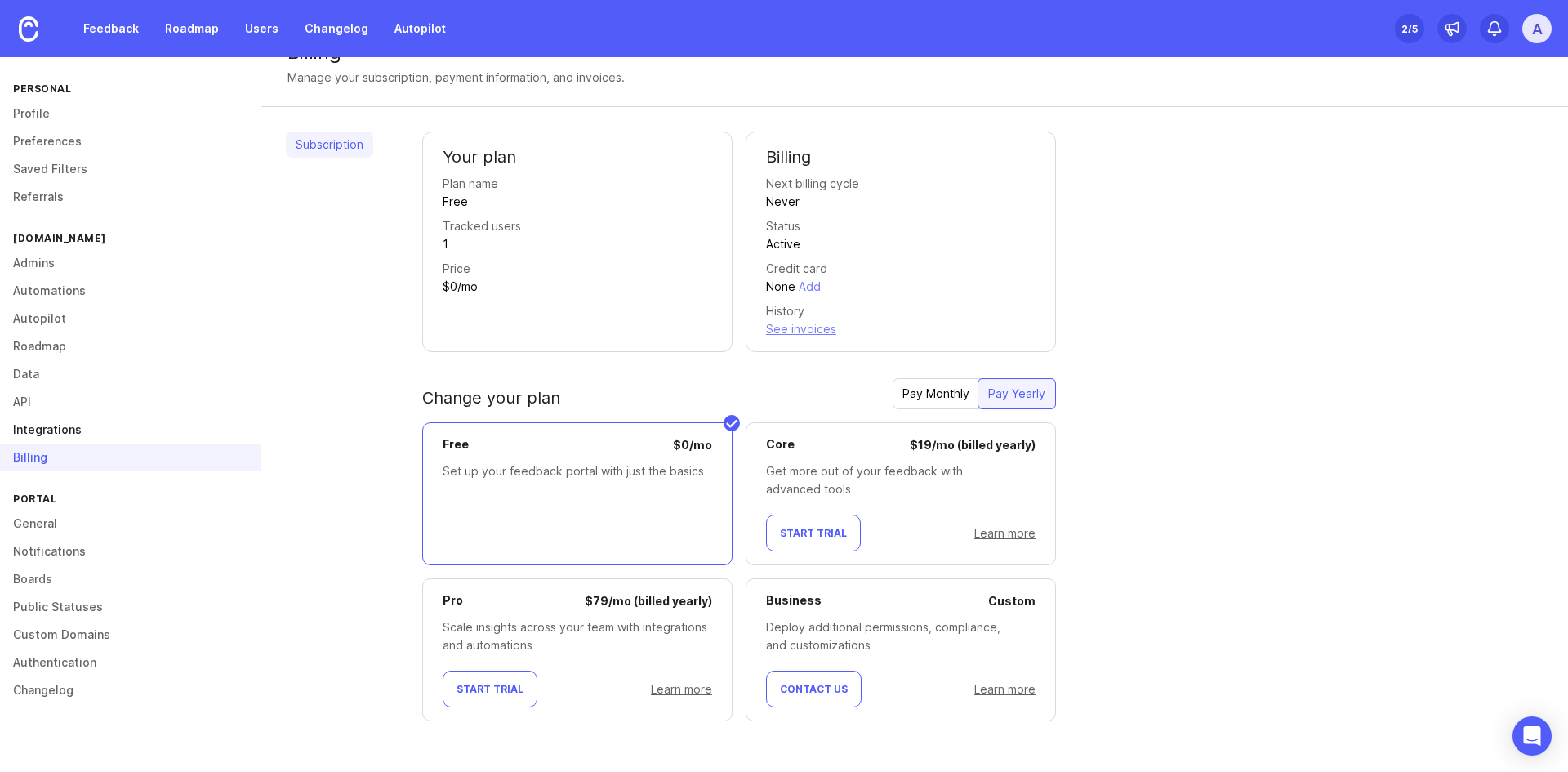
click at [89, 427] on link "Integrations" at bounding box center [130, 430] width 261 height 28
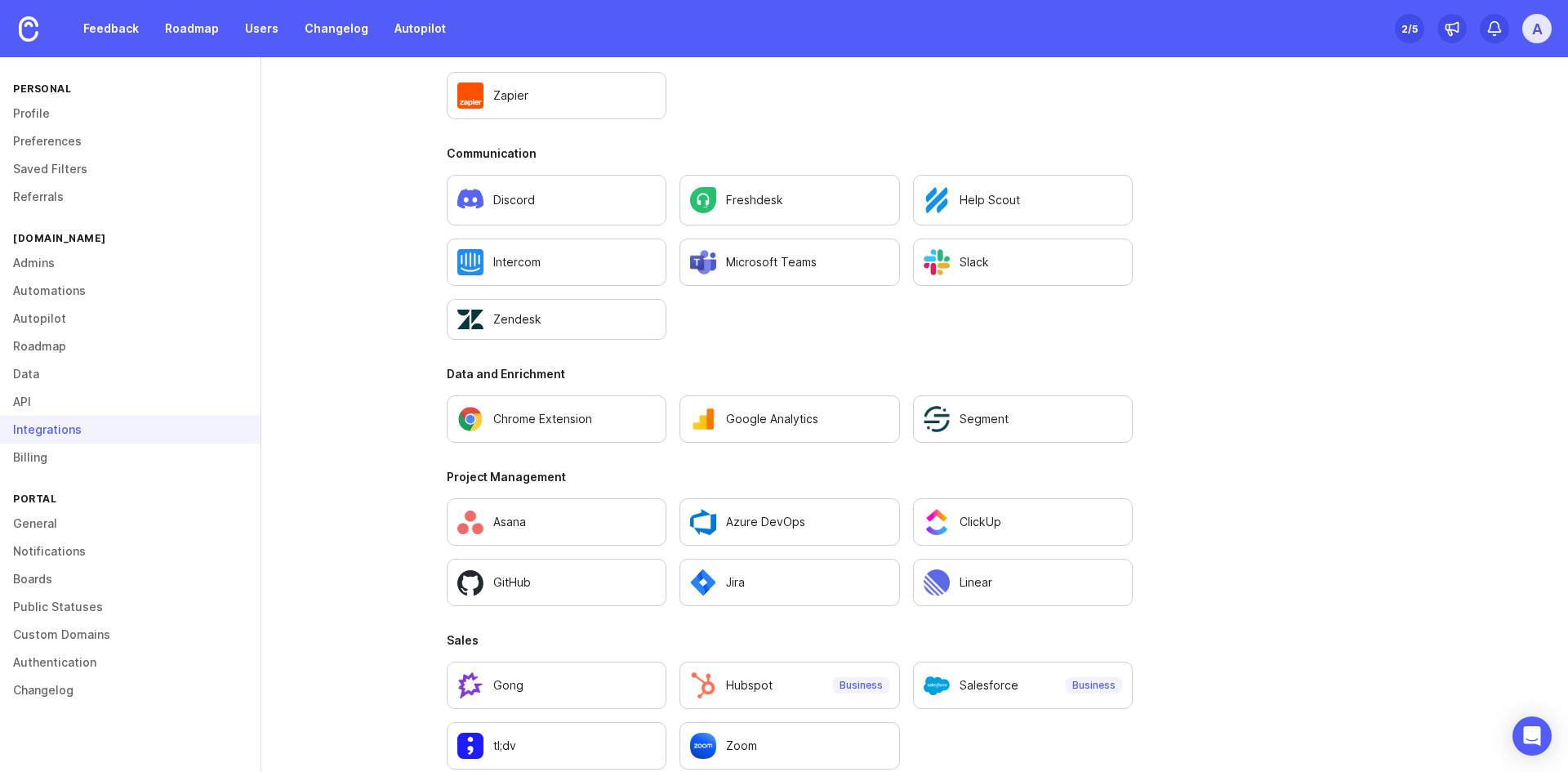
scroll to position [972, 0]
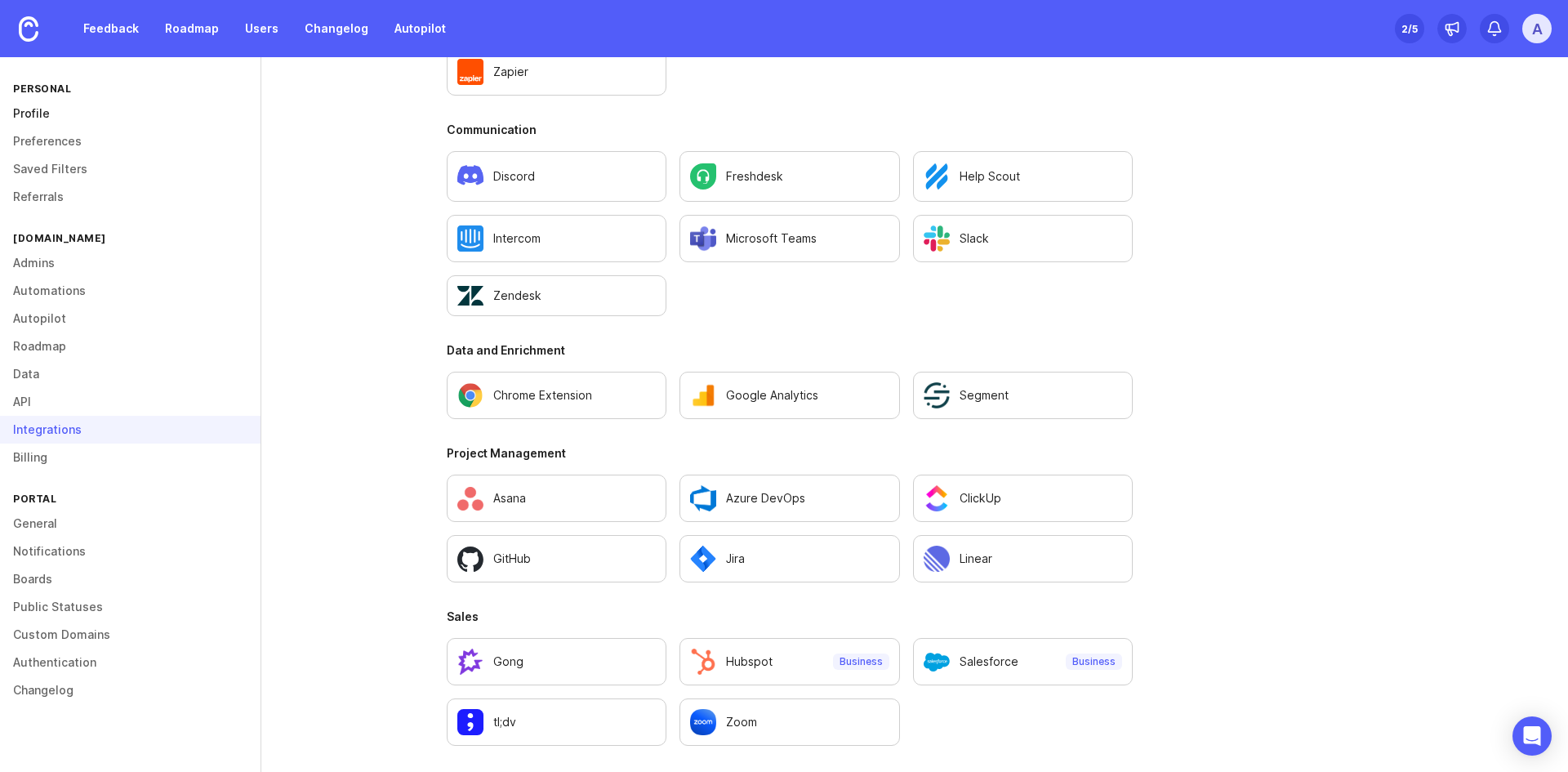
click at [47, 114] on link "Profile" at bounding box center [130, 113] width 261 height 28
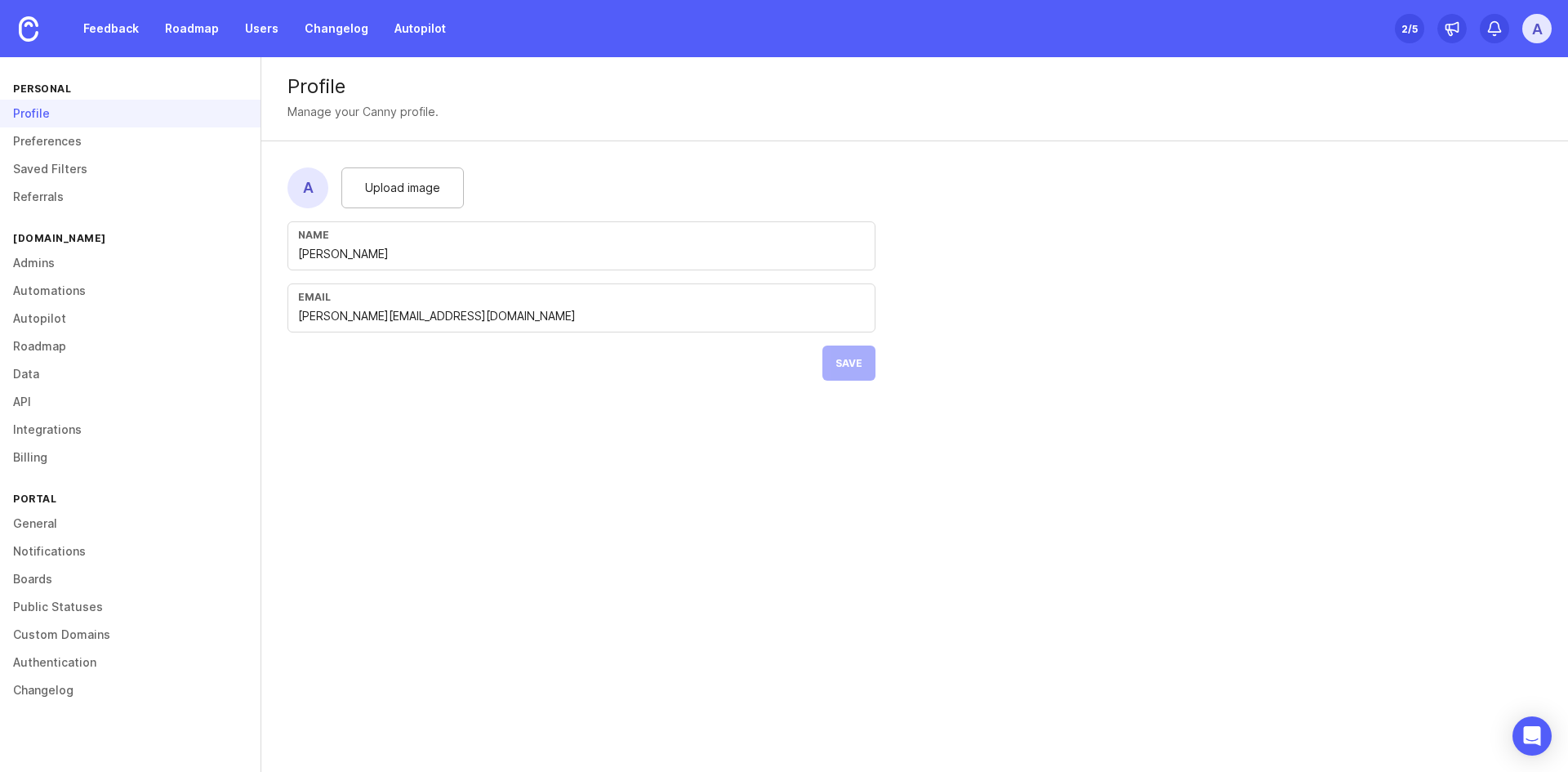
drag, startPoint x: 760, startPoint y: 290, endPoint x: 774, endPoint y: 177, distance: 113.9
drag, startPoint x: 774, startPoint y: 177, endPoint x: 856, endPoint y: 34, distance: 164.8
click at [856, 34] on div "Feedback Roadmap Users Changelog Autopilot Set up Canny 2 /5 A" at bounding box center [784, 29] width 1568 height 58
click at [852, 98] on div "Profile Manage your Canny profile." at bounding box center [915, 99] width 1306 height 84
click at [662, 84] on div "Profile" at bounding box center [915, 86] width 1254 height 19
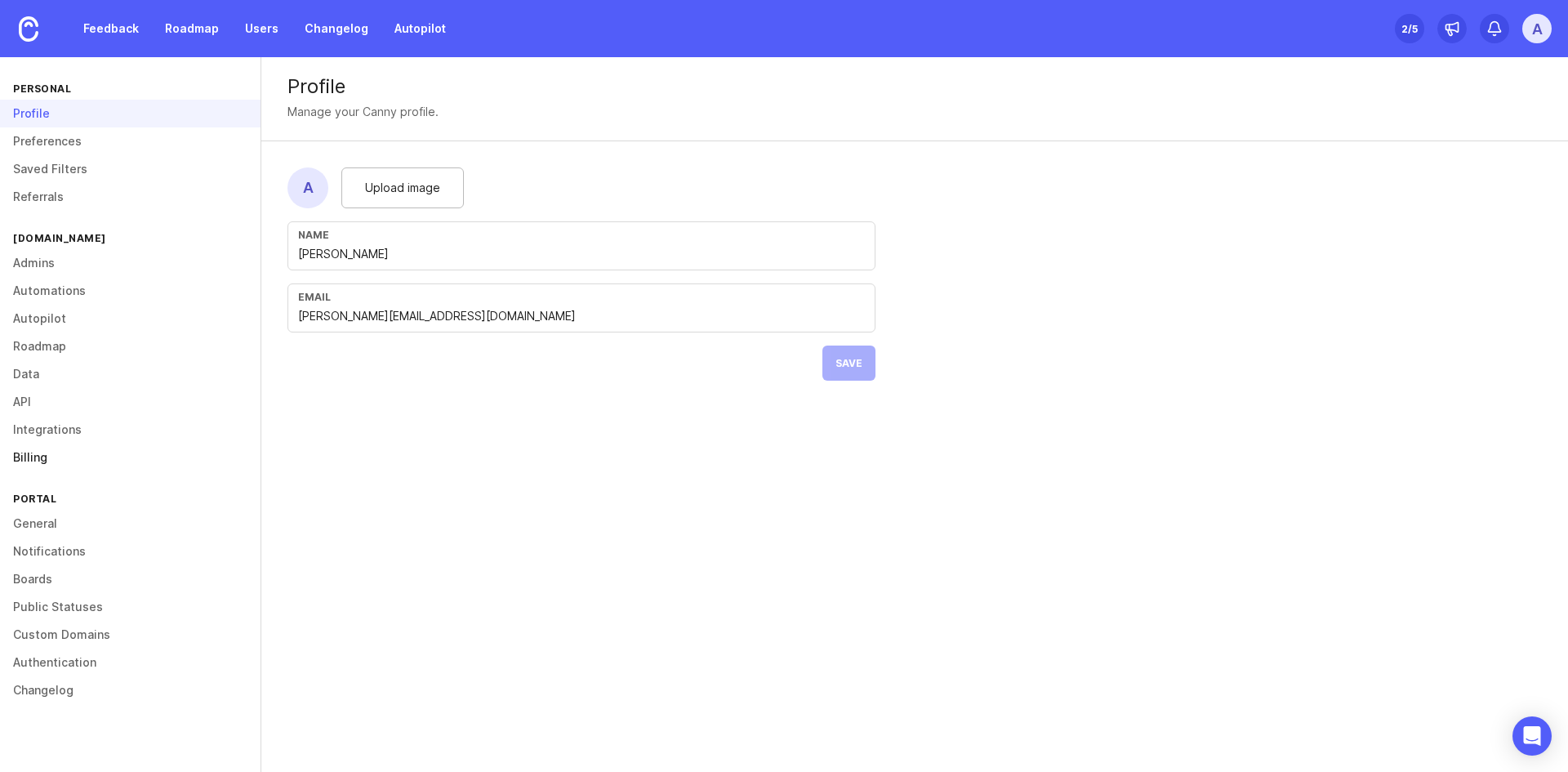
drag, startPoint x: 45, startPoint y: 454, endPoint x: 61, endPoint y: 464, distance: 18.9
click at [45, 454] on link "Billing" at bounding box center [130, 458] width 261 height 28
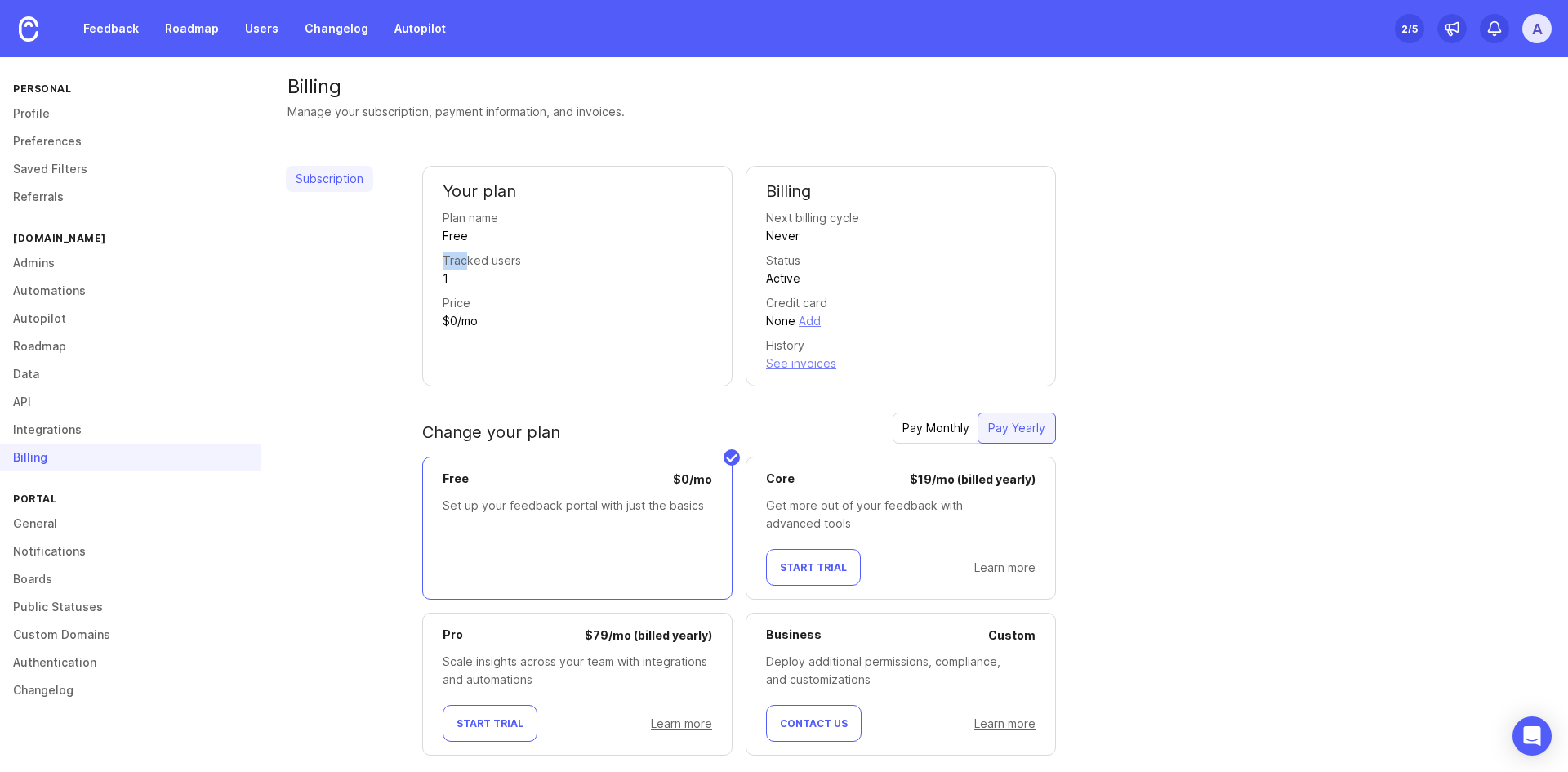
drag, startPoint x: 467, startPoint y: 270, endPoint x: 423, endPoint y: 264, distance: 44.4
click at [423, 264] on div "Your plan Plan name Free Tracked users 1 Price $0/mo" at bounding box center [577, 276] width 310 height 221
drag, startPoint x: 434, startPoint y: 263, endPoint x: 445, endPoint y: 271, distance: 13.6
click at [434, 263] on div "Your plan Plan name Free Tracked users 1 Price $0/mo" at bounding box center [577, 276] width 310 height 221
drag, startPoint x: 450, startPoint y: 275, endPoint x: 436, endPoint y: 257, distance: 22.8
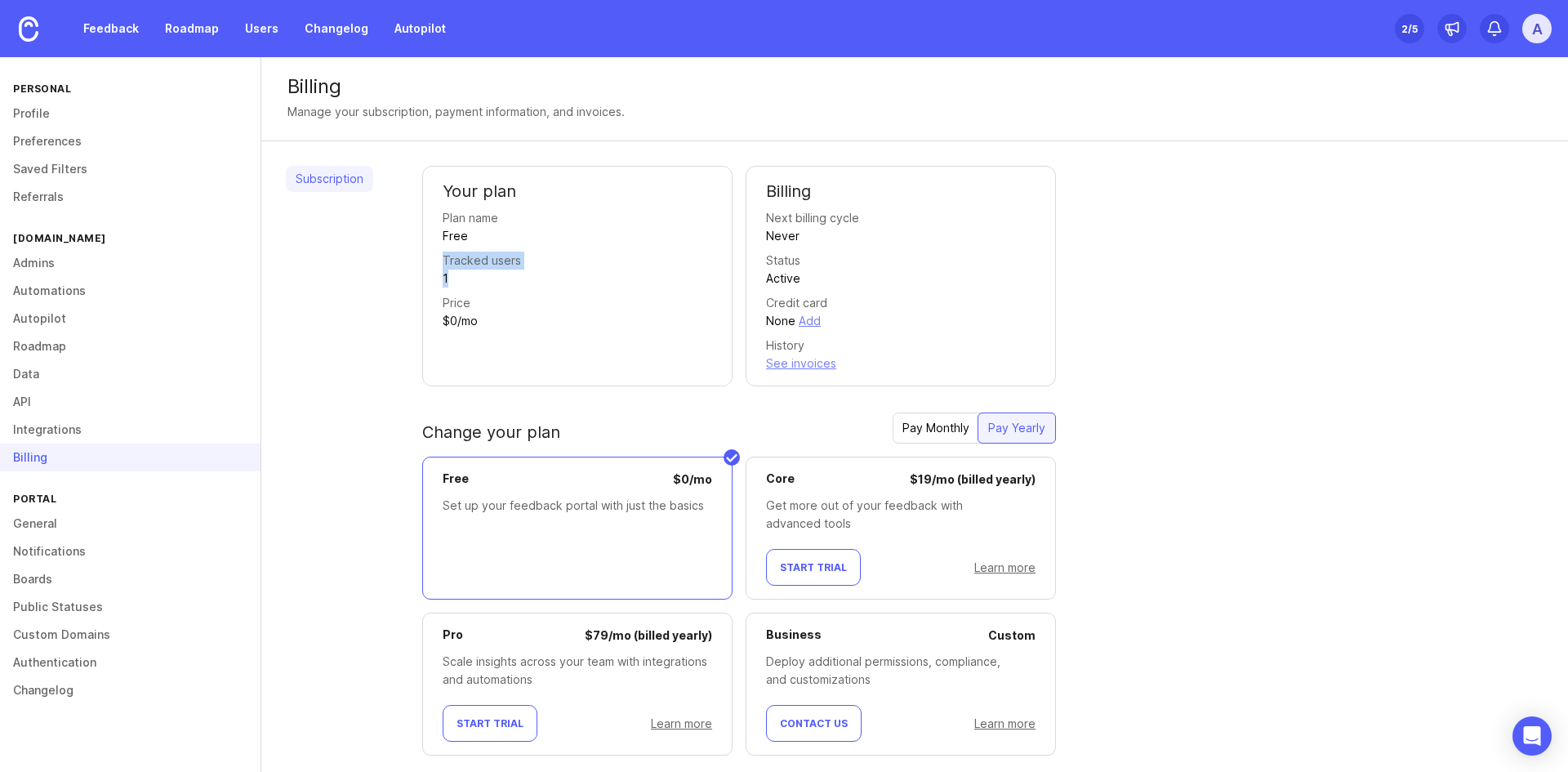
click at [436, 257] on div "Your plan Plan name Free Tracked users 1 Price $0/mo" at bounding box center [577, 276] width 310 height 221
